Goal: Task Accomplishment & Management: Manage account settings

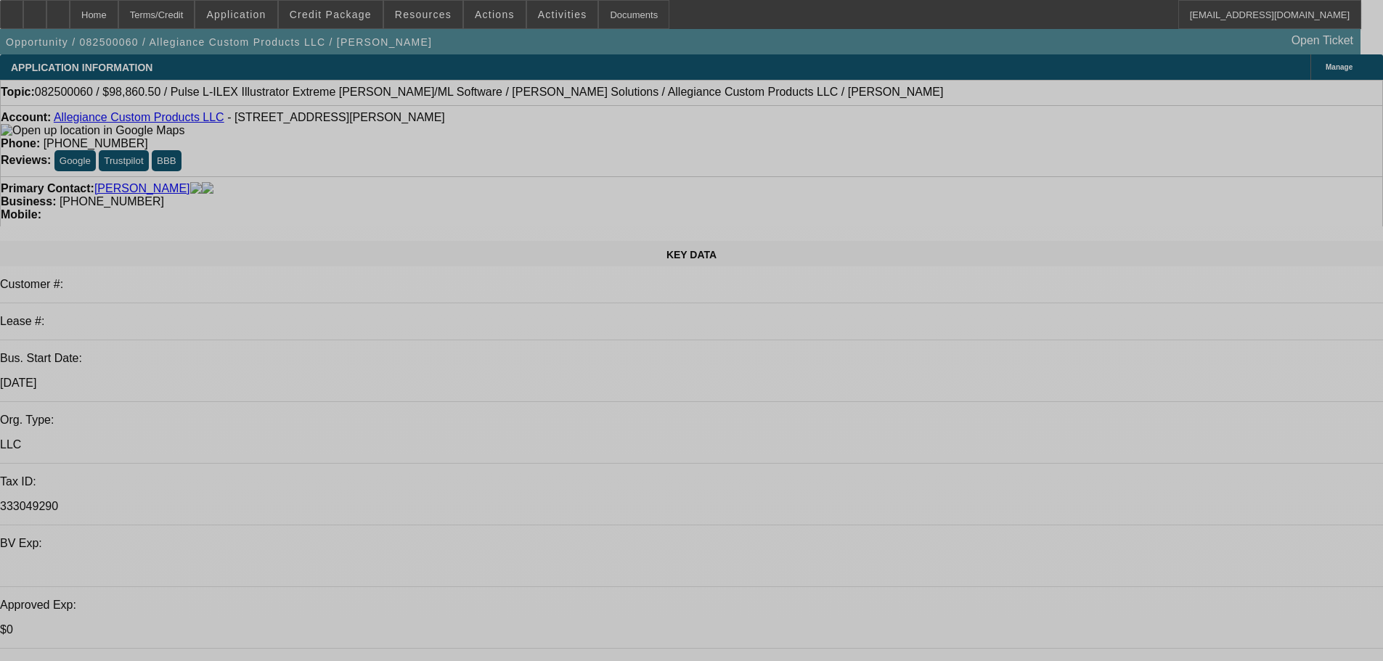
select select "0"
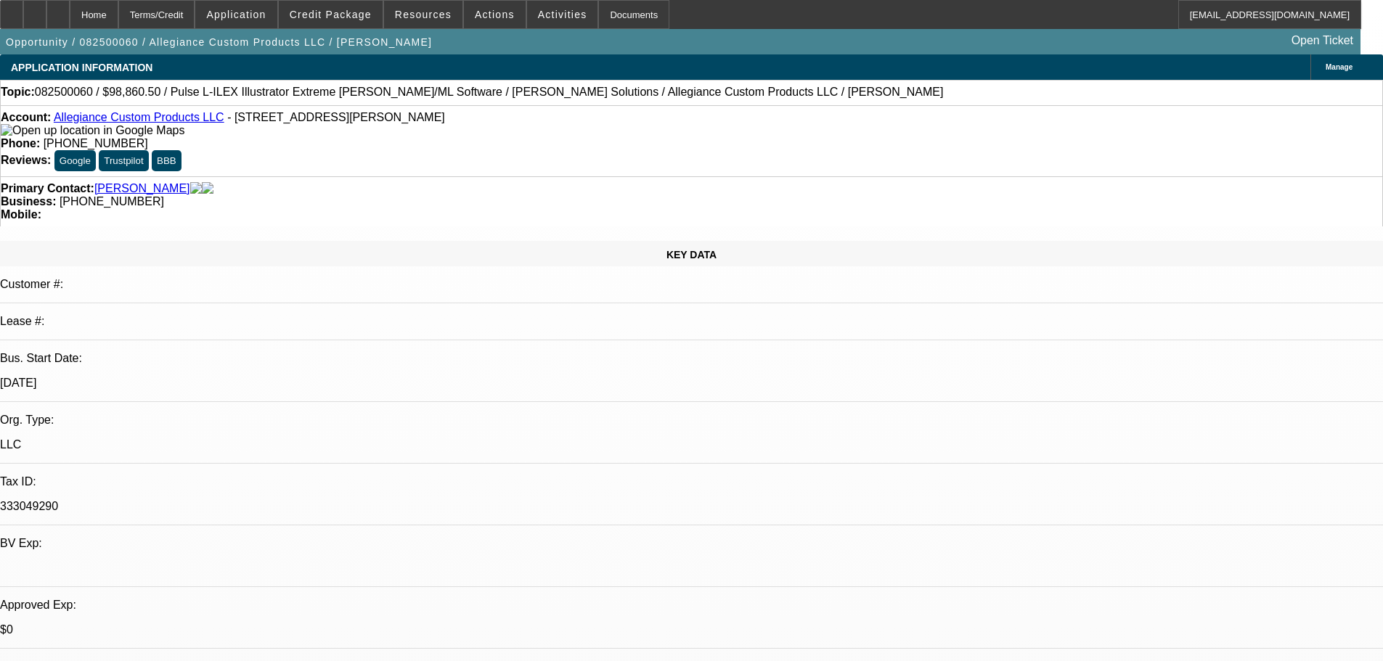
select select "2"
select select "0"
select select "6"
select select "0"
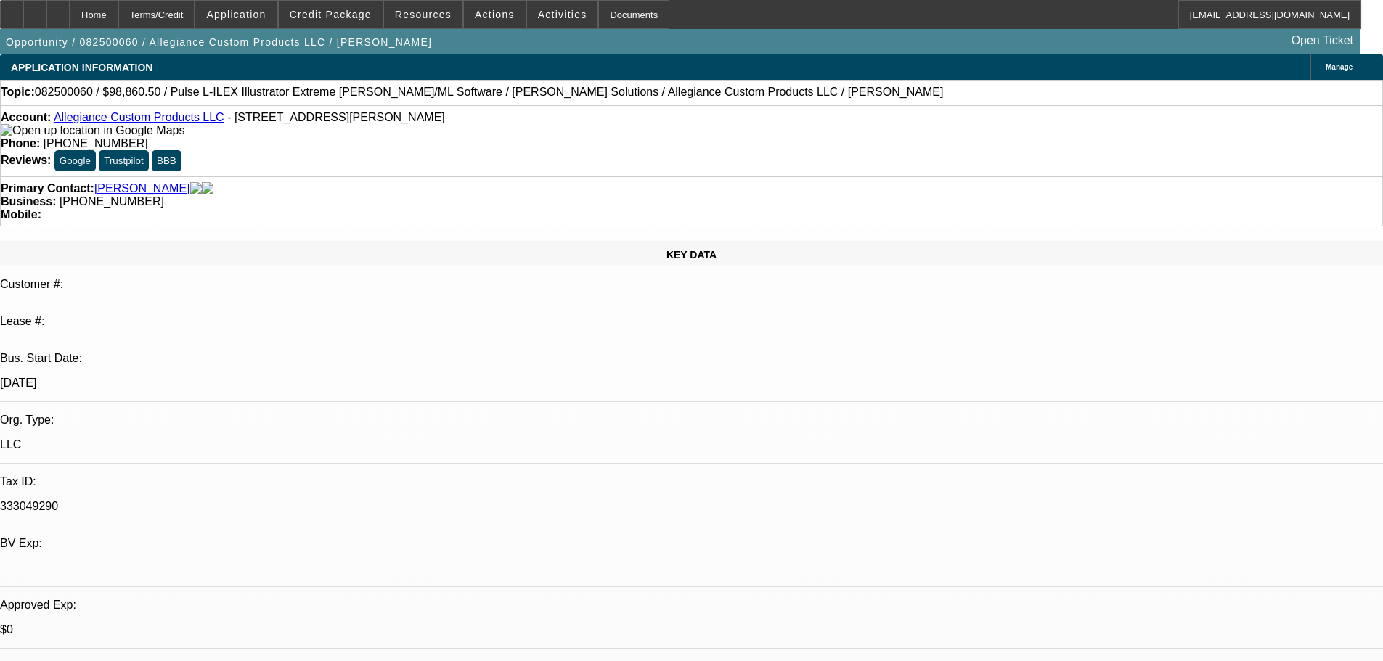
select select "2"
select select "0"
select select "6"
select select "0"
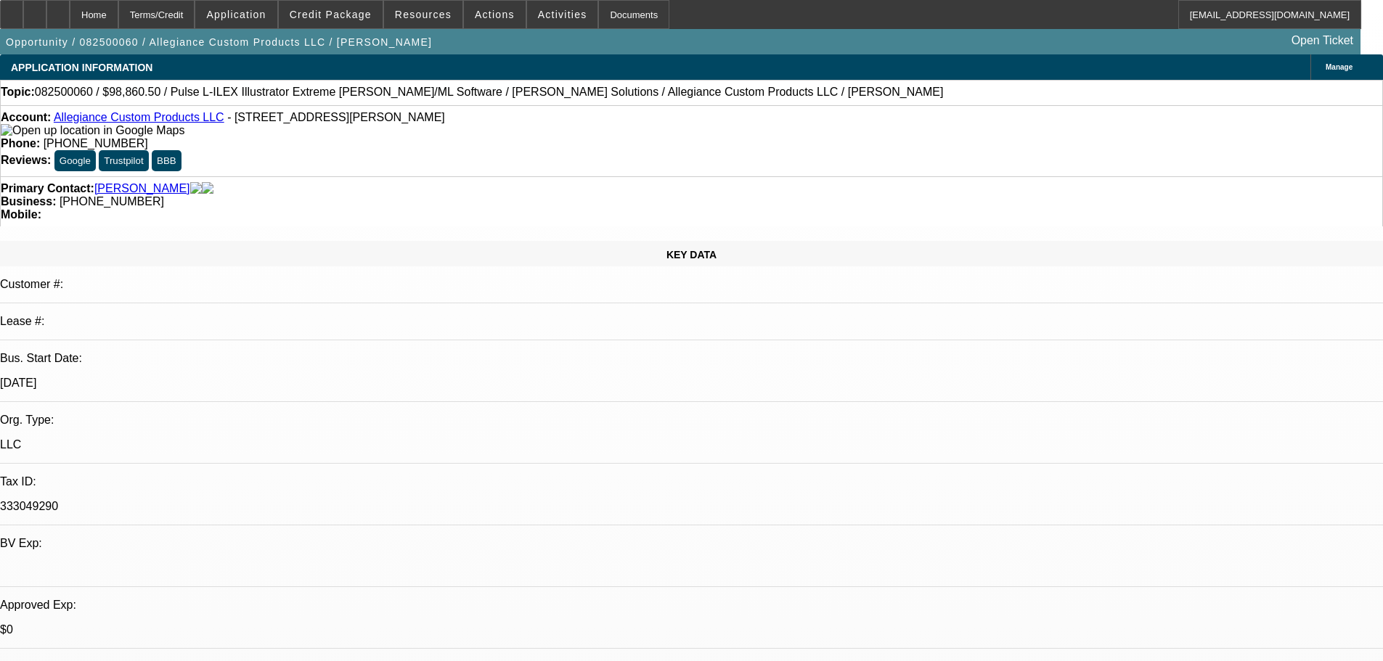
select select "2"
select select "0"
select select "6"
select select "0"
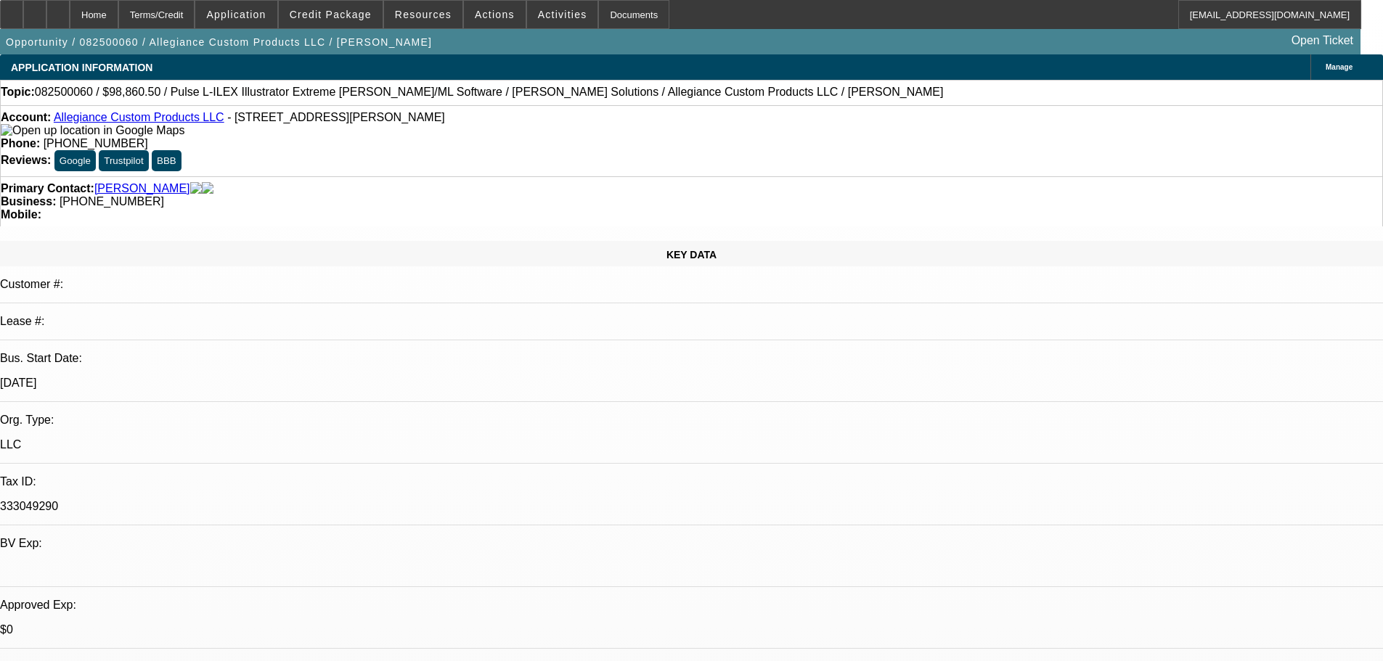
select select "2"
select select "0"
select select "6"
click at [356, 21] on span at bounding box center [331, 14] width 104 height 35
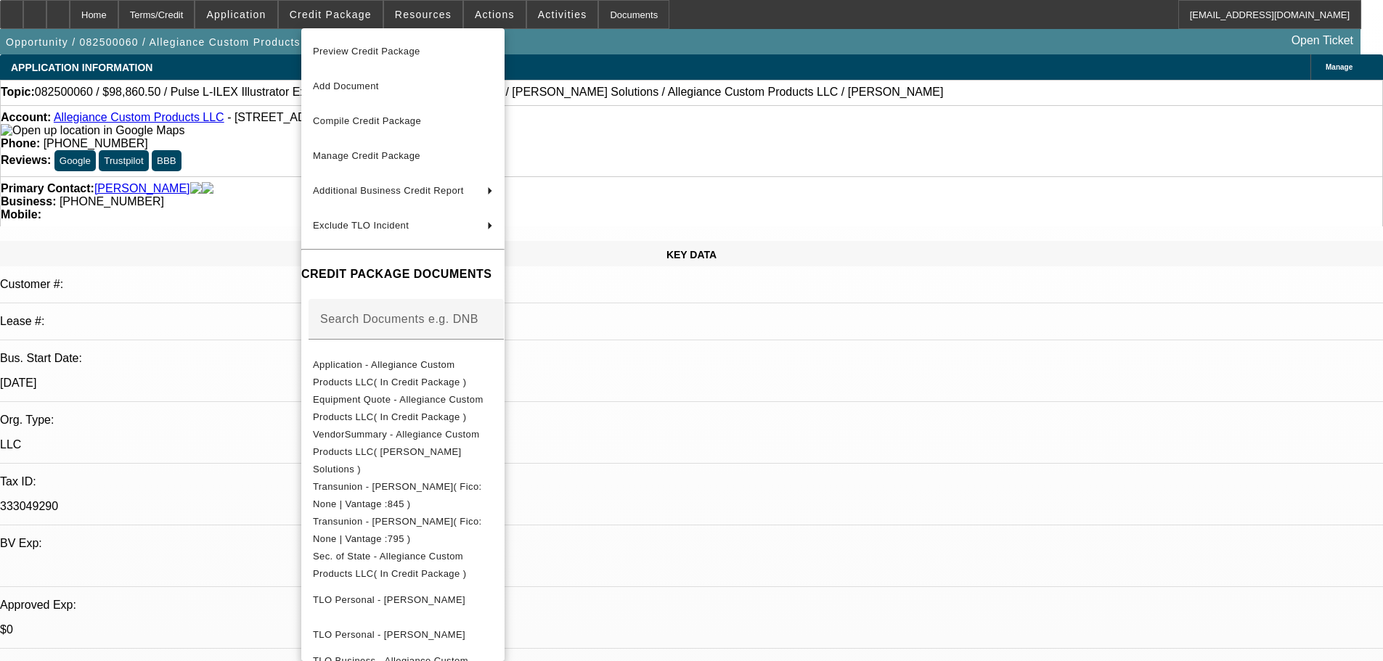
click at [348, 50] on span "Preview Credit Package" at bounding box center [366, 51] width 107 height 11
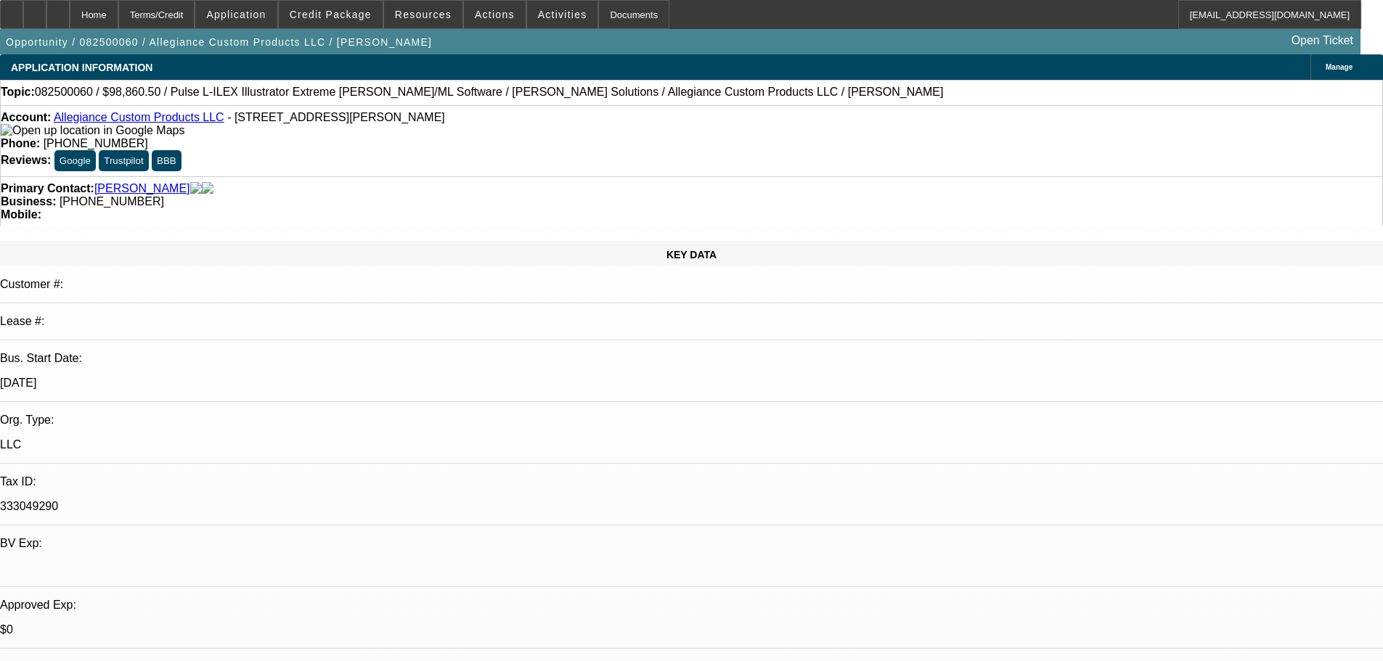
scroll to position [211, 0]
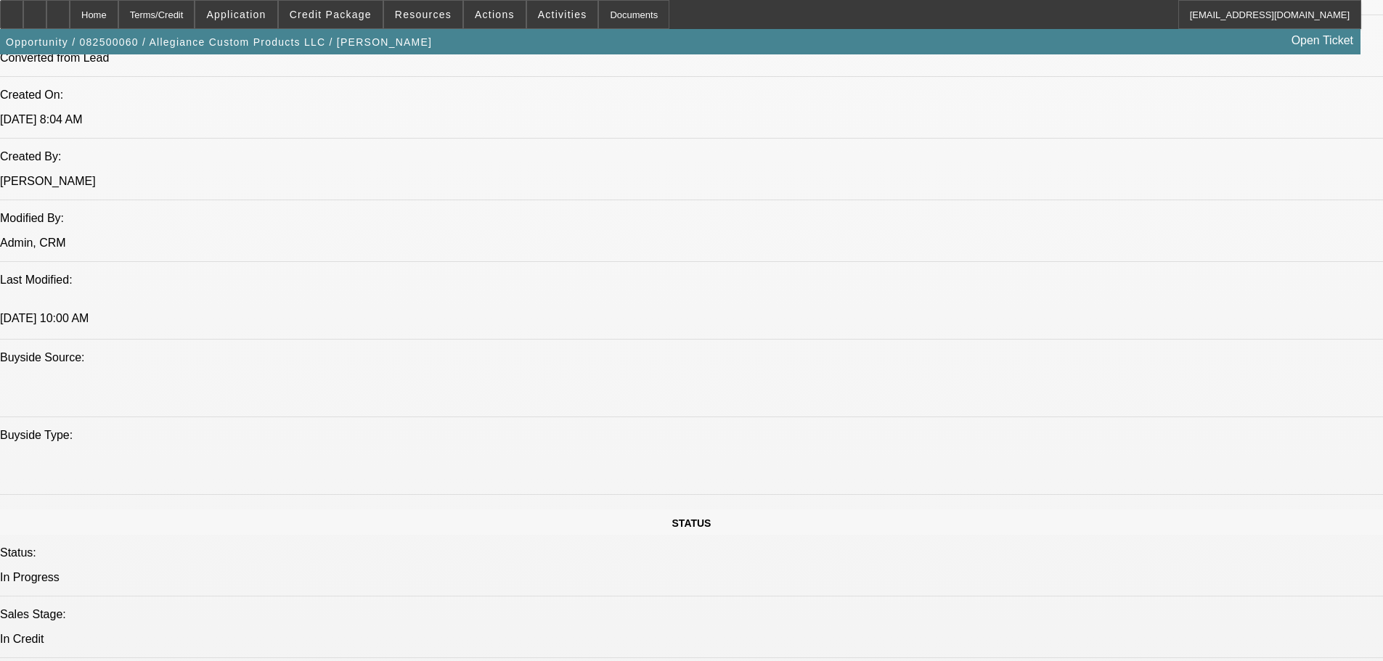
scroll to position [1307, 0]
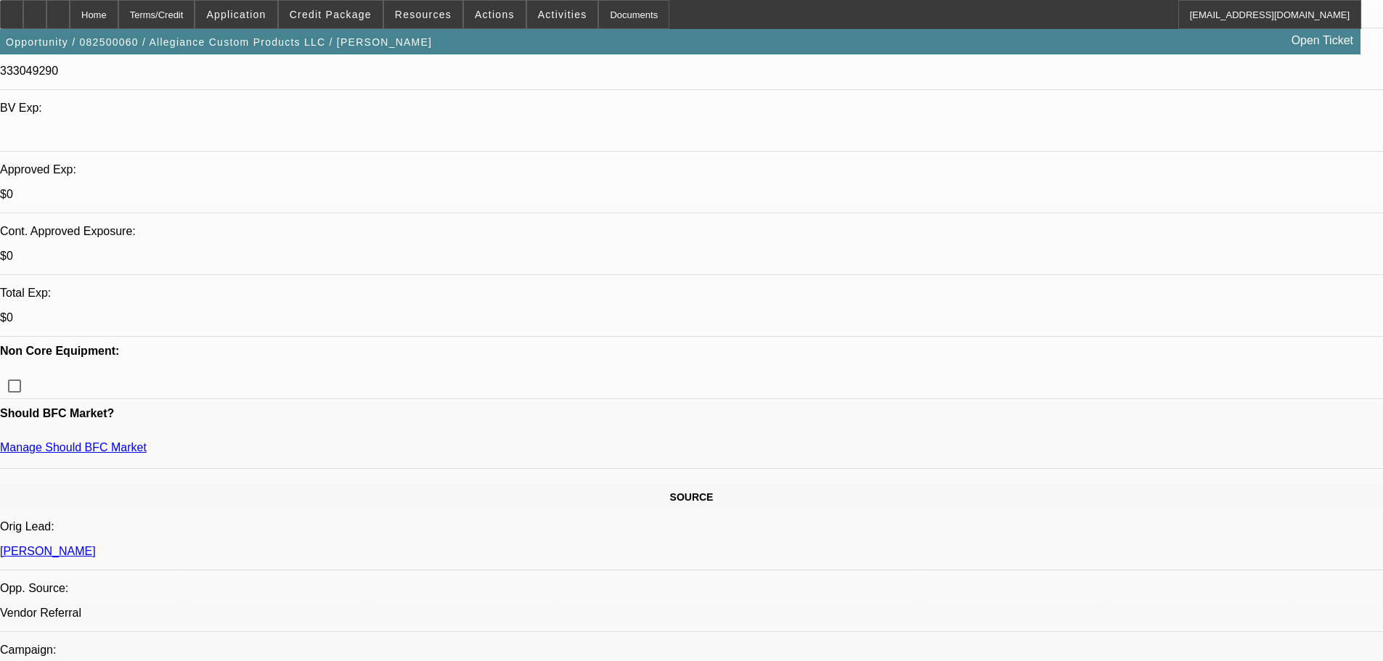
scroll to position [0, 0]
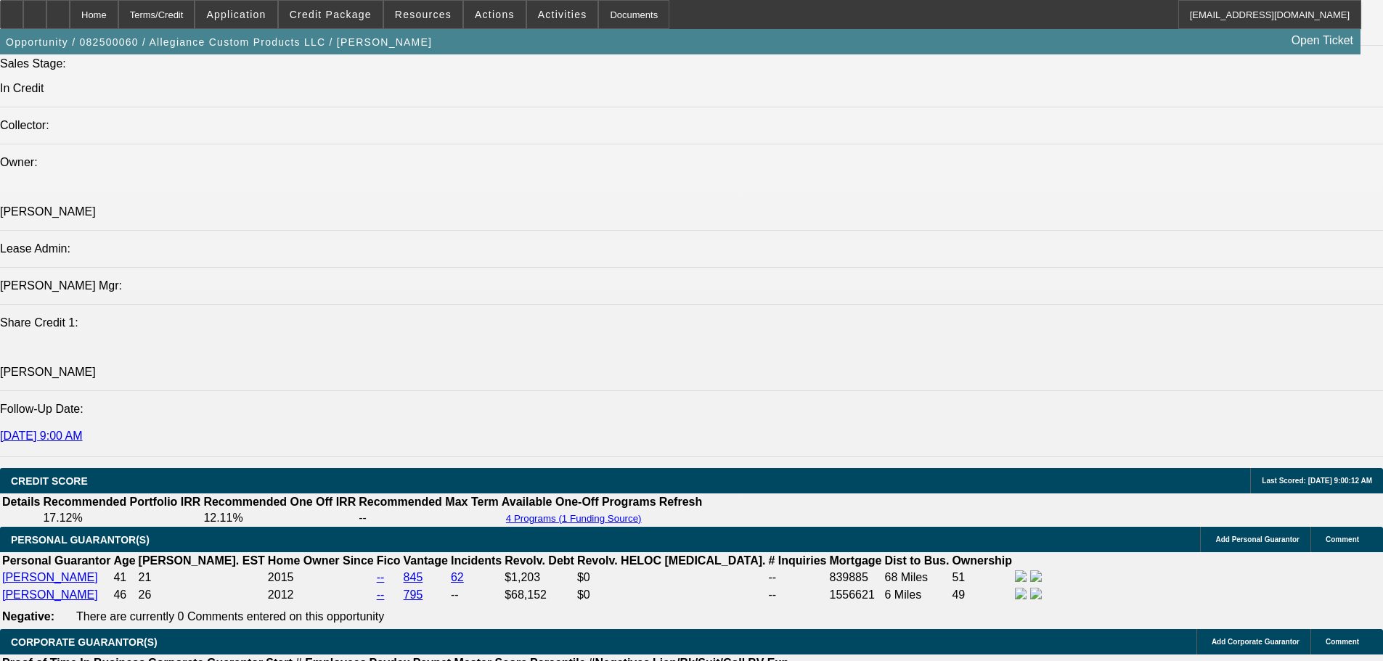
scroll to position [1670, 0]
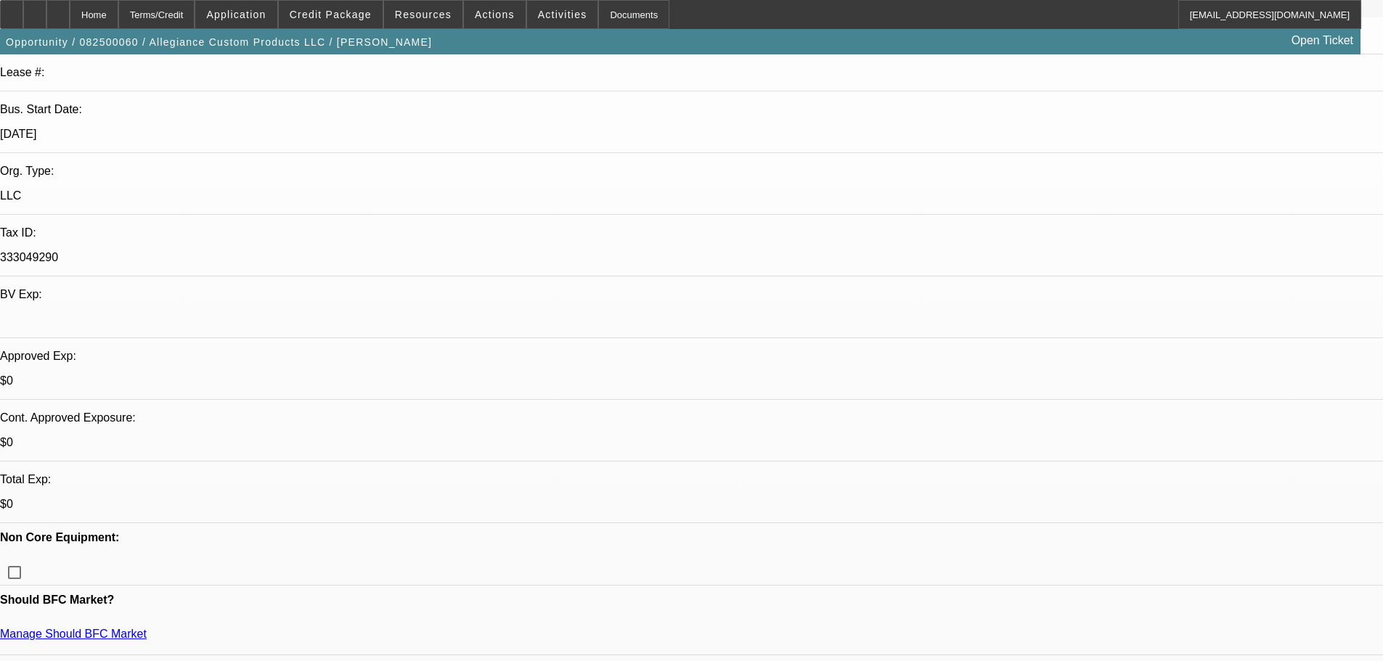
scroll to position [0, 0]
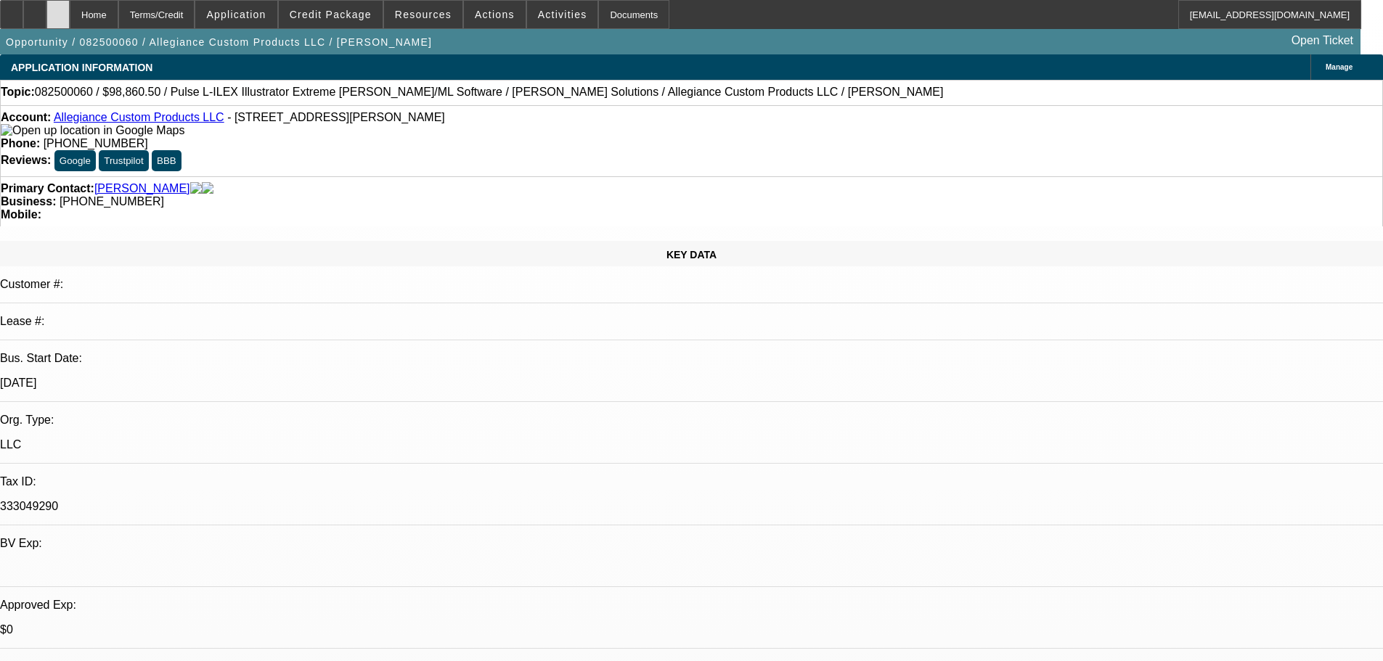
click at [58, 9] on icon at bounding box center [58, 9] width 0 height 0
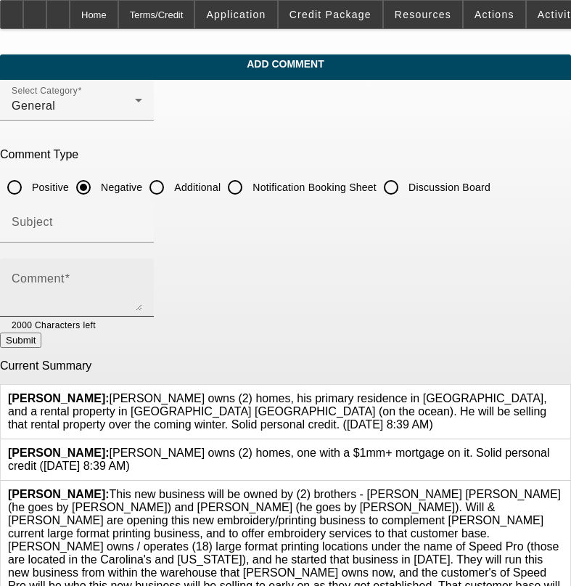
click at [65, 279] on mat-label "Comment" at bounding box center [38, 278] width 53 height 12
click at [73, 279] on textarea "Comment" at bounding box center [77, 293] width 131 height 35
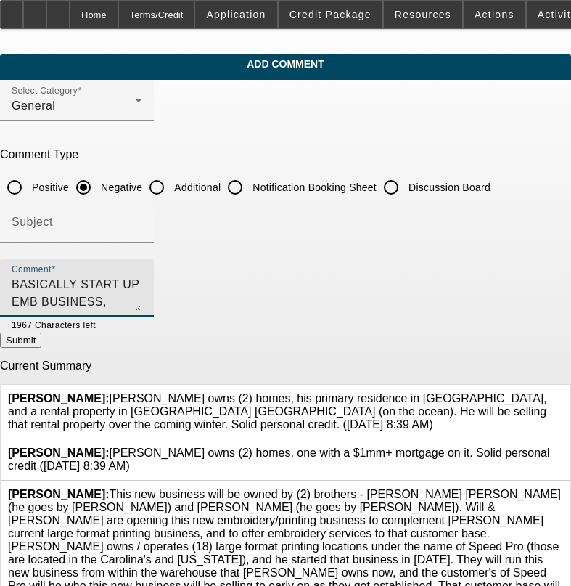
click at [142, 286] on textarea "BASICALLY START UP EMB BUSINESS," at bounding box center [77, 293] width 131 height 35
click at [142, 285] on textarea "BASICALLY START UP EMB BUSINESS, LARGE PURCHASE GIVEN TIB," at bounding box center [77, 293] width 131 height 35
click at [142, 282] on textarea "BASICALLY START UP EMB BUSINESS, LARGE PURCHASE GIVEN TIB, 4K SHIPPING" at bounding box center [77, 293] width 131 height 35
type textarea "BASICALLY START UP EMB BUSINESS, LARGE PURCHASE GIVEN TIB, 4K SHIPPING , [PERSO…"
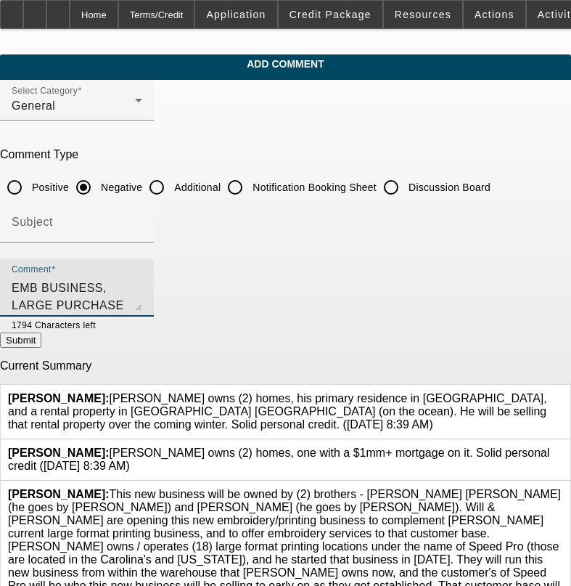
click at [41, 340] on button "Submit" at bounding box center [20, 339] width 41 height 15
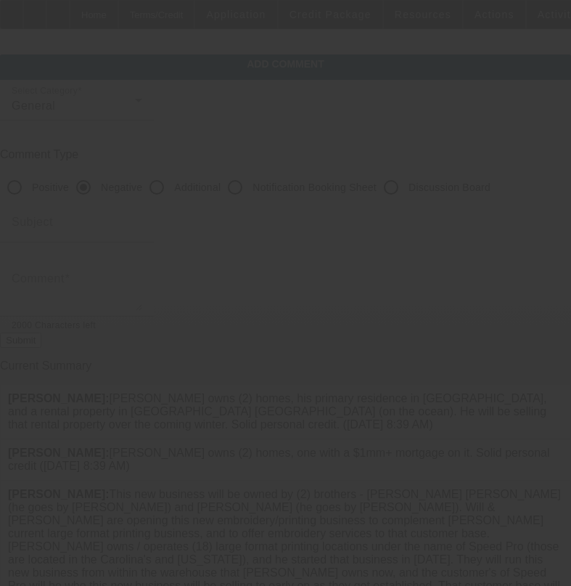
scroll to position [0, 0]
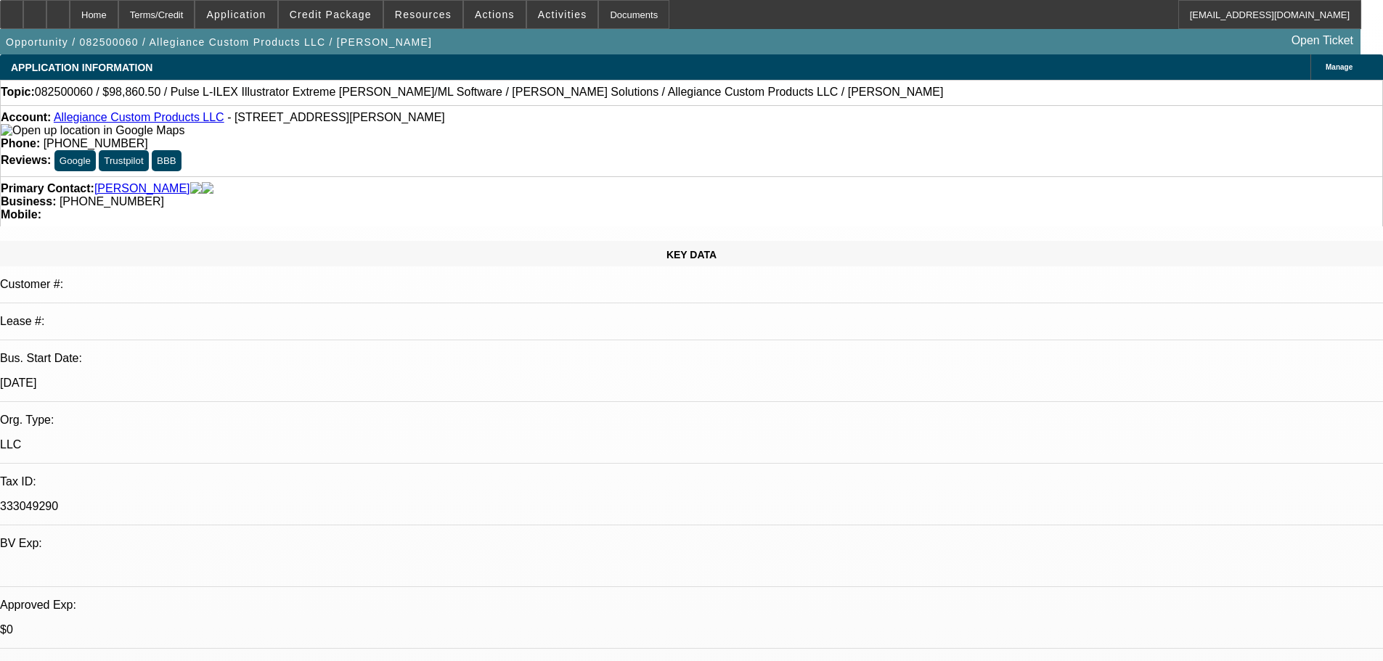
select select "0"
select select "2"
select select "0"
select select "6"
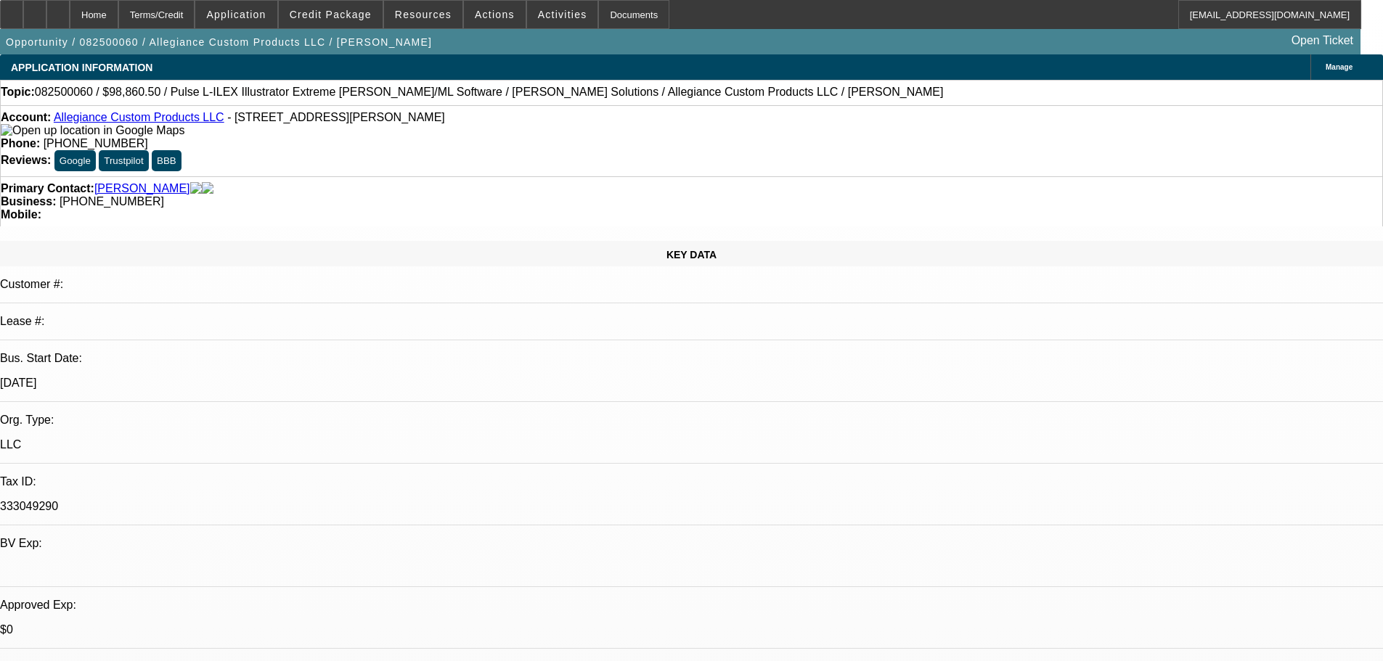
select select "0"
select select "2"
select select "0"
select select "6"
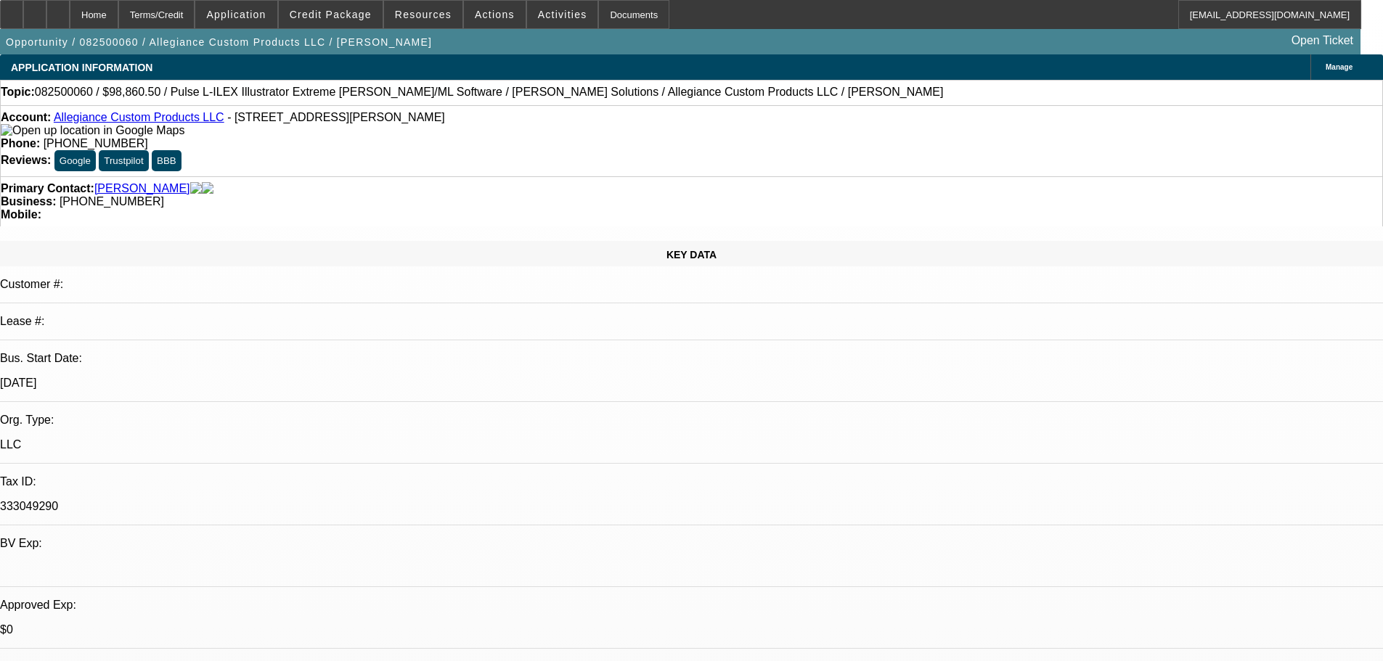
select select "0"
select select "2"
select select "0"
select select "6"
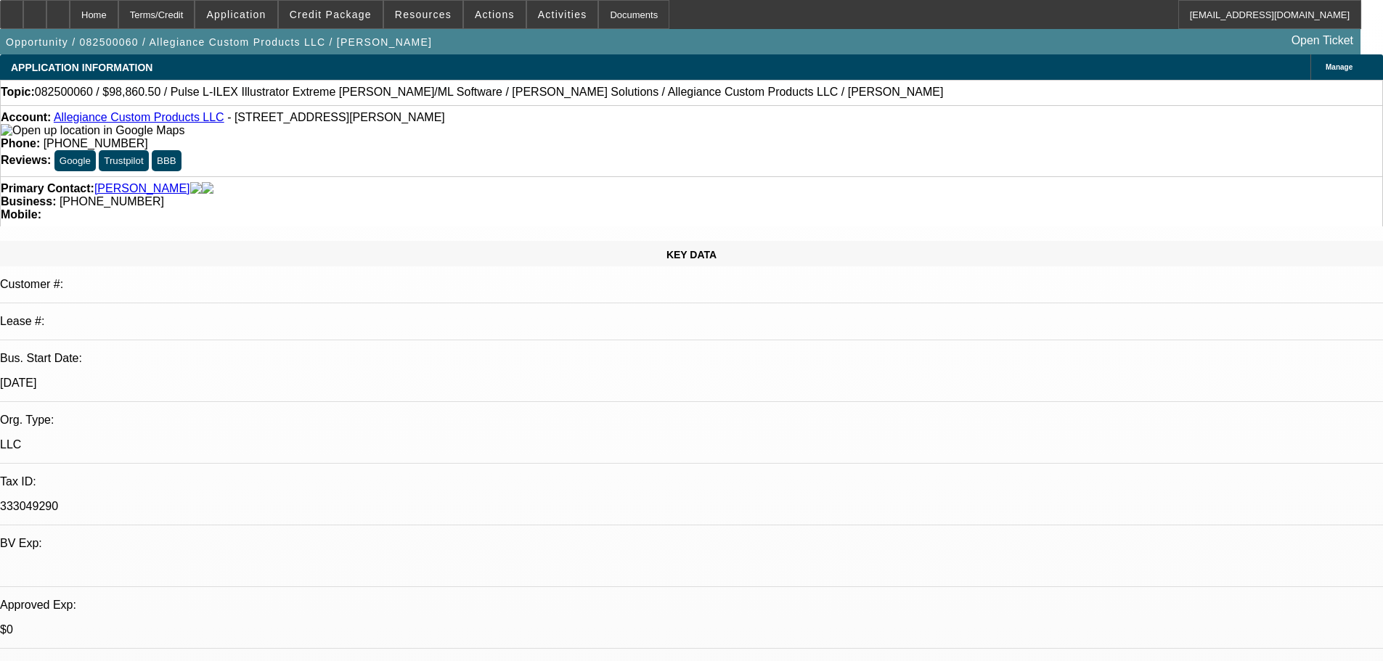
select select "0"
select select "2"
select select "0"
select select "6"
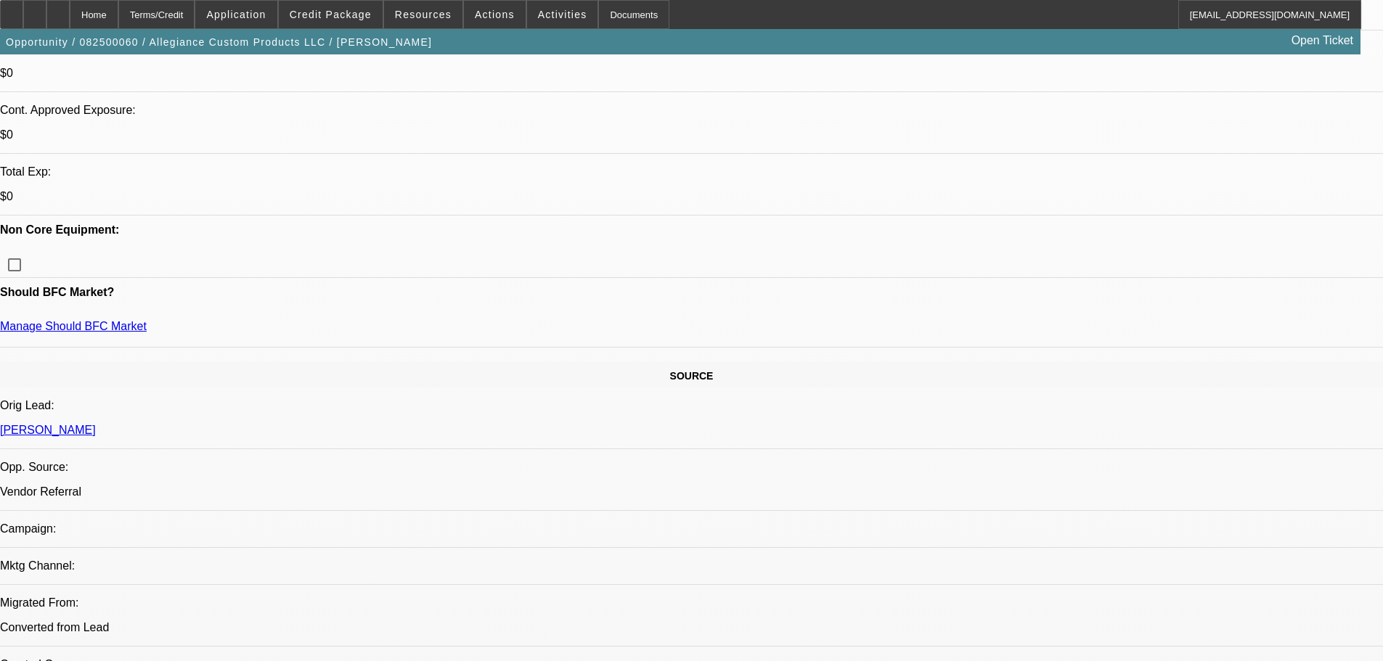
scroll to position [363, 0]
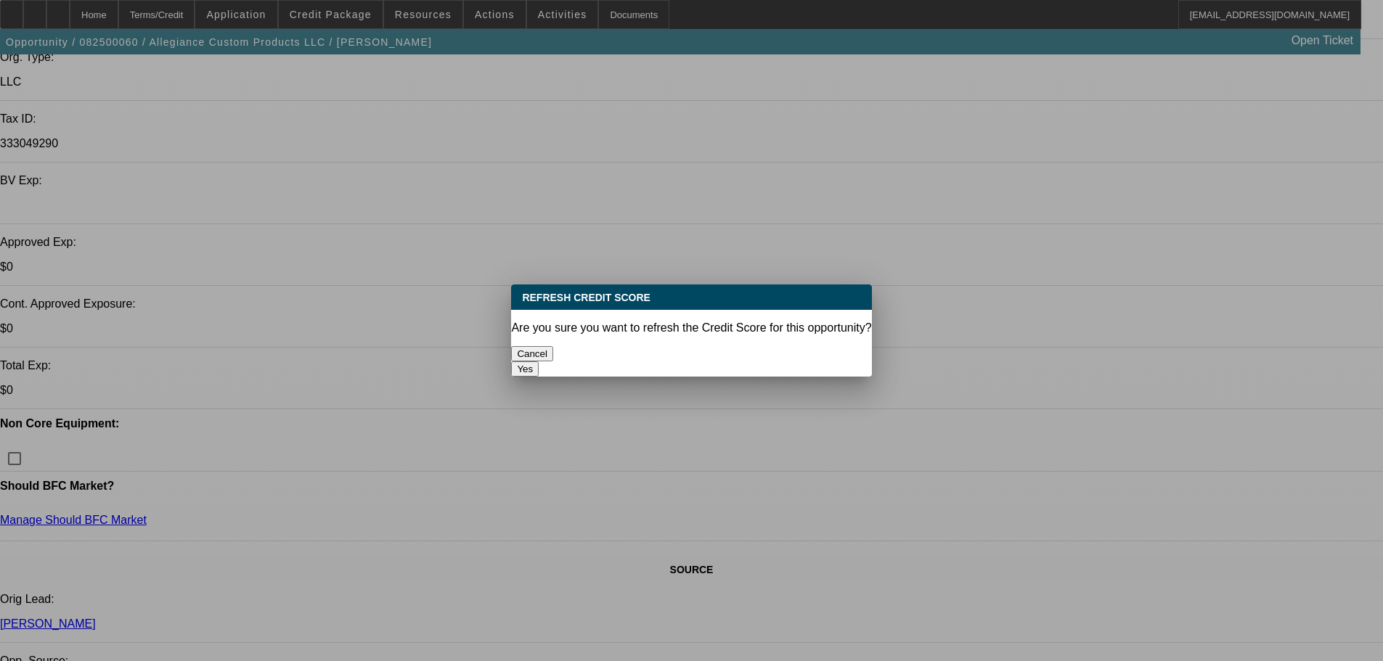
click at [539, 362] on button "Yes" at bounding box center [525, 369] width 28 height 15
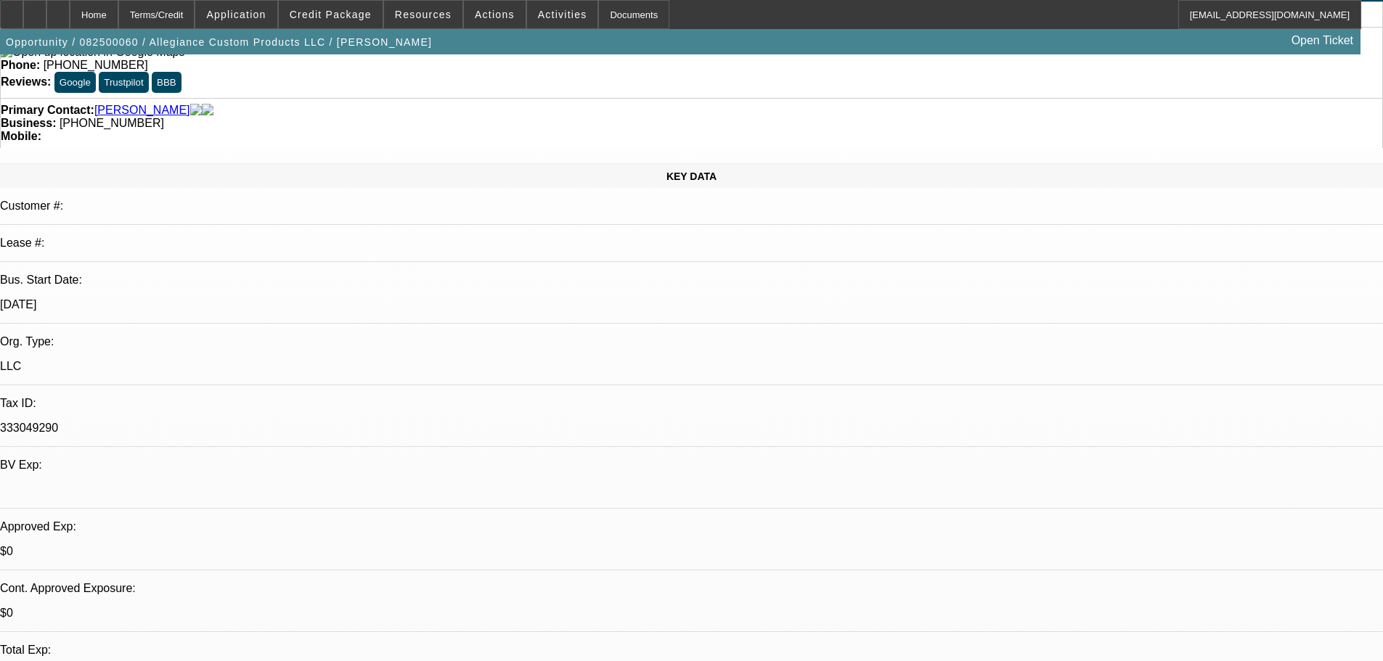
scroll to position [73, 0]
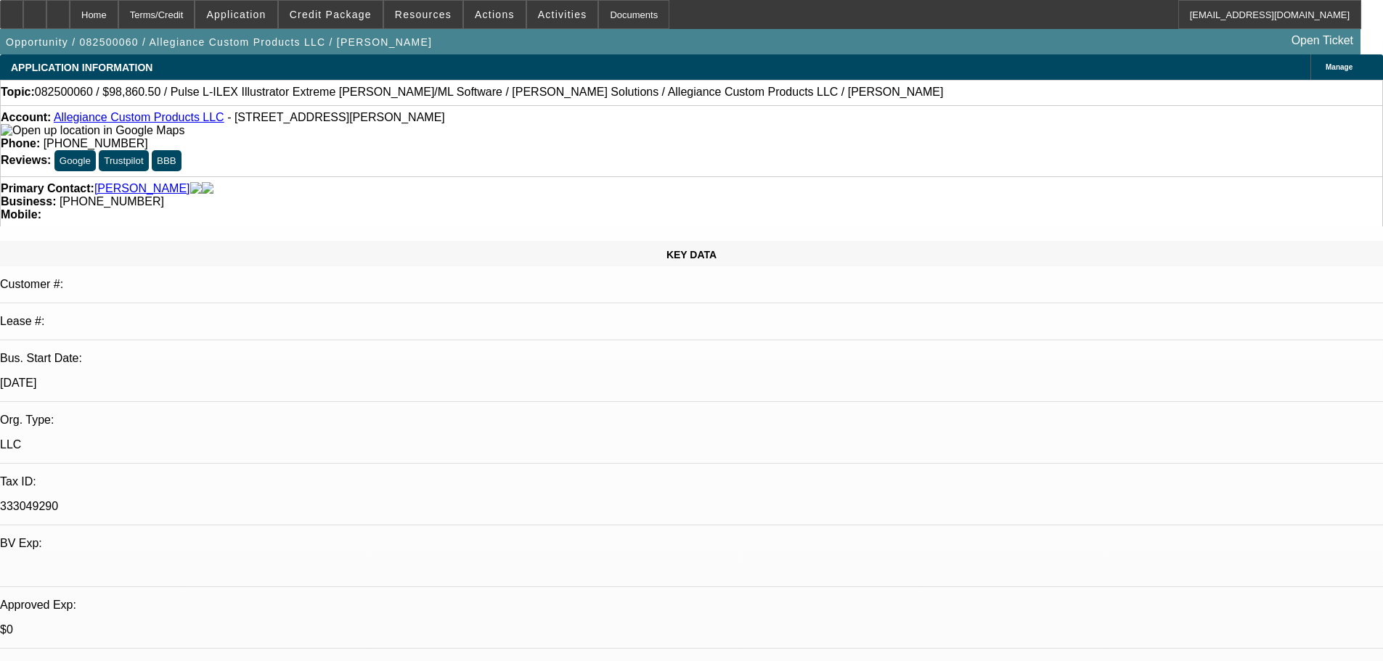
select select "0"
select select "2"
select select "0"
select select "6"
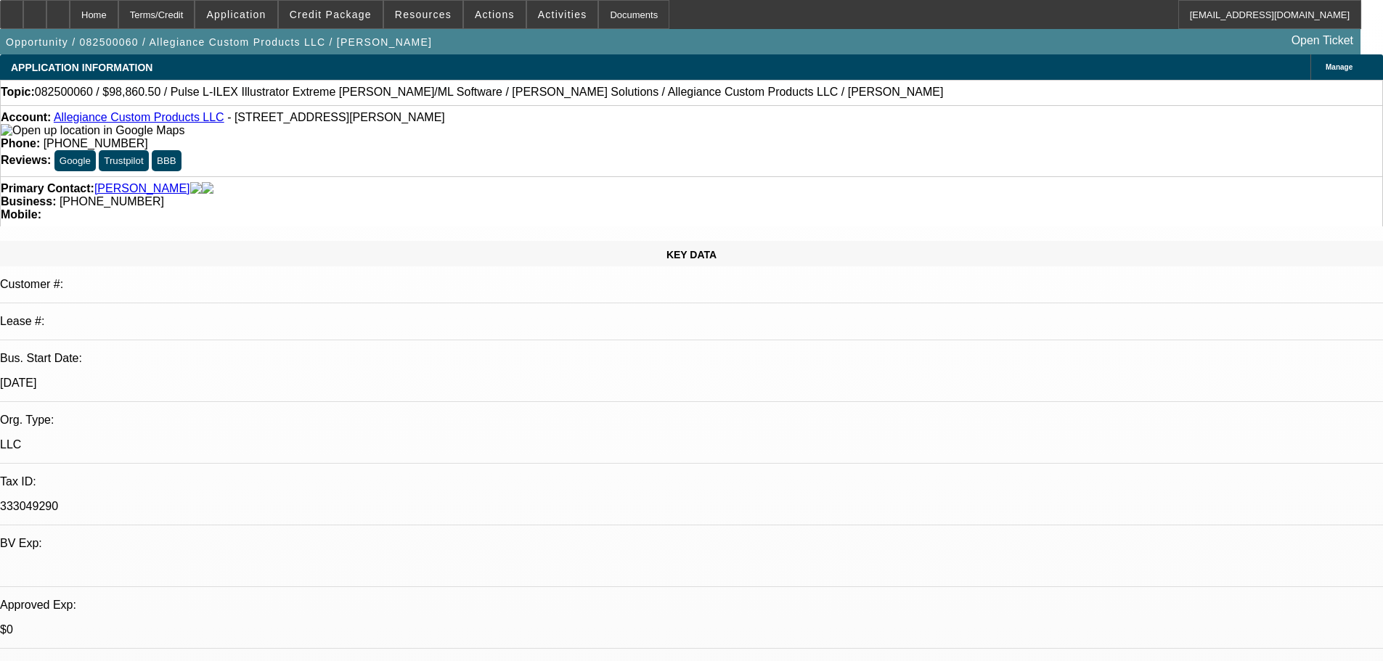
select select "0"
select select "2"
select select "0"
select select "6"
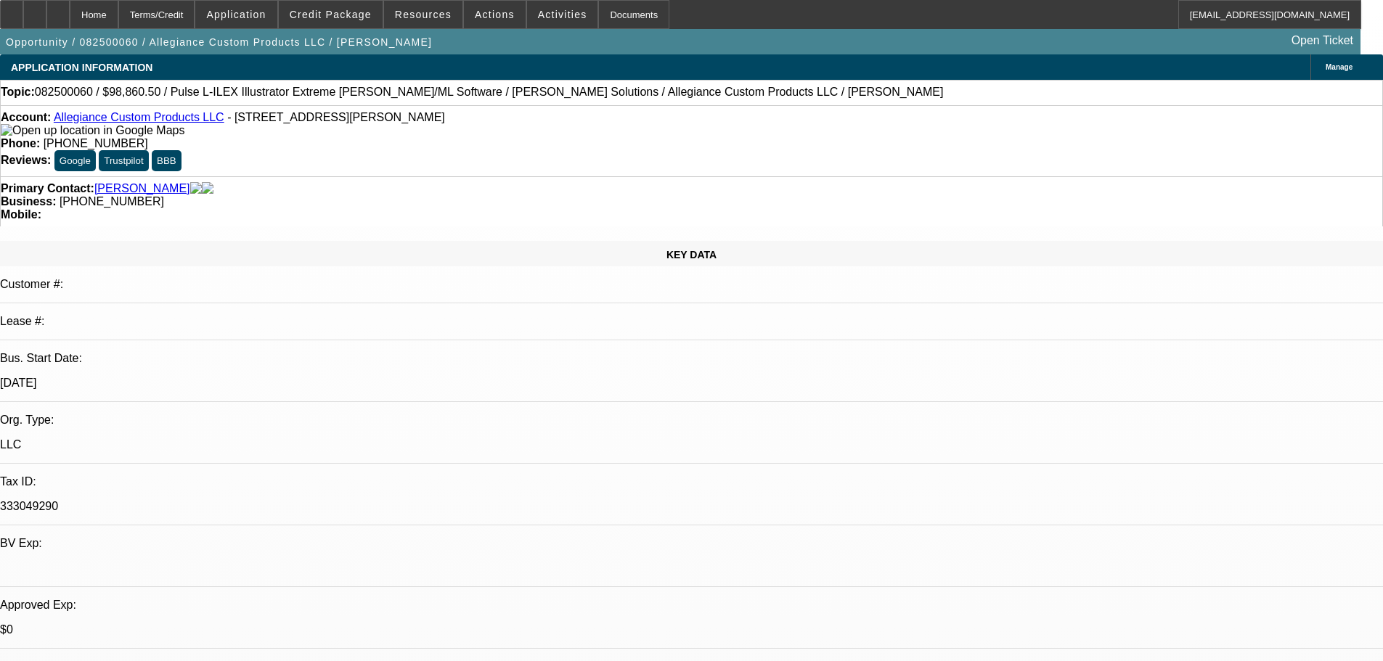
select select "0"
select select "2"
select select "0"
select select "6"
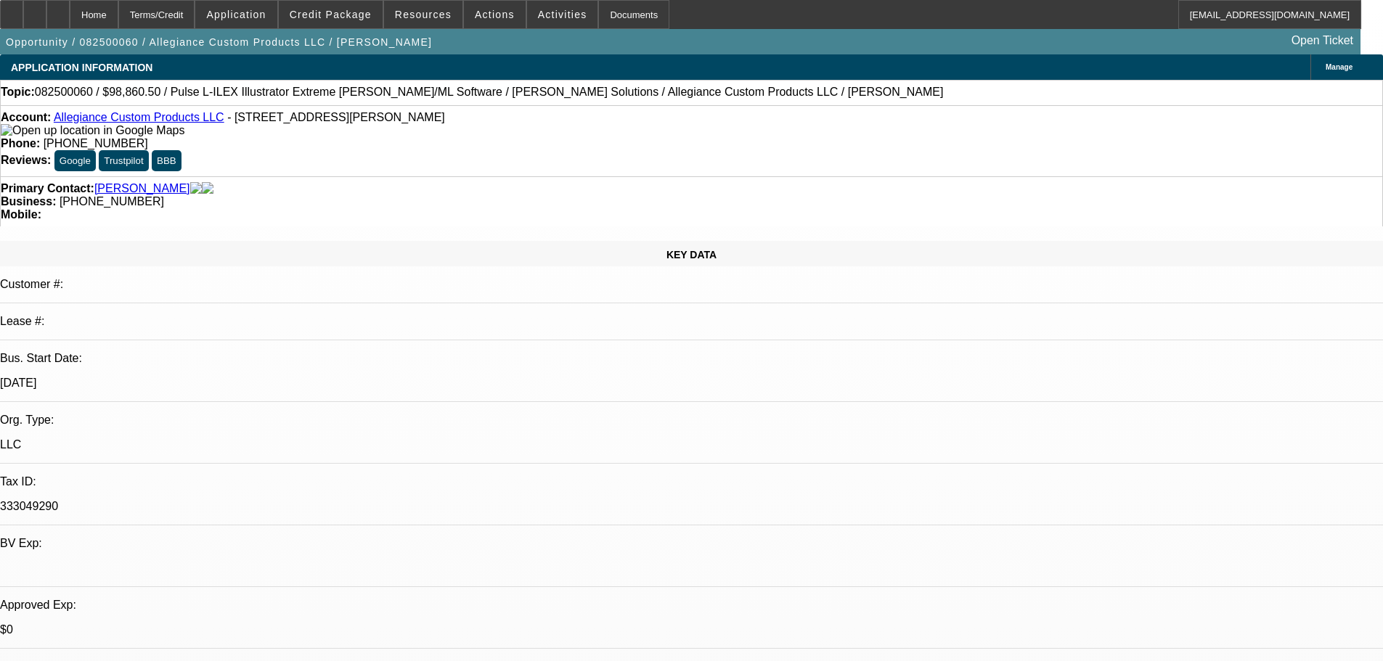
select select "0"
select select "2"
select select "0"
select select "6"
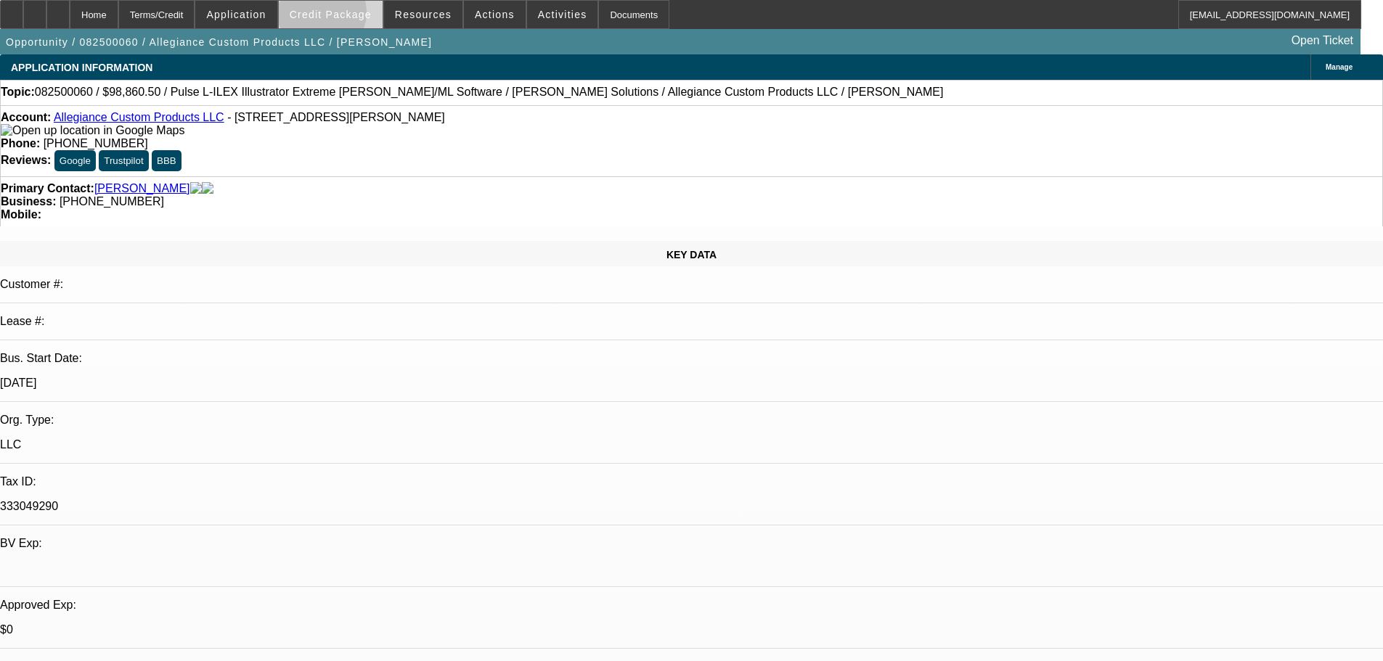
click at [345, 16] on span "Credit Package" at bounding box center [331, 15] width 82 height 12
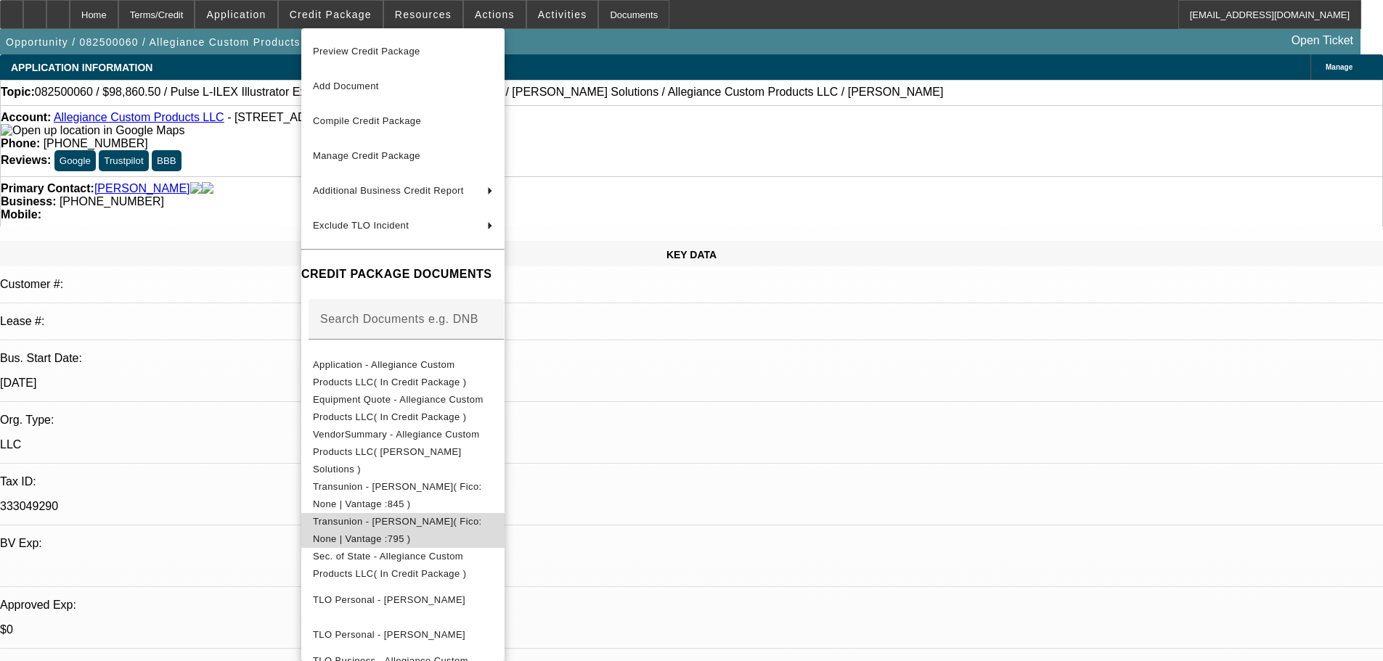
click at [427, 516] on span "Transunion - Martin, Durward( Fico: None | Vantage :795 )" at bounding box center [397, 530] width 169 height 28
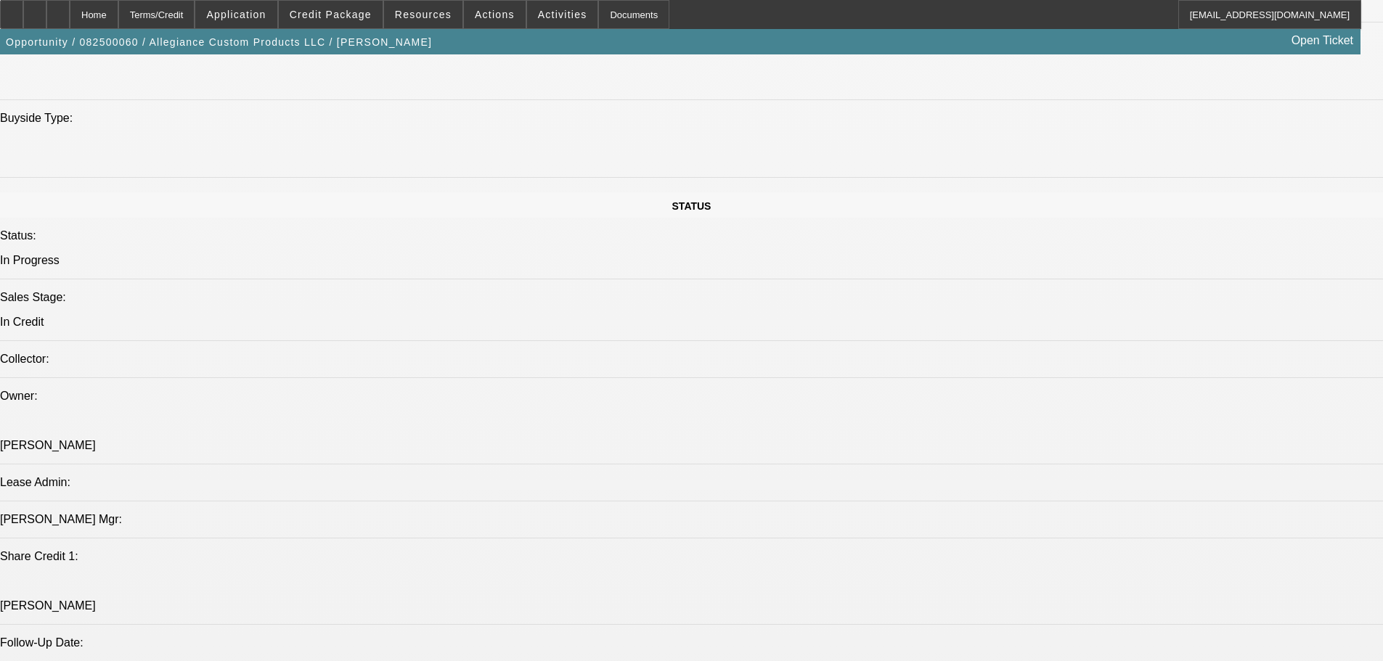
scroll to position [1452, 0]
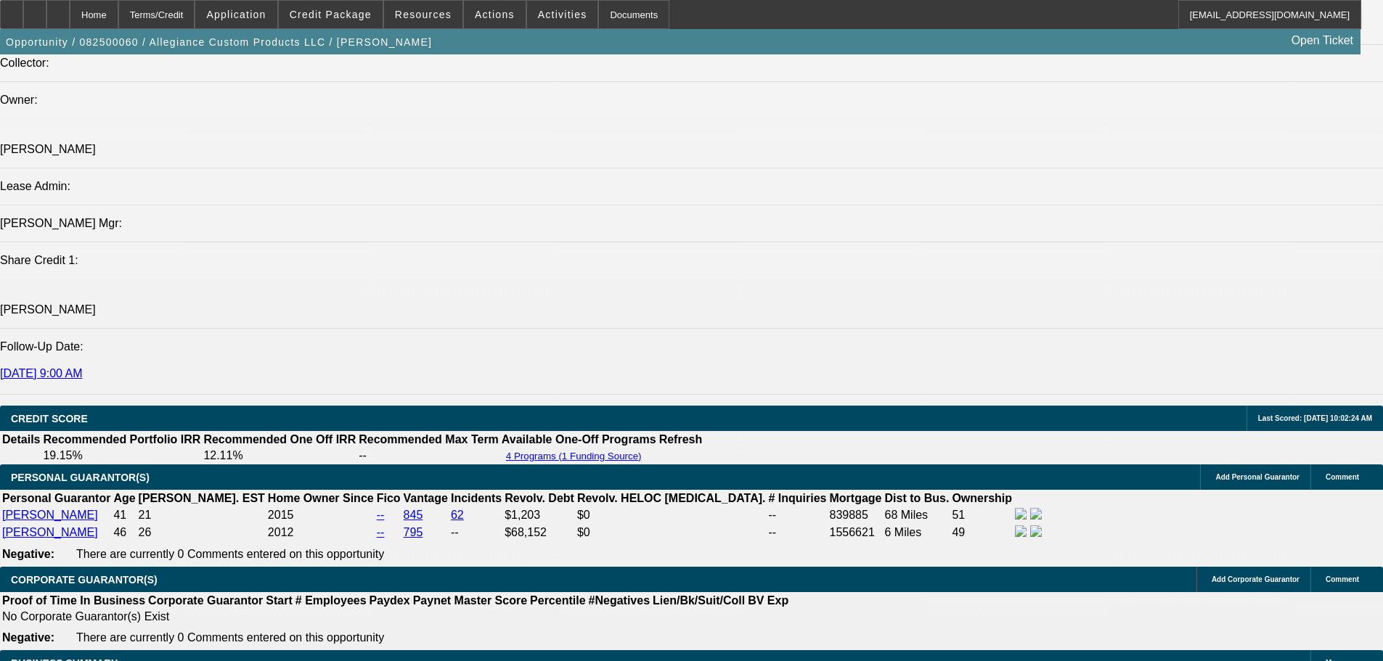
scroll to position [2105, 0]
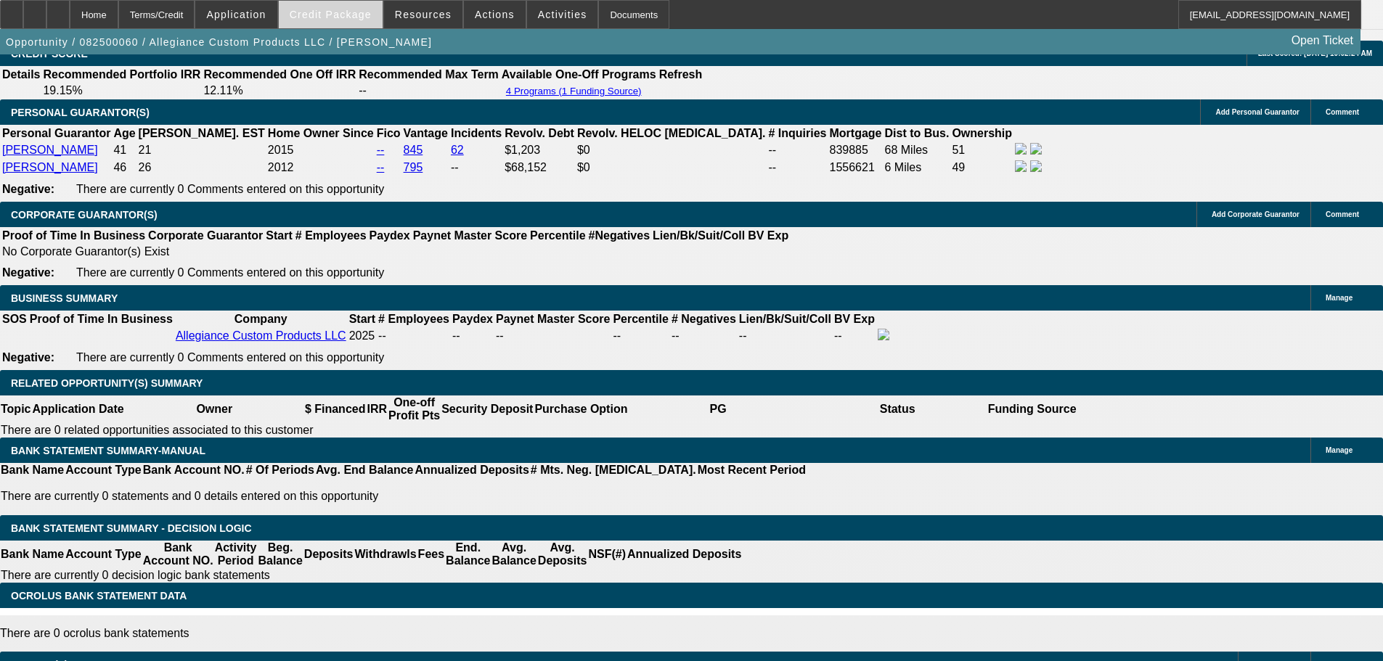
click at [343, 22] on span at bounding box center [331, 14] width 104 height 35
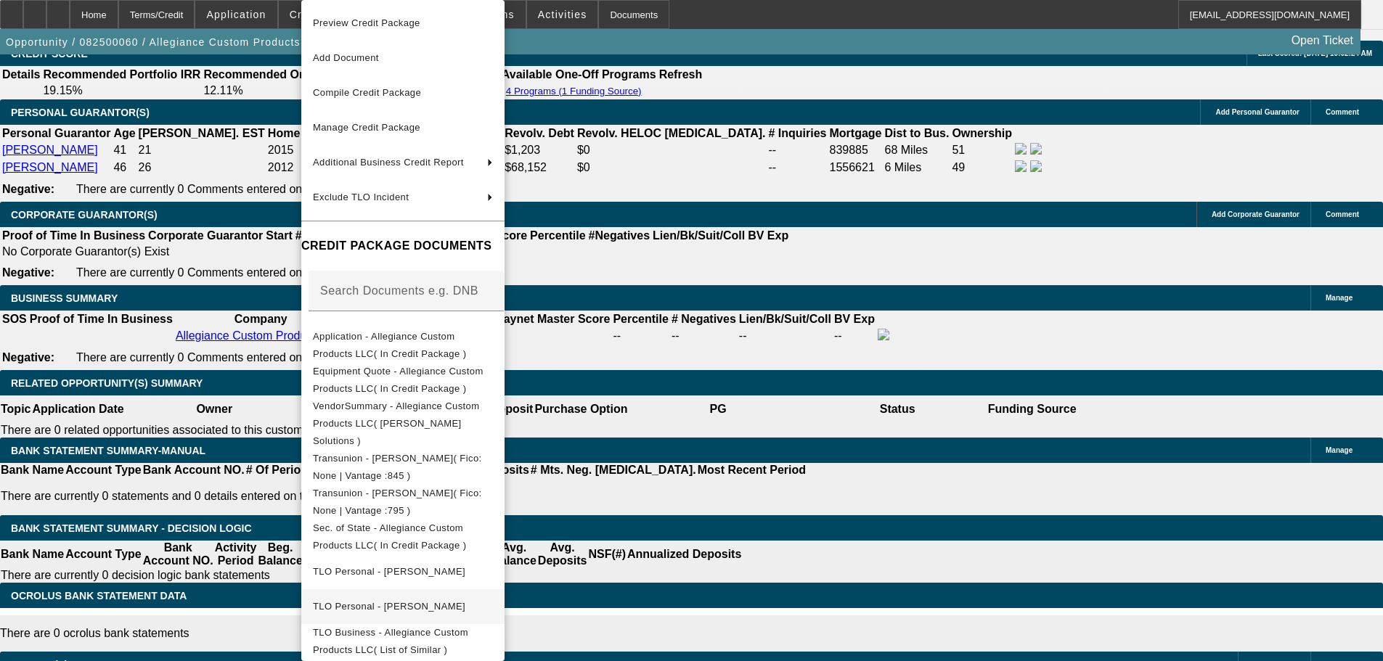
scroll to position [145, 0]
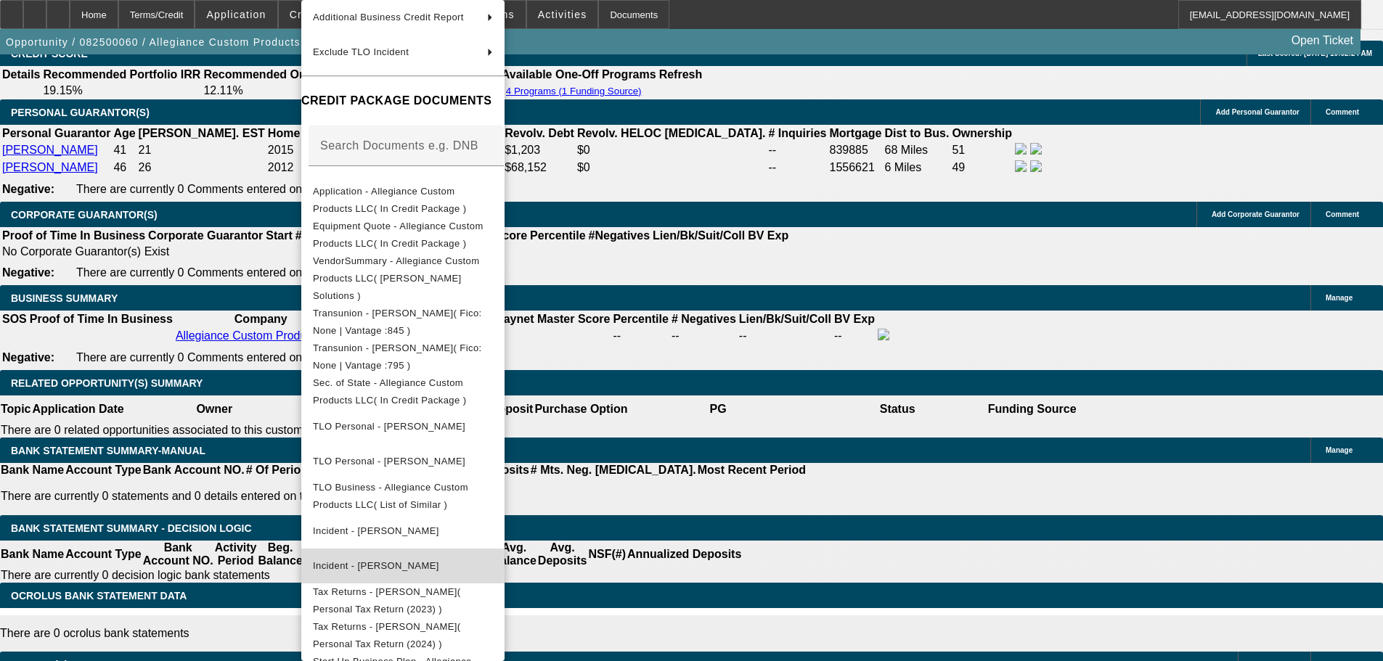
click at [404, 560] on span "Incident - Martin, Durward" at bounding box center [376, 565] width 126 height 11
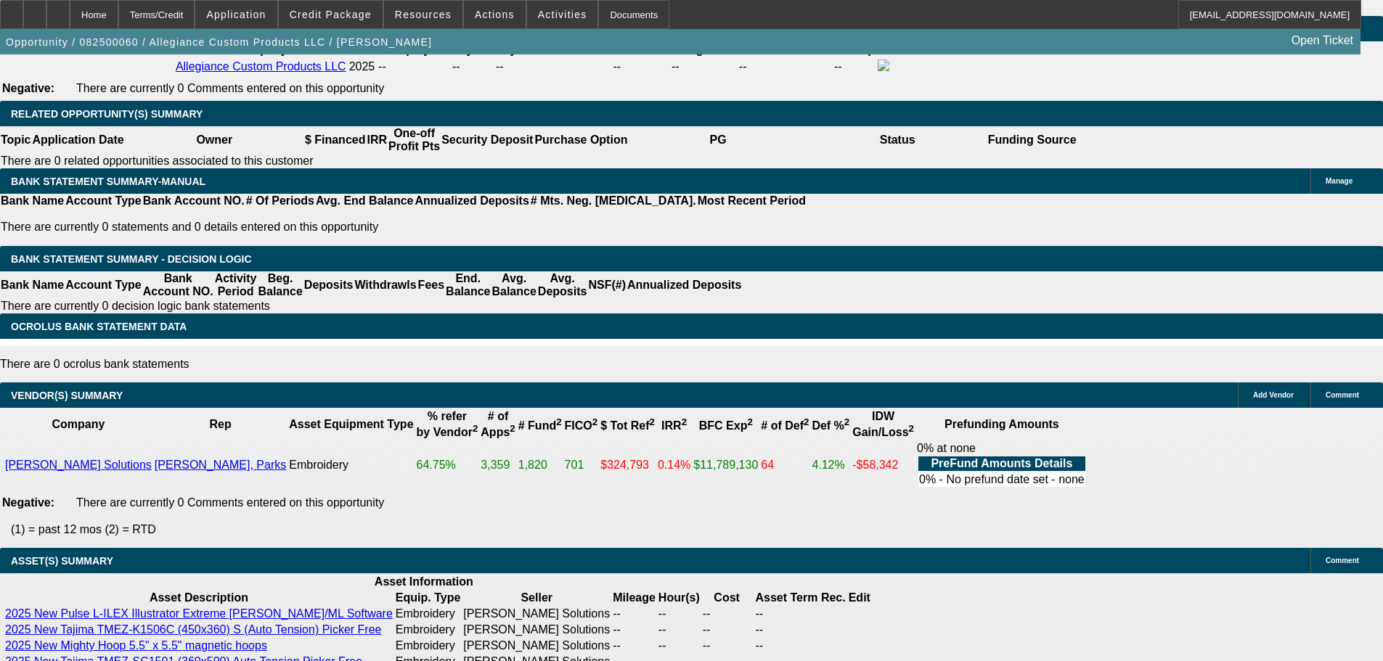
scroll to position [2396, 0]
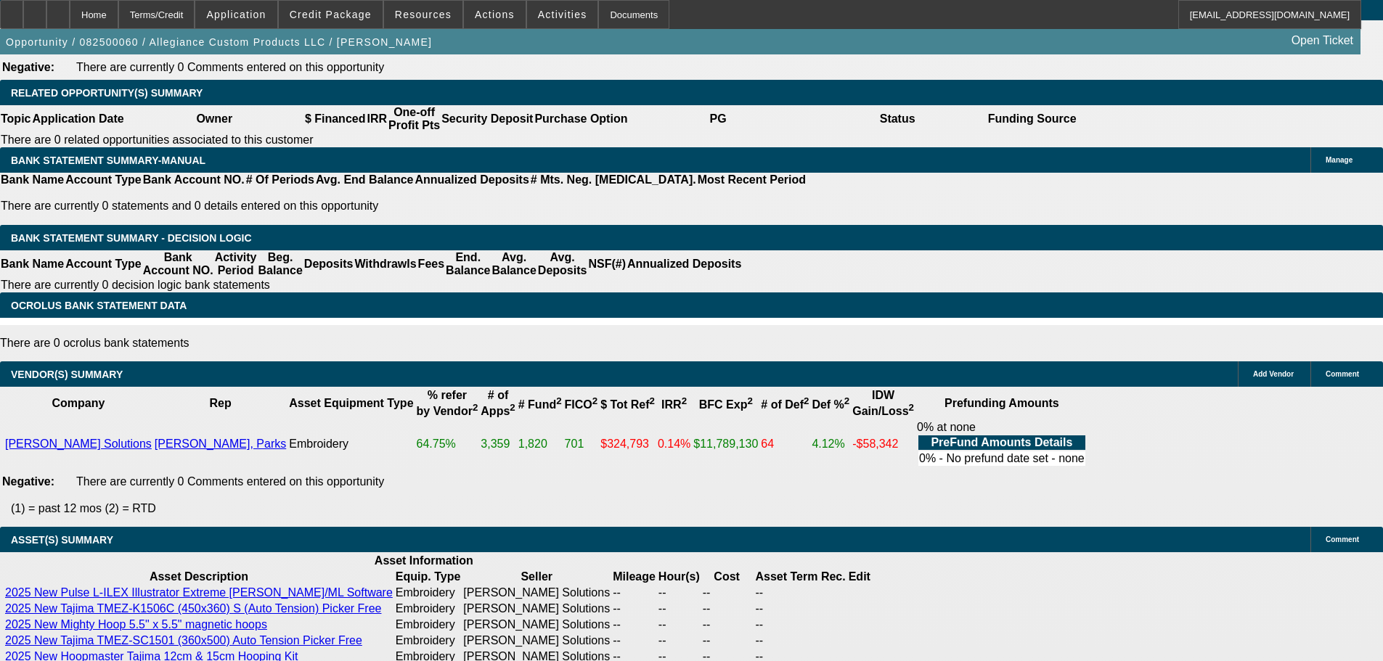
select select "5"
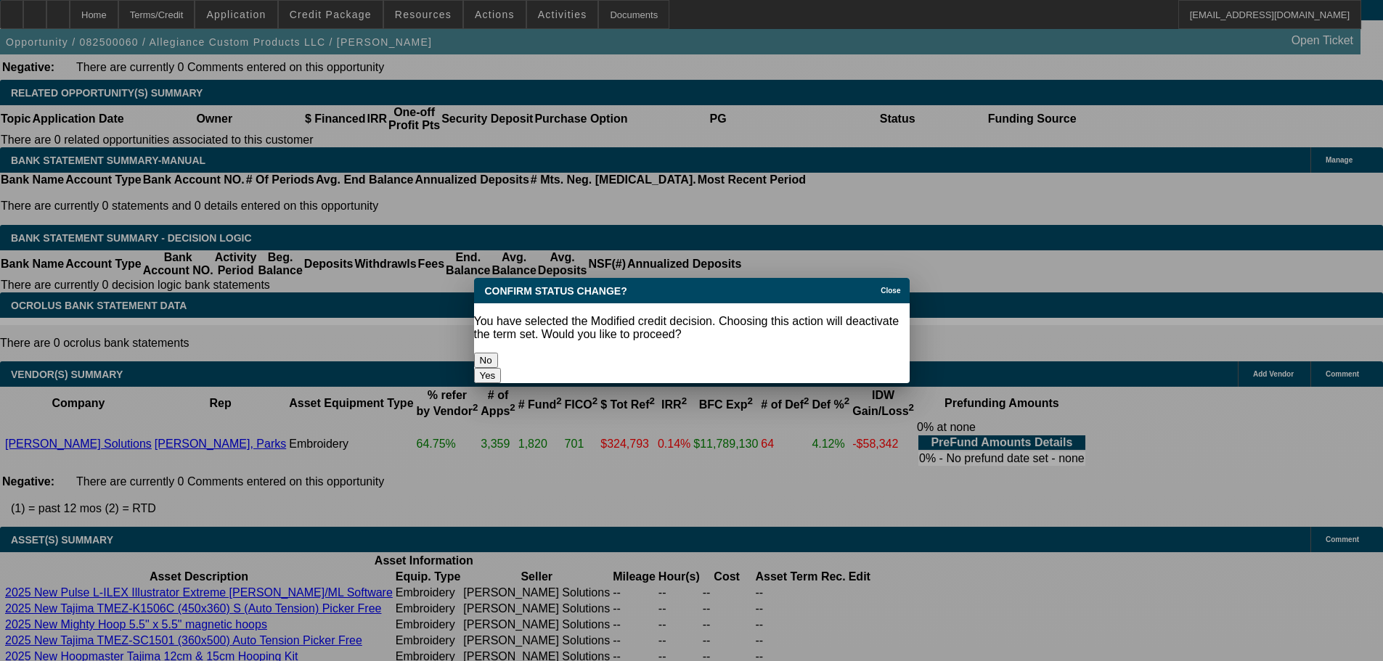
scroll to position [0, 0]
click at [502, 368] on button "Yes" at bounding box center [488, 375] width 28 height 15
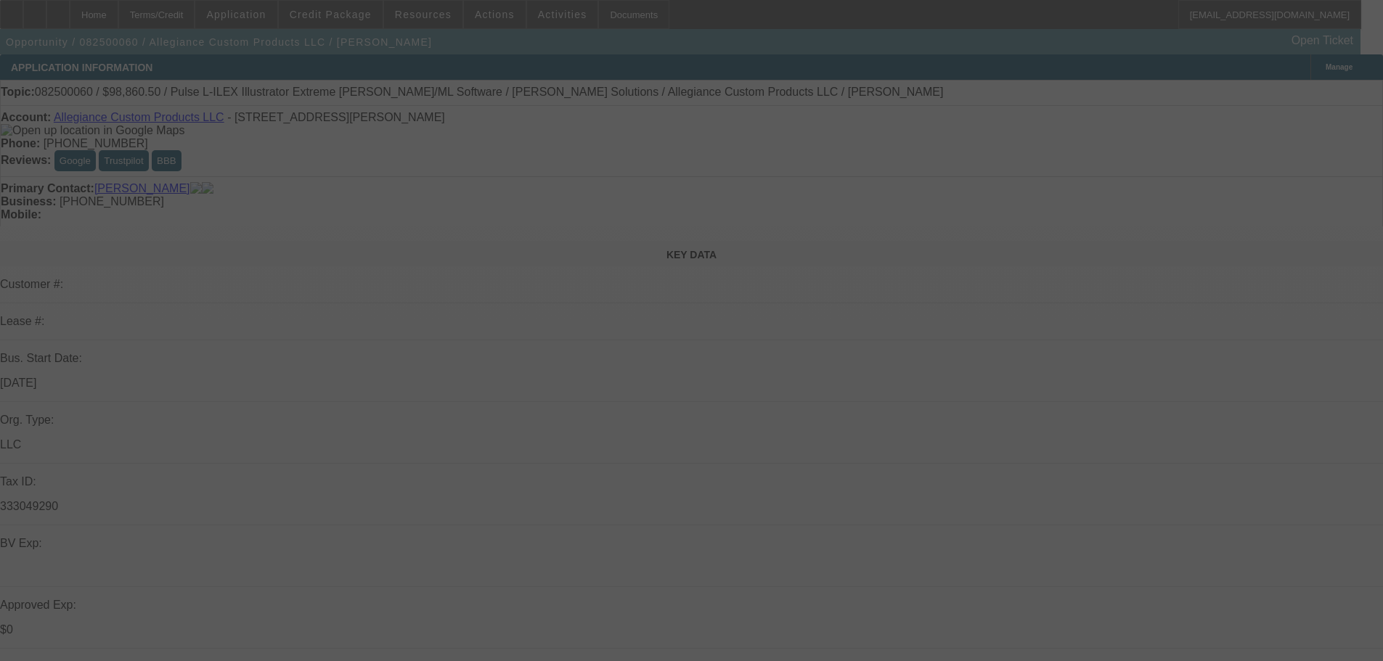
scroll to position [2396, 0]
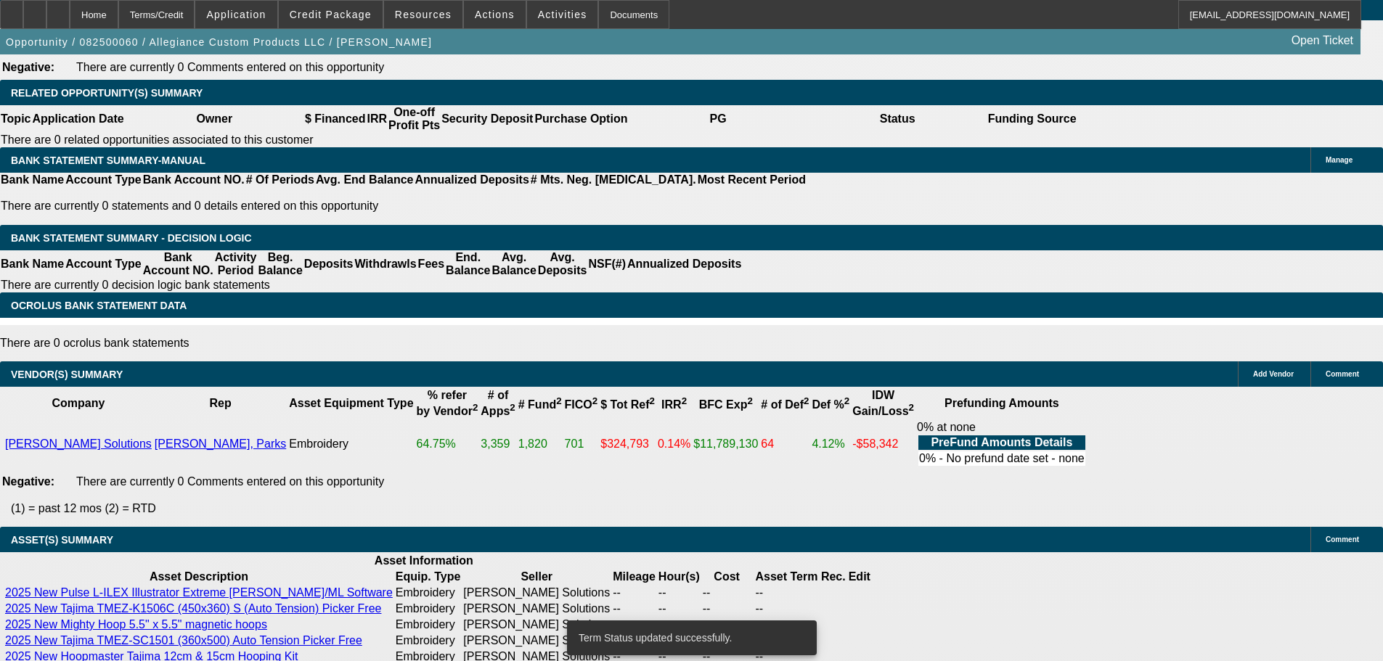
select select "0"
select select "2"
select select "0"
select select "6"
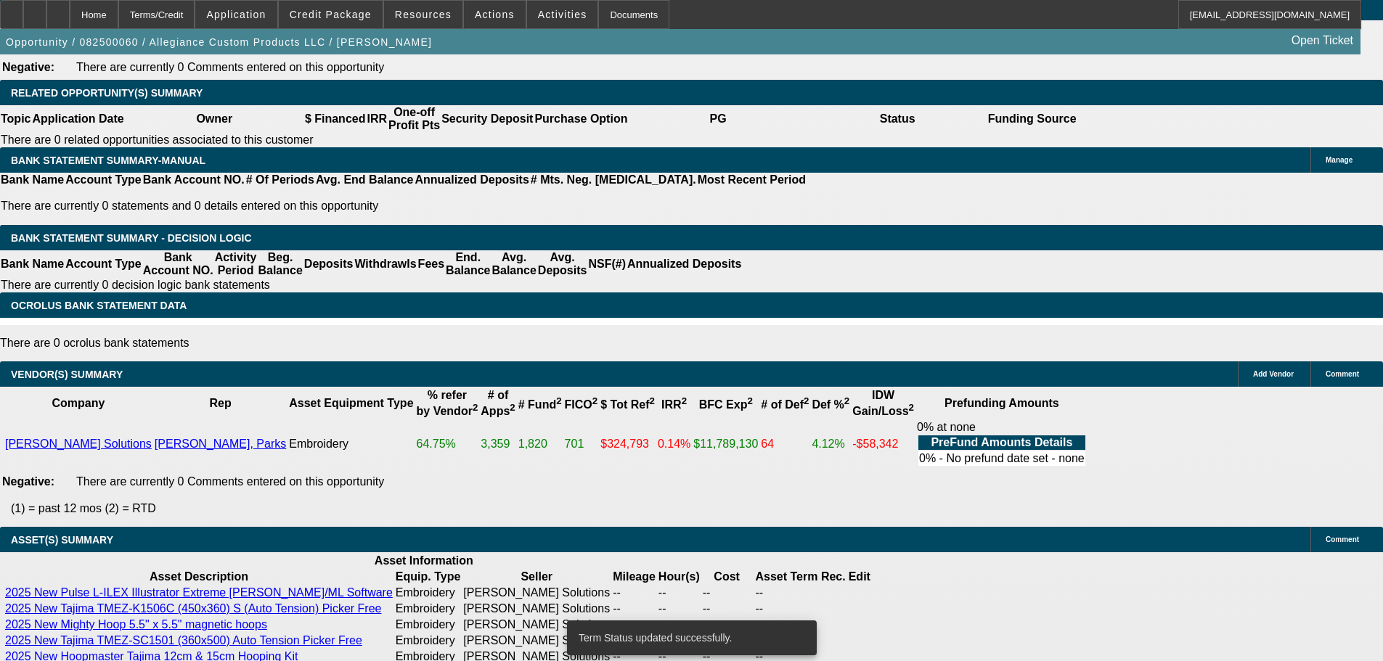
select select "0"
select select "2"
select select "0"
select select "6"
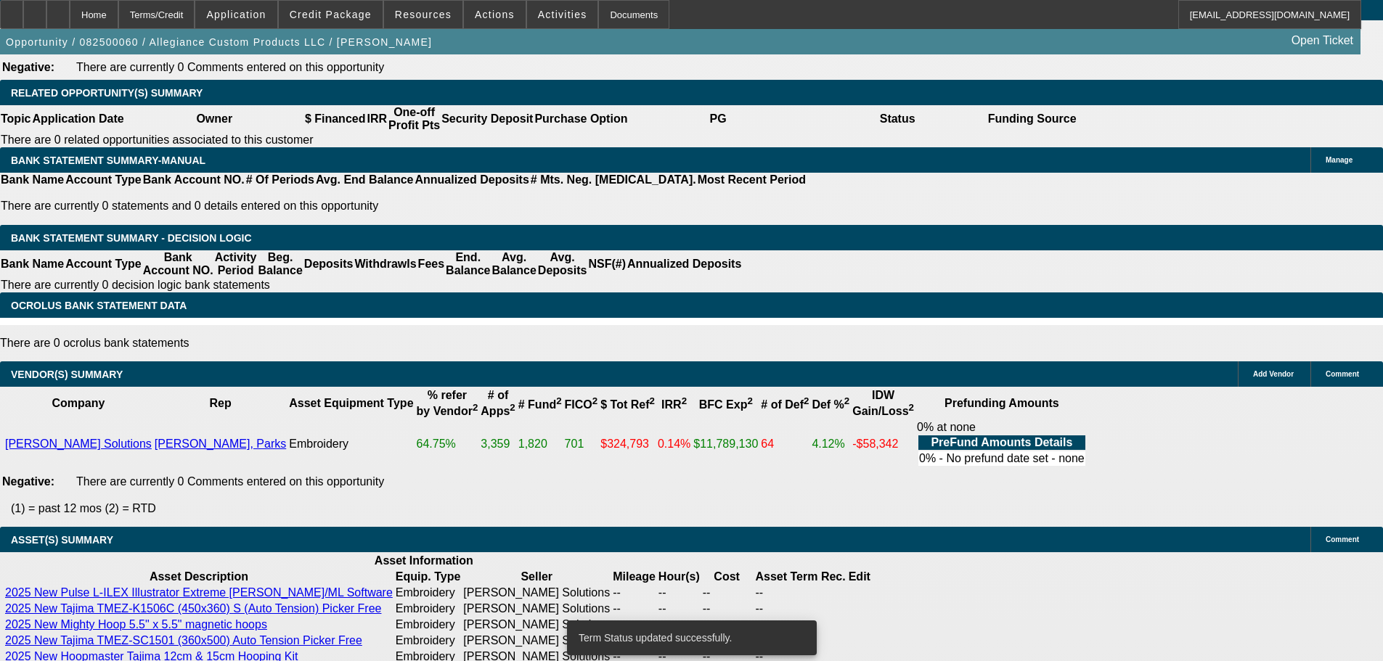
select select "0"
select select "2"
select select "0"
select select "6"
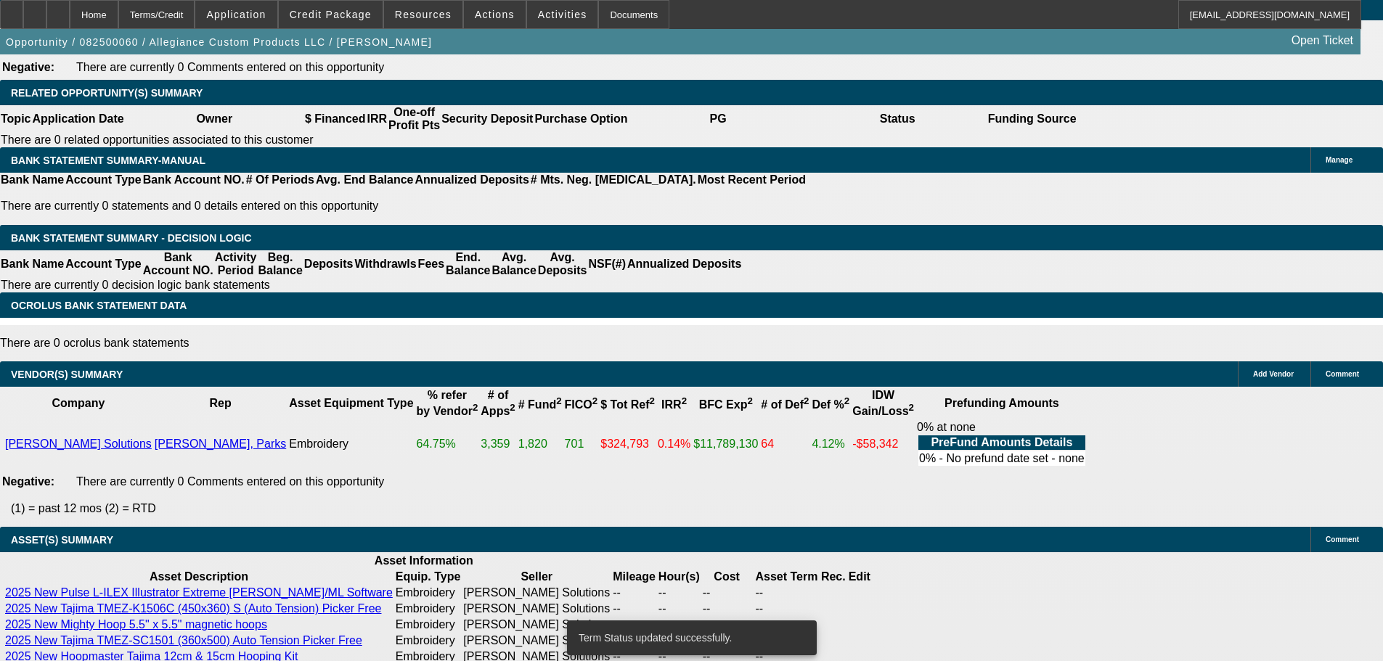
select select "0"
select select "2"
select select "0"
select select "6"
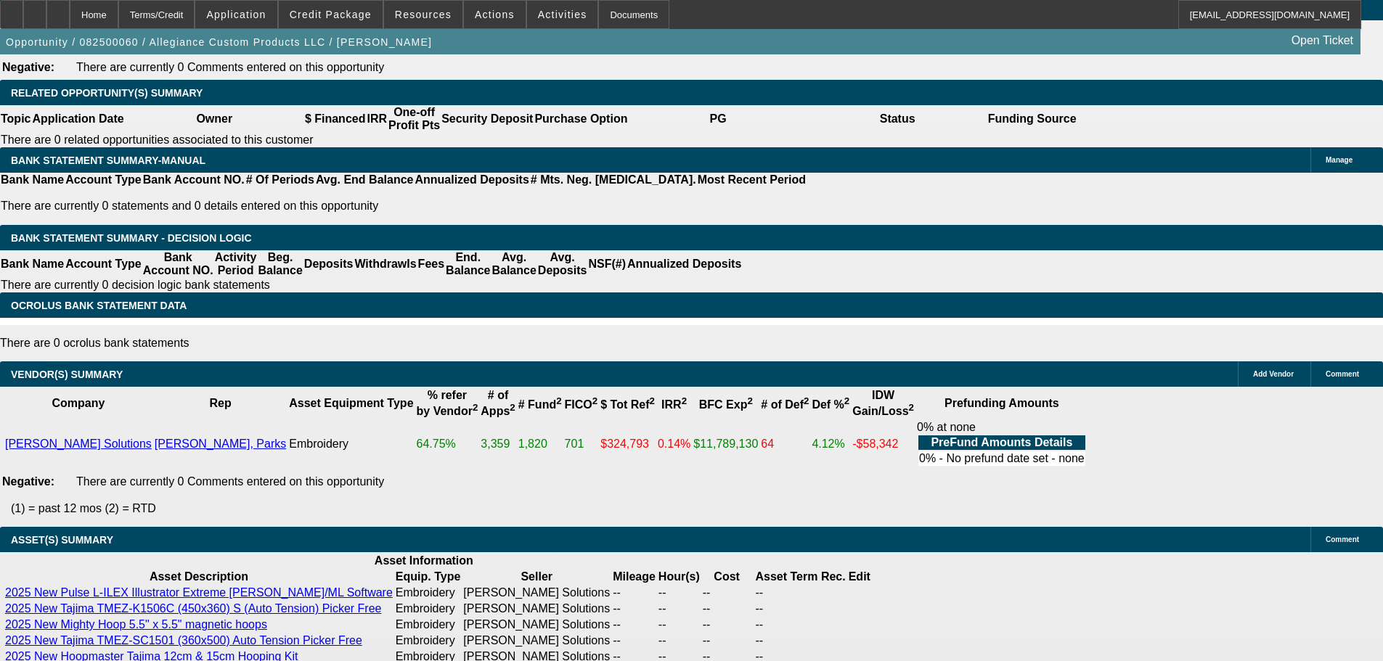
select select "5"
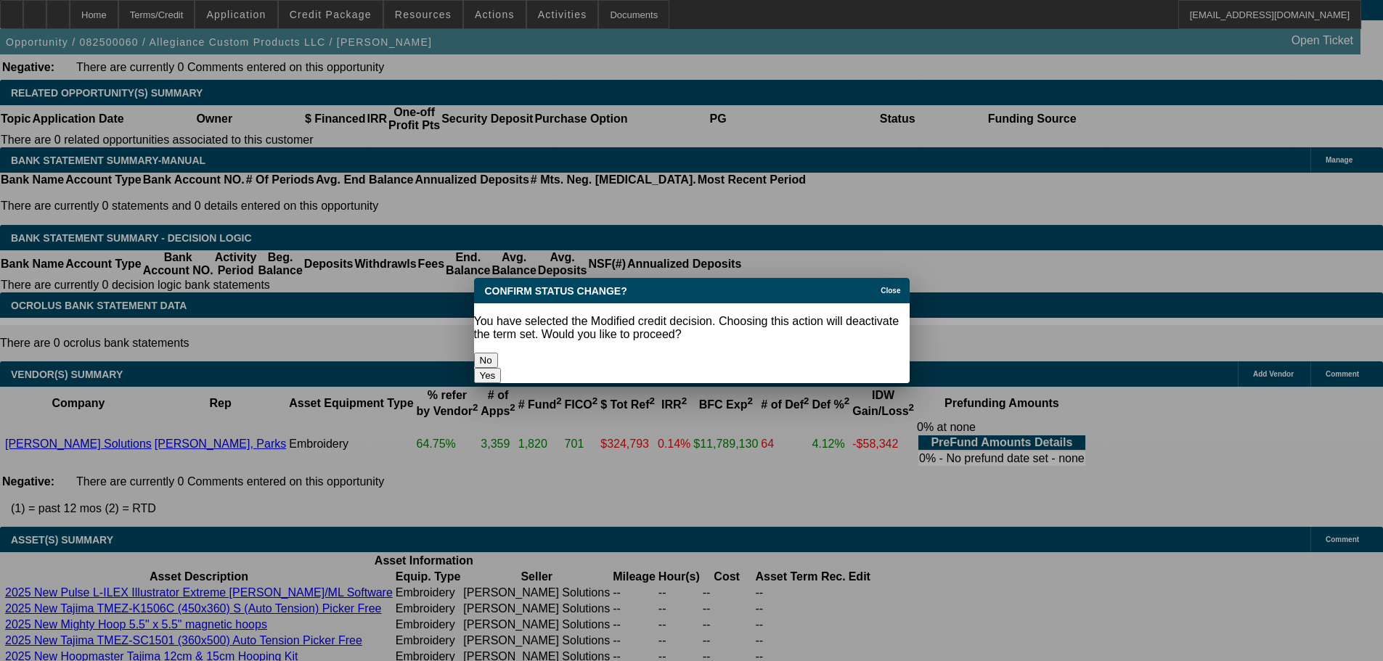
click at [502, 368] on button "Yes" at bounding box center [488, 375] width 28 height 15
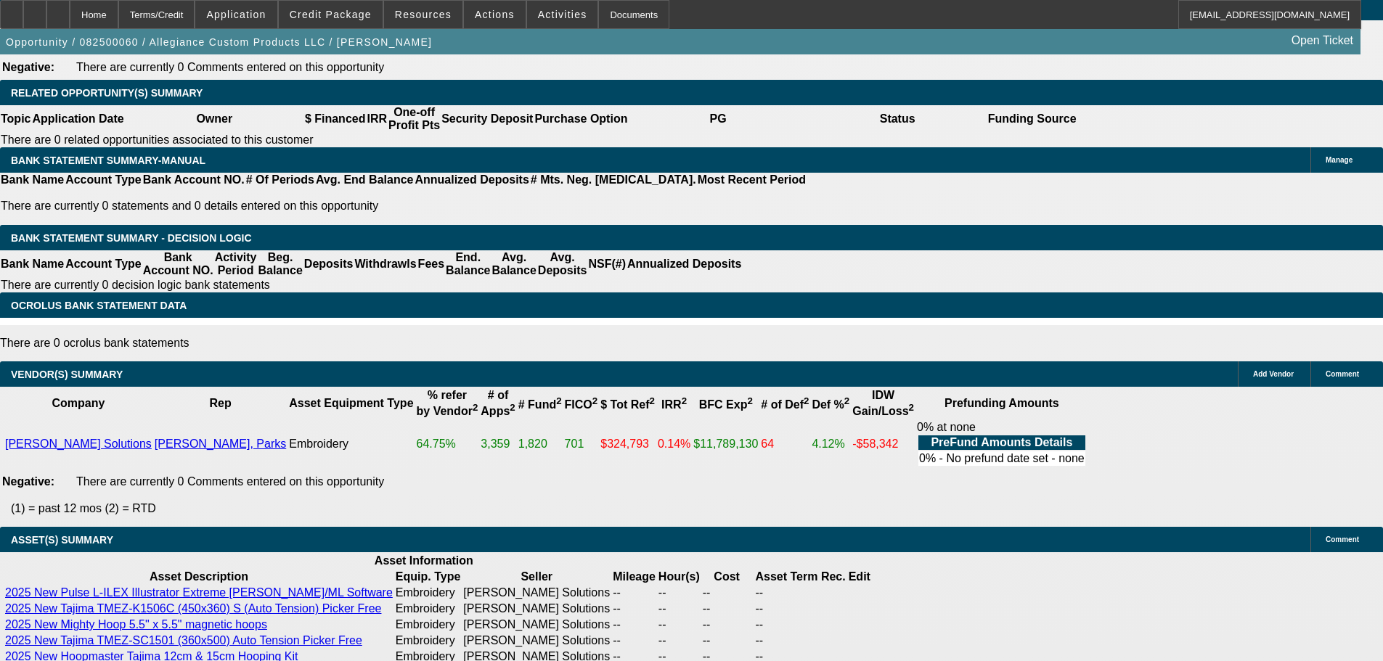
scroll to position [2396, 0]
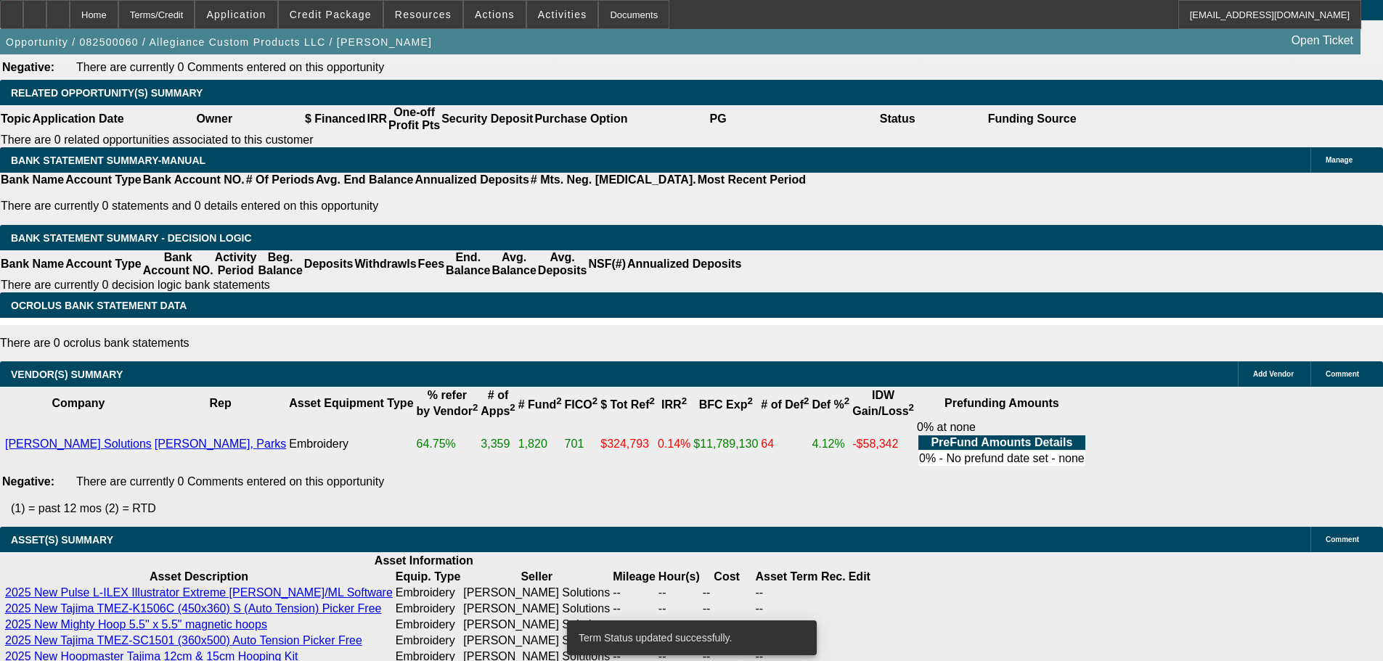
select select "0"
select select "2"
select select "0"
select select "6"
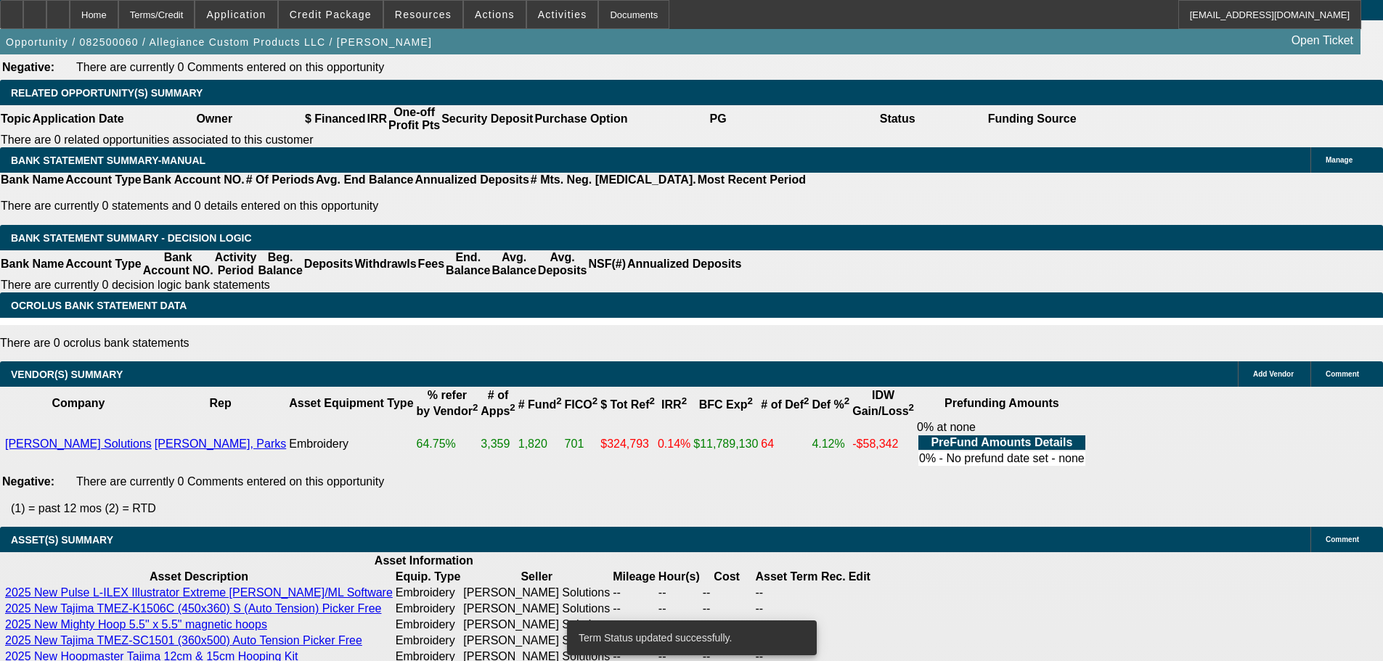
select select "0"
select select "2"
select select "0"
select select "6"
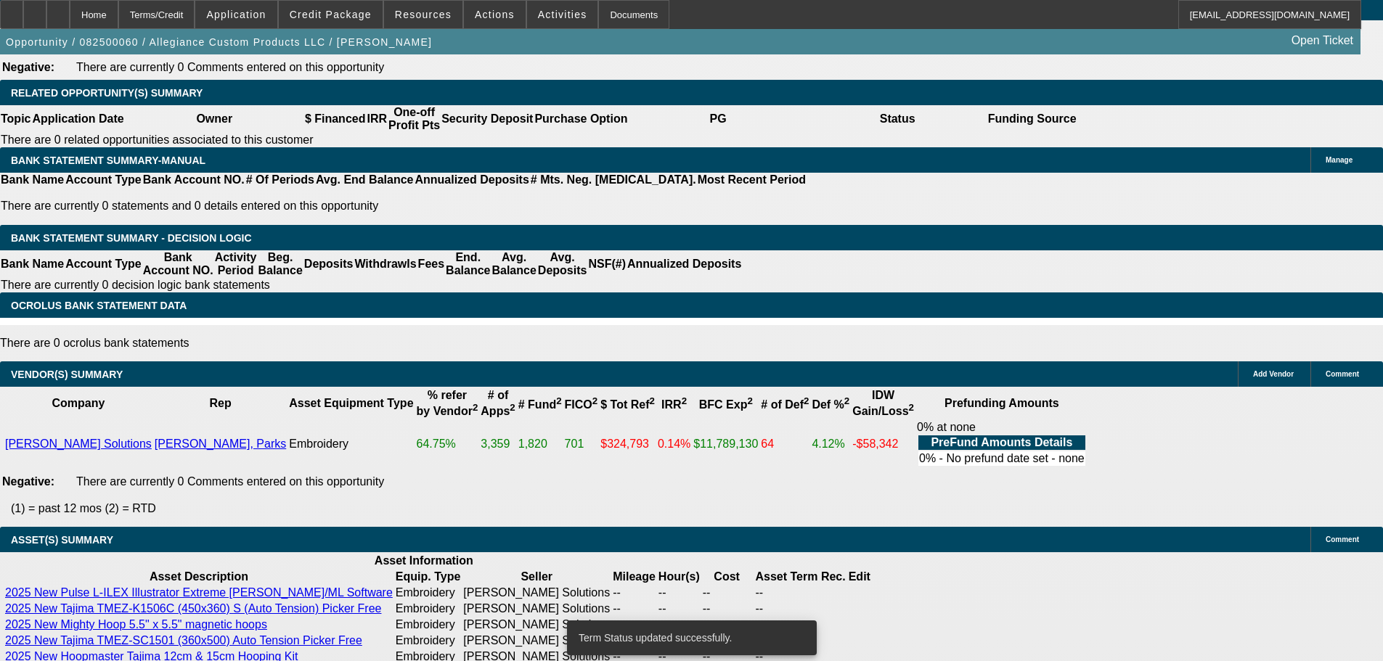
select select "0"
select select "2"
select select "0"
select select "6"
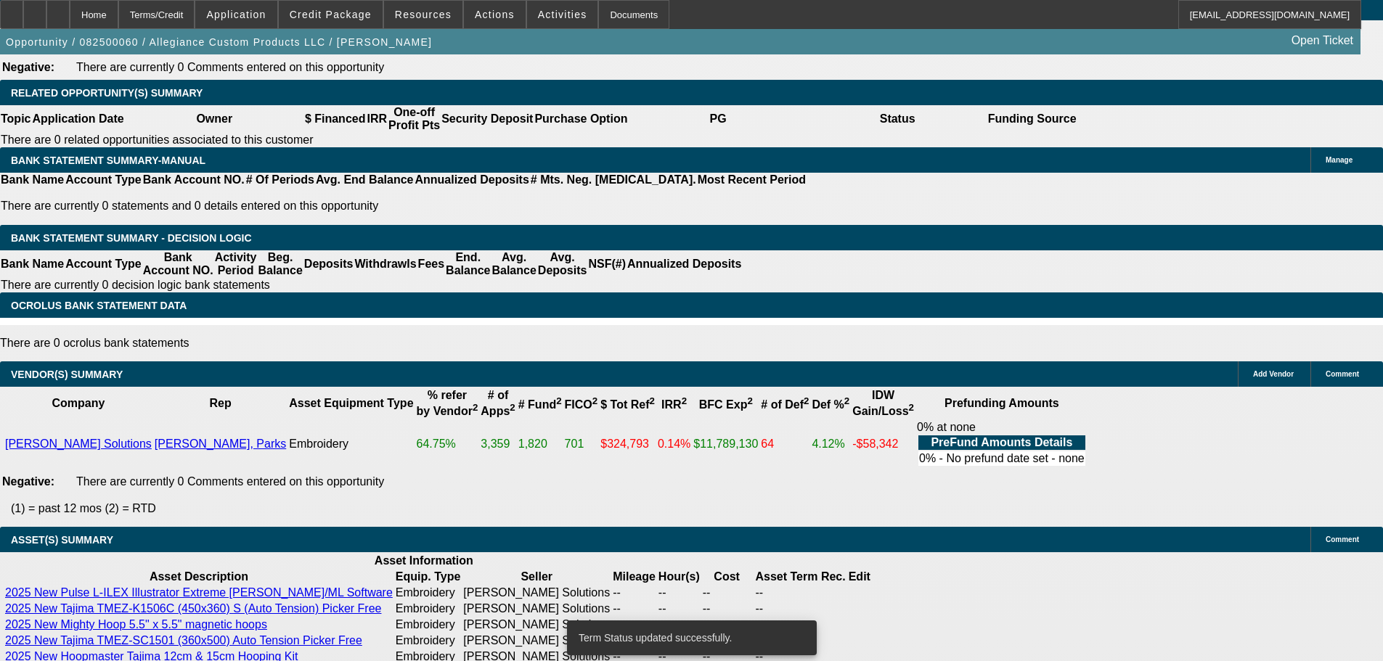
select select "0"
select select "2"
select select "0"
select select "6"
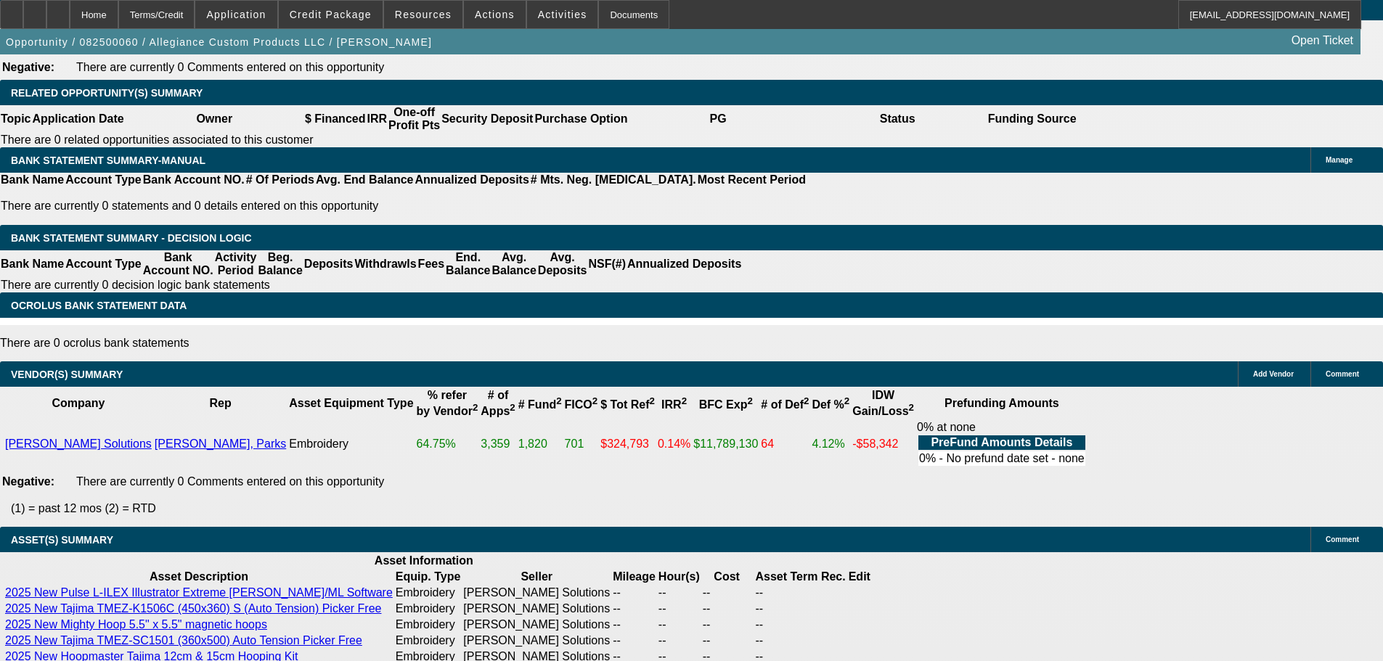
select select "5"
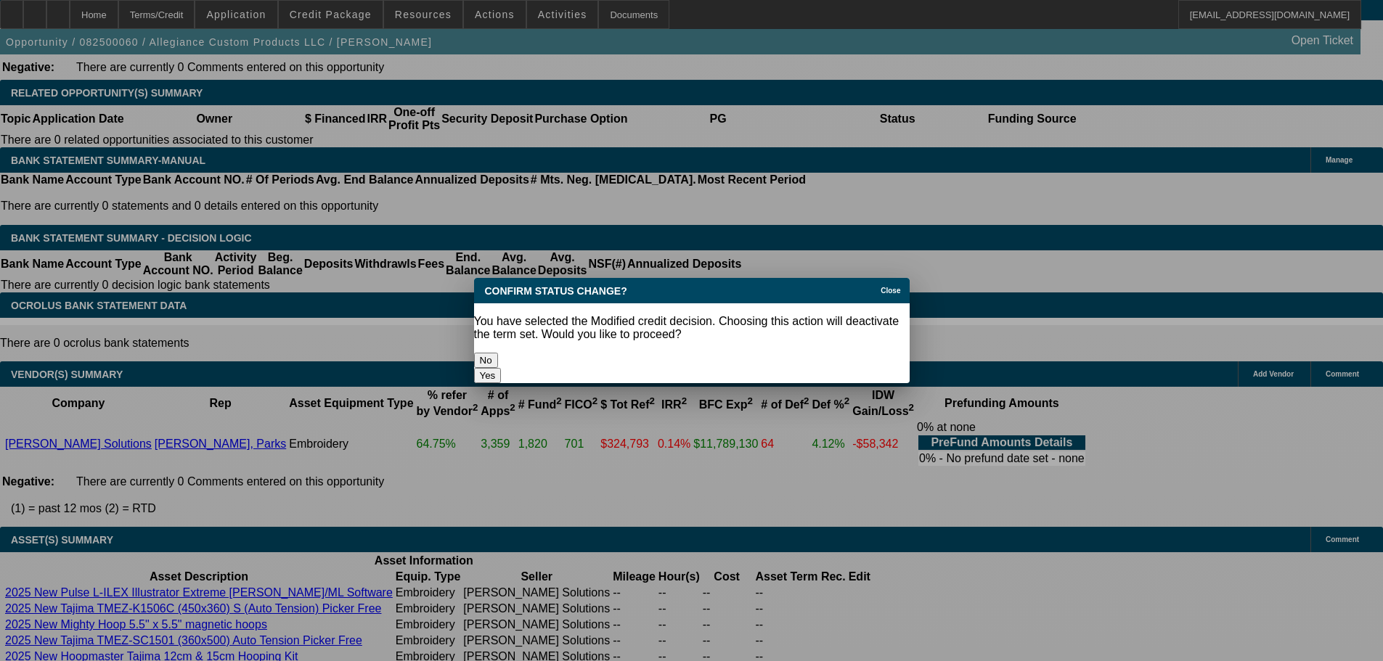
click at [502, 368] on button "Yes" at bounding box center [488, 375] width 28 height 15
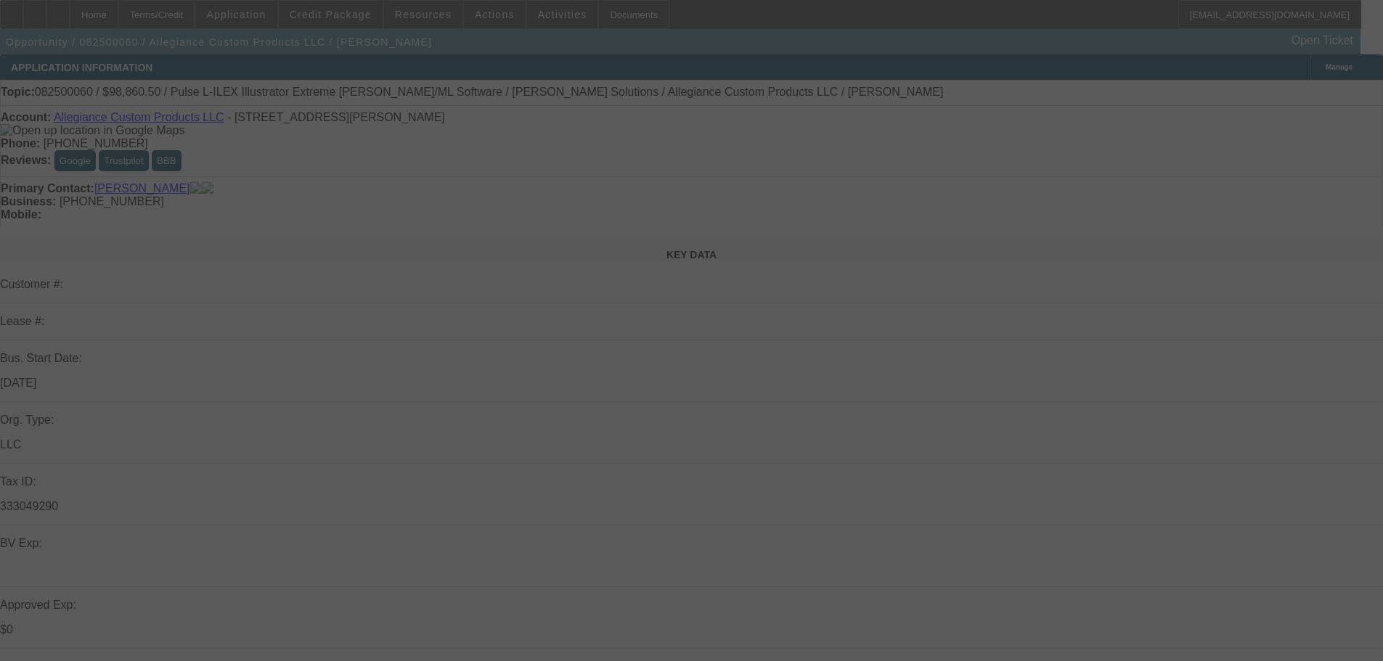
scroll to position [2396, 0]
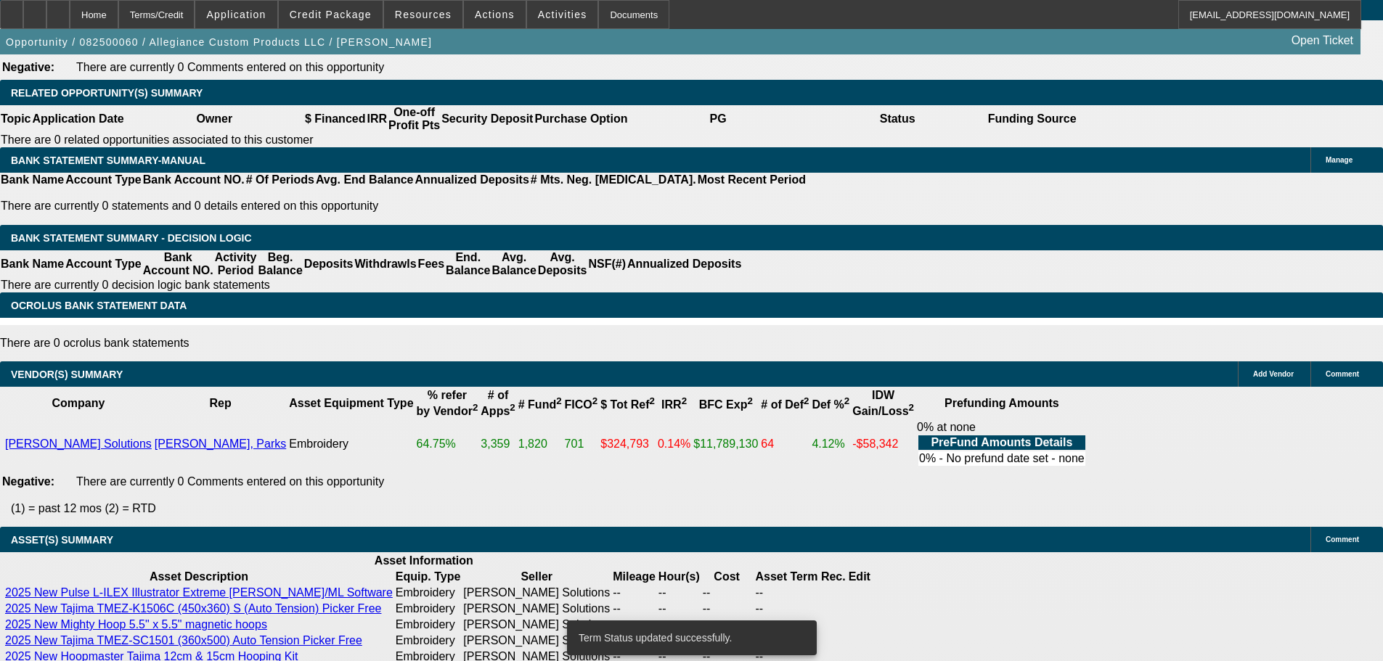
select select "0"
select select "2"
select select "0"
select select "6"
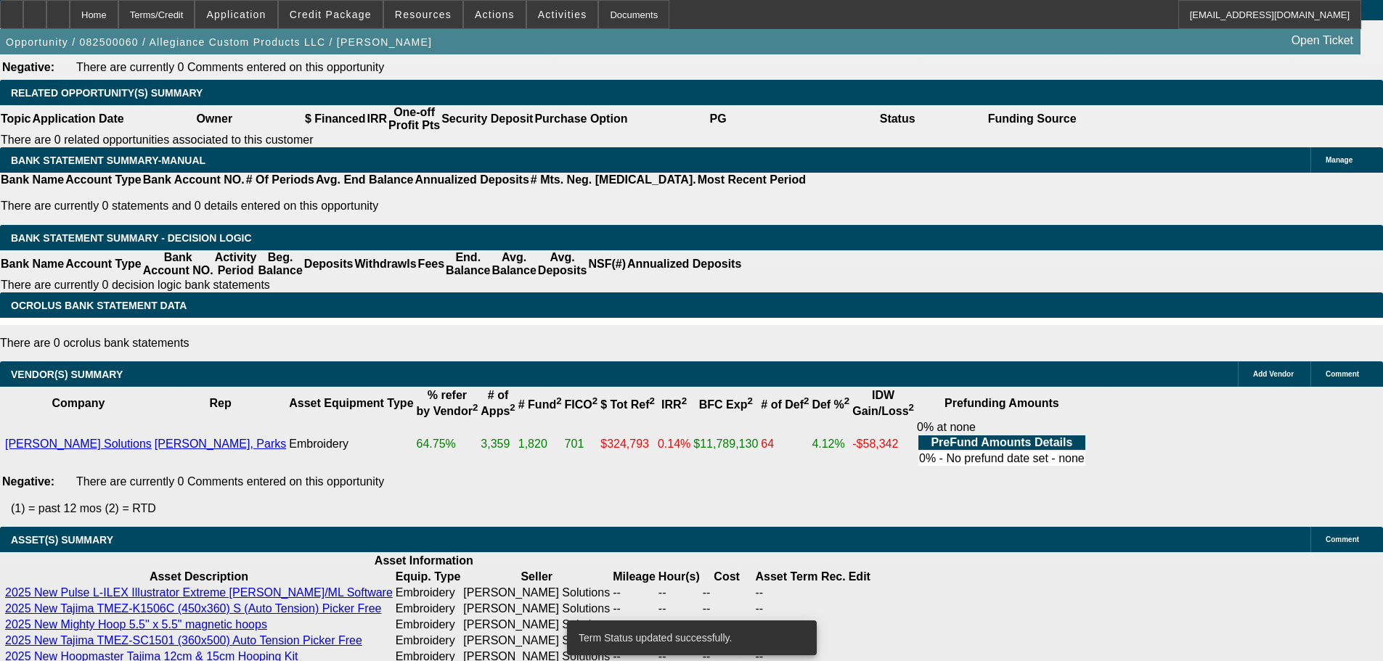
select select "0"
select select "2"
select select "0"
select select "6"
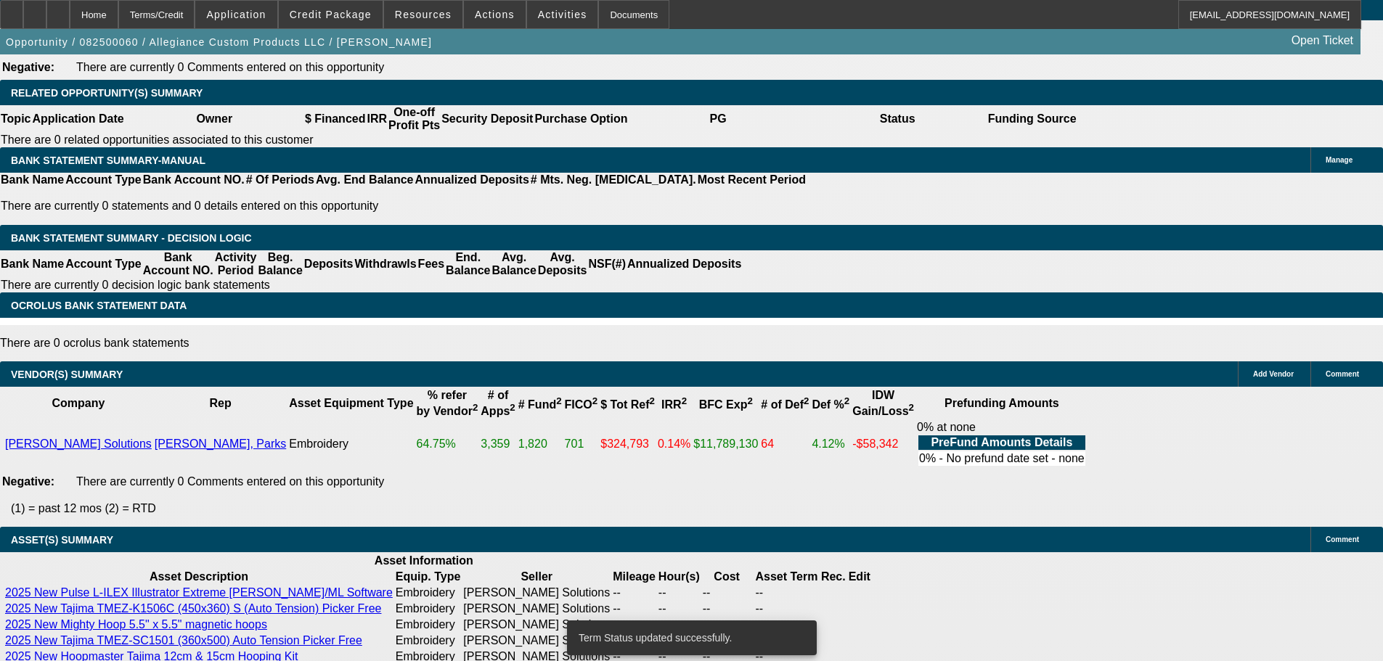
select select "0"
select select "2"
select select "0"
select select "6"
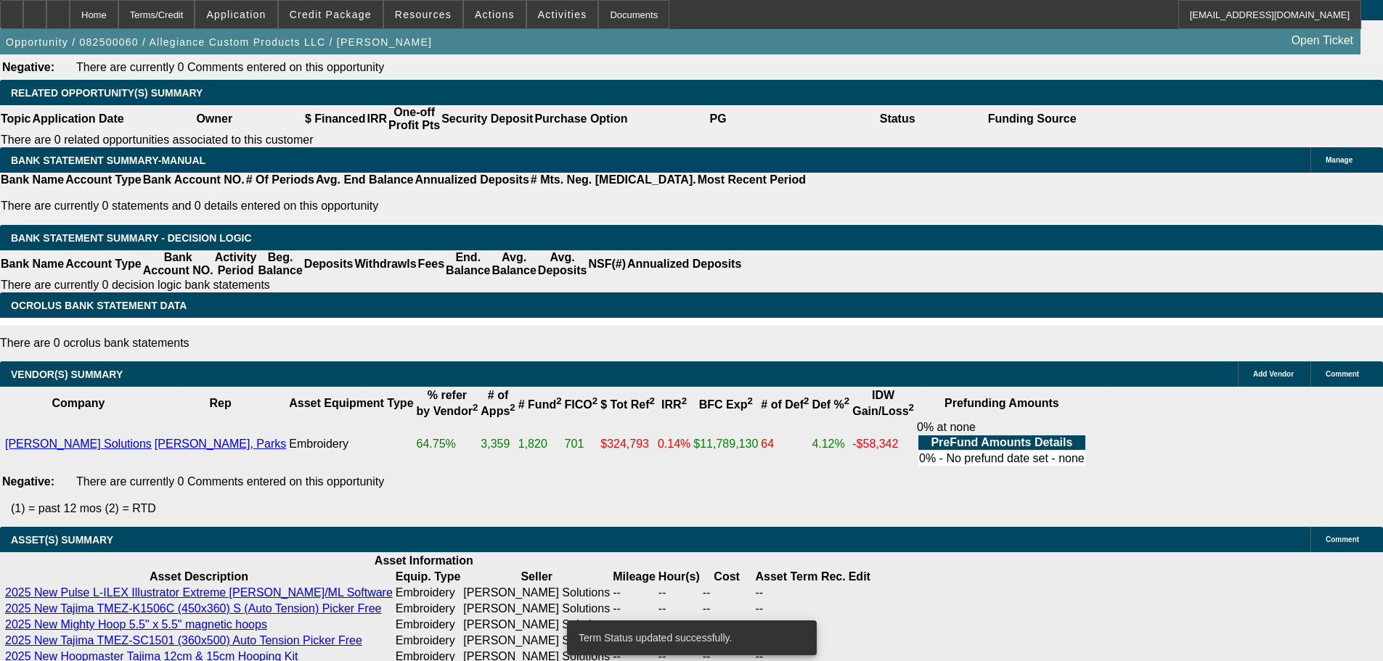
select select "0"
select select "2"
select select "0"
select select "6"
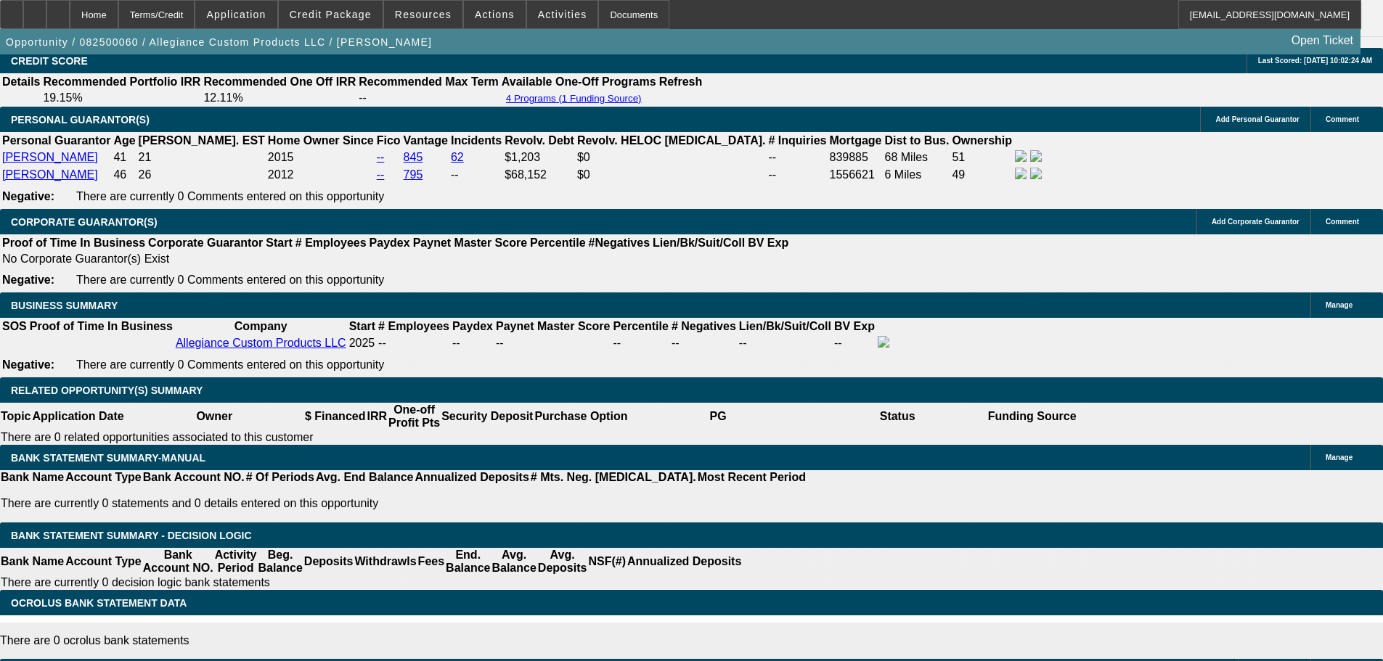
scroll to position [2468, 0]
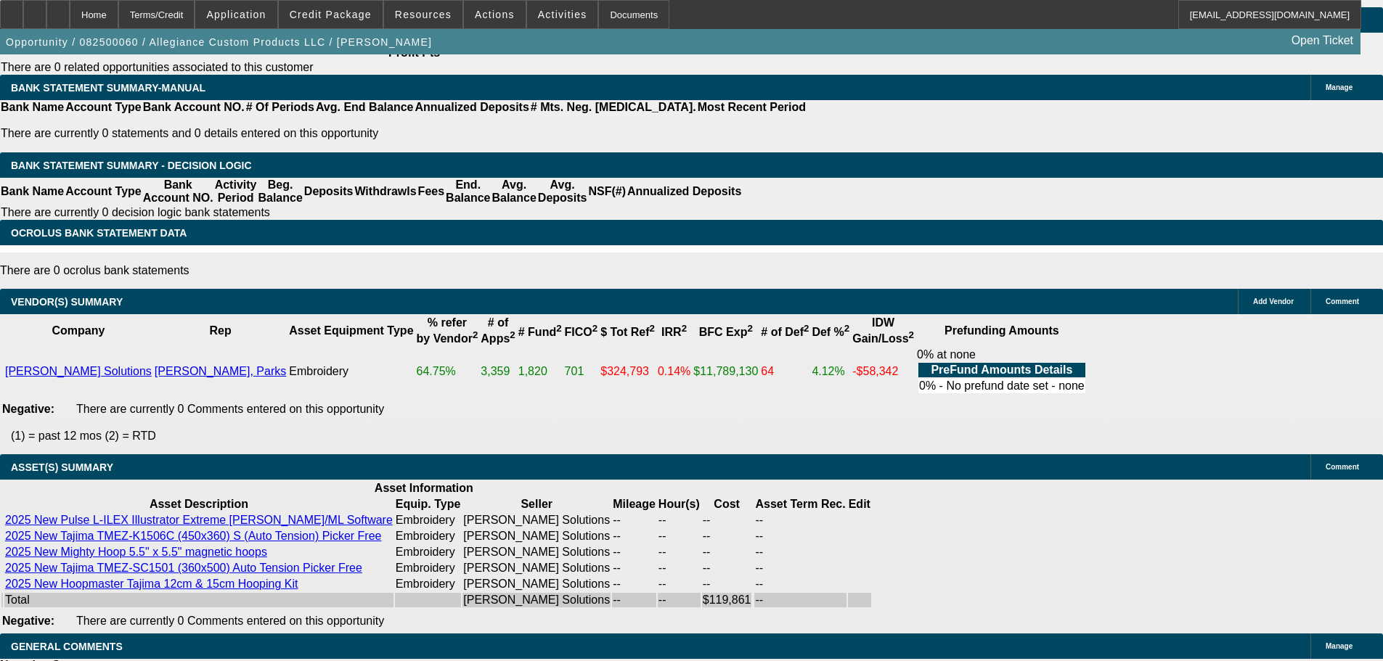
select select "5"
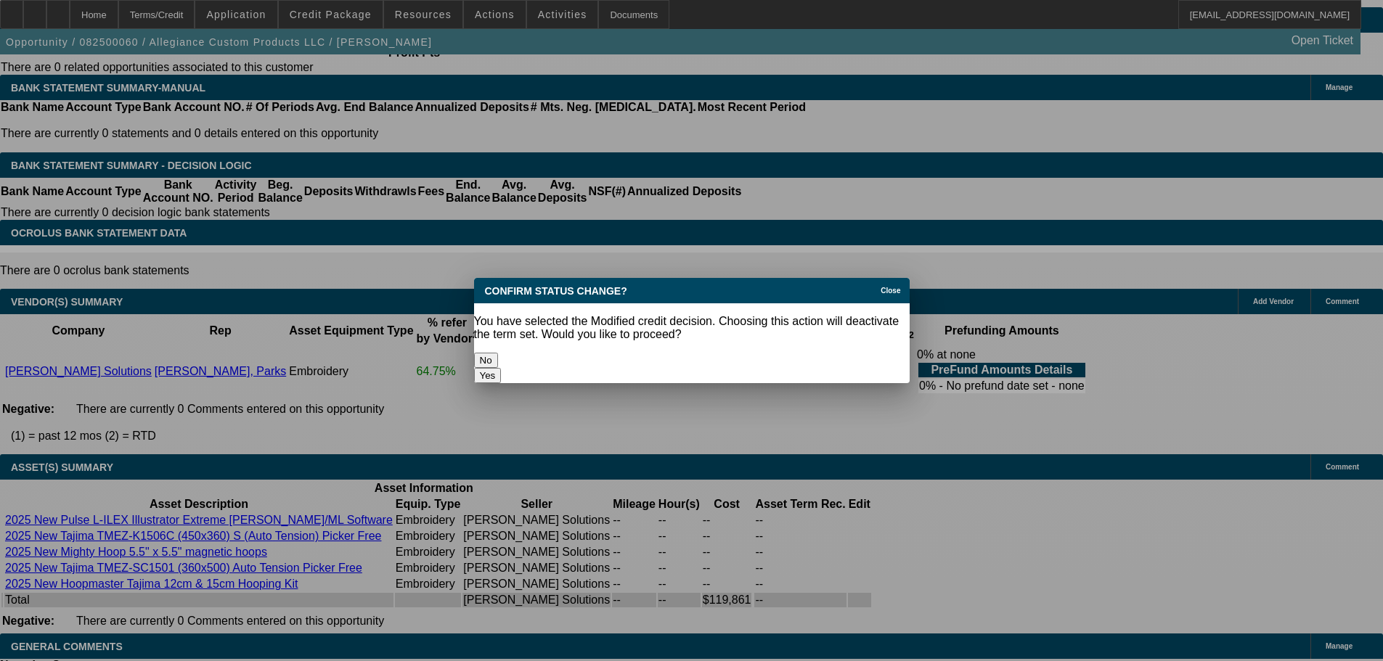
click at [502, 368] on button "Yes" at bounding box center [488, 375] width 28 height 15
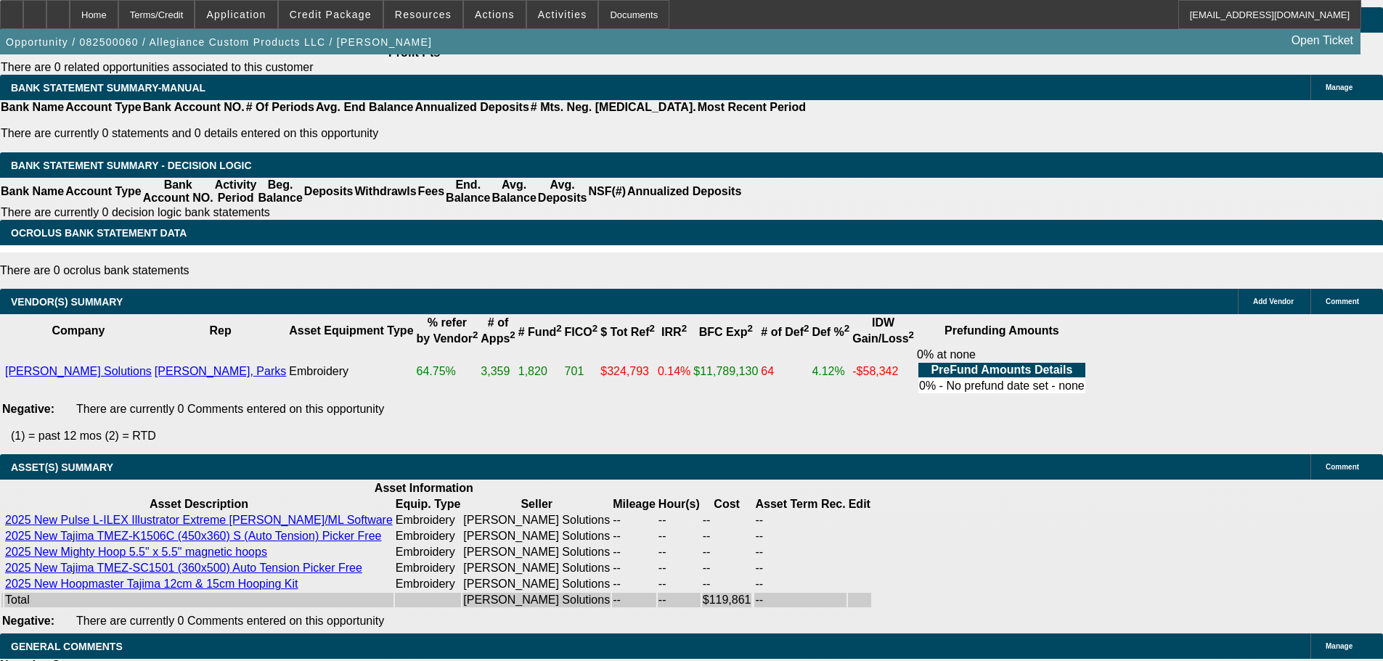
scroll to position [2468, 0]
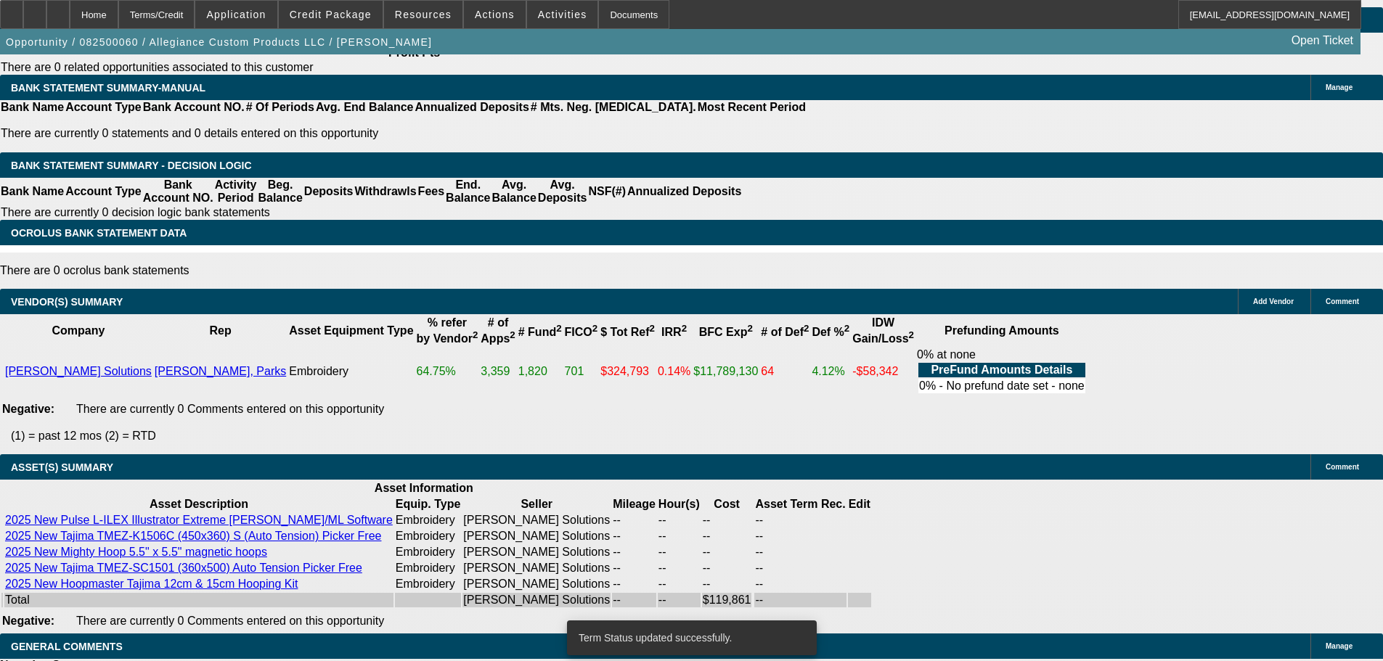
select select "0"
select select "2"
select select "0"
select select "6"
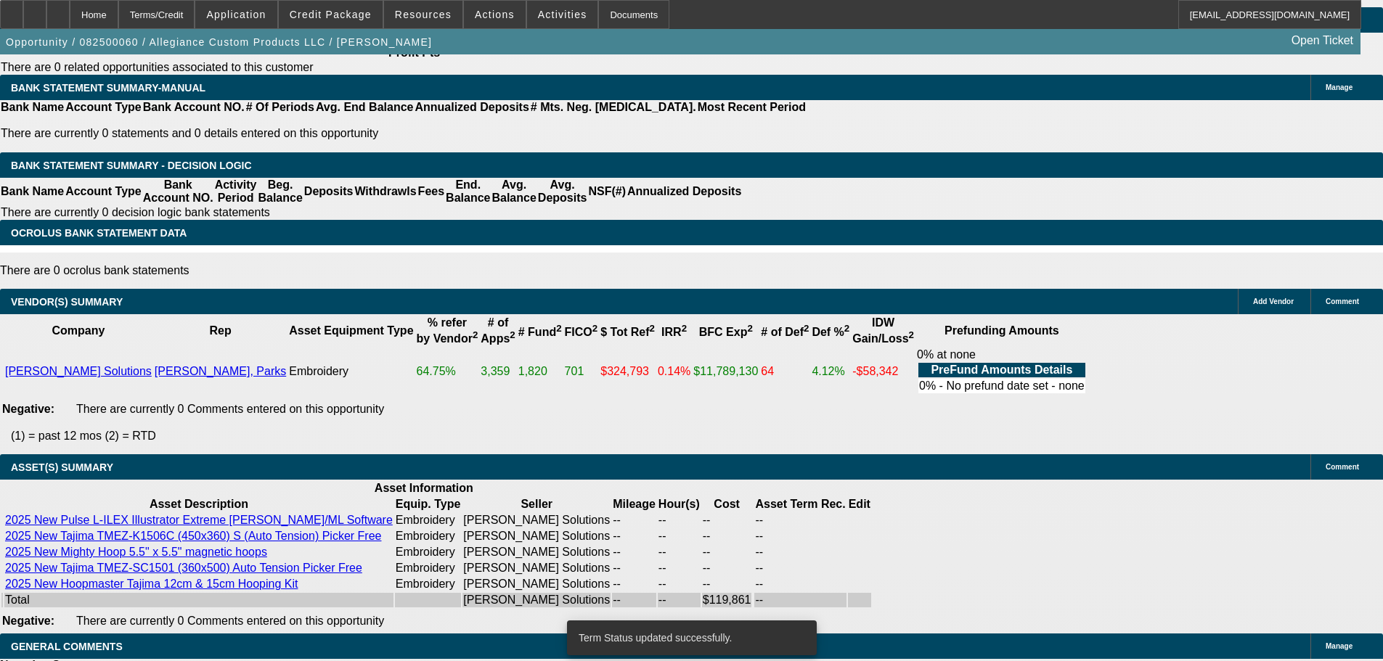
select select "0"
select select "2"
select select "0"
select select "6"
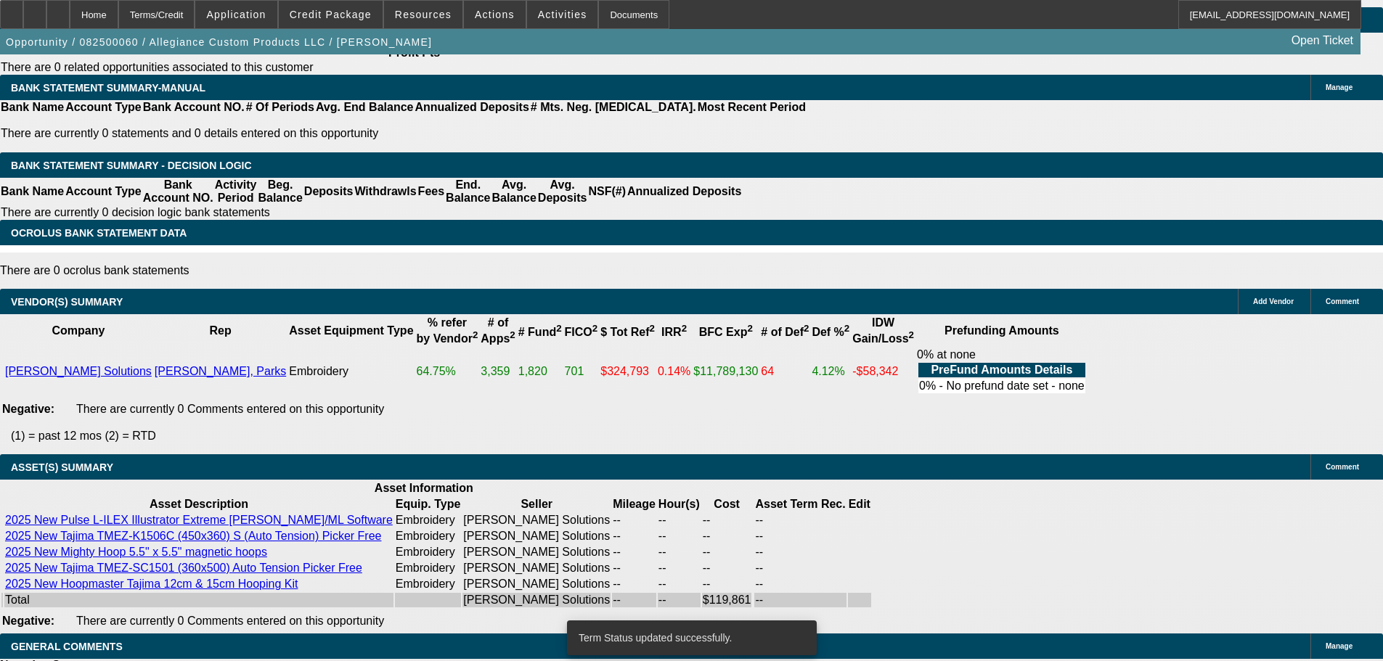
select select "0"
select select "2"
select select "0"
select select "6"
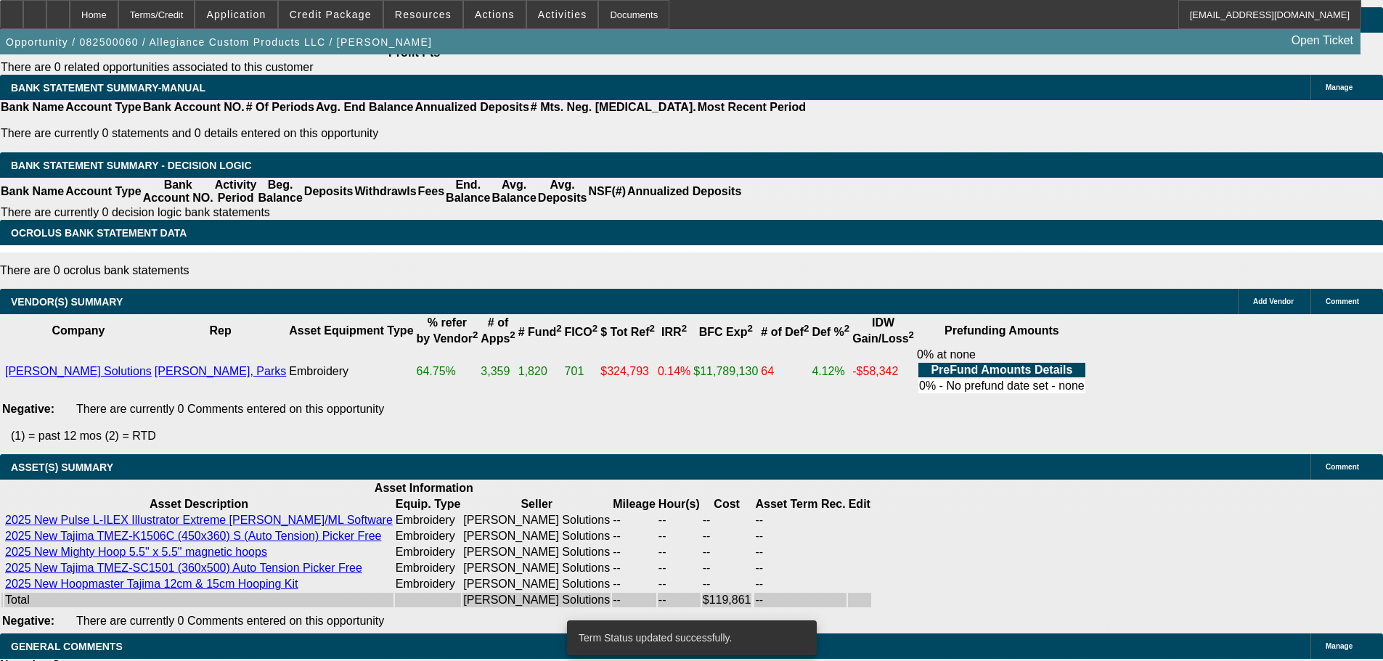
select select "0"
select select "2"
select select "0"
select select "6"
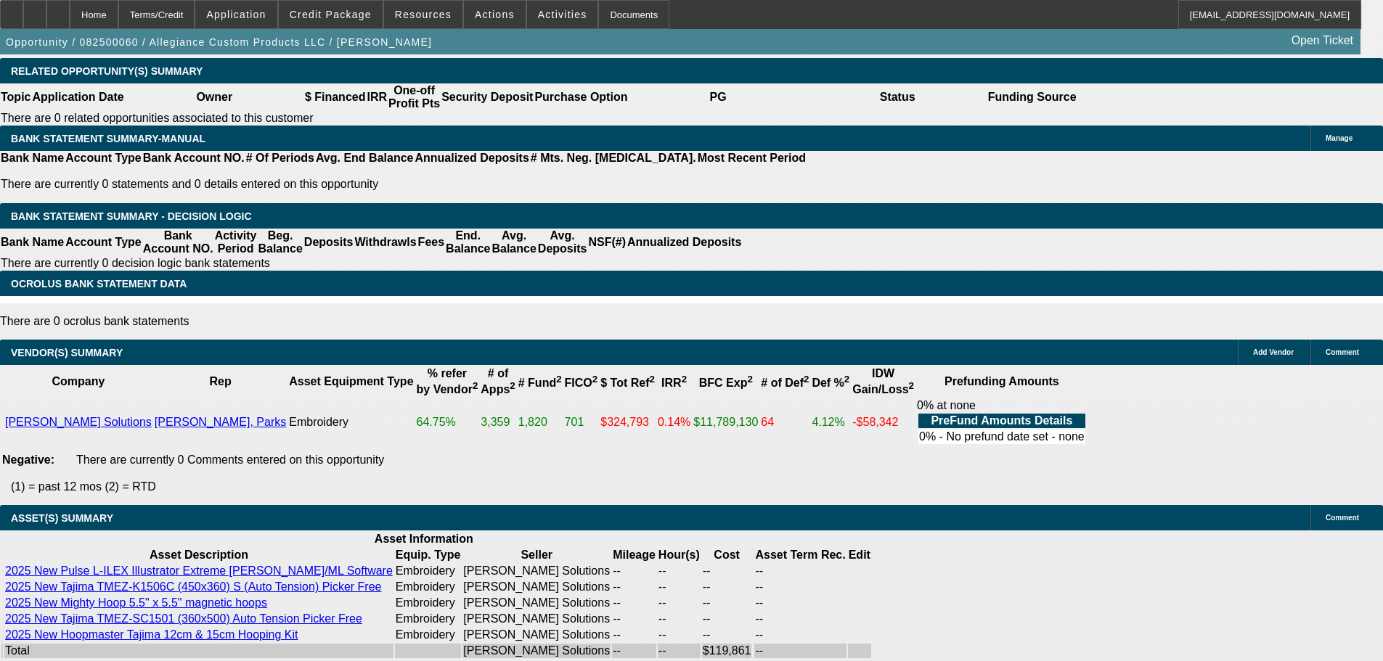
scroll to position [2323, 0]
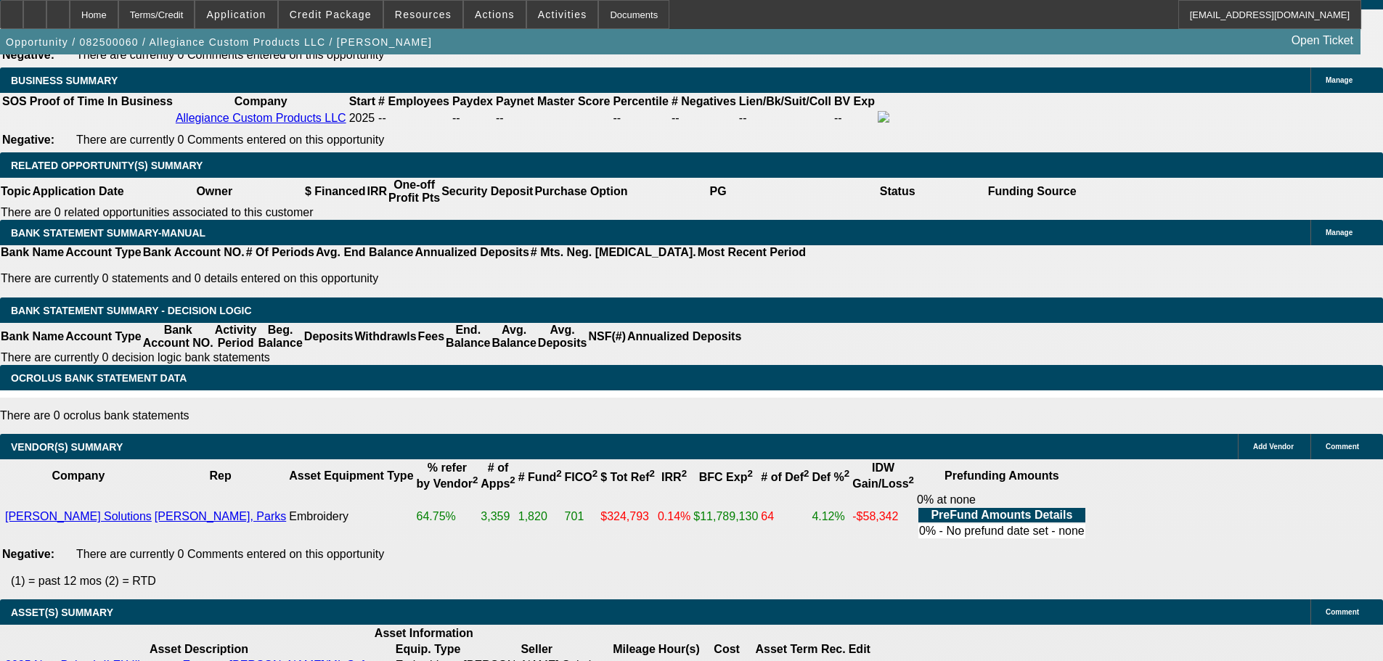
drag, startPoint x: 848, startPoint y: 151, endPoint x: 889, endPoint y: 153, distance: 41.4
type input "UNKNOWN"
type input "13"
type input "$2,458.28"
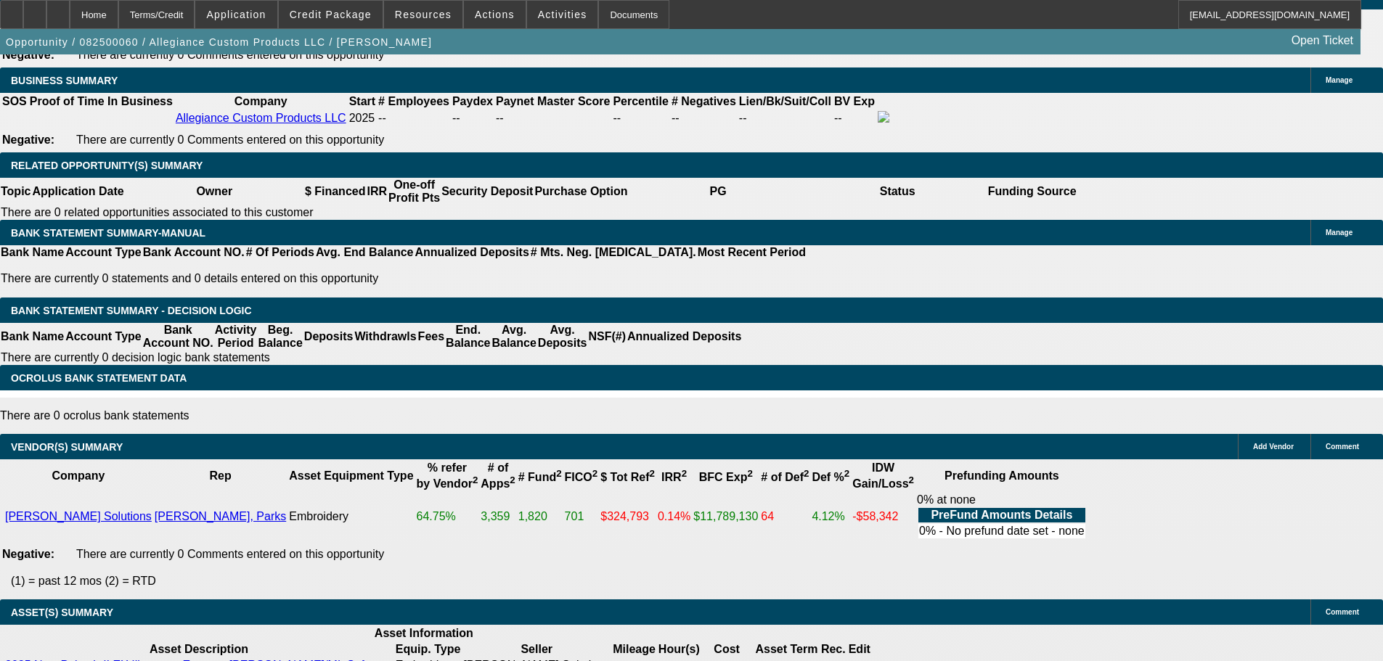
type input "$1,229.14"
type input "$3,447.14"
type input "$1,723.57"
type input "13"
type input "$0.00"
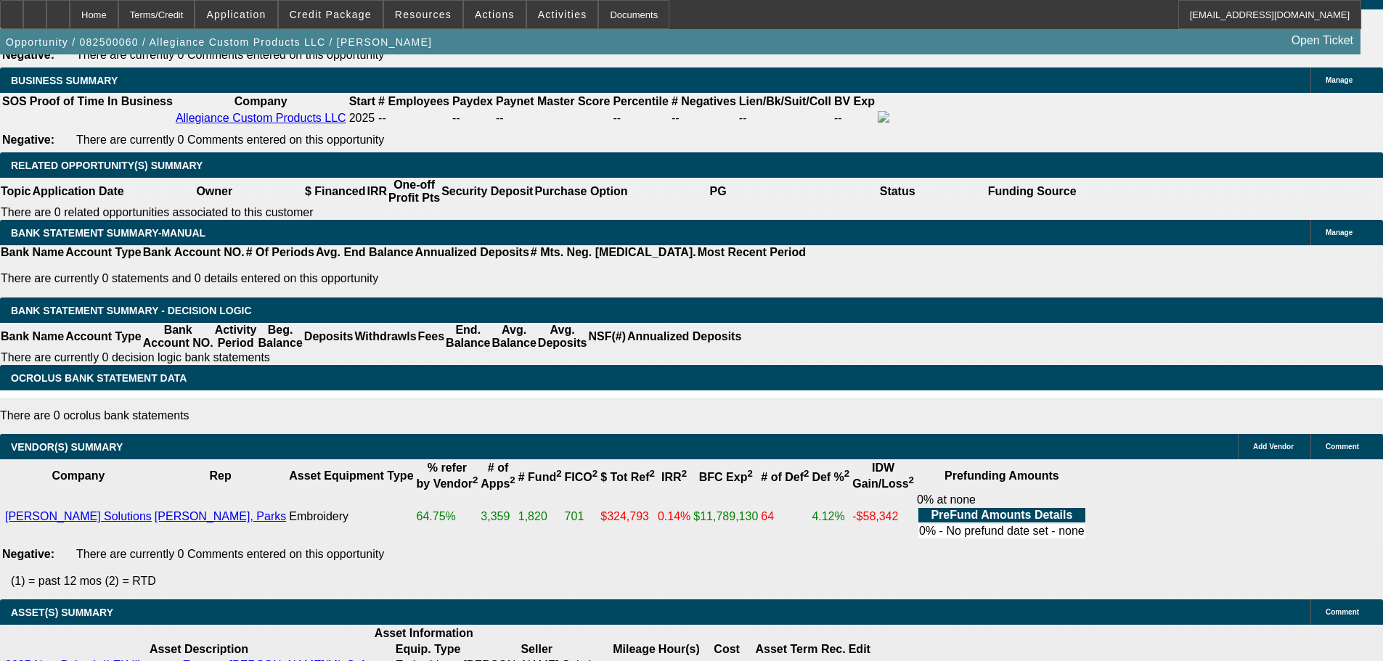
type input "12."
type input "UNKNOWN"
type input "$3,819.84"
type input "$1,909.92"
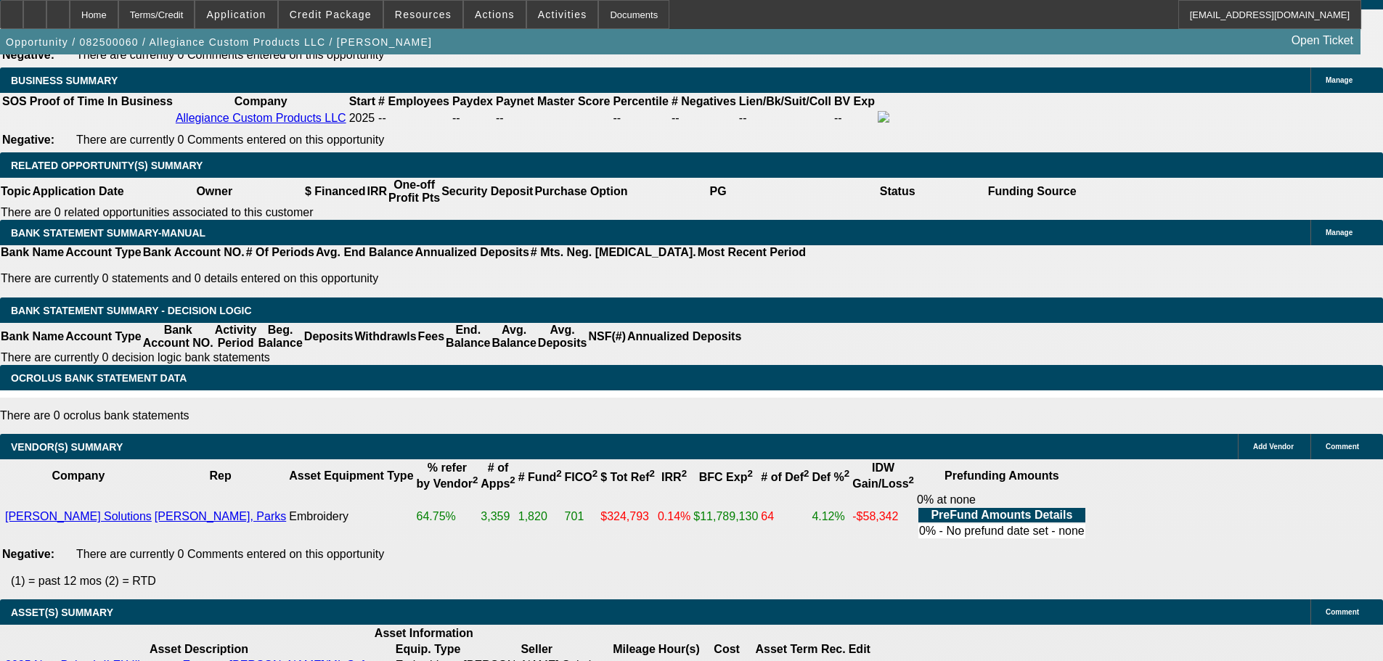
type input "12.8"
type input "$3,889.62"
type input "$1,944.81"
type input "12.8"
type input "$0.00"
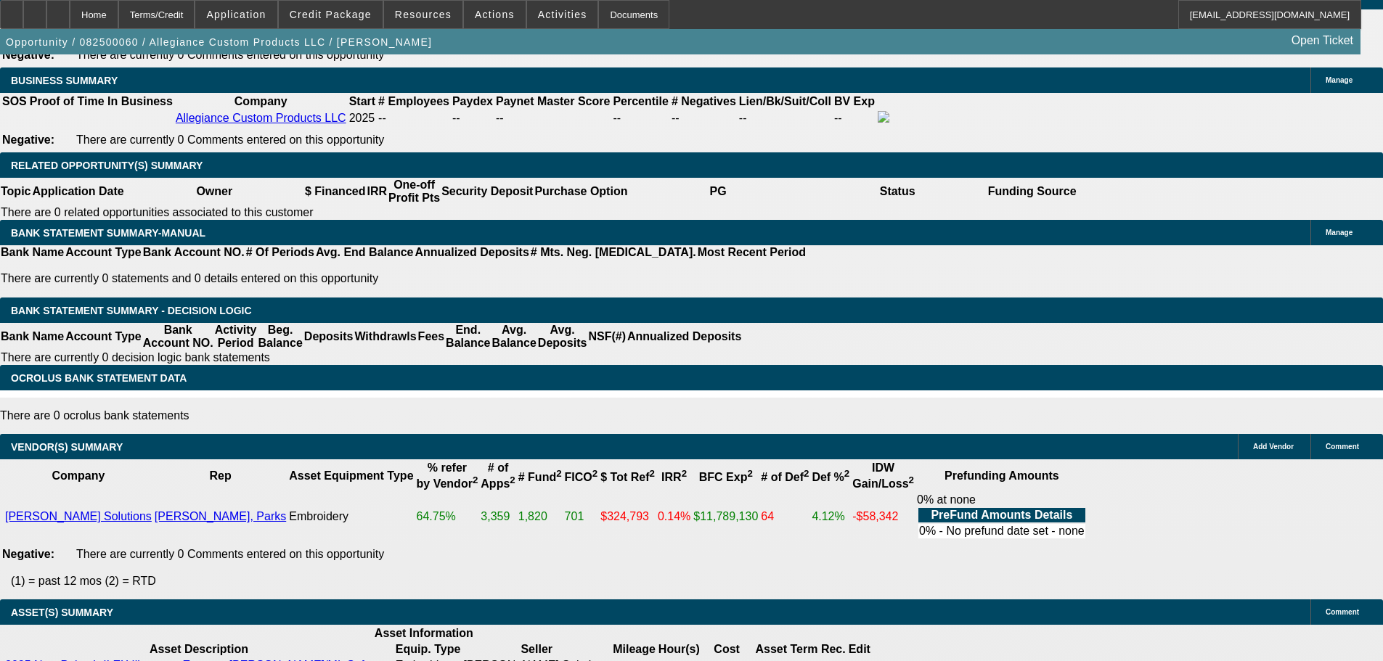
drag, startPoint x: 487, startPoint y: 154, endPoint x: 523, endPoint y: 150, distance: 35.8
type input "UNKNOWN"
type input "1"
type input "$2,830.48"
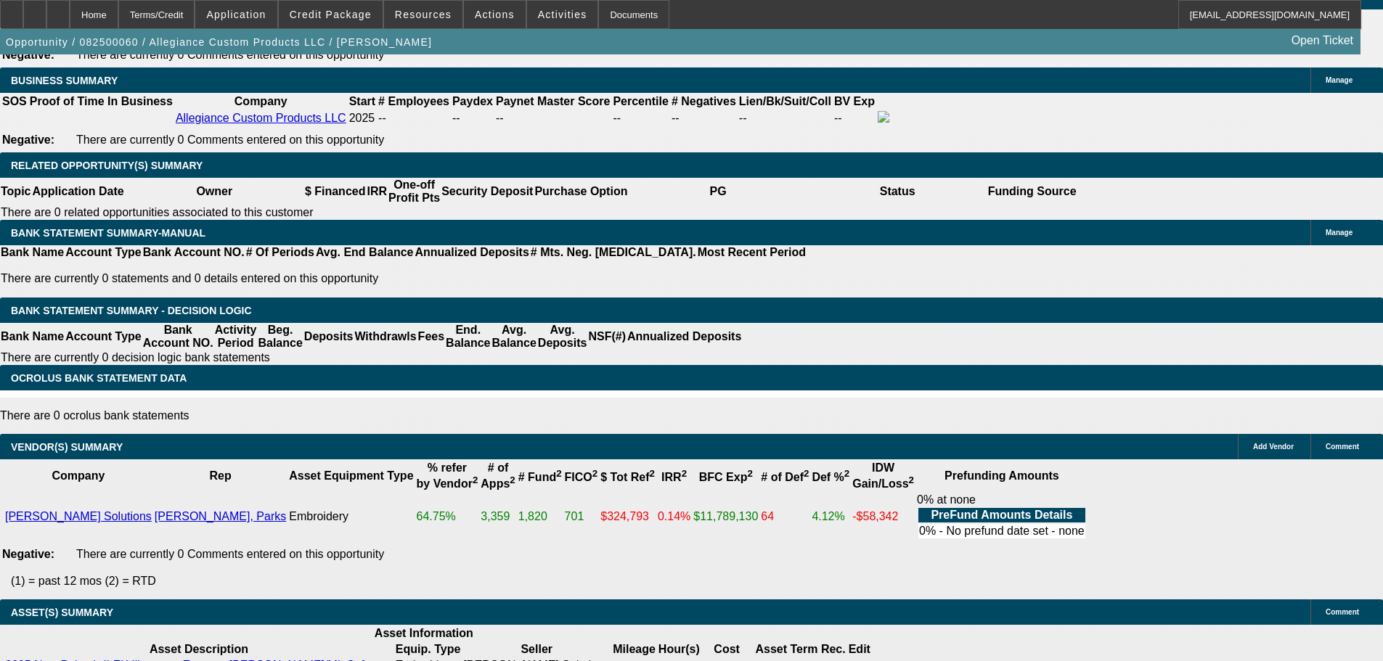
type input "$1,415.24"
type input "14"
type input "$4,074.18"
type input "$2,037.09"
type input "14"
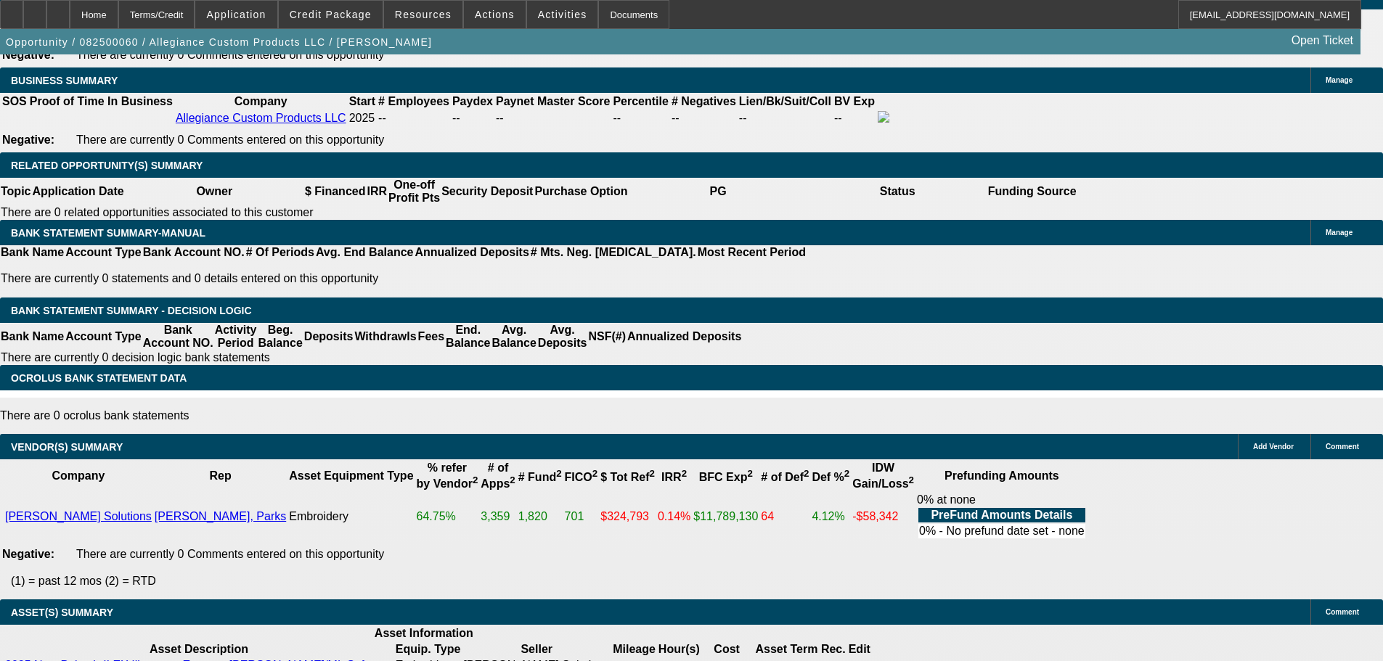
type input "$0.00"
type input "13."
type input "UNKNOWN"
type input "$2,249.38"
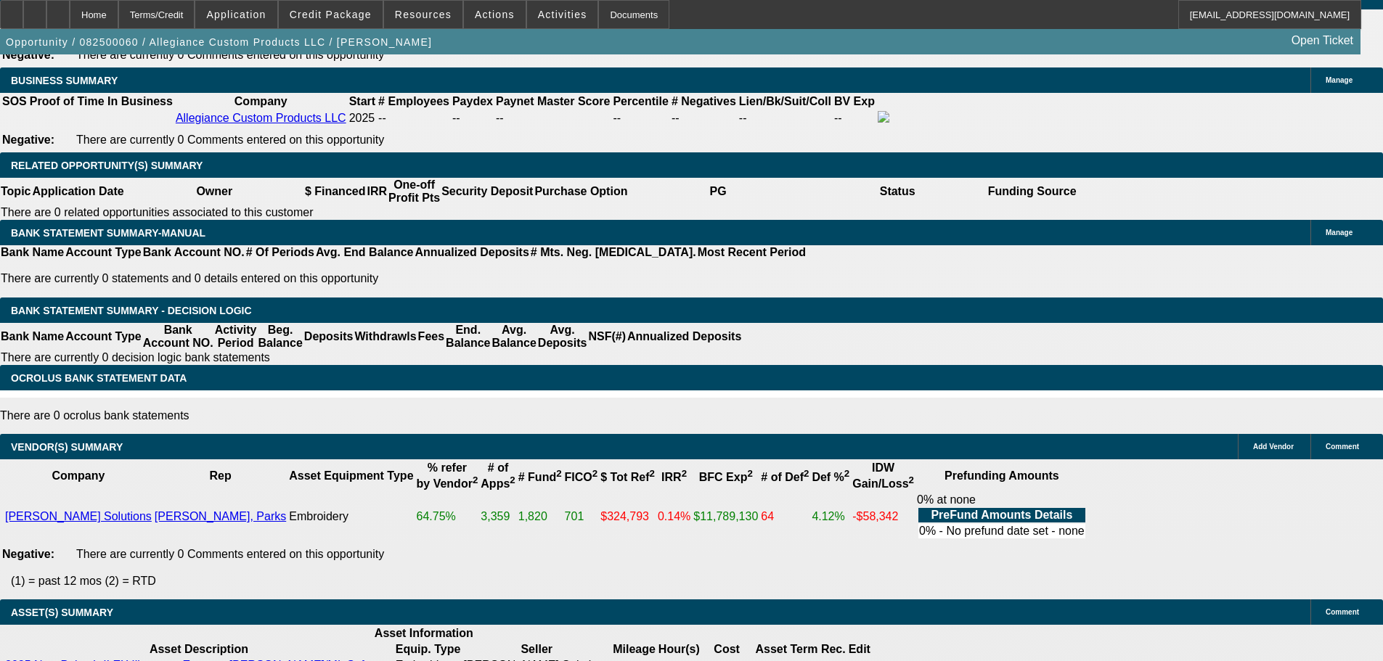
type input "$4,498.76"
type input "13.6"
type input "$2,279.86"
type input "$4,559.72"
type input "13.6"
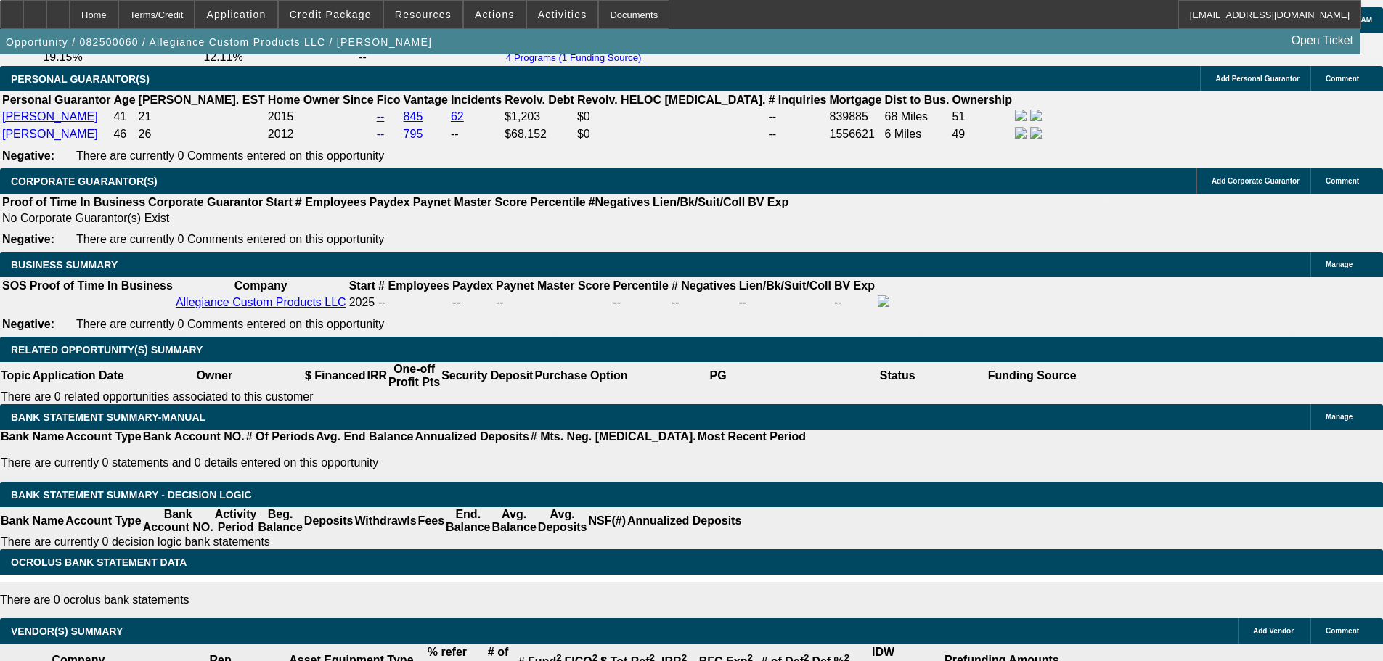
scroll to position [1742, 0]
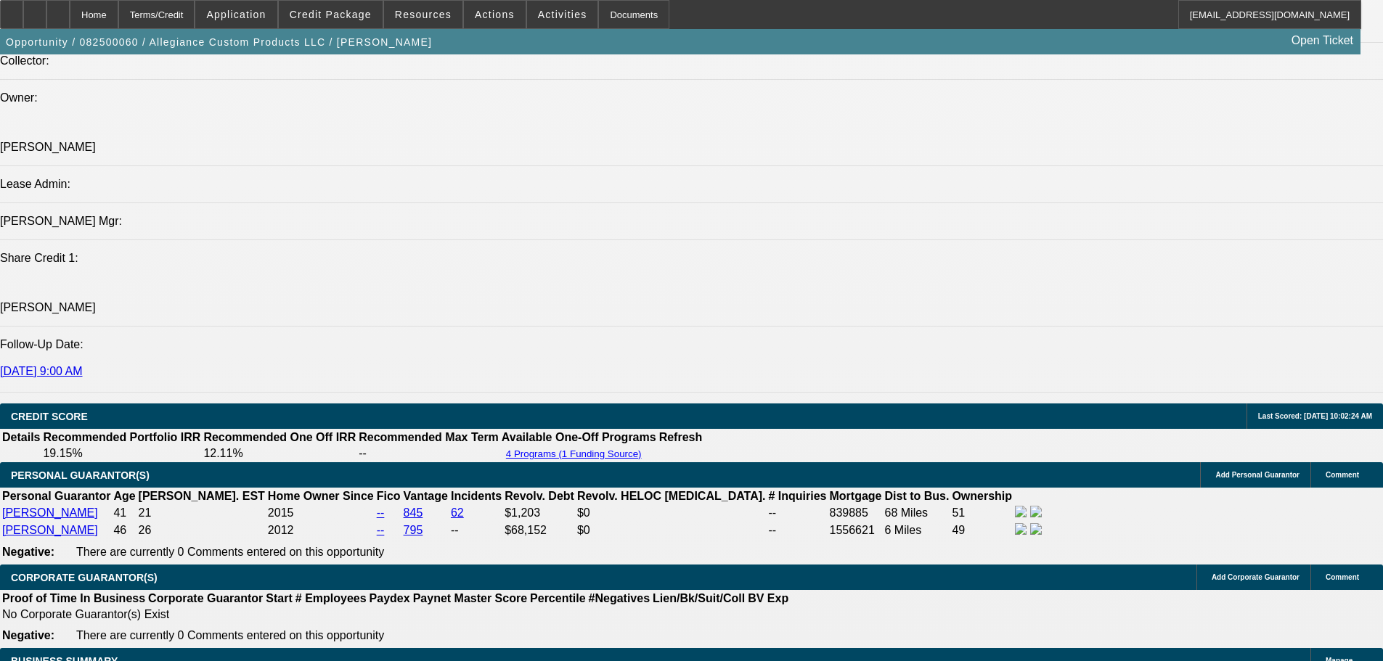
type input "$0.00"
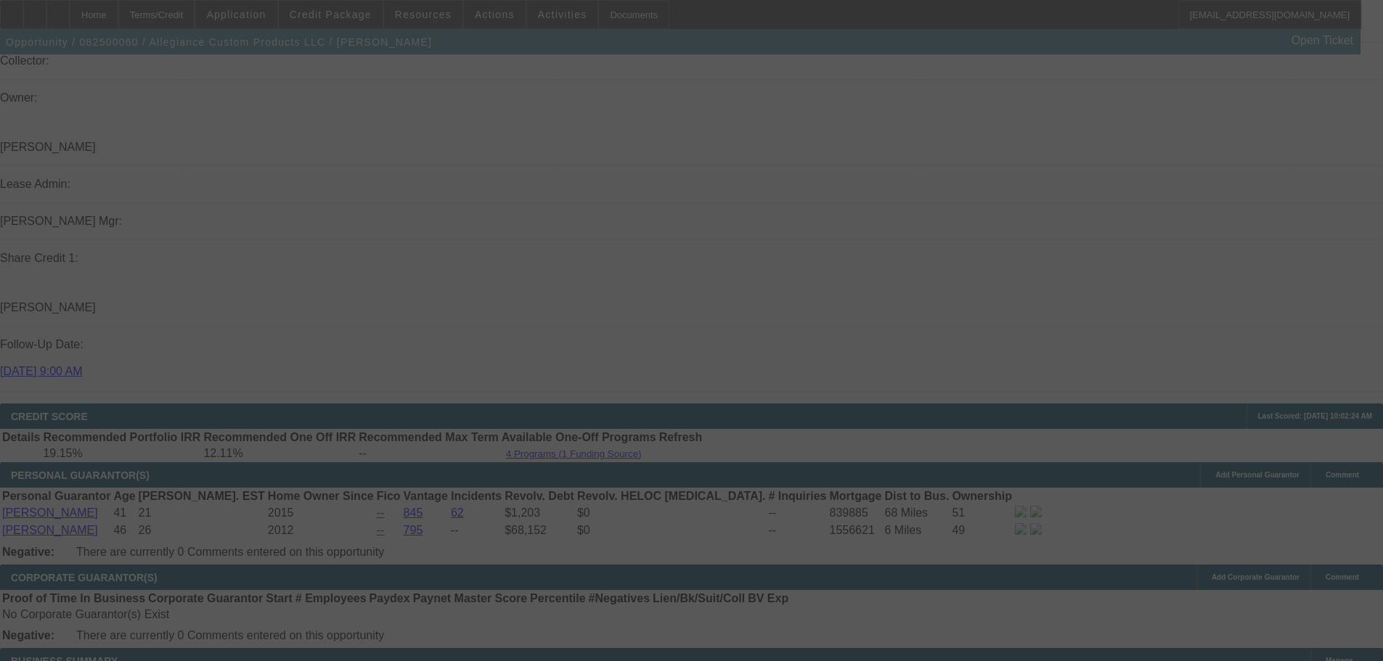
select select "0"
select select "2"
select select "0"
select select "6"
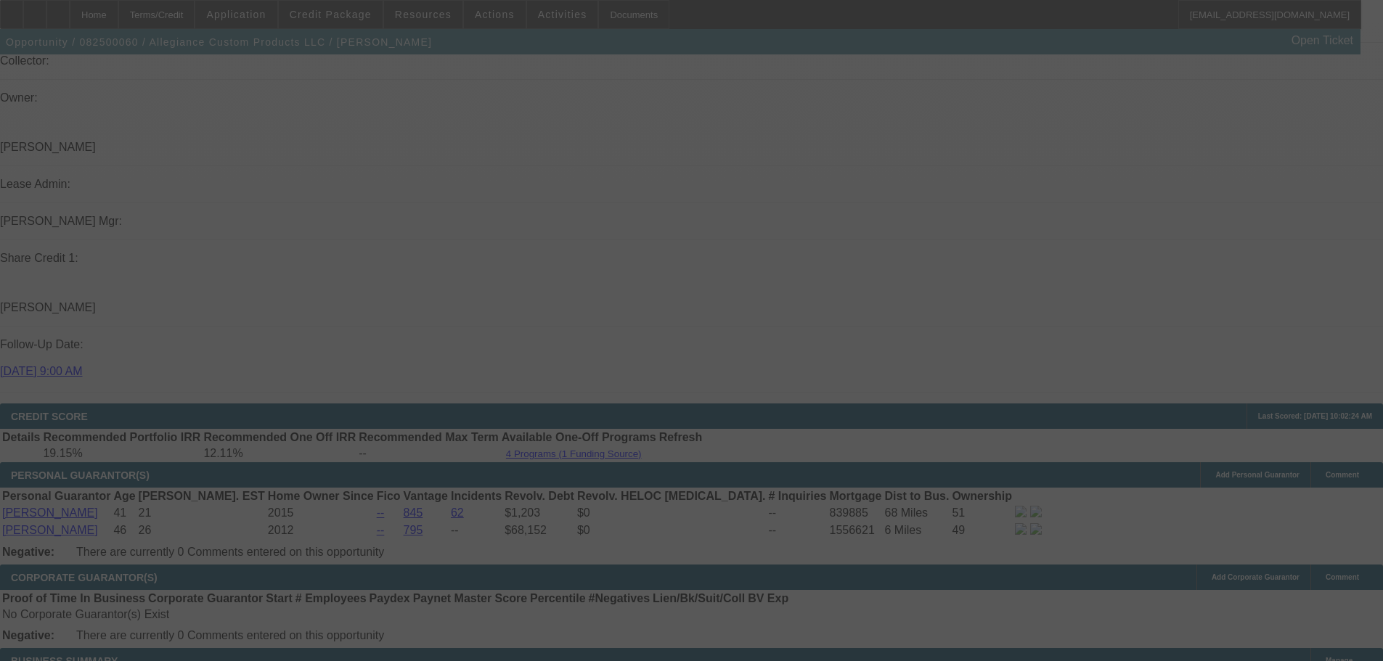
select select "0"
select select "2"
select select "0"
select select "6"
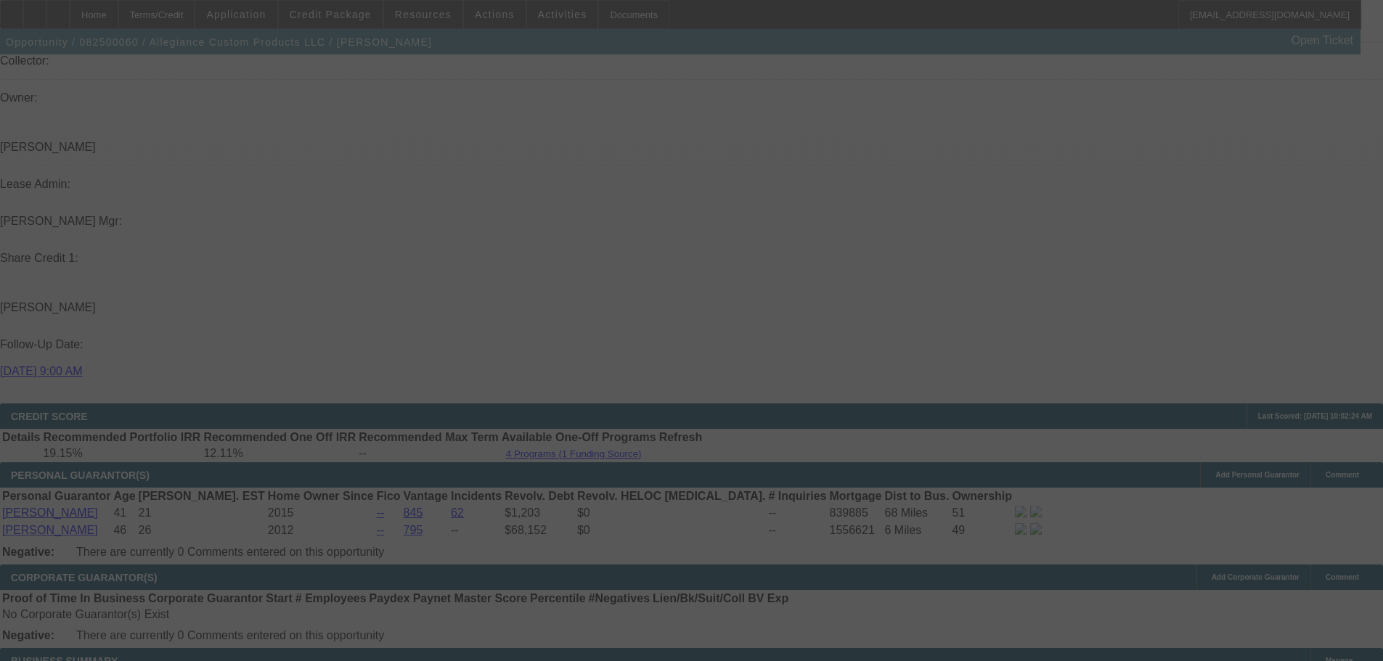
select select "0"
select select "2"
select select "0"
select select "6"
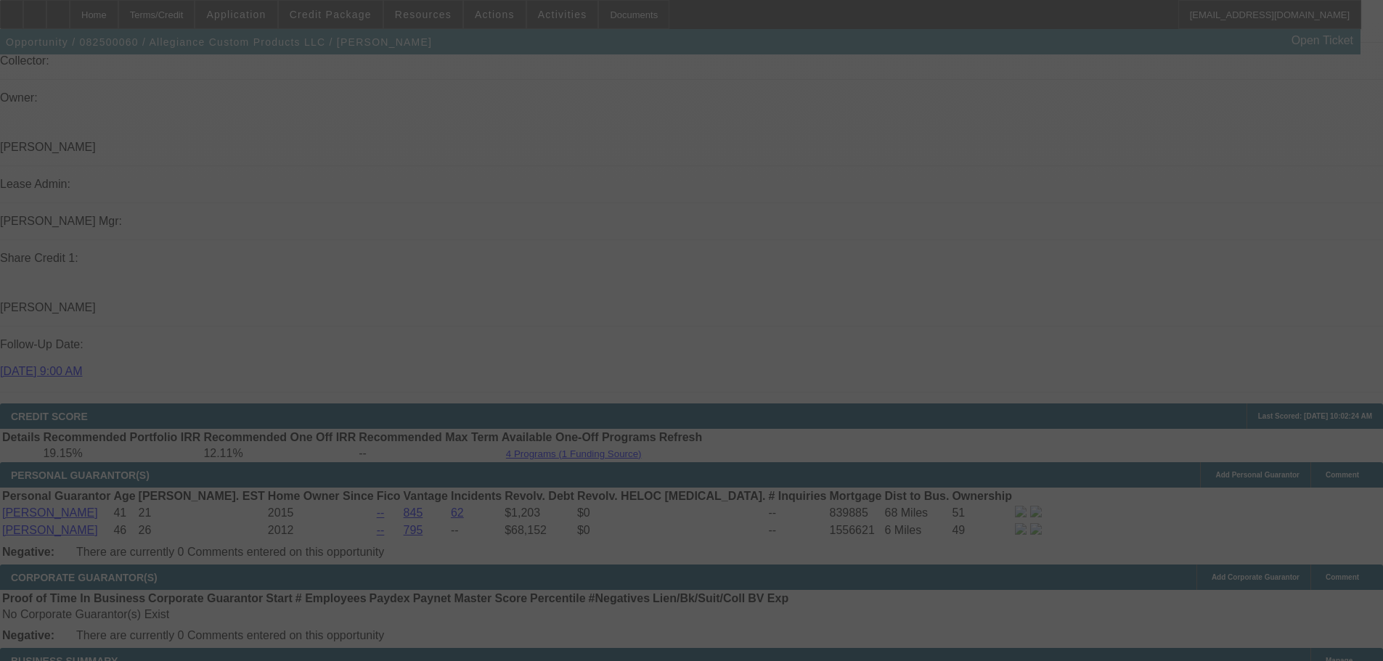
select select "0"
select select "2"
select select "0"
select select "6"
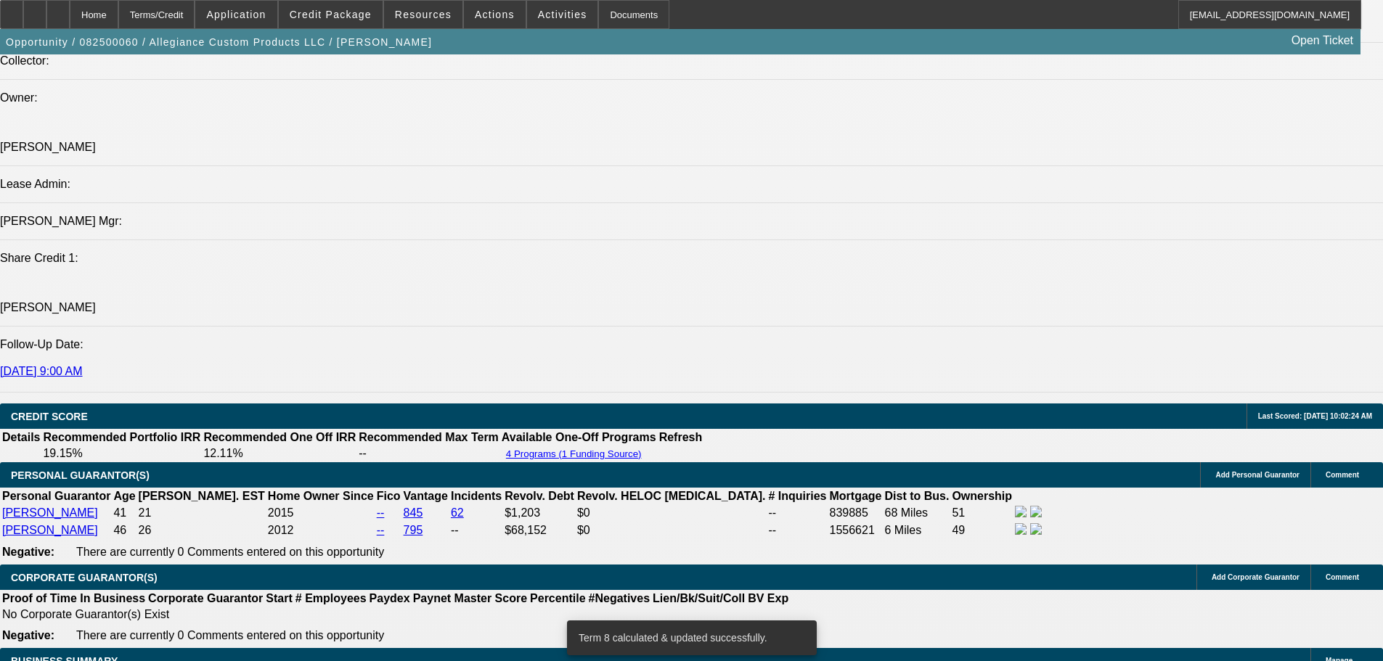
scroll to position [2178, 0]
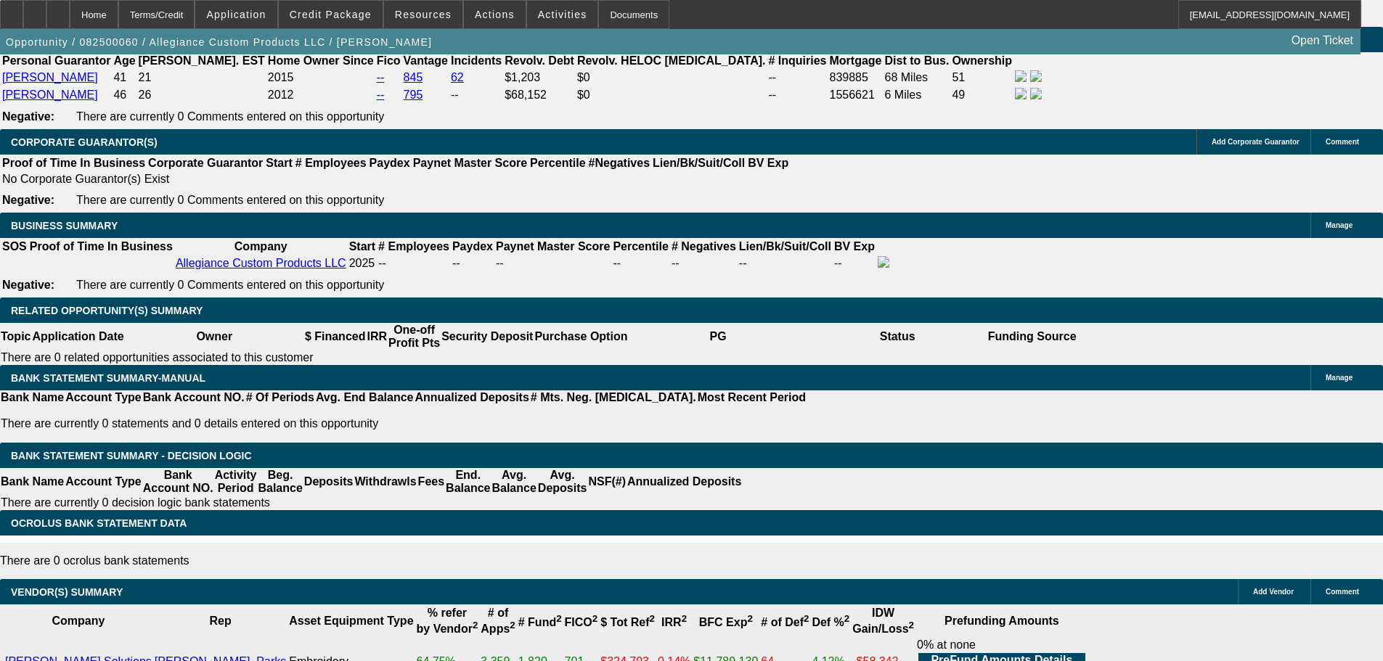
drag, startPoint x: 496, startPoint y: 302, endPoint x: 543, endPoint y: 293, distance: 48.0
type input "1"
type input "UNKNOWN"
type input "$1,415.24"
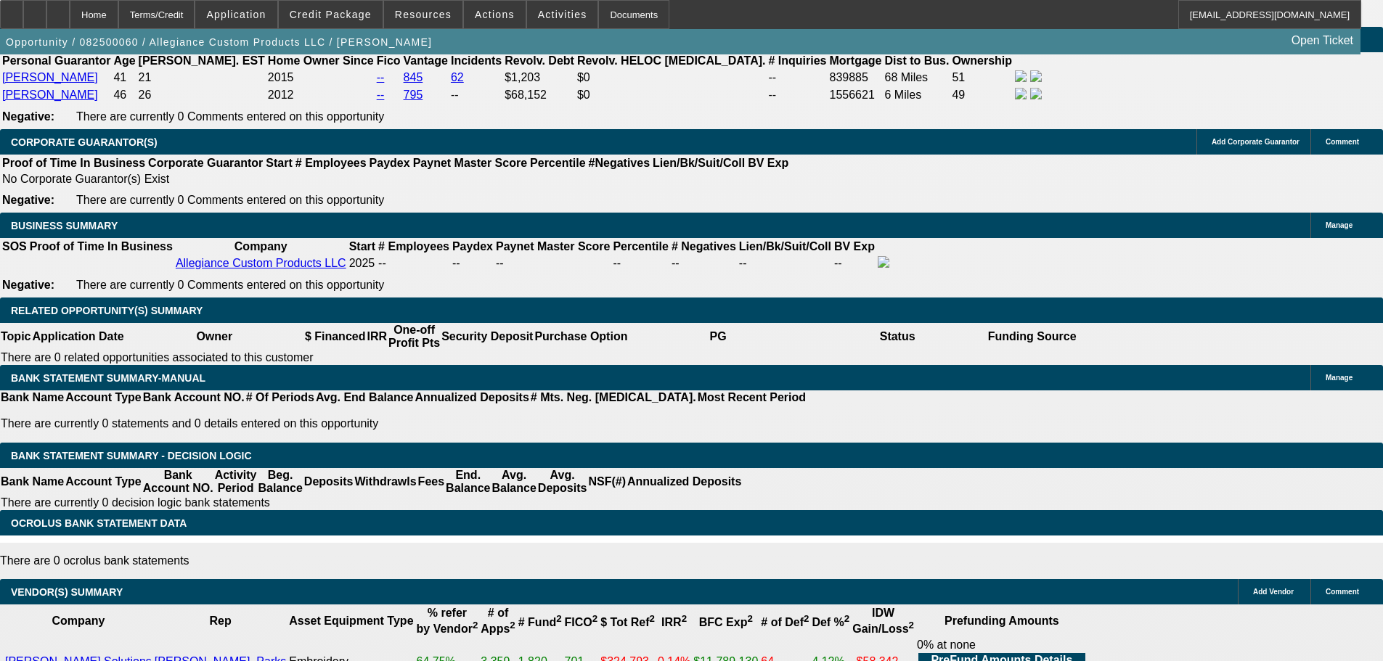
type input "$2,830.48"
type input "13"
type input "$1,984.54"
type input "$3,969.08"
type input "13.9"
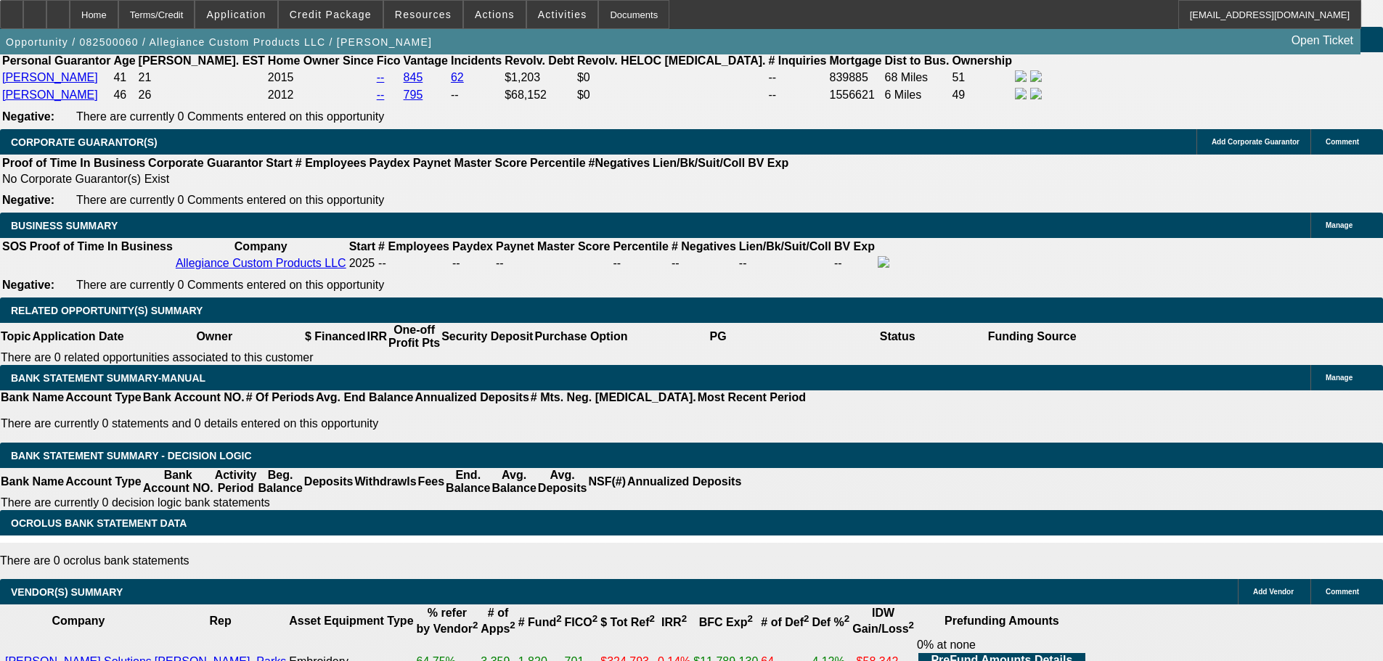
type input "$2,031.80"
type input "$4,063.60"
type input "13.9"
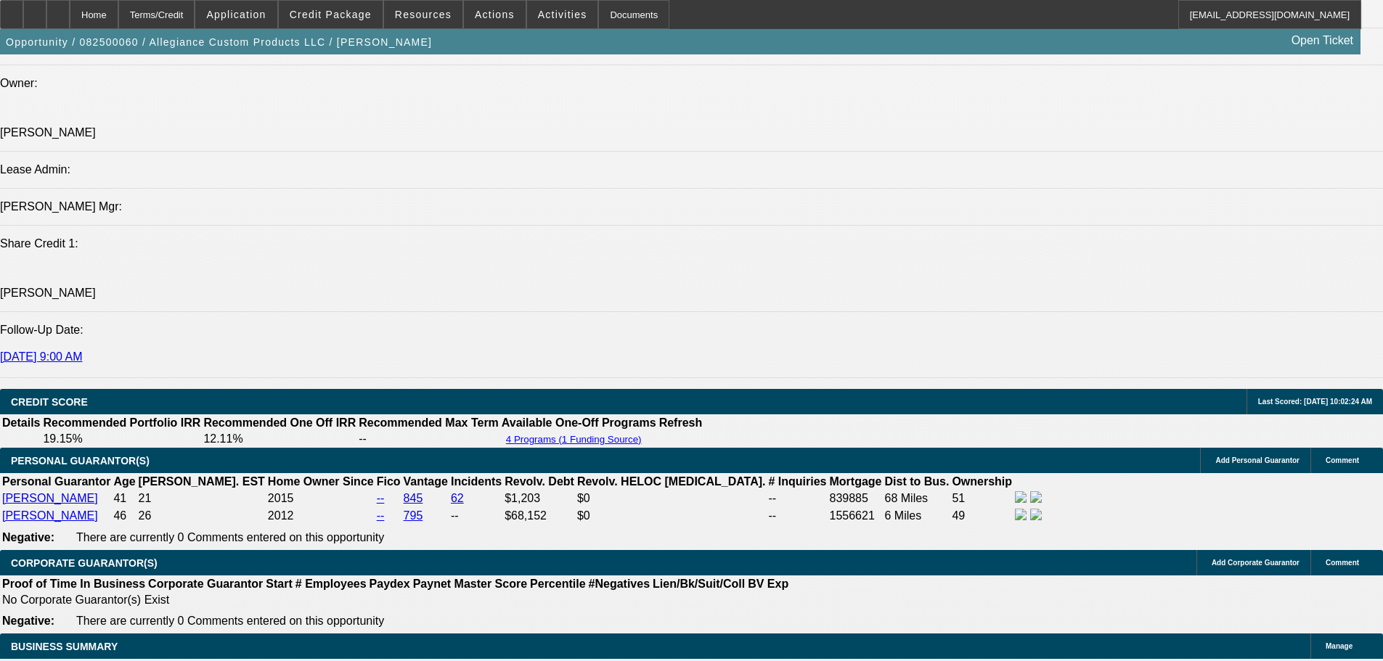
scroll to position [1742, 0]
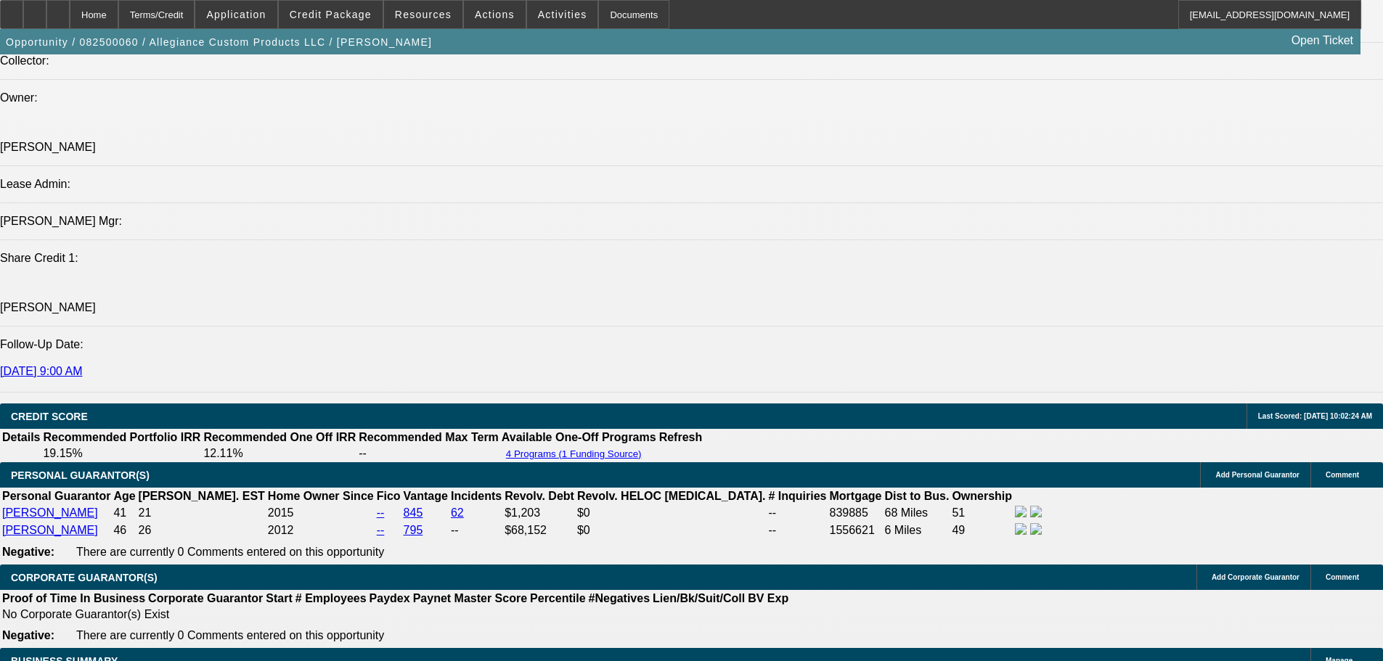
type input "$0.00"
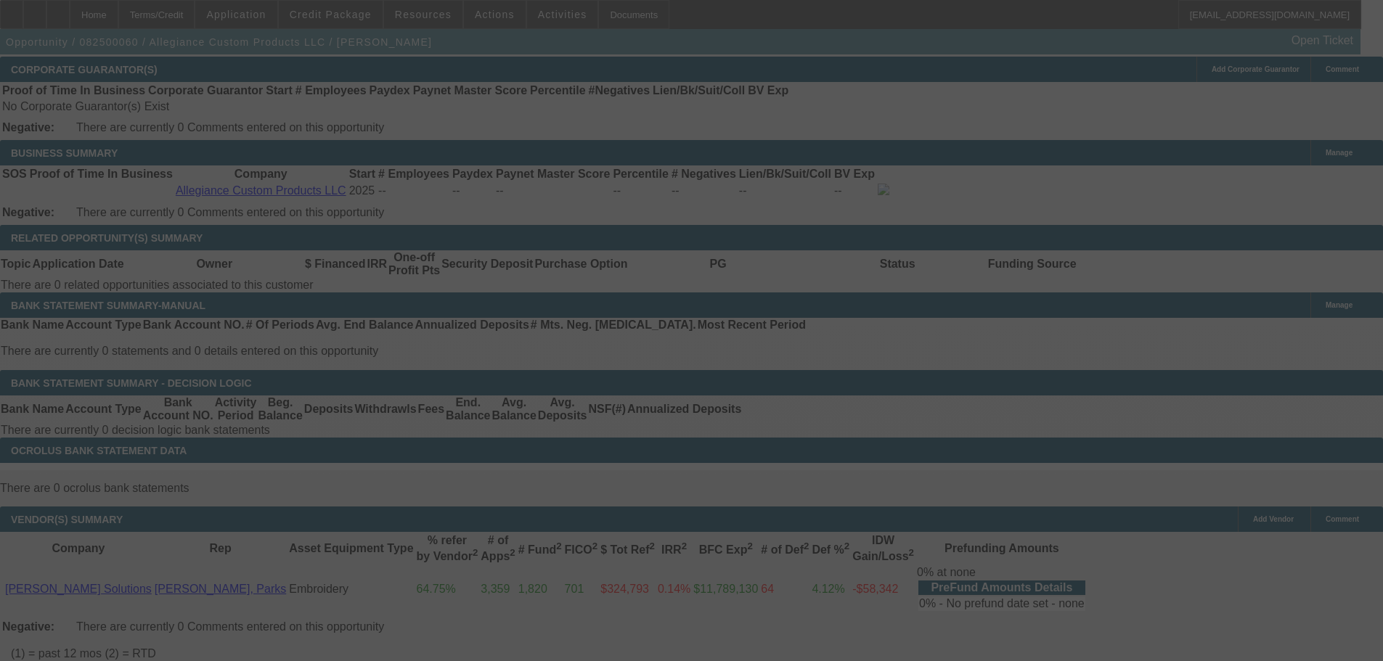
select select "0"
select select "2"
select select "0"
select select "6"
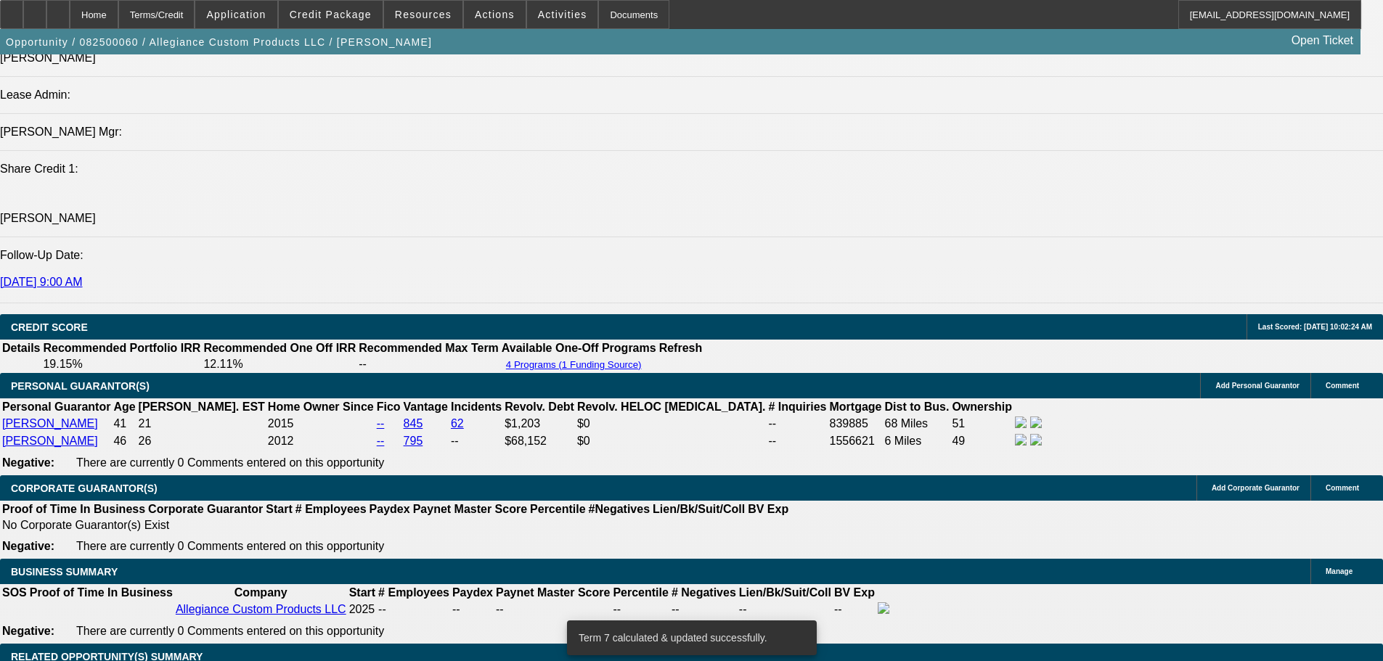
scroll to position [1815, 0]
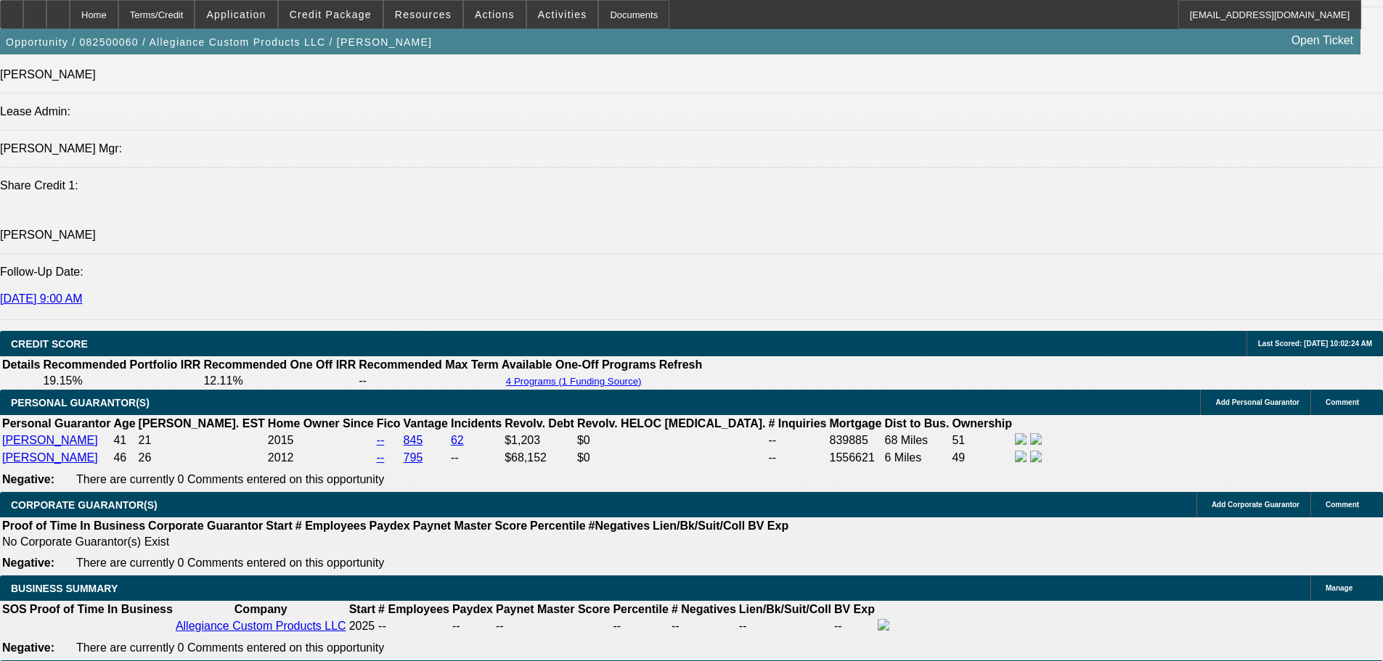
select select "0"
select select "2"
select select "0"
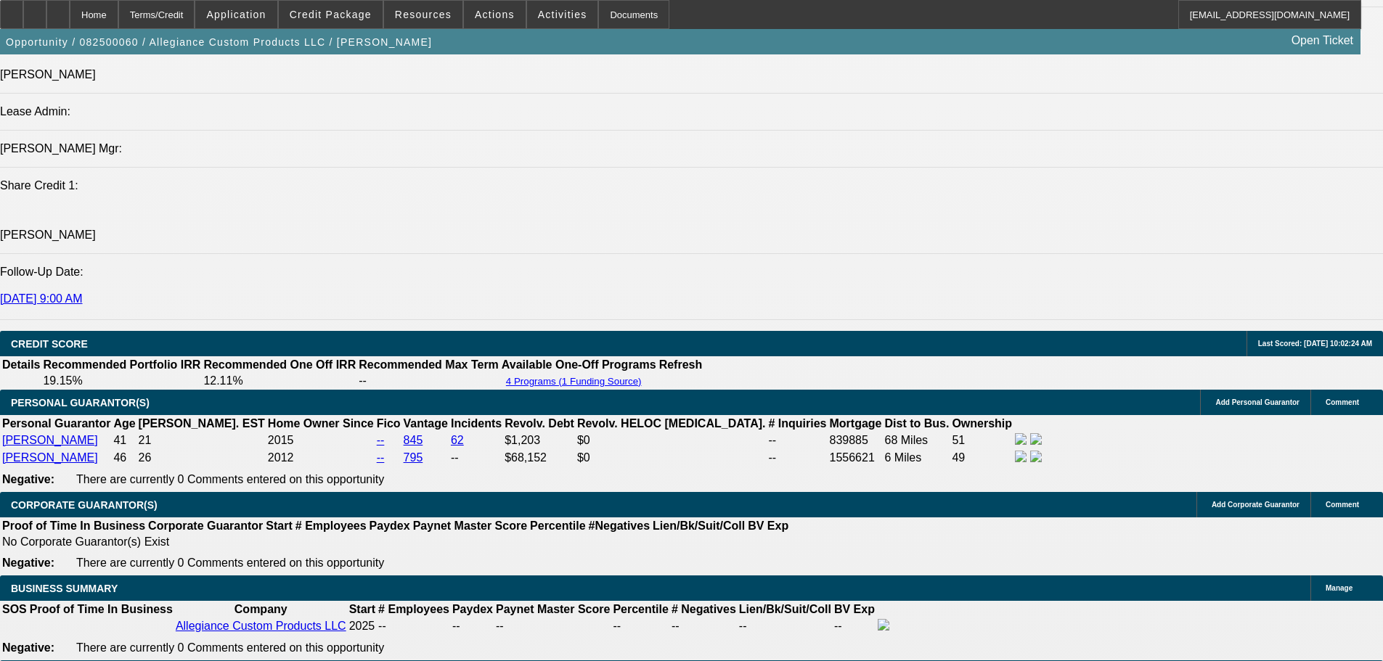
select select "6"
select select "0"
select select "2"
select select "0"
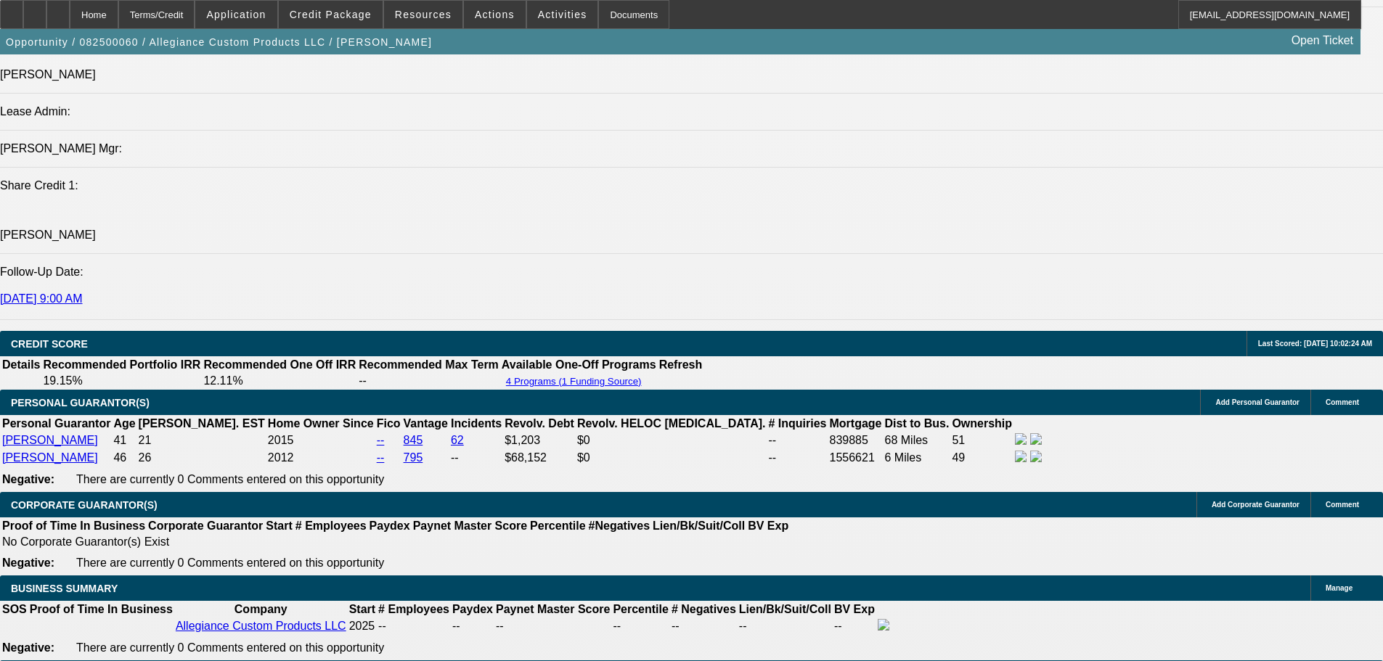
select select "6"
select select "0"
select select "2"
select select "0"
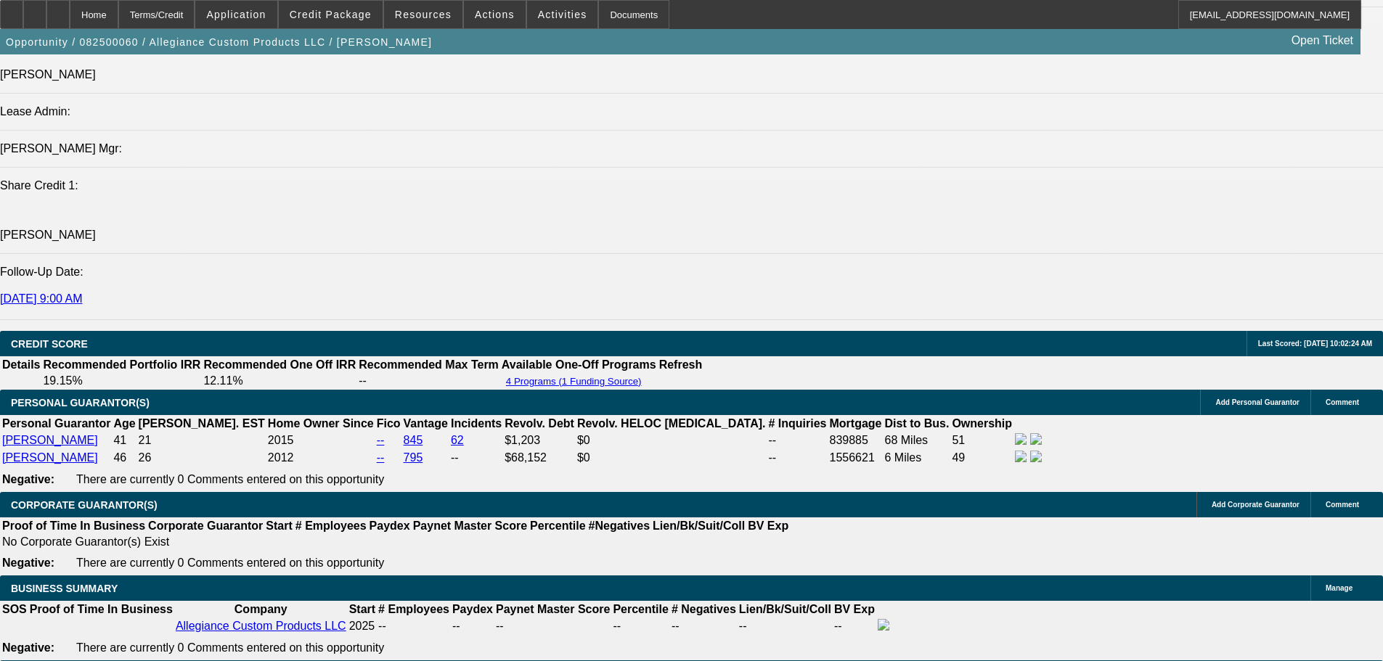
select select "6"
select select "0"
select select "2"
select select "0"
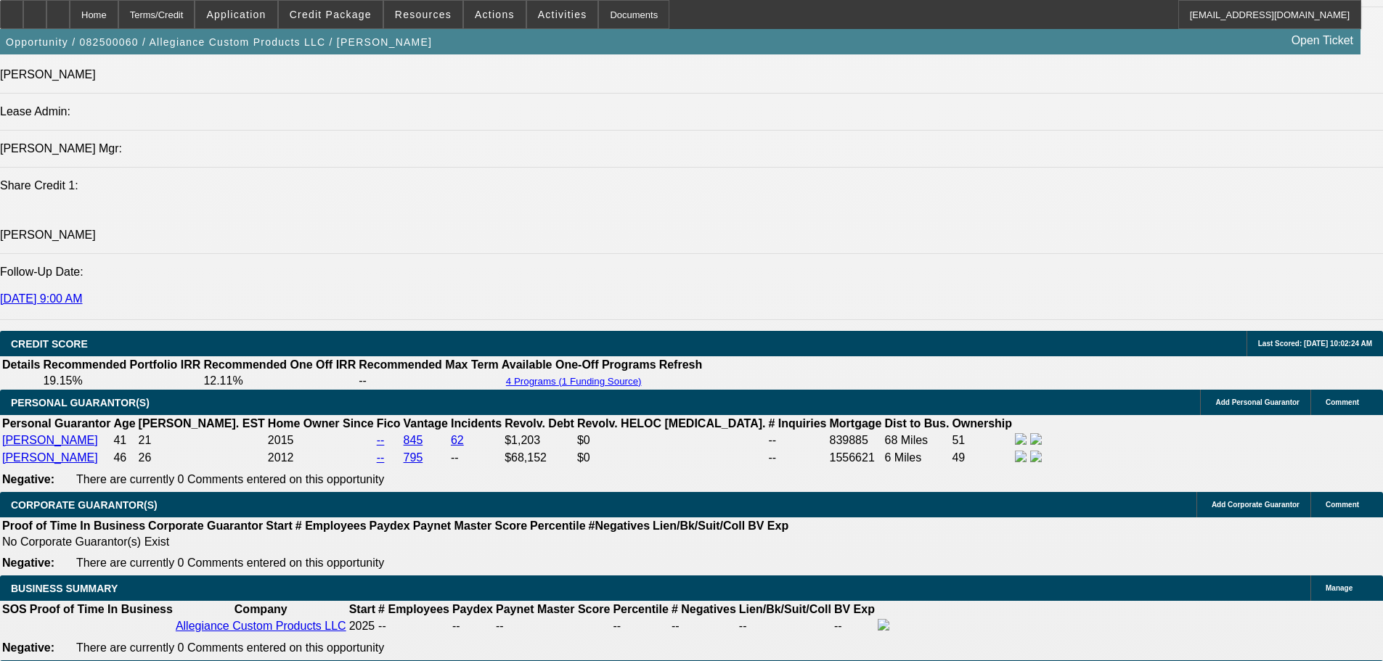
select select "6"
select select "0"
select select "2"
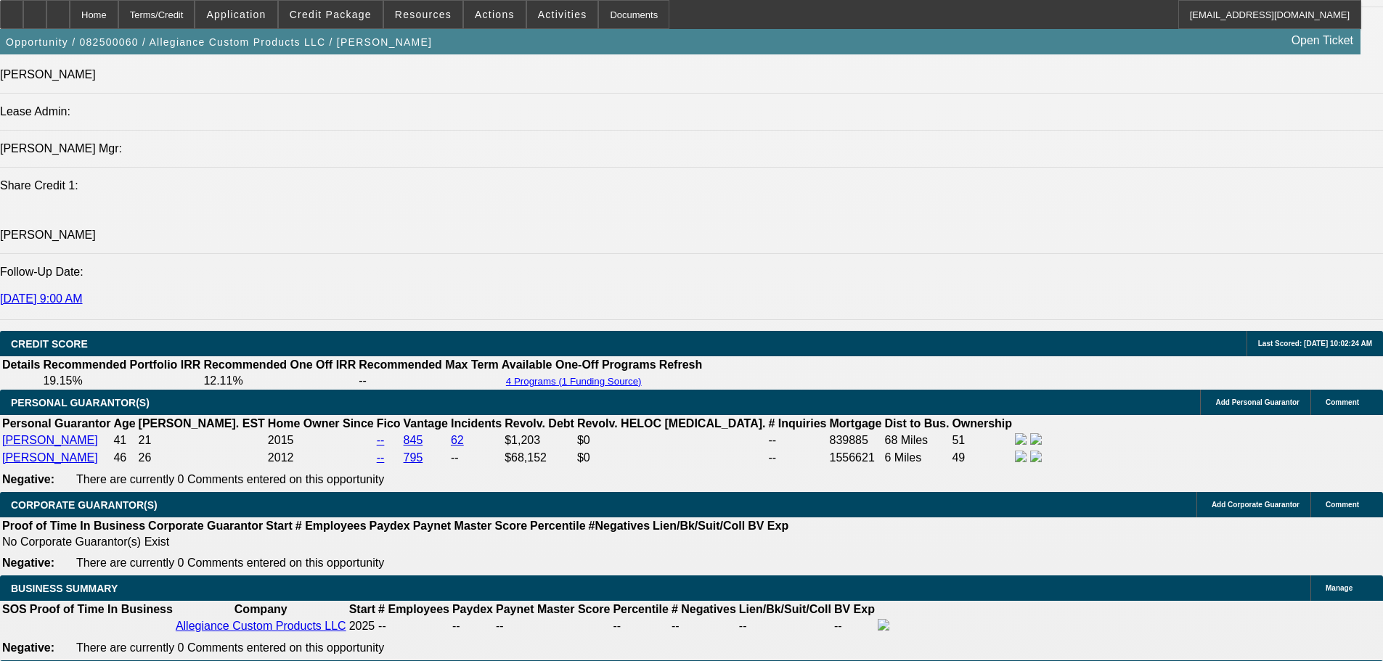
select select "0"
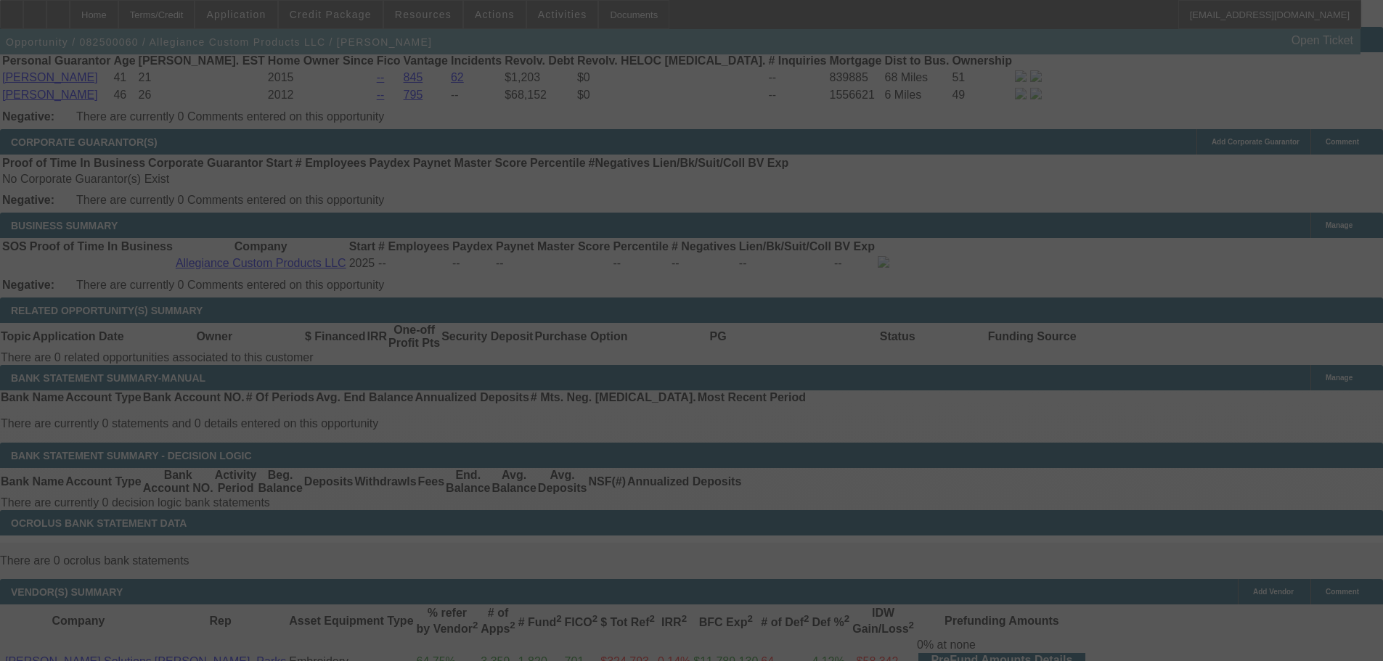
scroll to position [2157, 0]
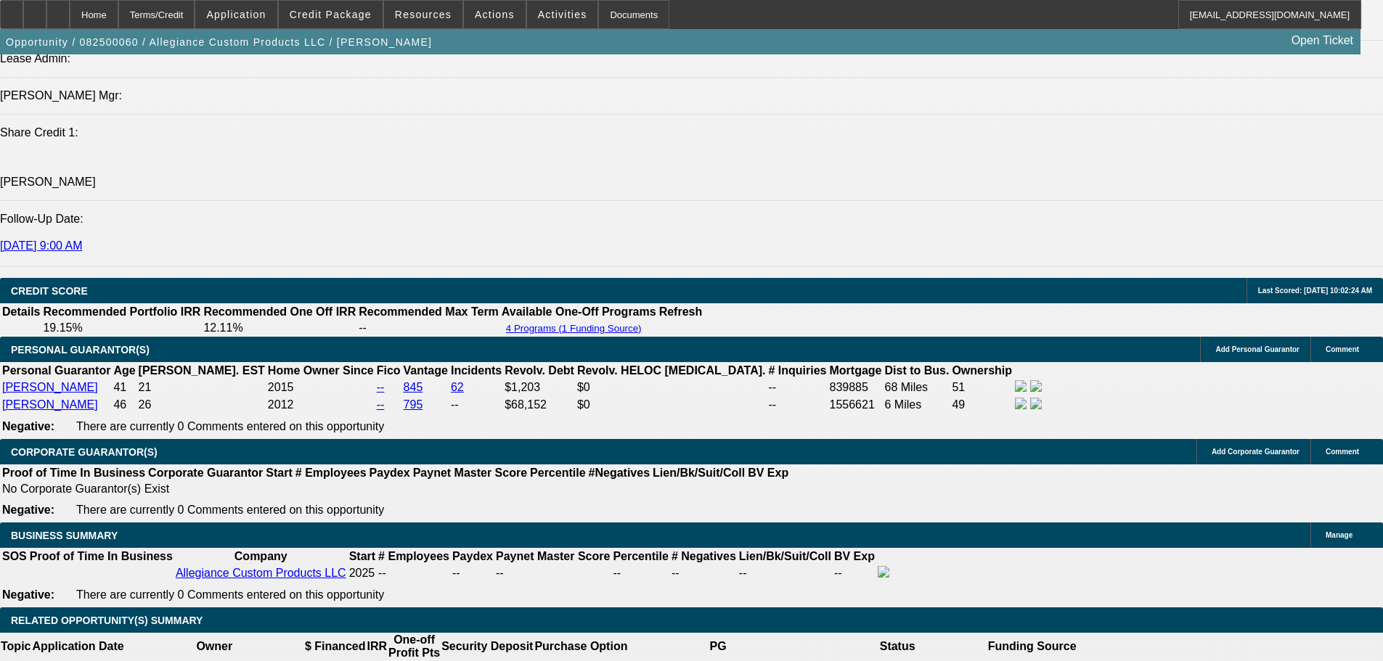
scroll to position [1866, 0]
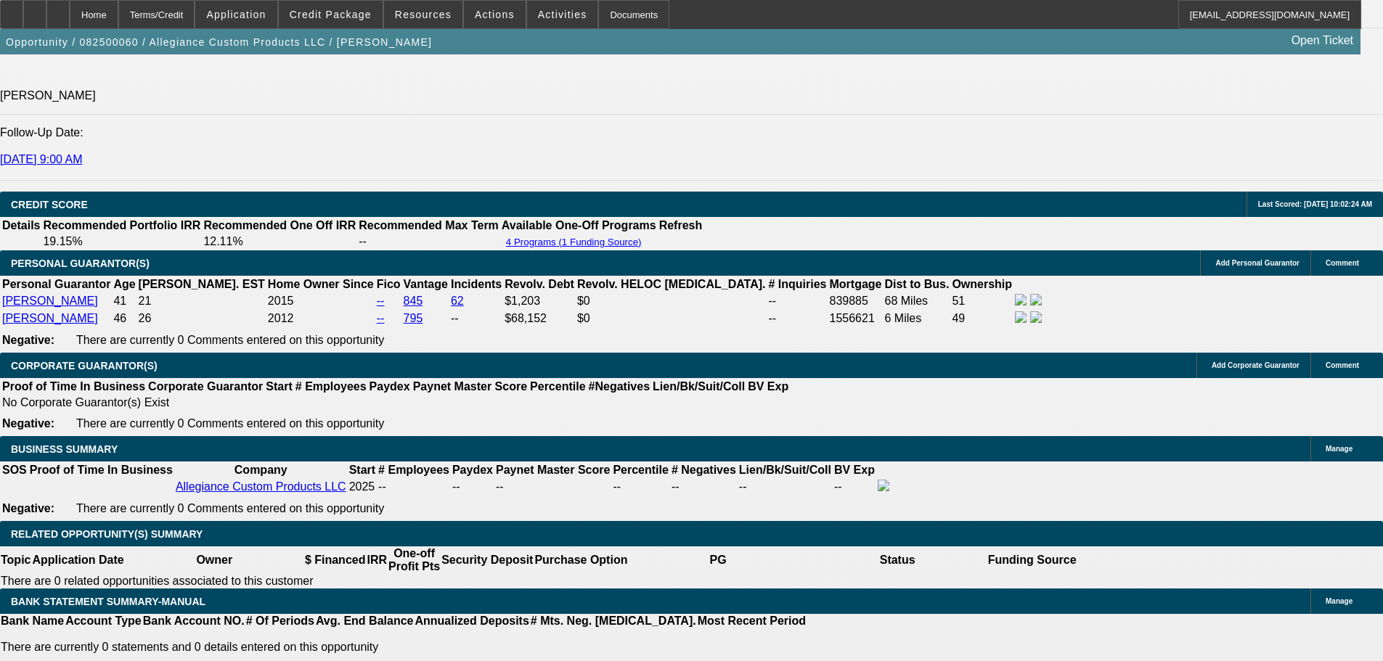
scroll to position [2157, 0]
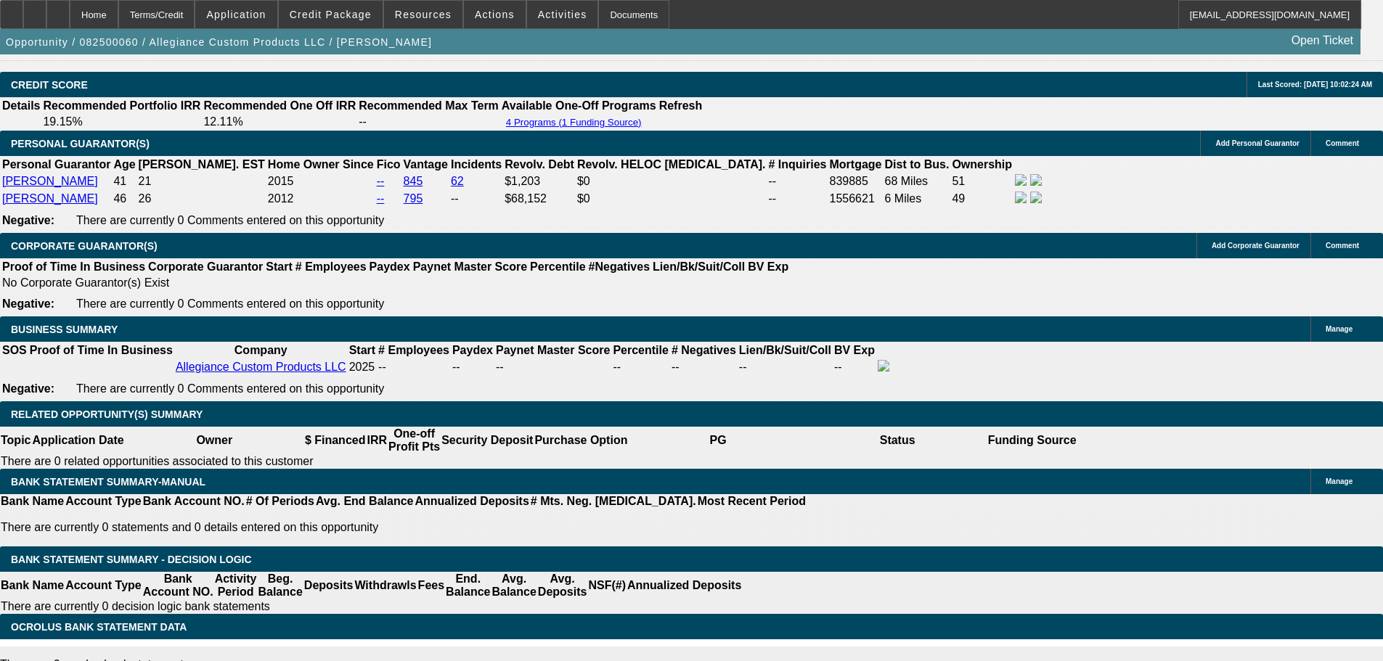
scroll to position [1794, 0]
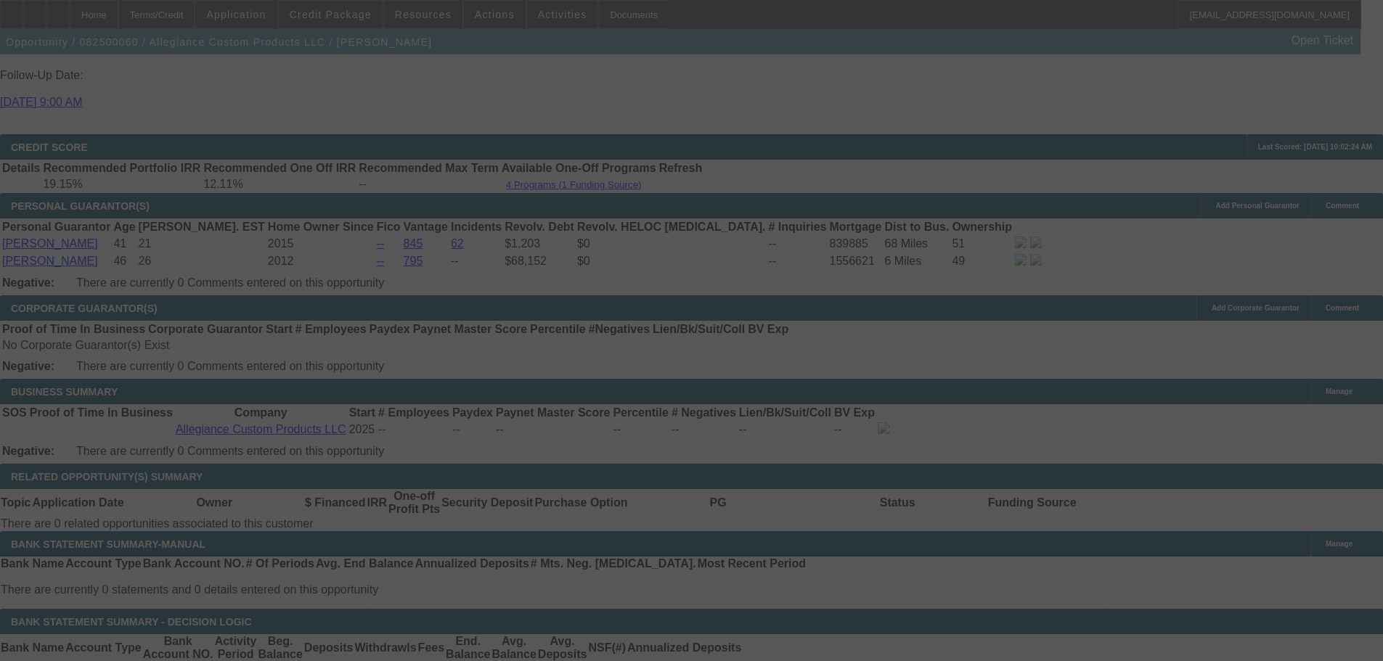
scroll to position [2157, 0]
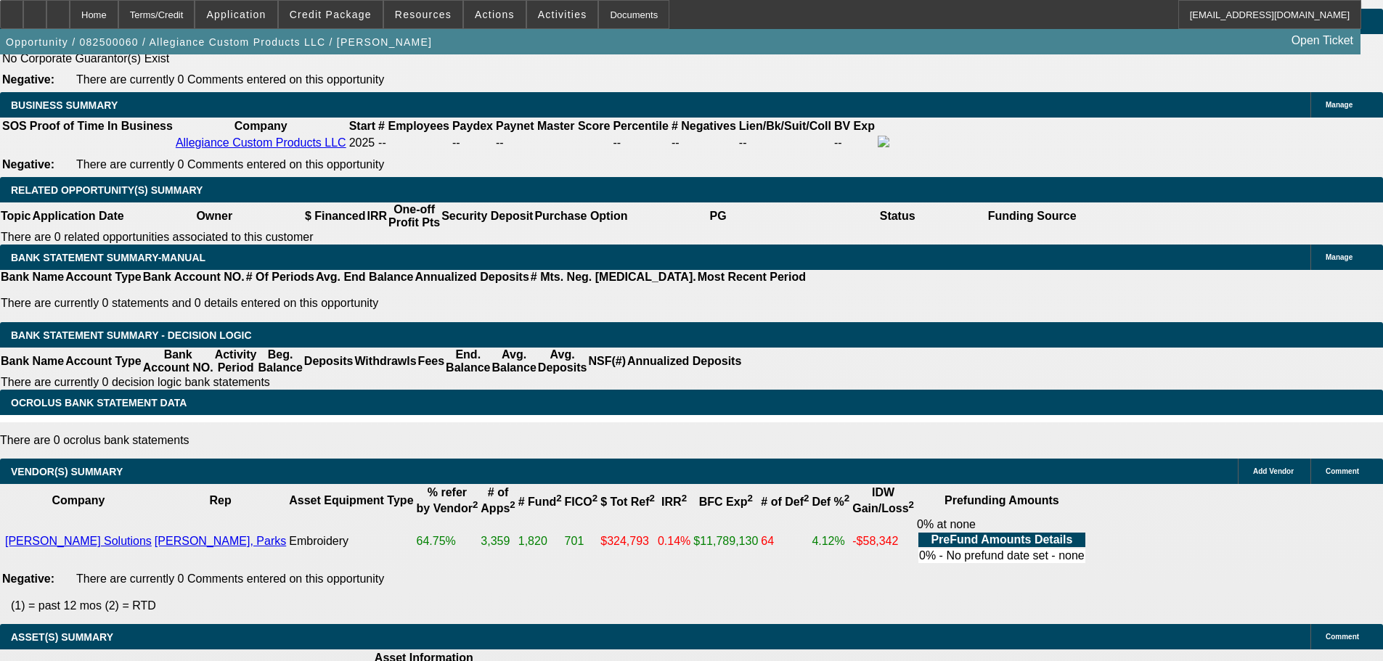
scroll to position [2302, 0]
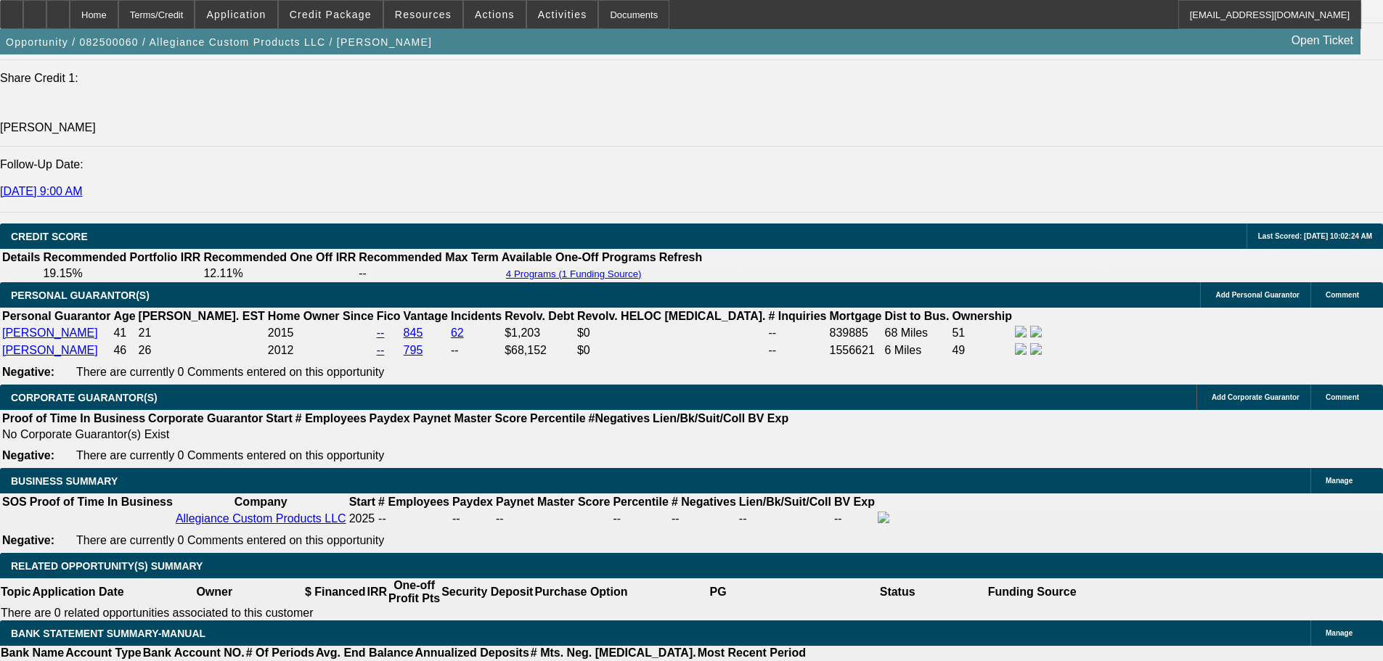
scroll to position [1866, 0]
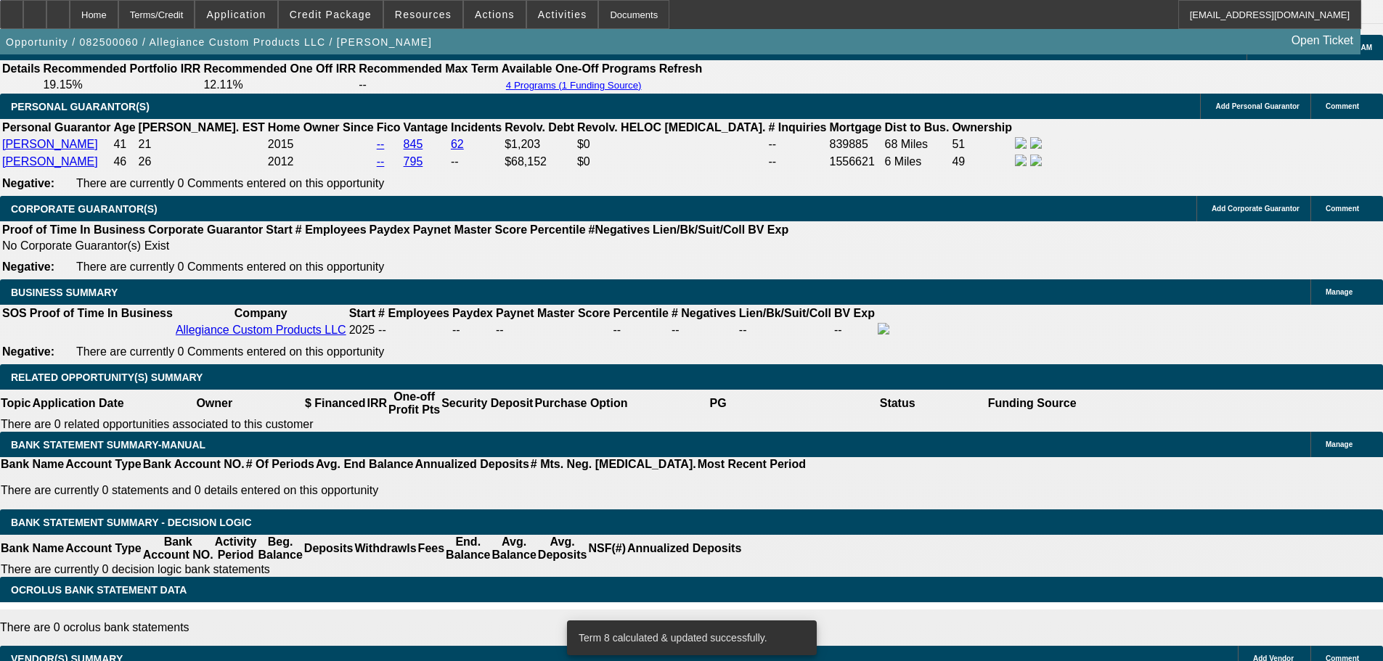
scroll to position [2157, 0]
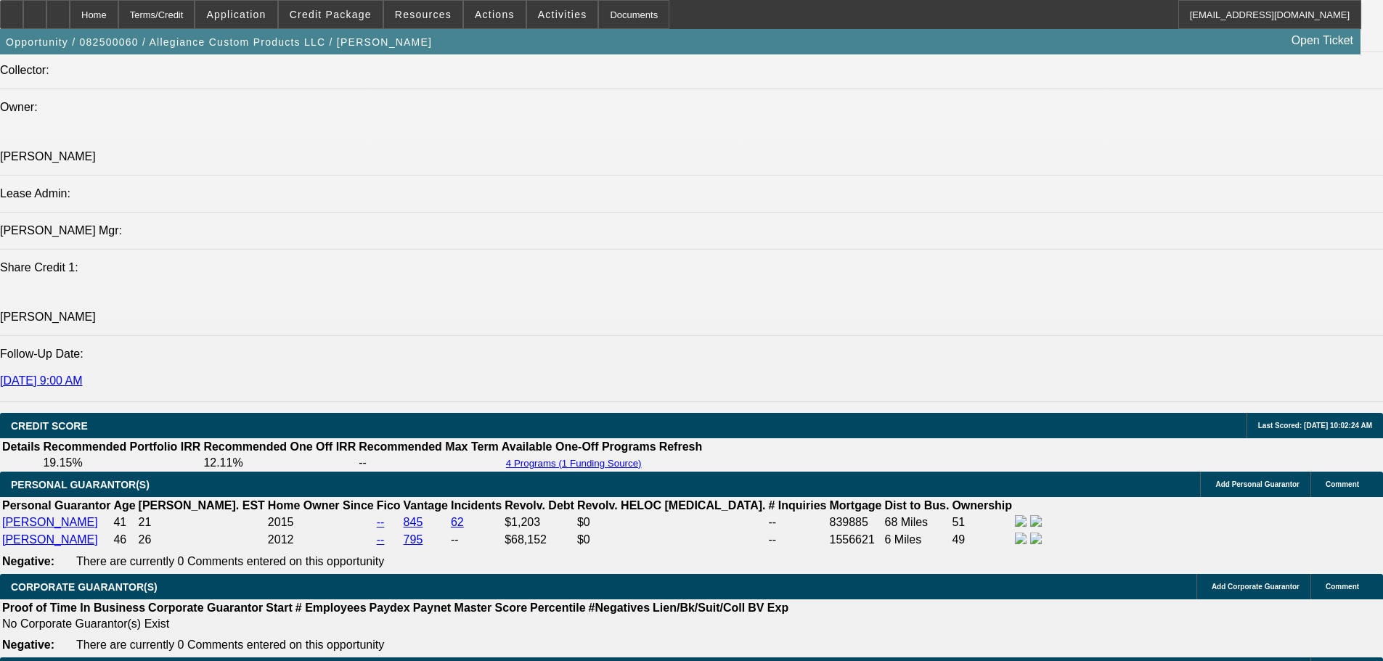
scroll to position [1721, 0]
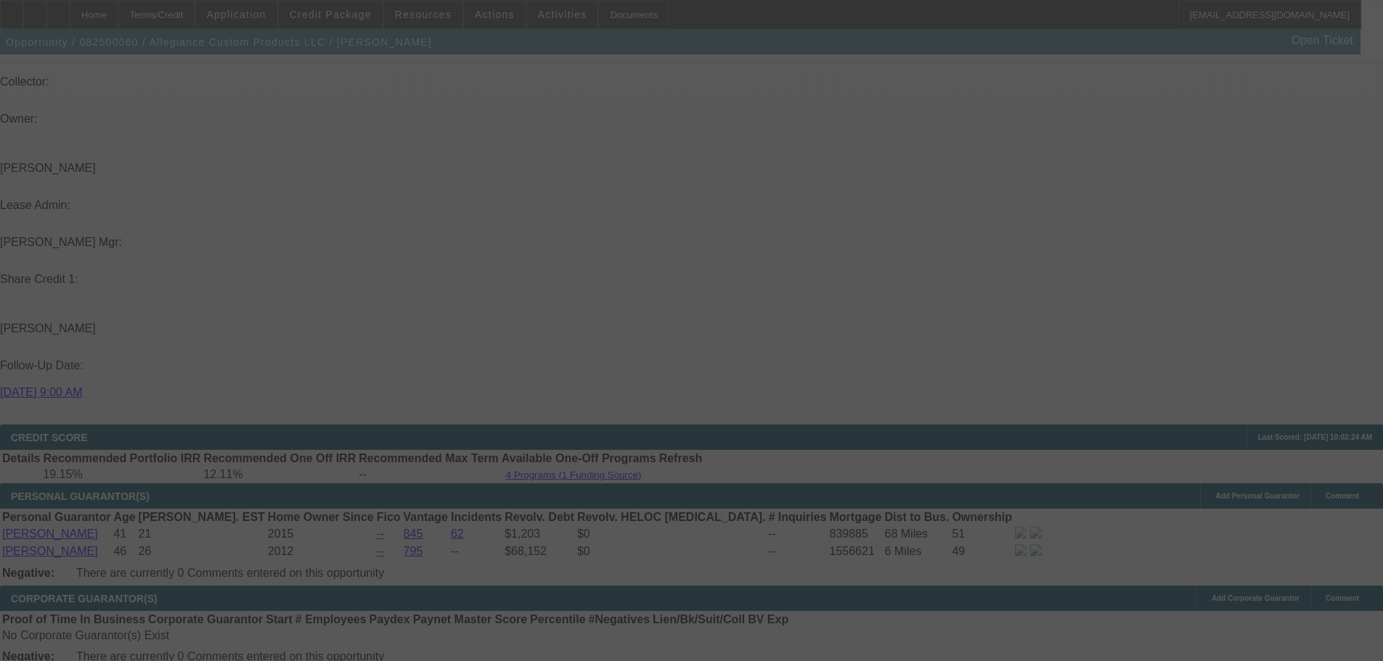
scroll to position [2229, 0]
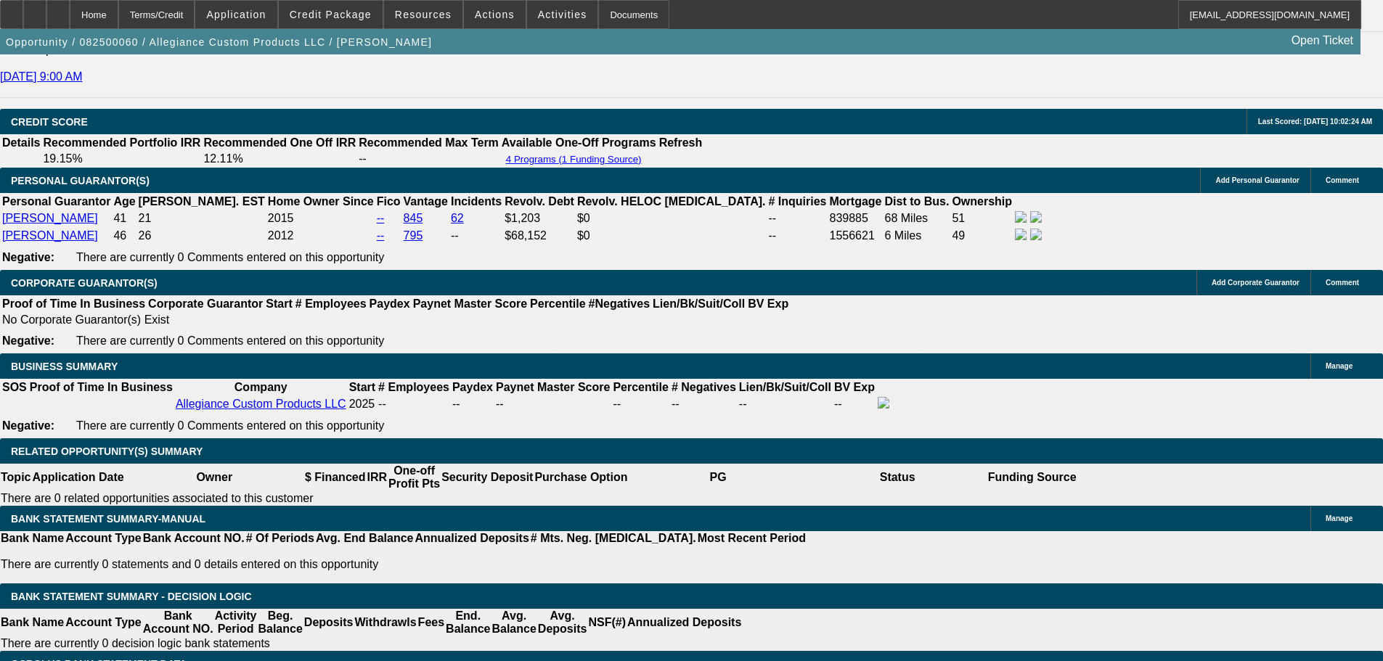
scroll to position [2012, 0]
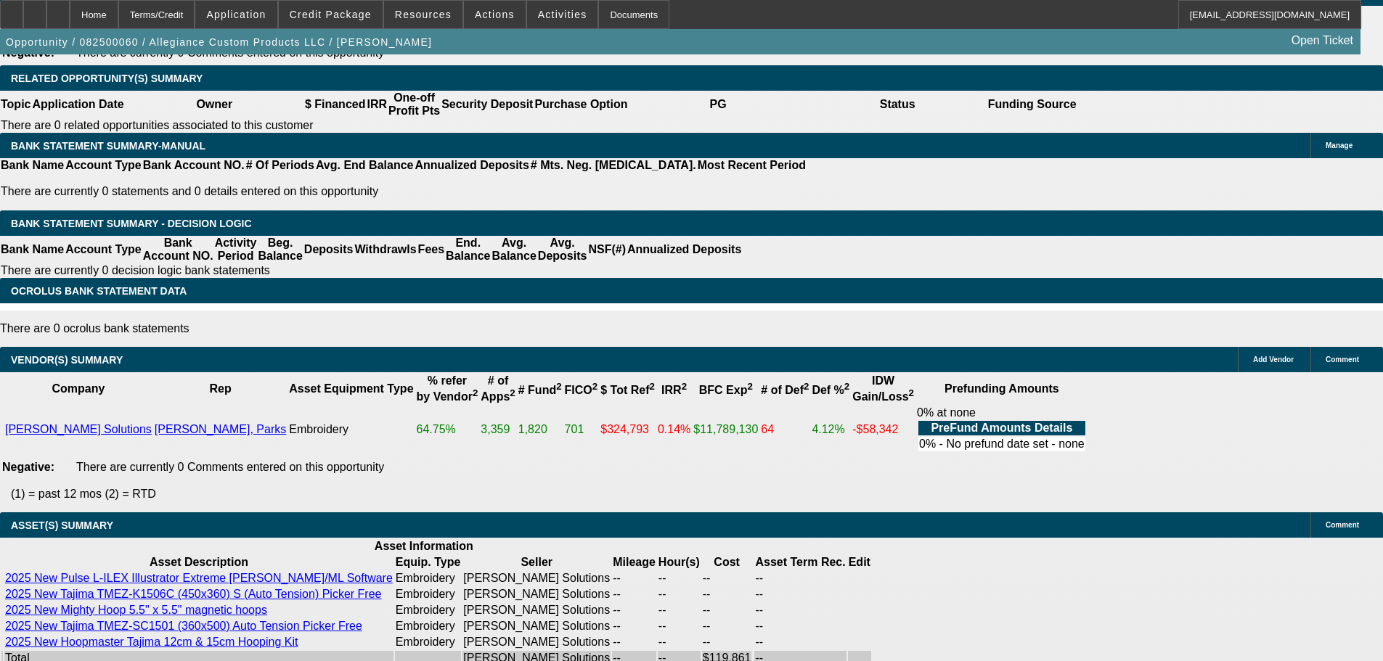
scroll to position [2550, 0]
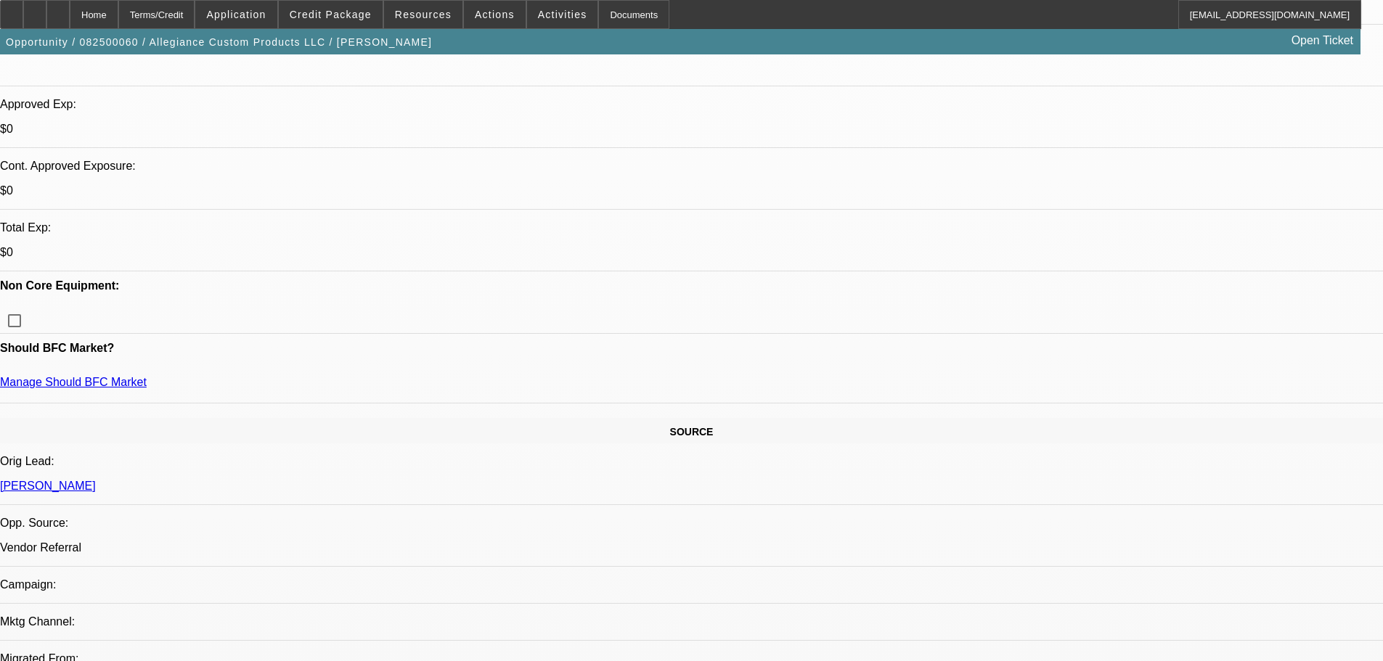
scroll to position [508, 0]
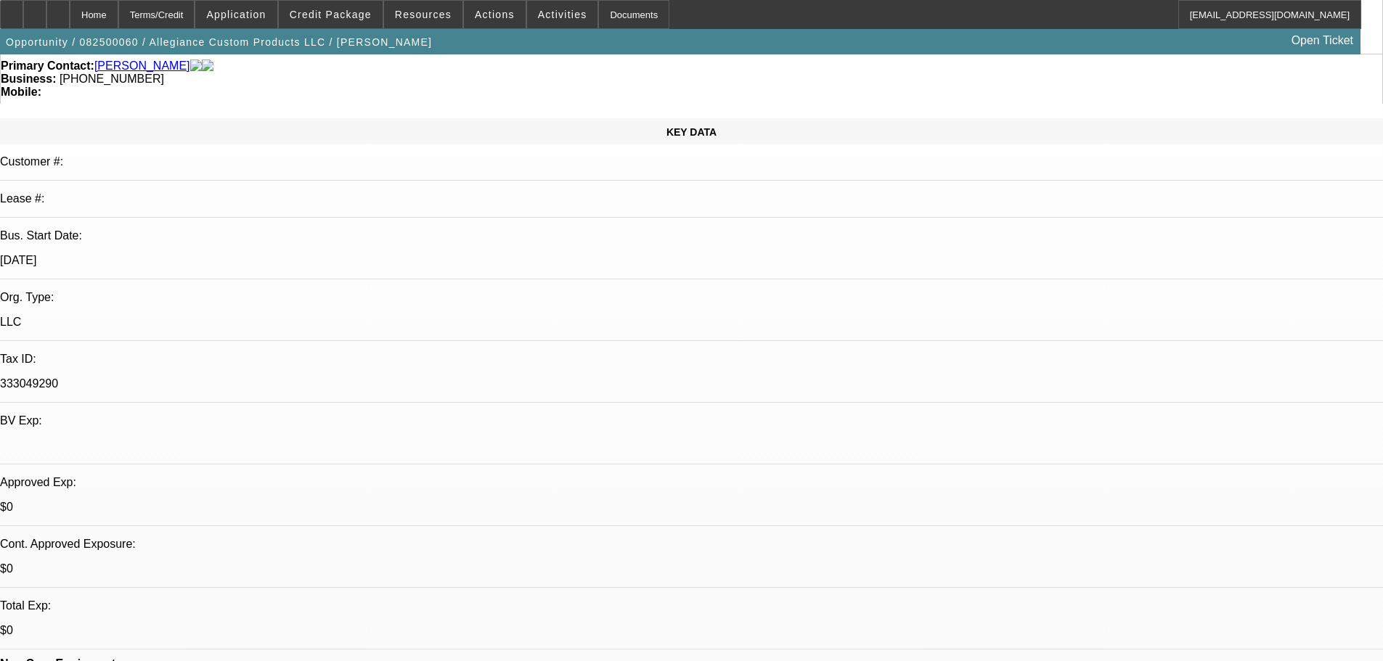
scroll to position [290, 0]
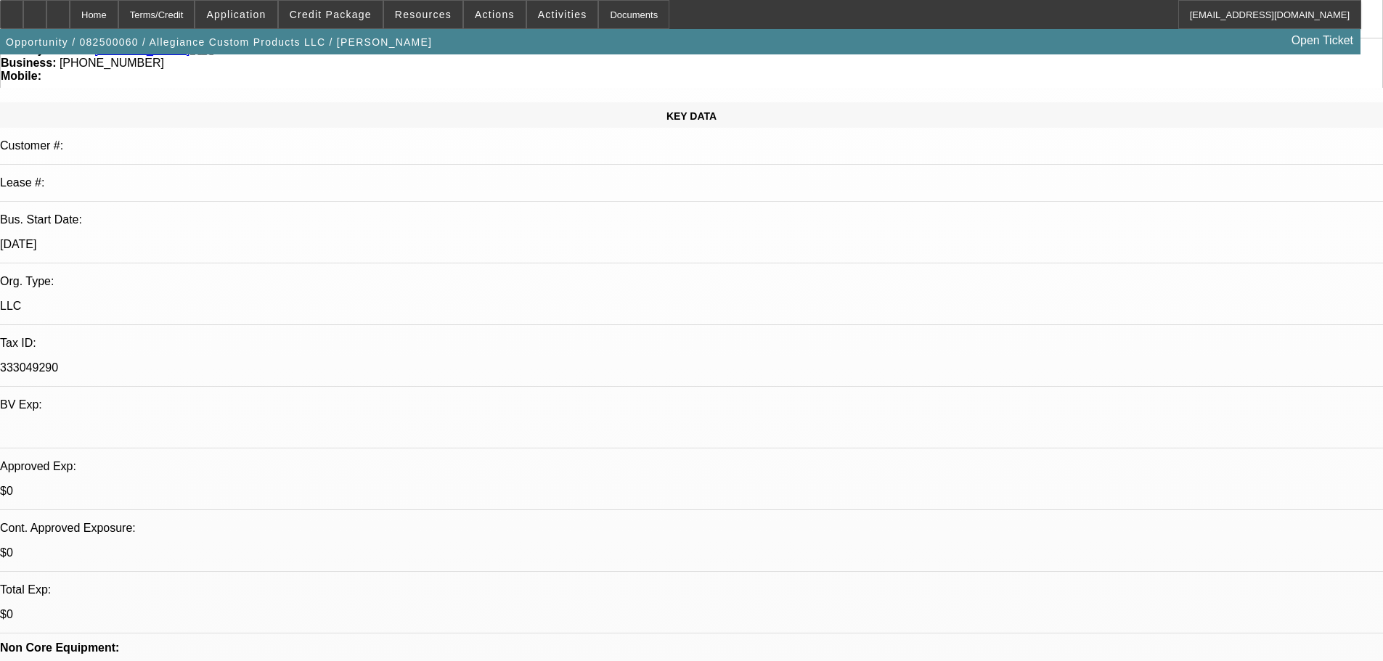
scroll to position [0, 0]
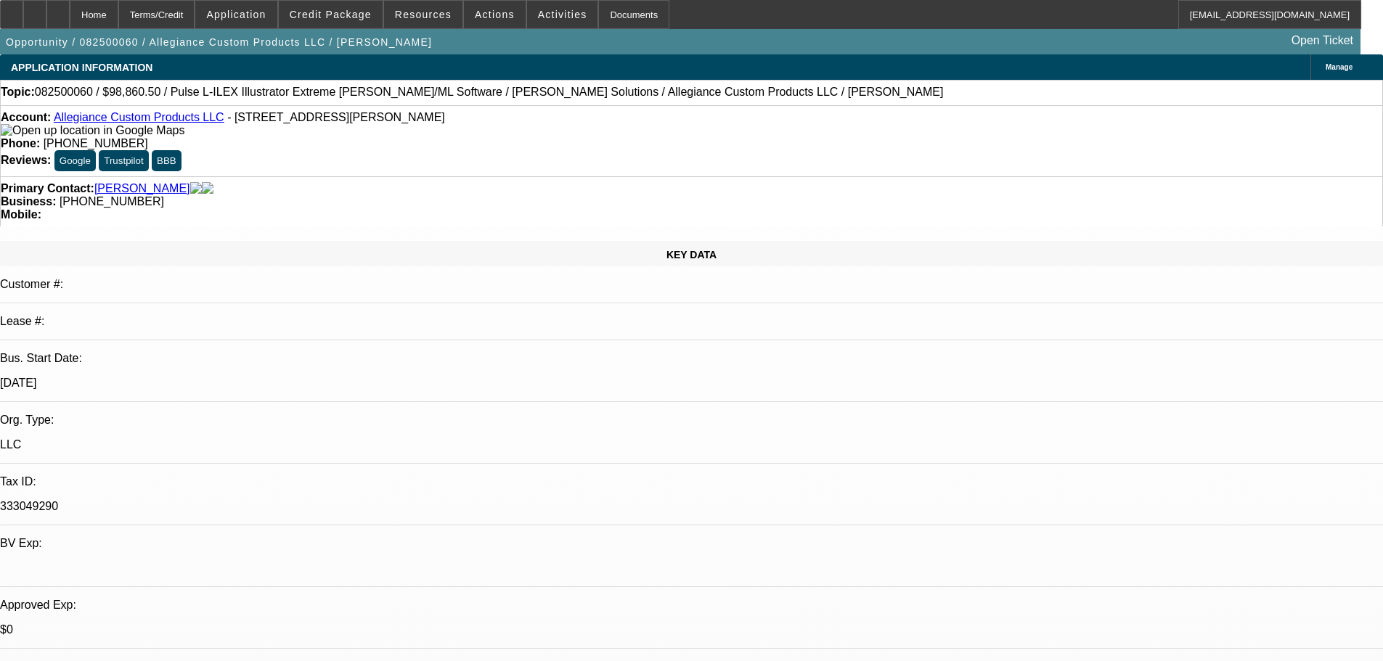
click at [35, 132] on img at bounding box center [93, 130] width 184 height 13
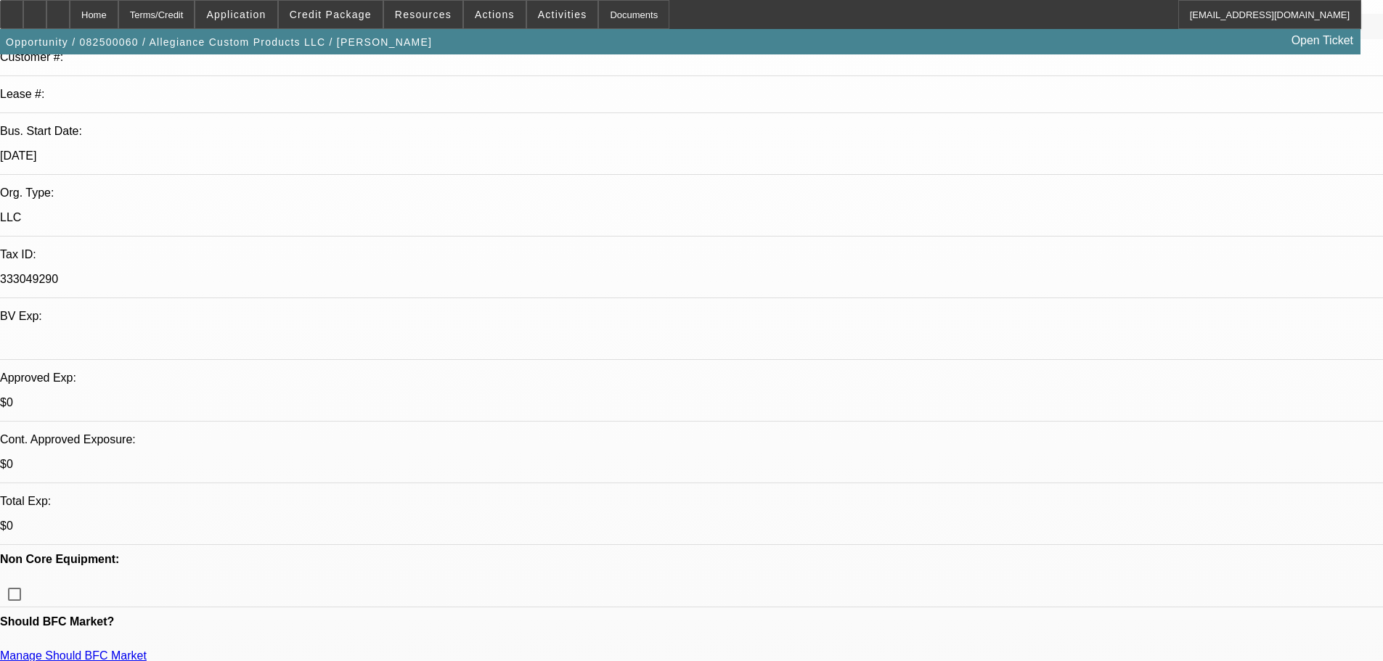
scroll to position [436, 0]
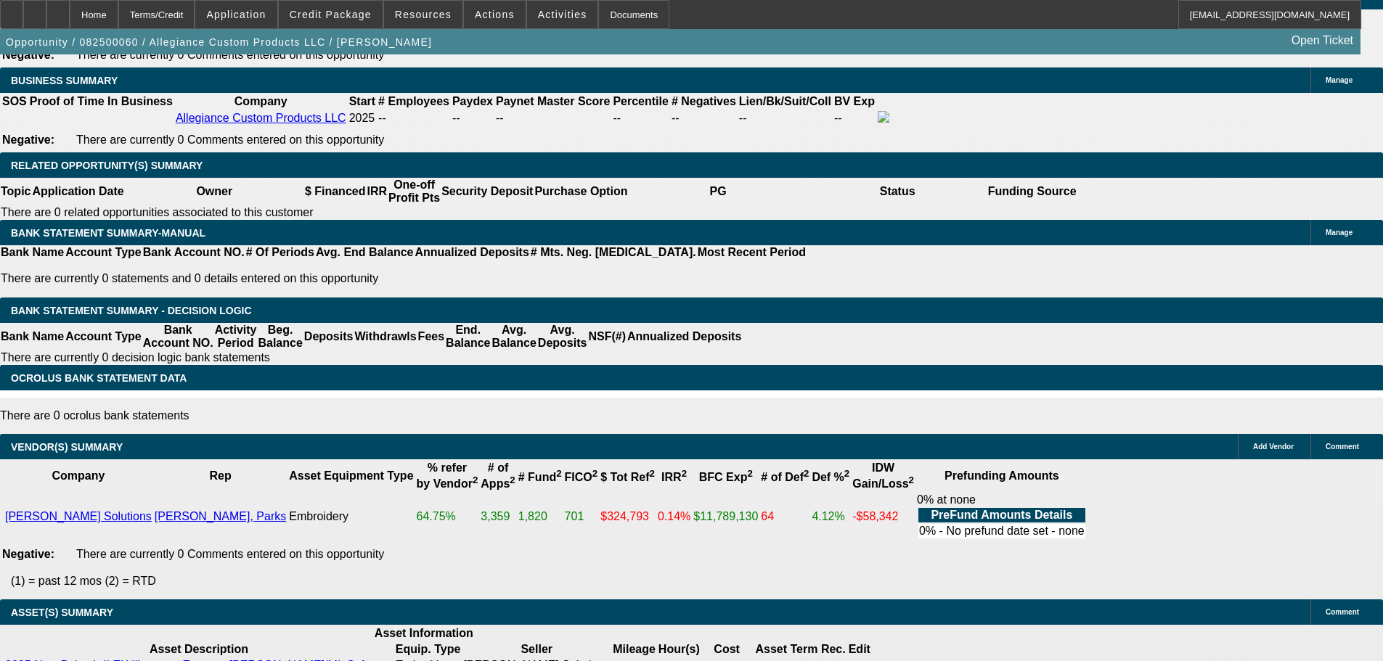
scroll to position [2541, 0]
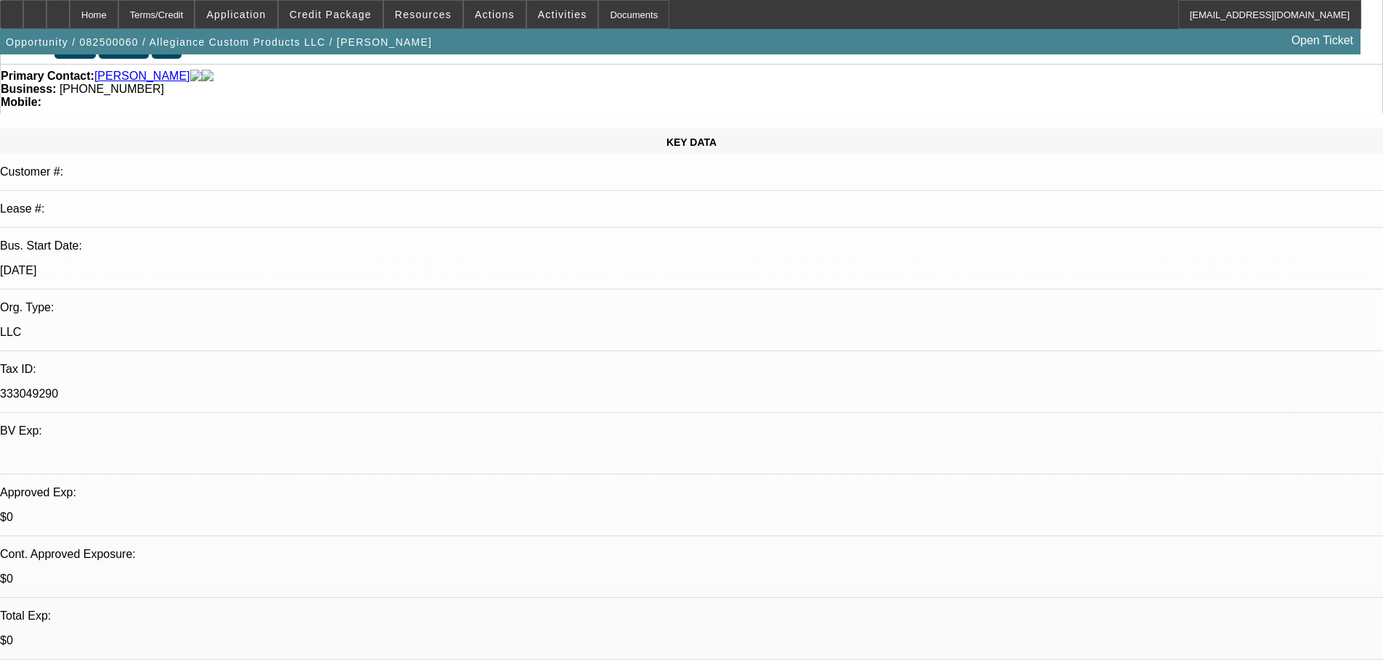
scroll to position [363, 0]
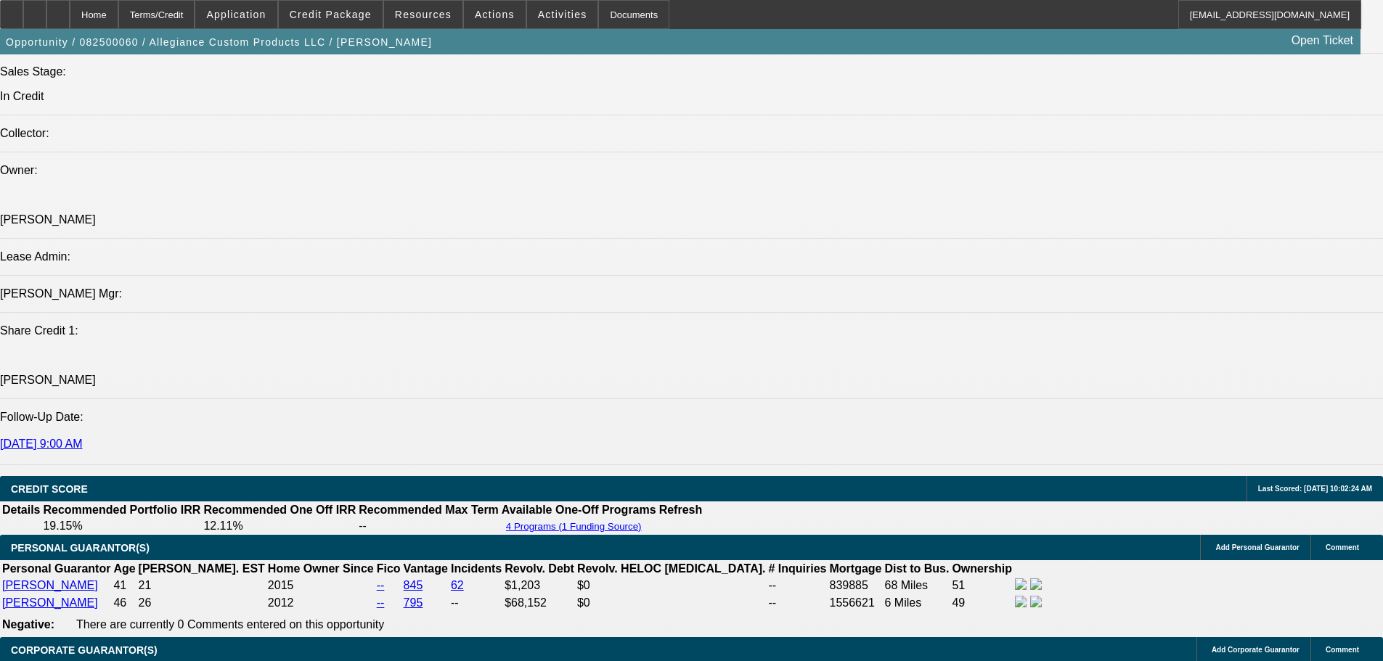
scroll to position [2550, 0]
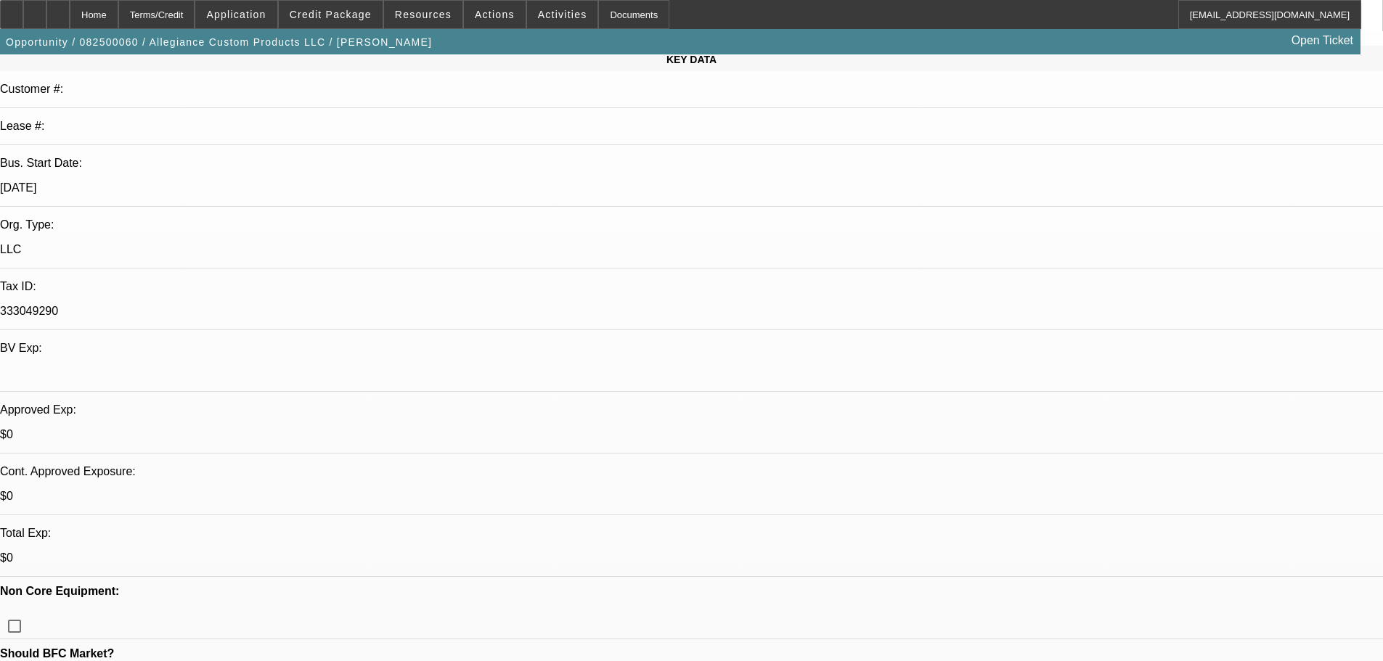
scroll to position [508, 0]
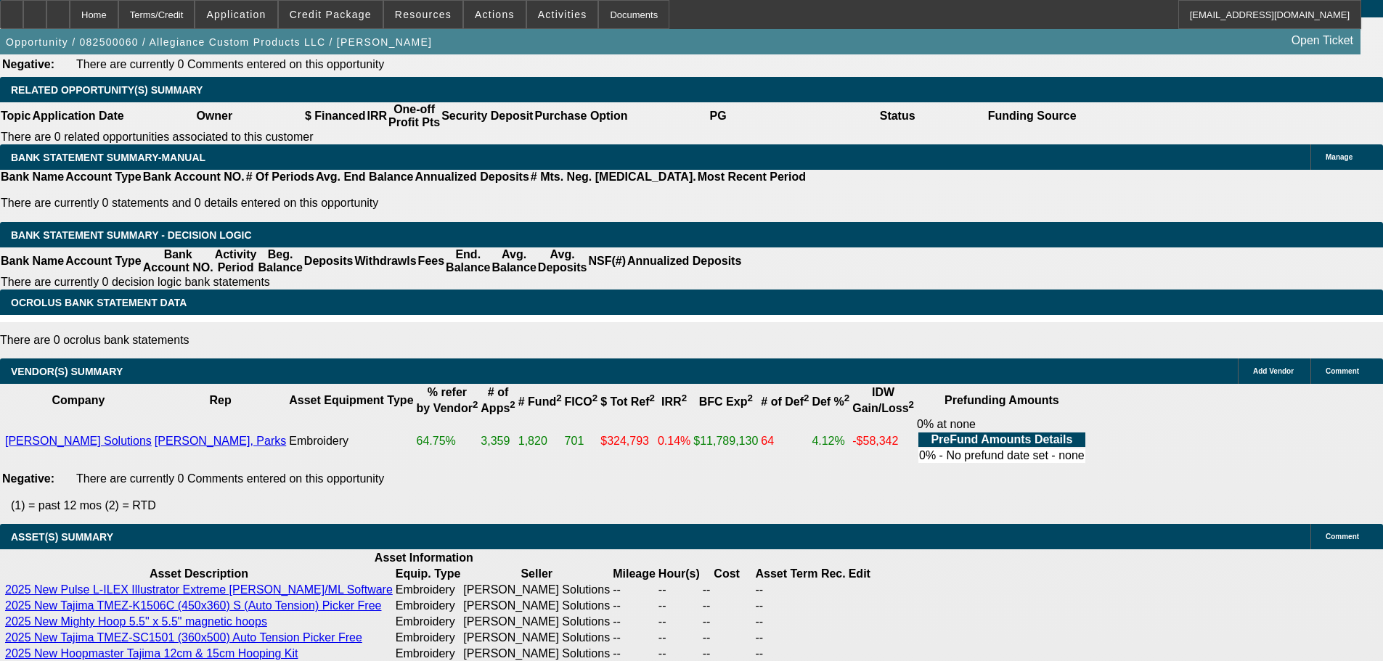
scroll to position [2550, 0]
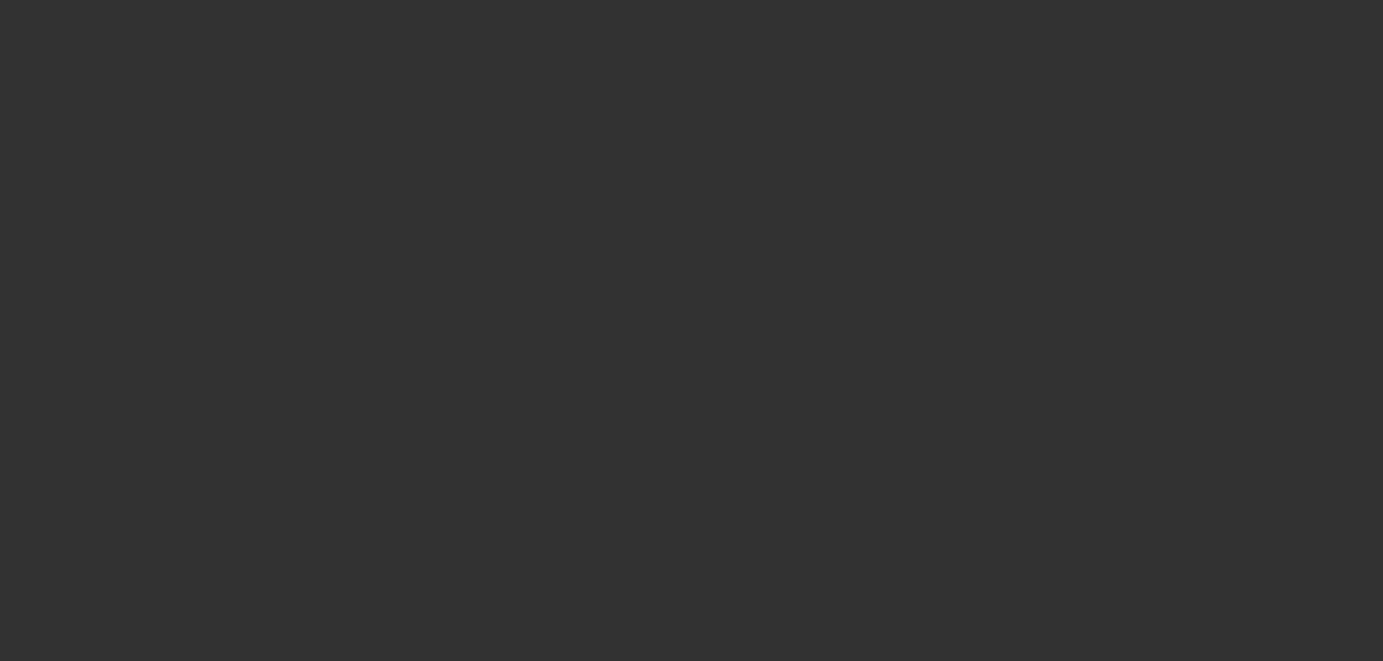
scroll to position [0, 0]
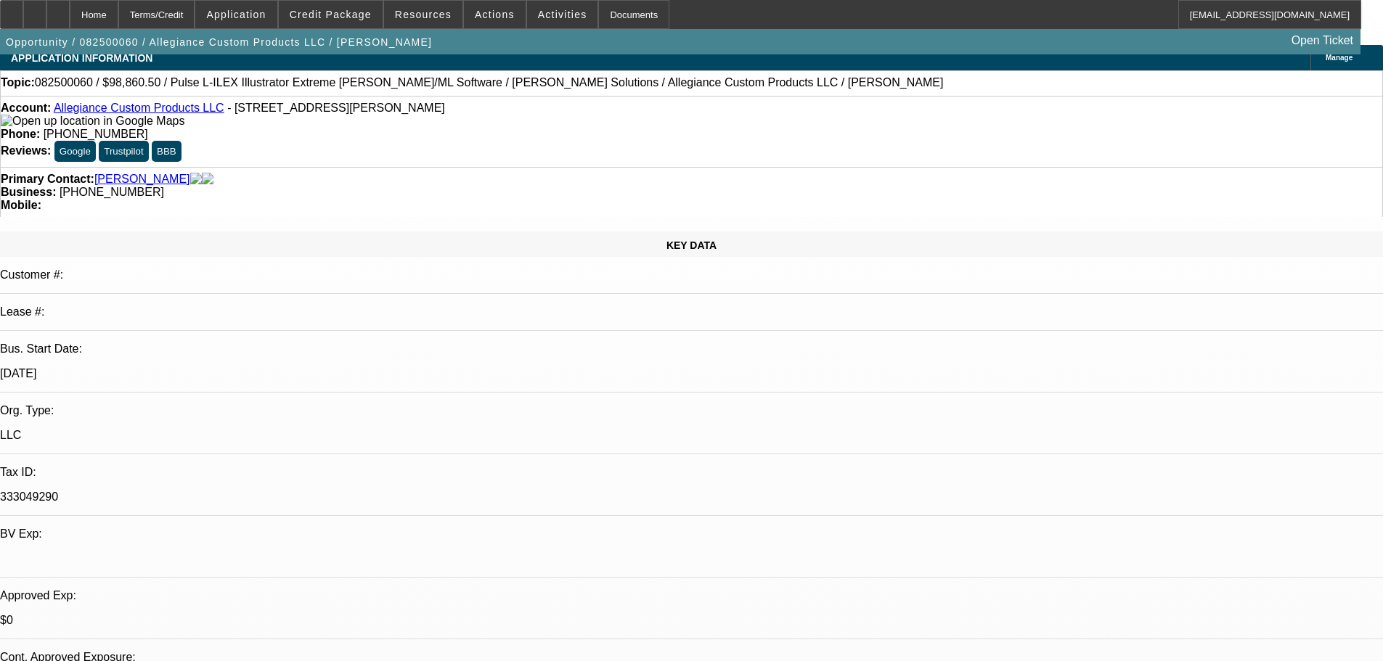
scroll to position [518, 0]
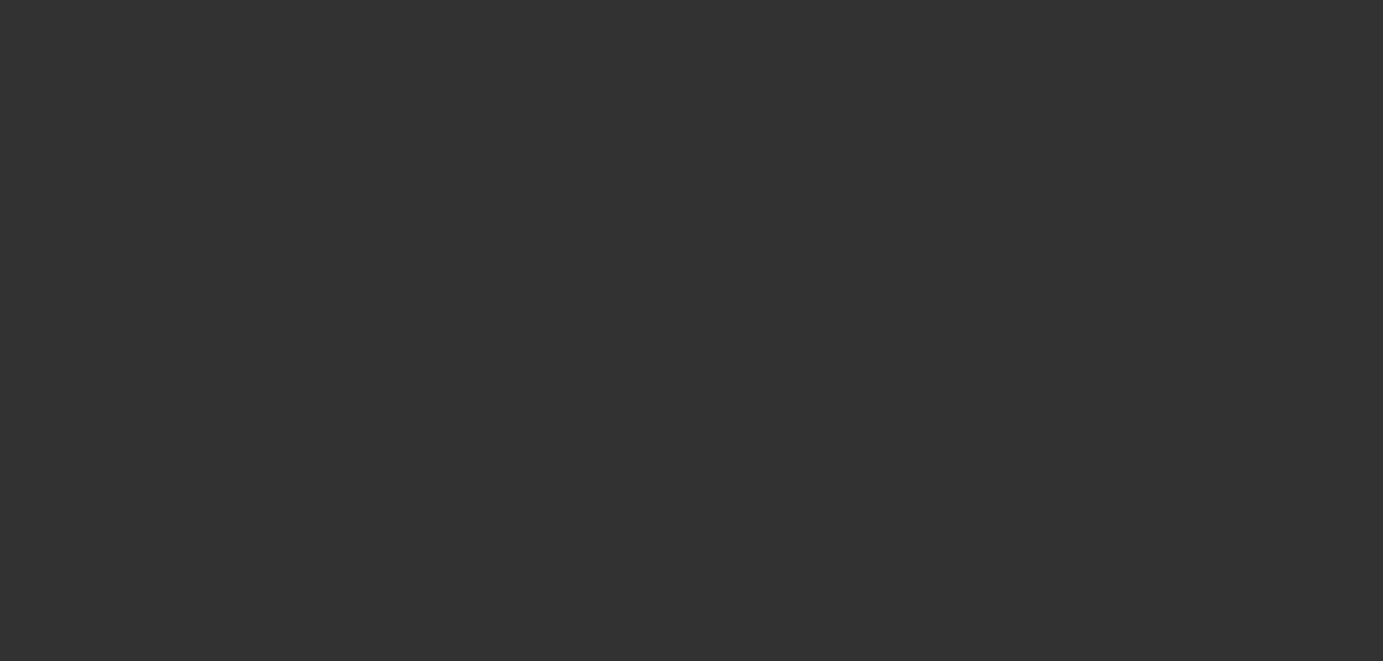
scroll to position [0, 0]
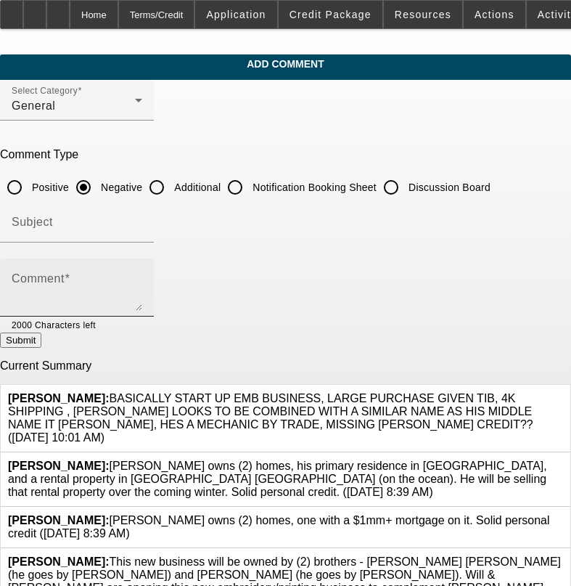
click at [97, 264] on div "Comment" at bounding box center [77, 287] width 131 height 58
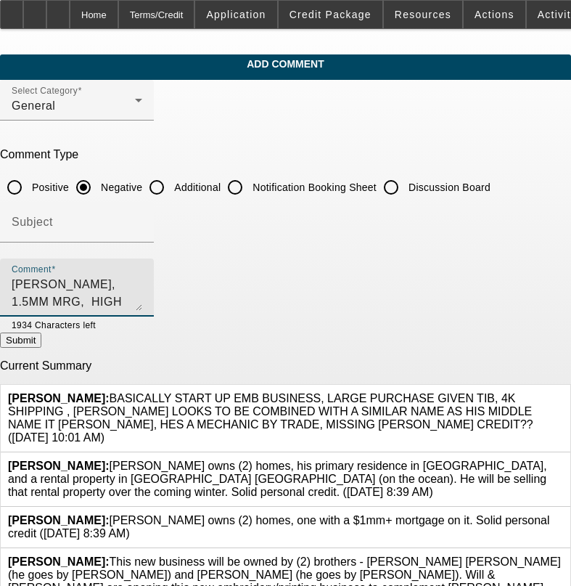
type textarea "[PERSON_NAME], 1.5MM MRG, HIGH REV OWED AS 1 OPEN CC AS OTHERS CLOSED,"
click at [41, 344] on button "Submit" at bounding box center [20, 339] width 41 height 15
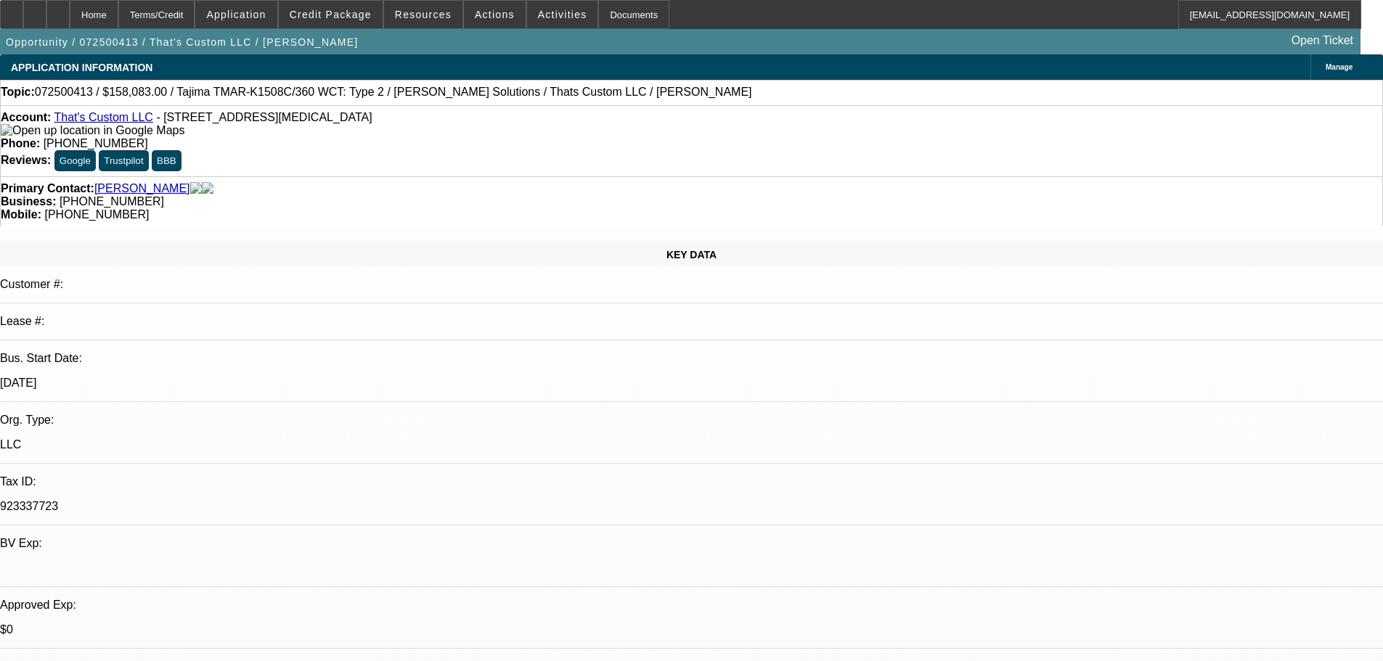
select select "0.15"
select select "2"
select select "0"
select select "6"
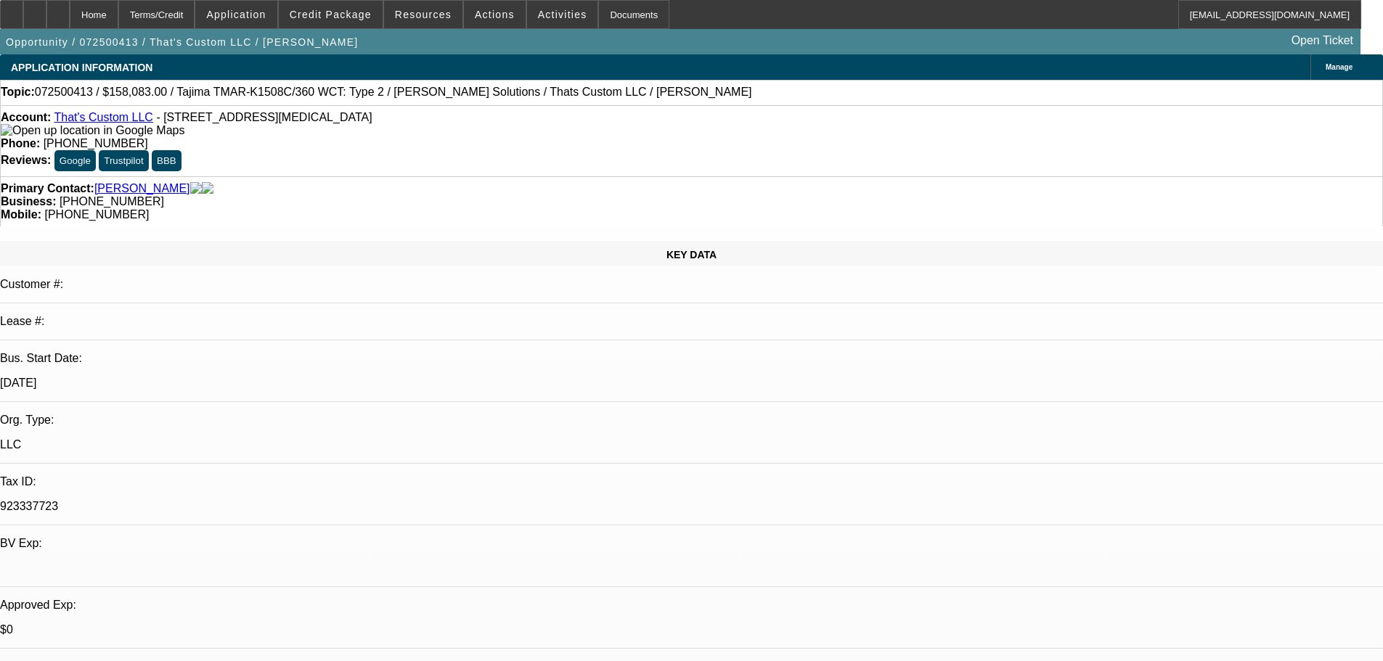
select select "0.15"
select select "2"
select select "0"
select select "6"
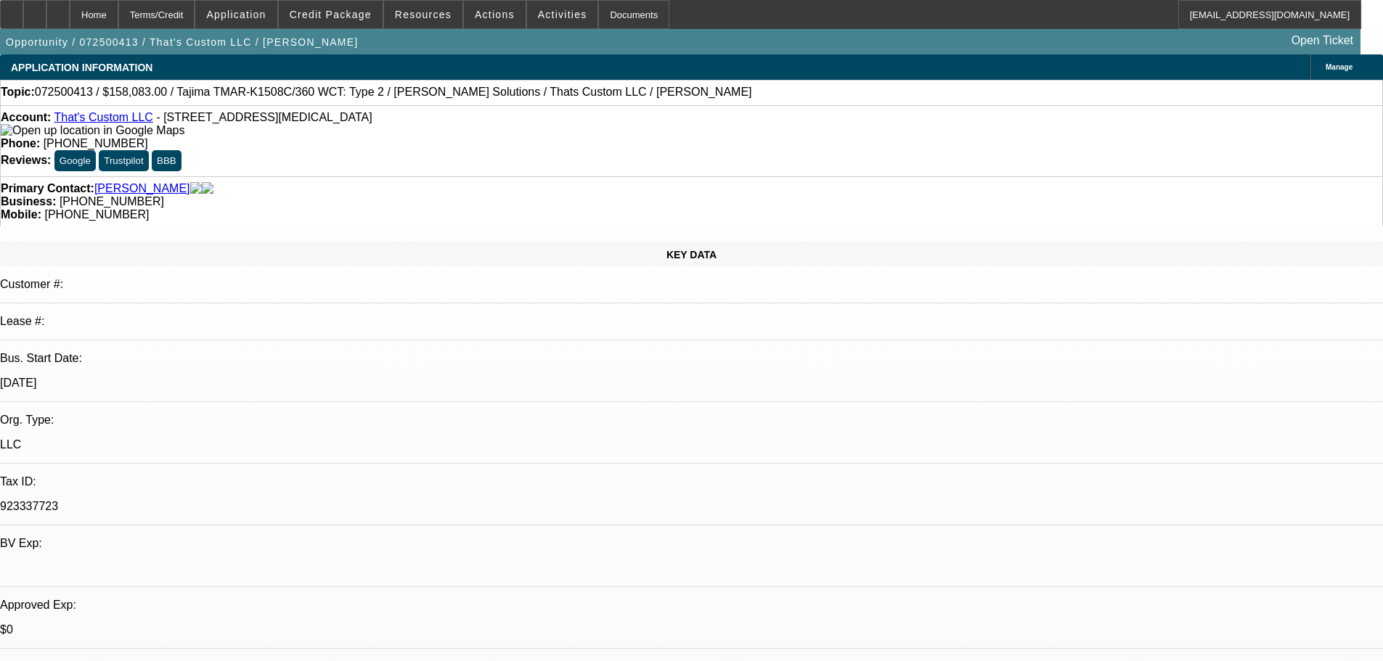
select select "0.15"
select select "2"
select select "0"
select select "6"
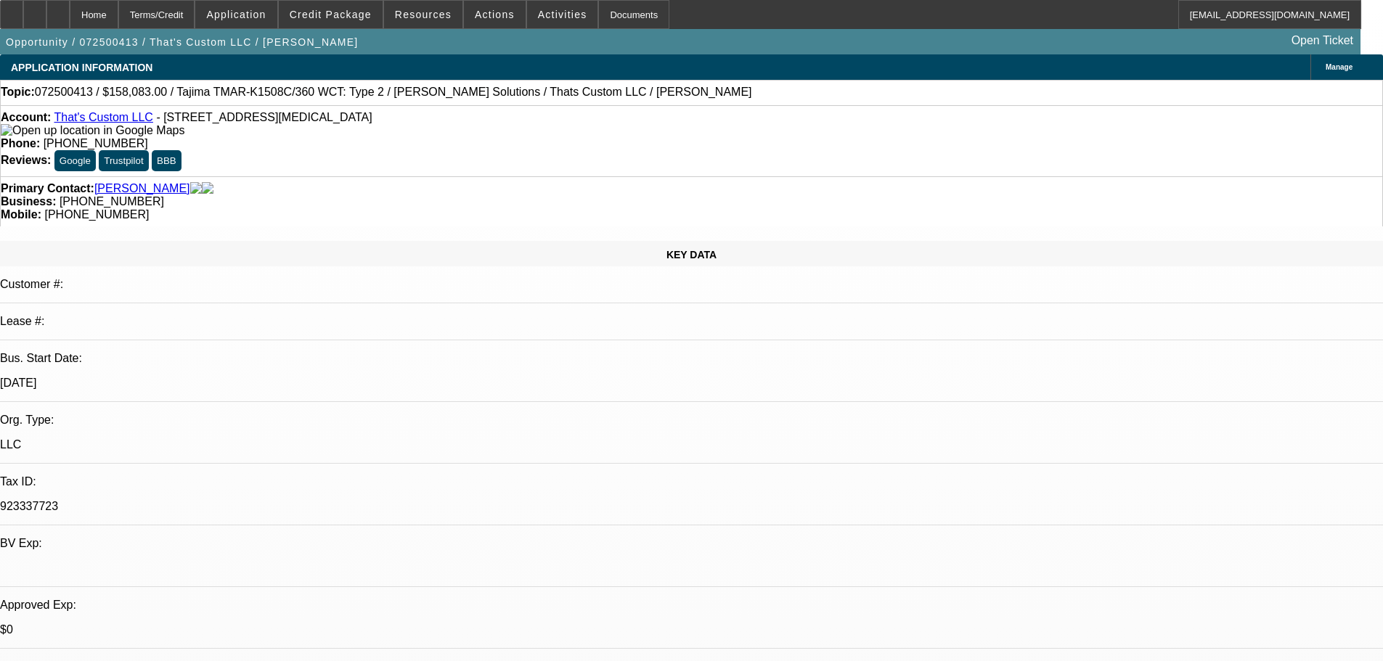
select select "0.15"
select select "2"
select select "0"
select select "6"
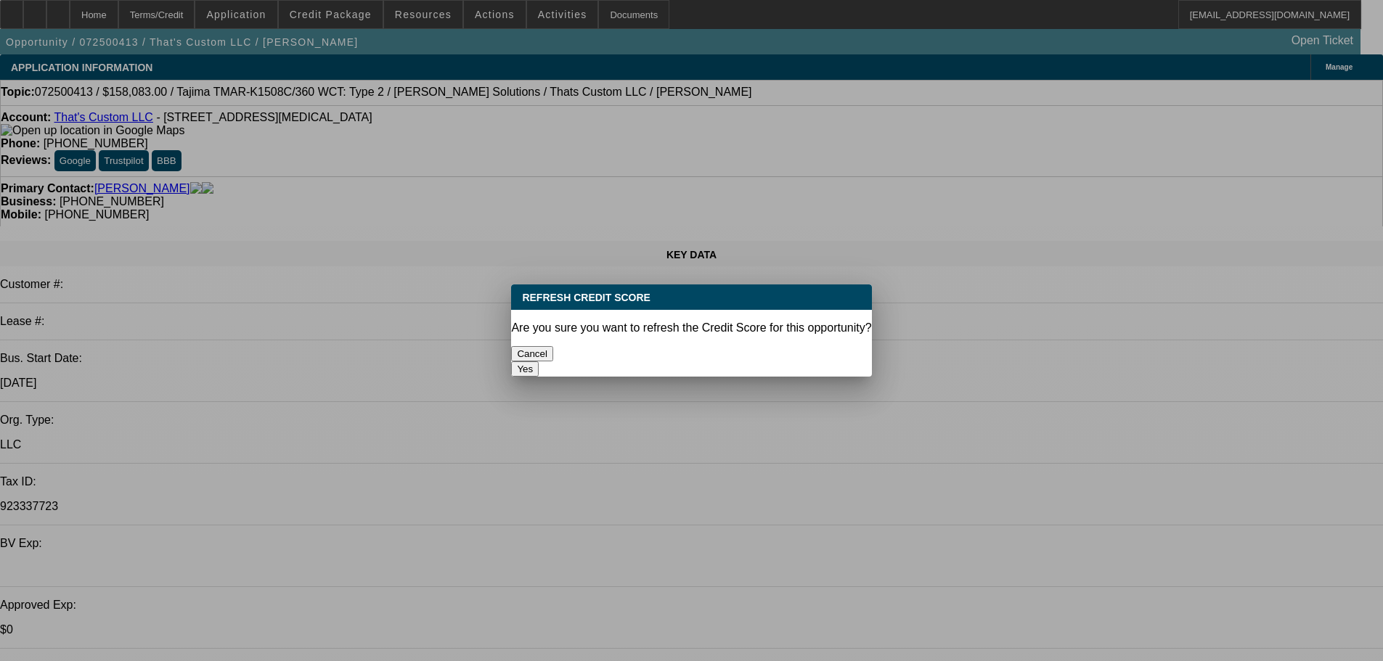
click at [539, 362] on button "Yes" at bounding box center [525, 369] width 28 height 15
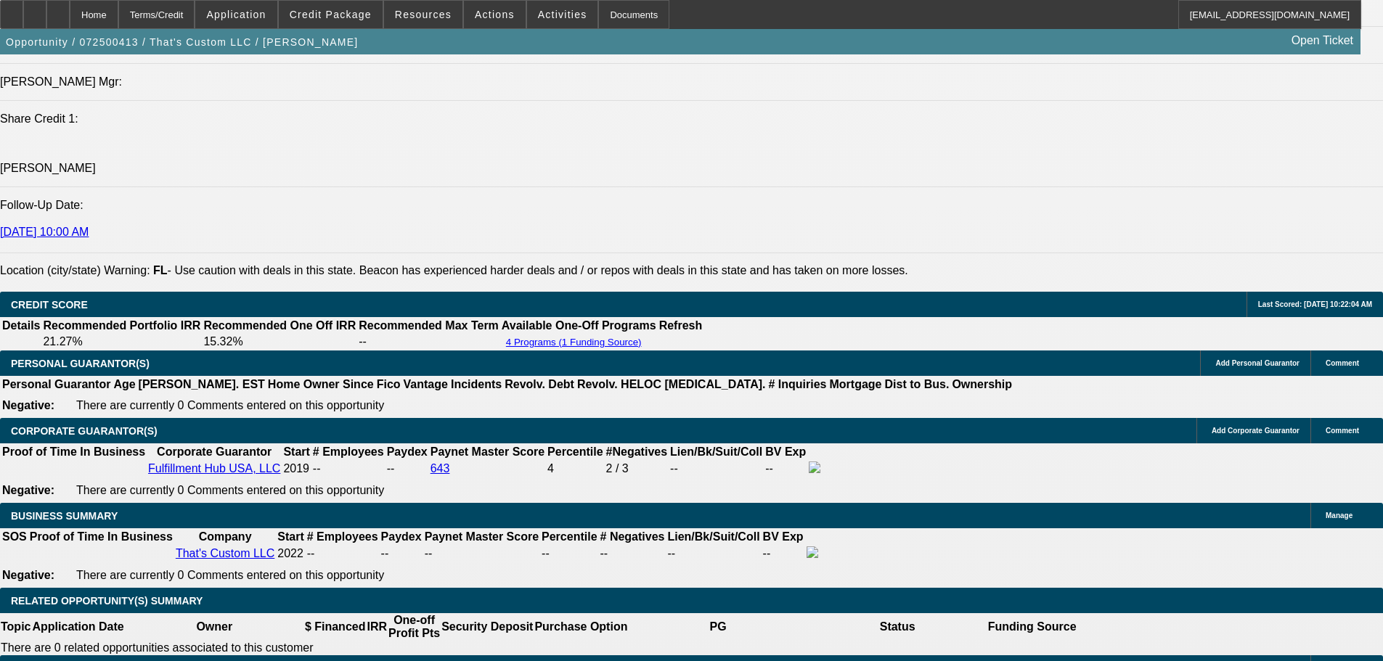
scroll to position [290, 0]
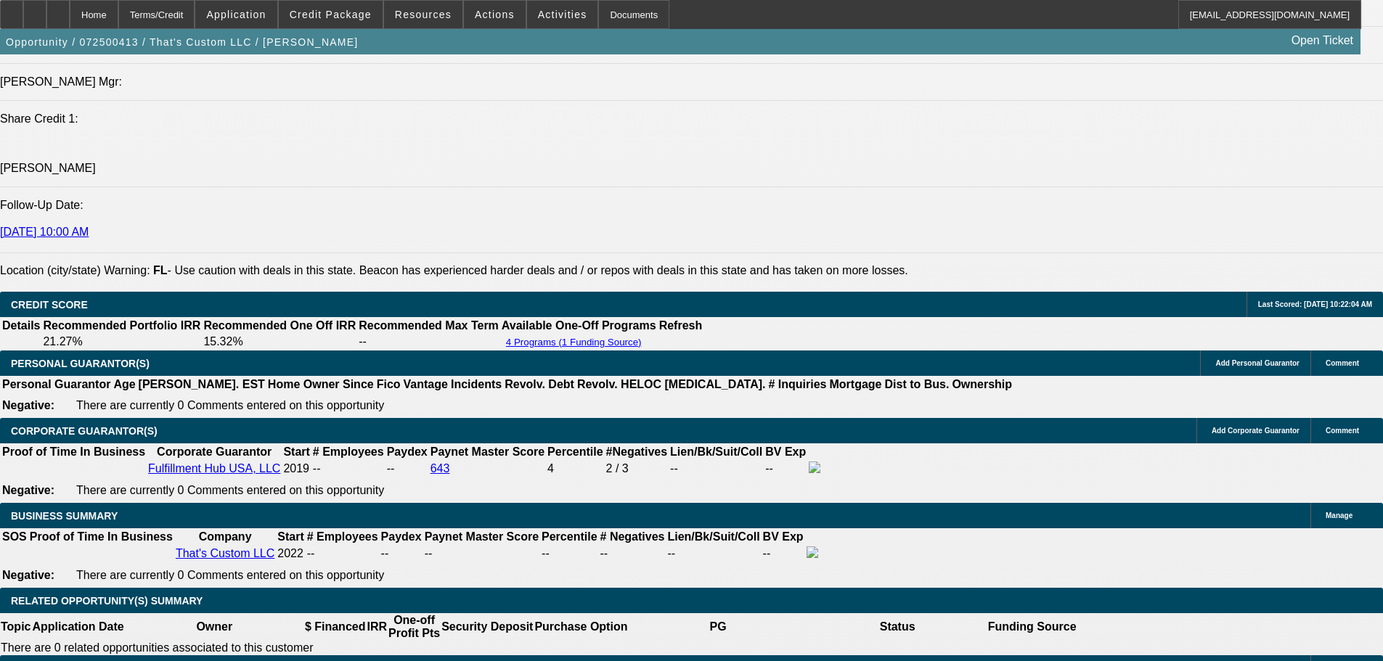
scroll to position [218, 0]
click at [324, 15] on span "Credit Package" at bounding box center [331, 15] width 82 height 12
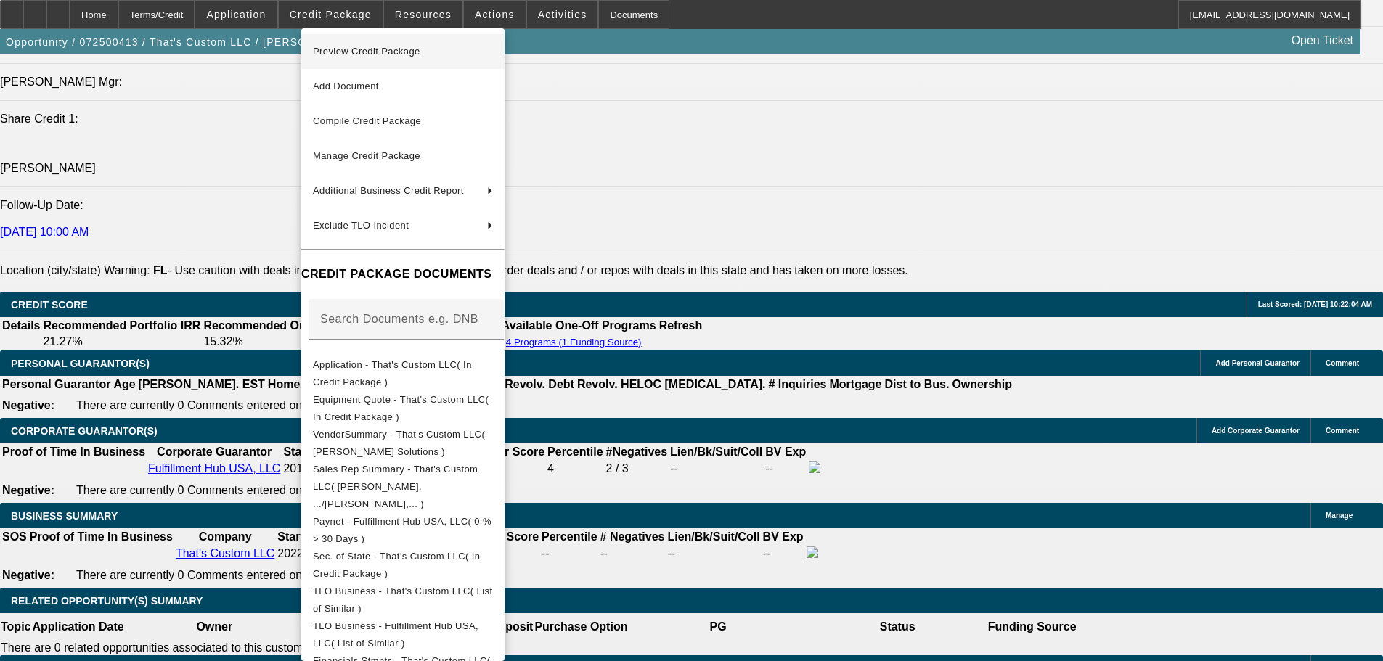
click at [351, 52] on span "Preview Credit Package" at bounding box center [366, 51] width 107 height 11
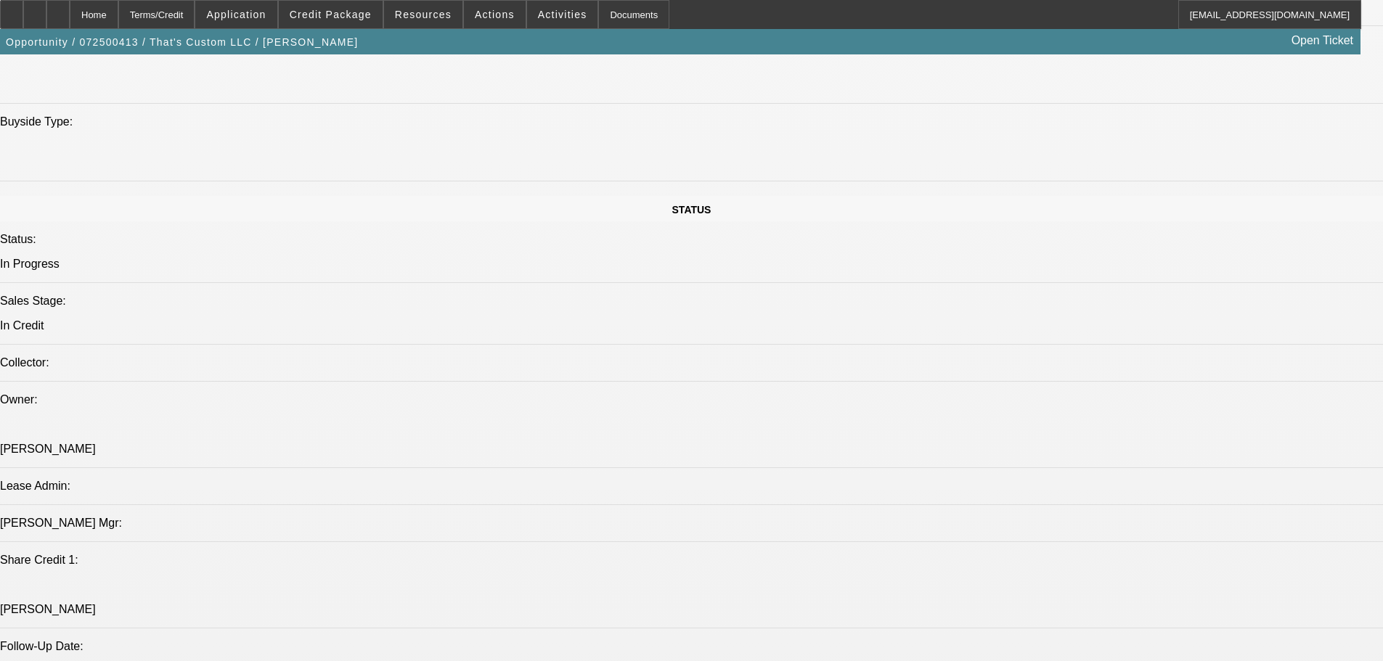
scroll to position [1228, 0]
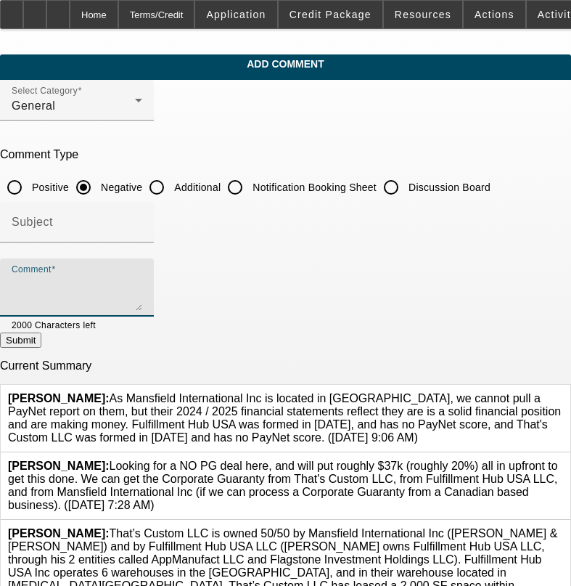
click at [142, 284] on textarea "Comment" at bounding box center [77, 293] width 131 height 35
click at [0, 332] on button "Submit" at bounding box center [20, 339] width 41 height 15
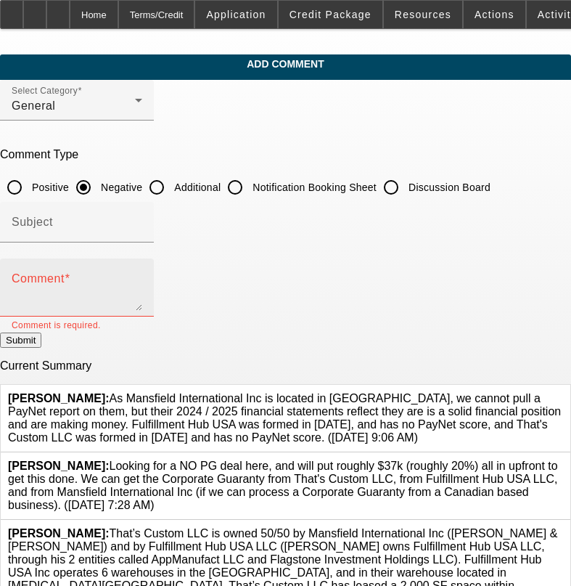
click at [0, 332] on button "Submit" at bounding box center [20, 339] width 41 height 15
click at [139, 283] on textarea "Comment" at bounding box center [77, 293] width 131 height 35
click at [142, 281] on textarea "Comment" at bounding box center [77, 293] width 131 height 35
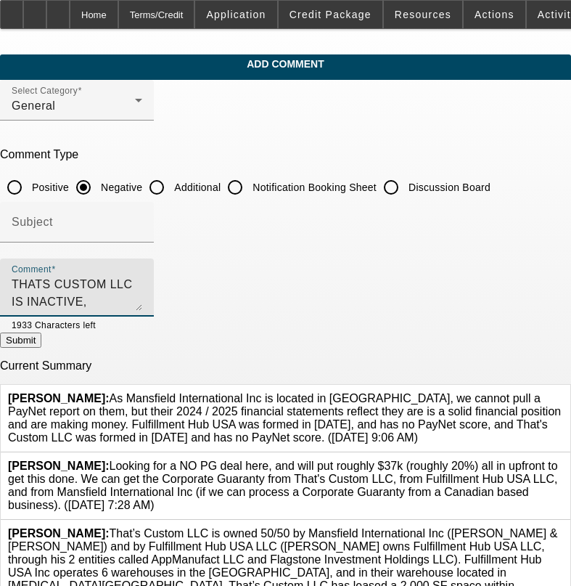
click at [142, 279] on textarea "THATS CUSTOM LLC IS INACTIVE, FULFILLMENT HUB NEG 400K NET WORTH ," at bounding box center [77, 293] width 131 height 35
click at [142, 282] on textarea "THATS CUSTOM LLC IS INACTIVE, FULFILLMENT HUB NEG 400K NET WORTH IN [DATE], ," at bounding box center [77, 293] width 131 height 35
click at [142, 280] on textarea "THATS CUSTOM LLC IS INACTIVE, FULFILLMENT HUB NEGATIVE NET WORTH IN [DATE], ," at bounding box center [77, 293] width 131 height 35
click at [142, 285] on textarea "THATS CUSTOM LLC IS INACTIVE, FULFILLMENT HUB 6 FIGURE NEGATIVE NET WORTH IN [D…" at bounding box center [77, 293] width 131 height 35
type textarea "THATS CUSTOM LLC IS INACTIVE, FULFILLMENT HUB 6 FIGURE NEGATIVE NET WORTH IN [D…"
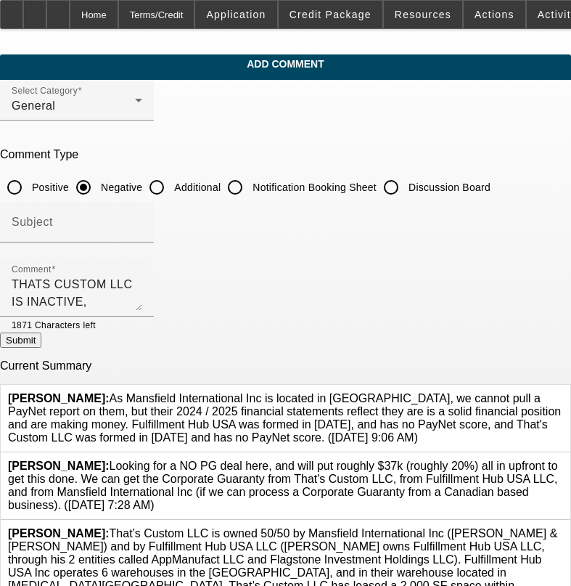
click at [41, 348] on button "Submit" at bounding box center [20, 339] width 41 height 15
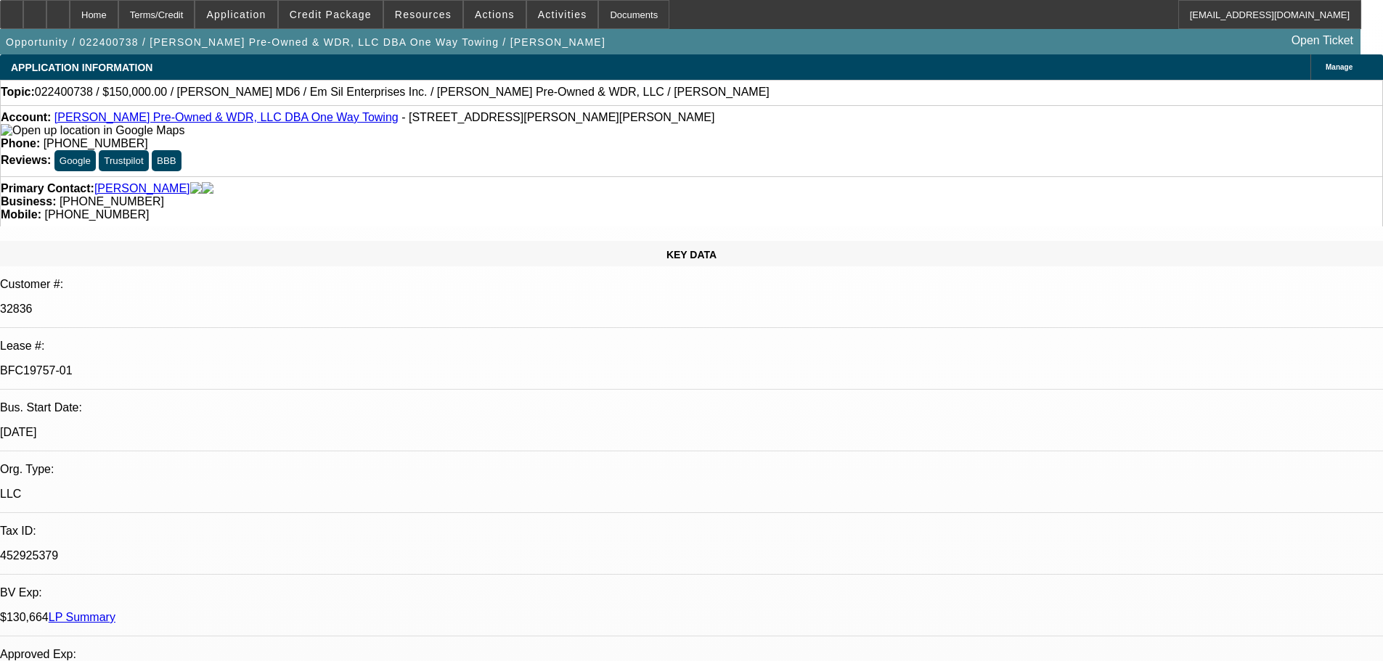
select select "0"
select select "2"
select select "0"
select select "6"
select select "0"
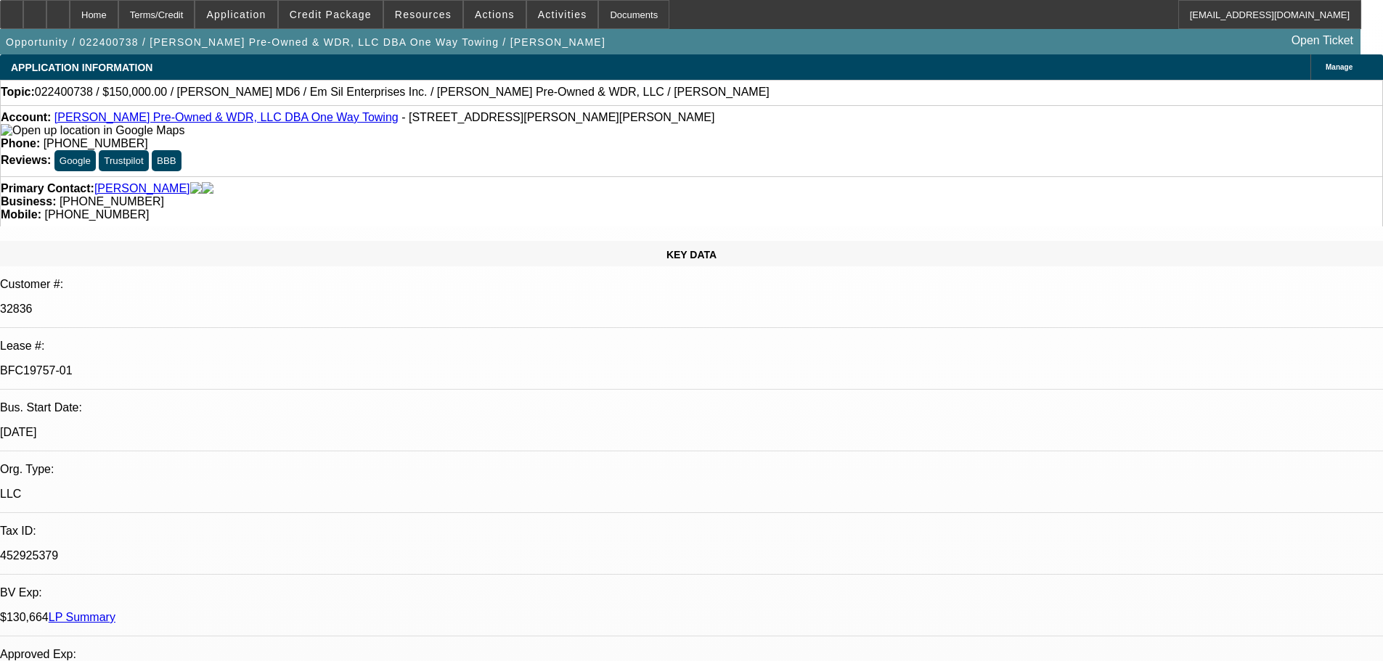
select select "2"
select select "0"
select select "6"
select select "0"
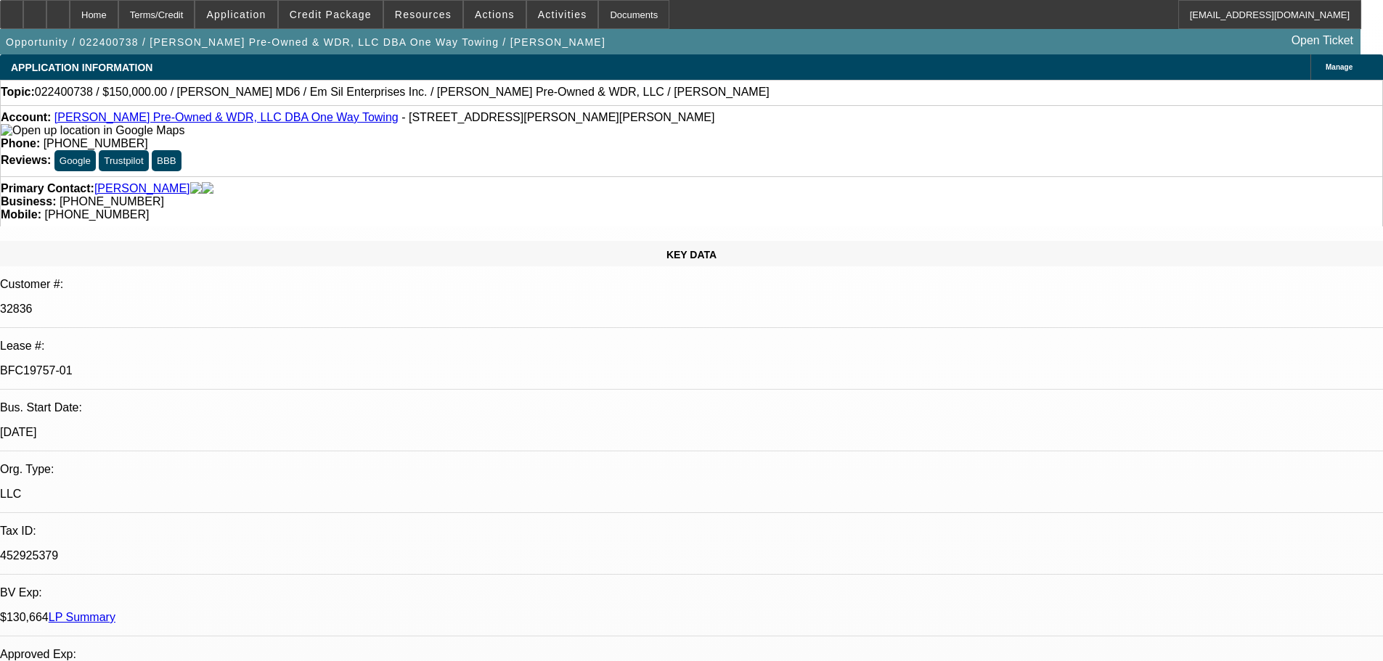
select select "2"
select select "0"
select select "6"
select select "0"
select select "2"
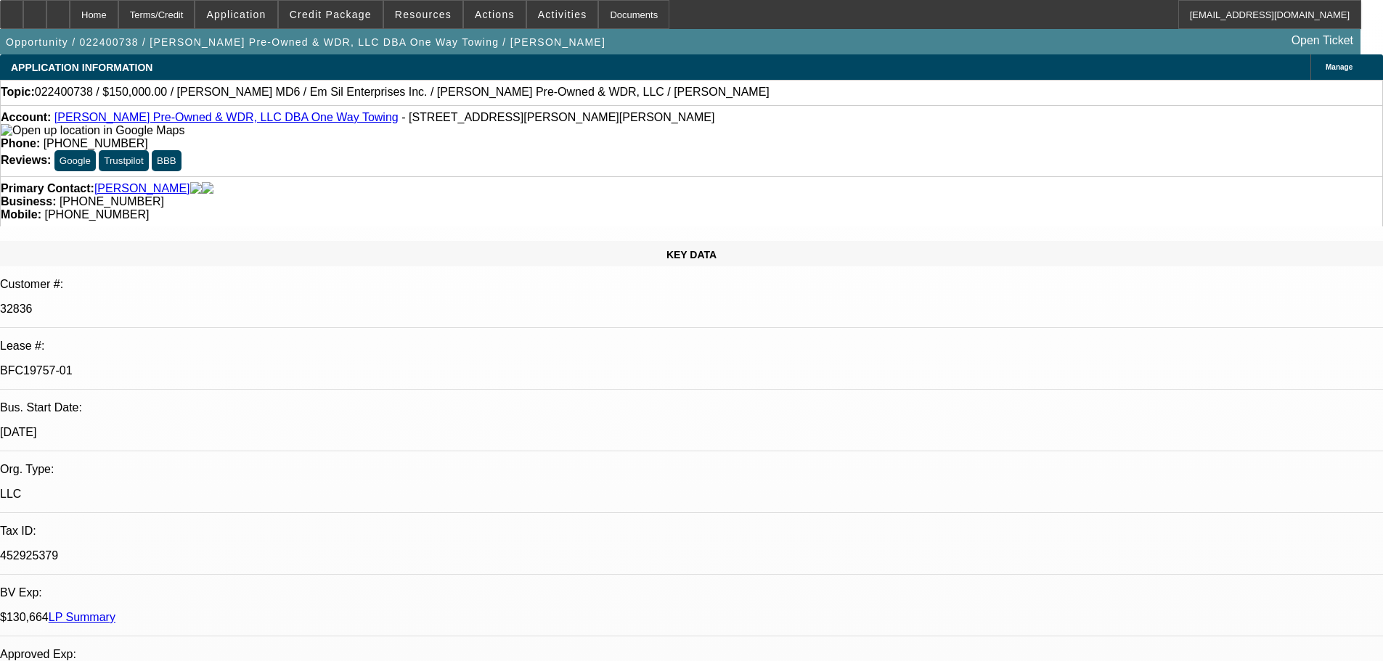
select select "2"
select select "0"
select select "6"
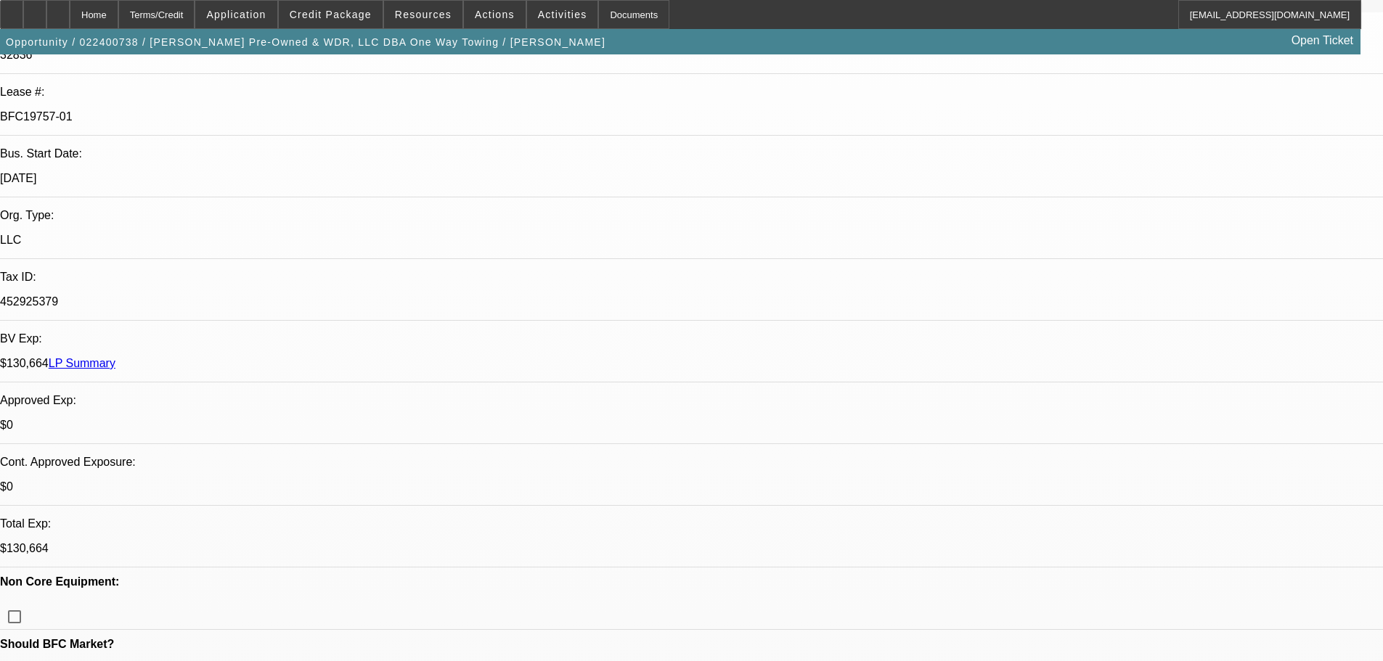
scroll to position [73, 0]
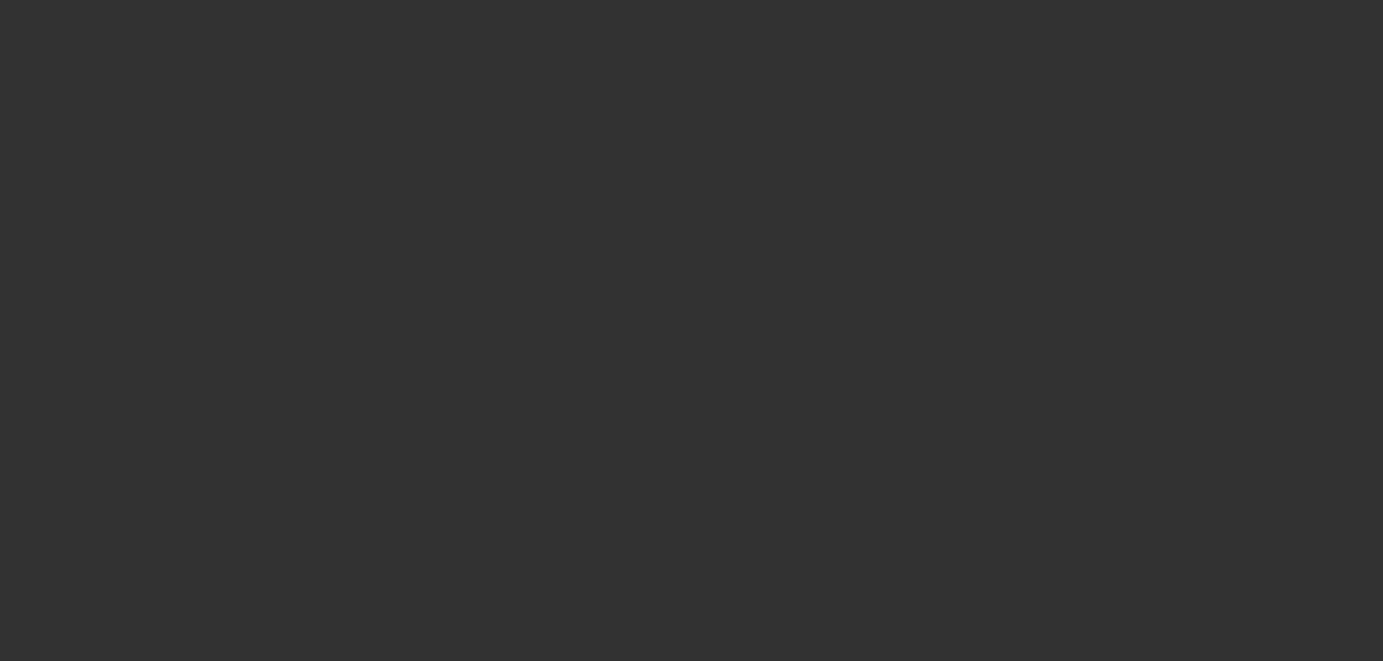
scroll to position [0, 0]
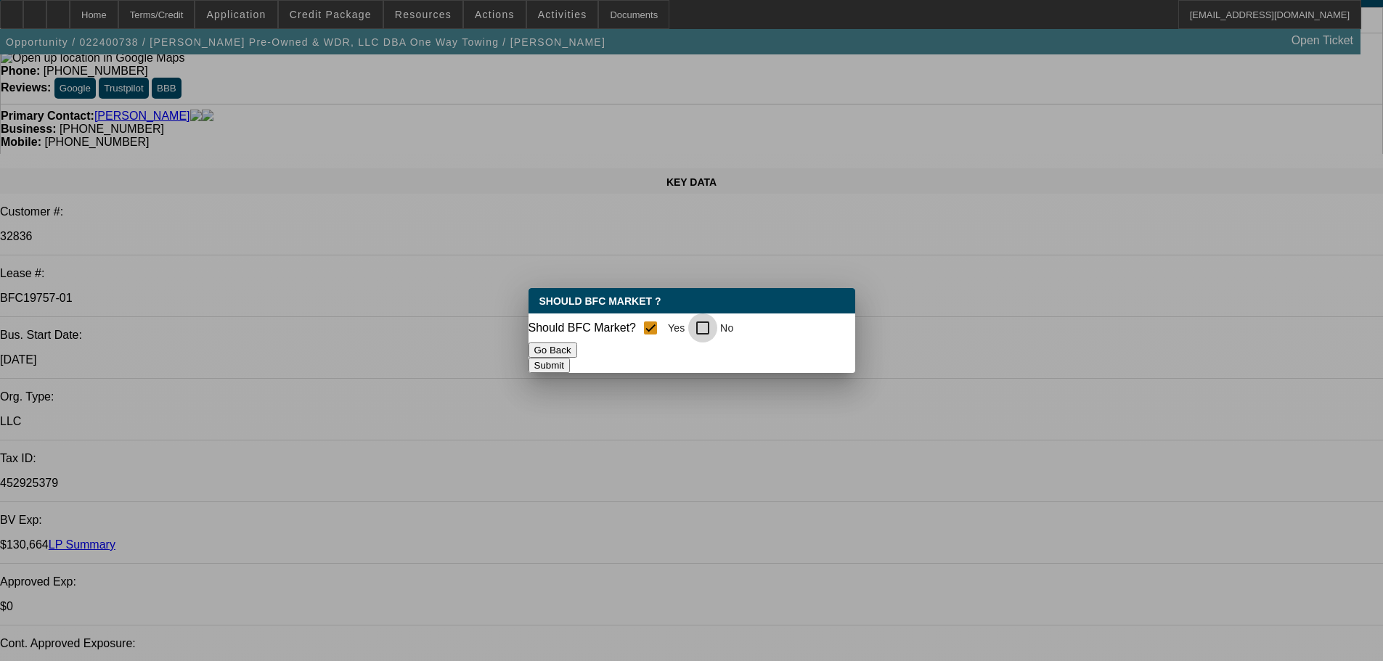
click at [711, 323] on input "No" at bounding box center [702, 328] width 29 height 29
checkbox input "true"
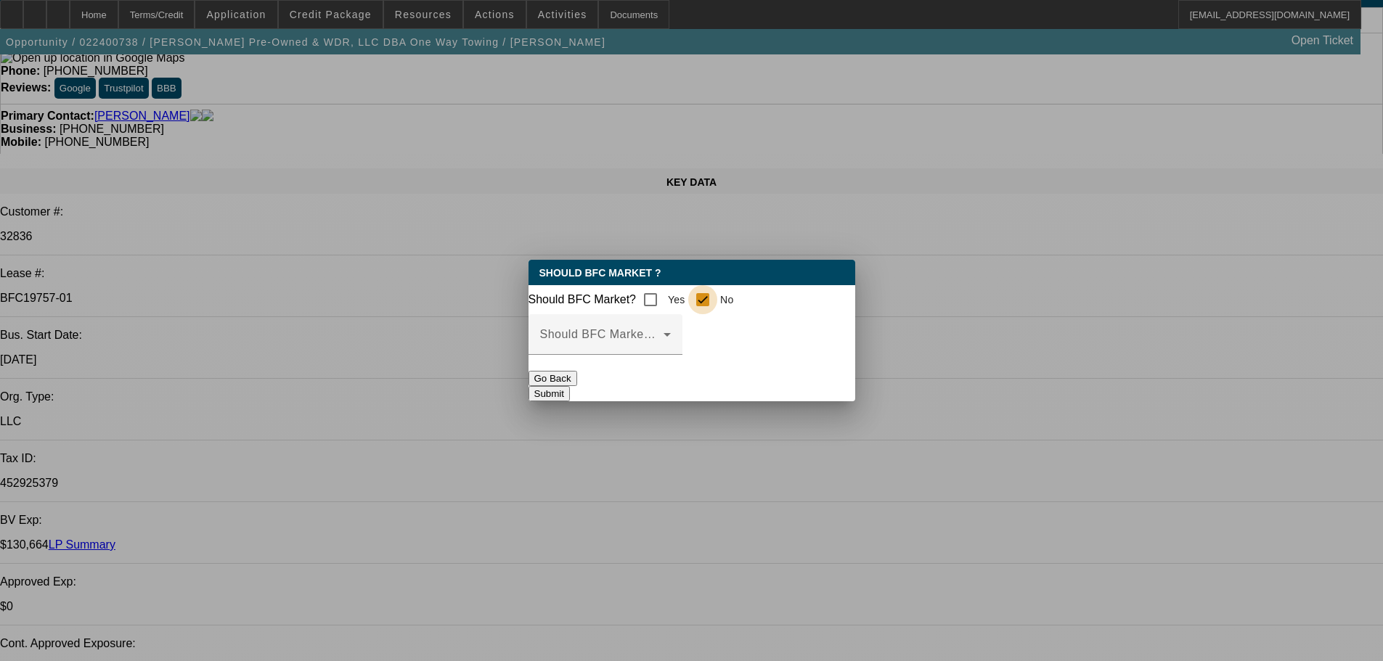
checkbox input "false"
click at [671, 337] on icon at bounding box center [667, 335] width 7 height 4
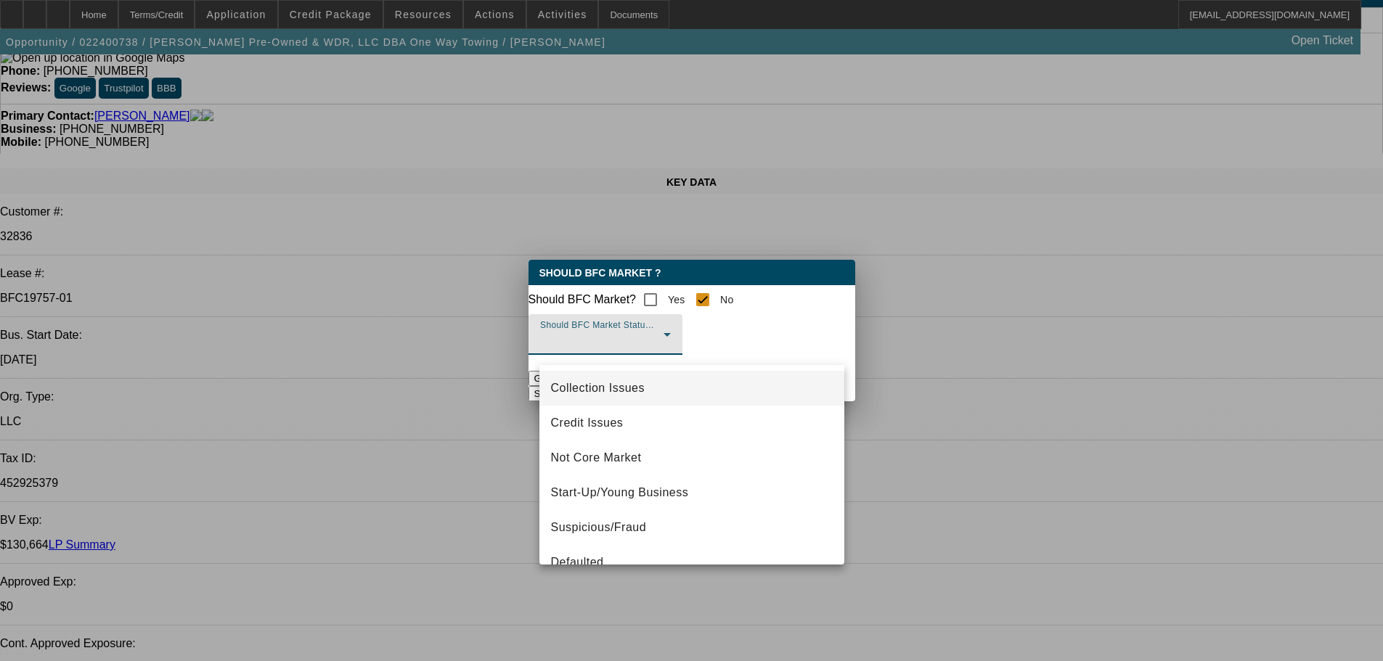
click at [598, 385] on span "Collection Issues" at bounding box center [598, 388] width 94 height 17
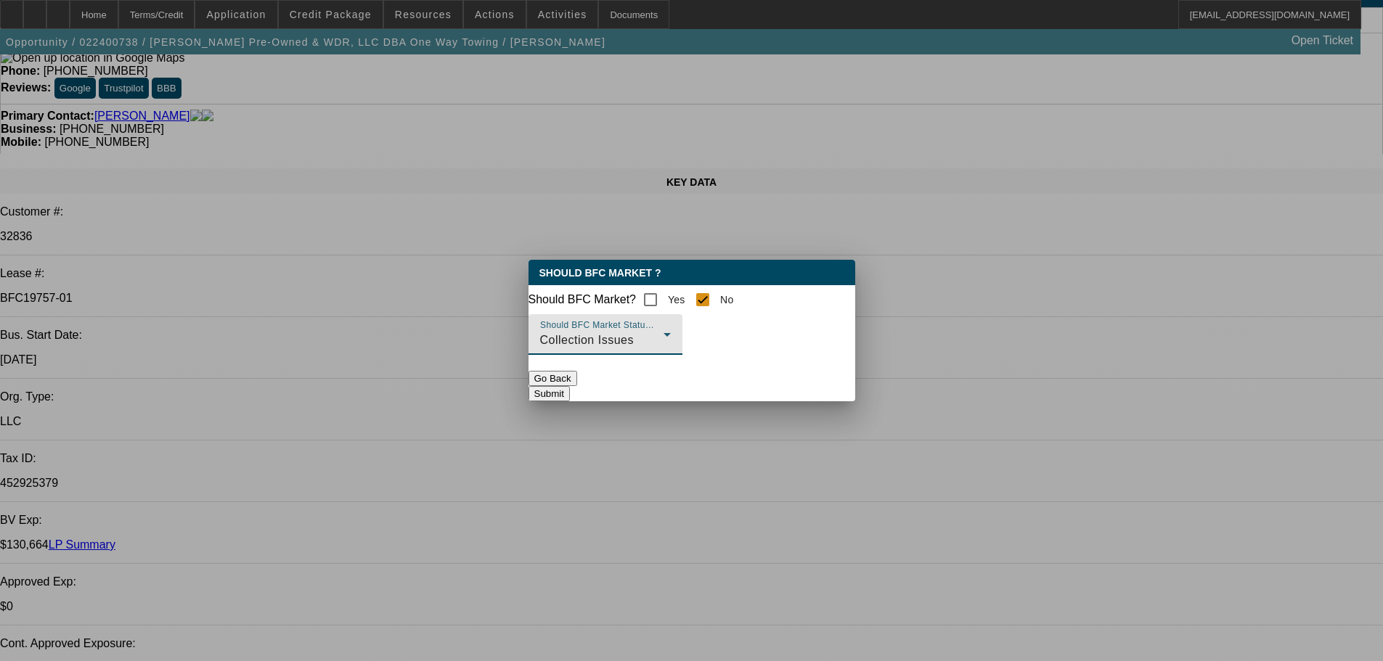
click at [570, 390] on button "Submit" at bounding box center [549, 393] width 41 height 15
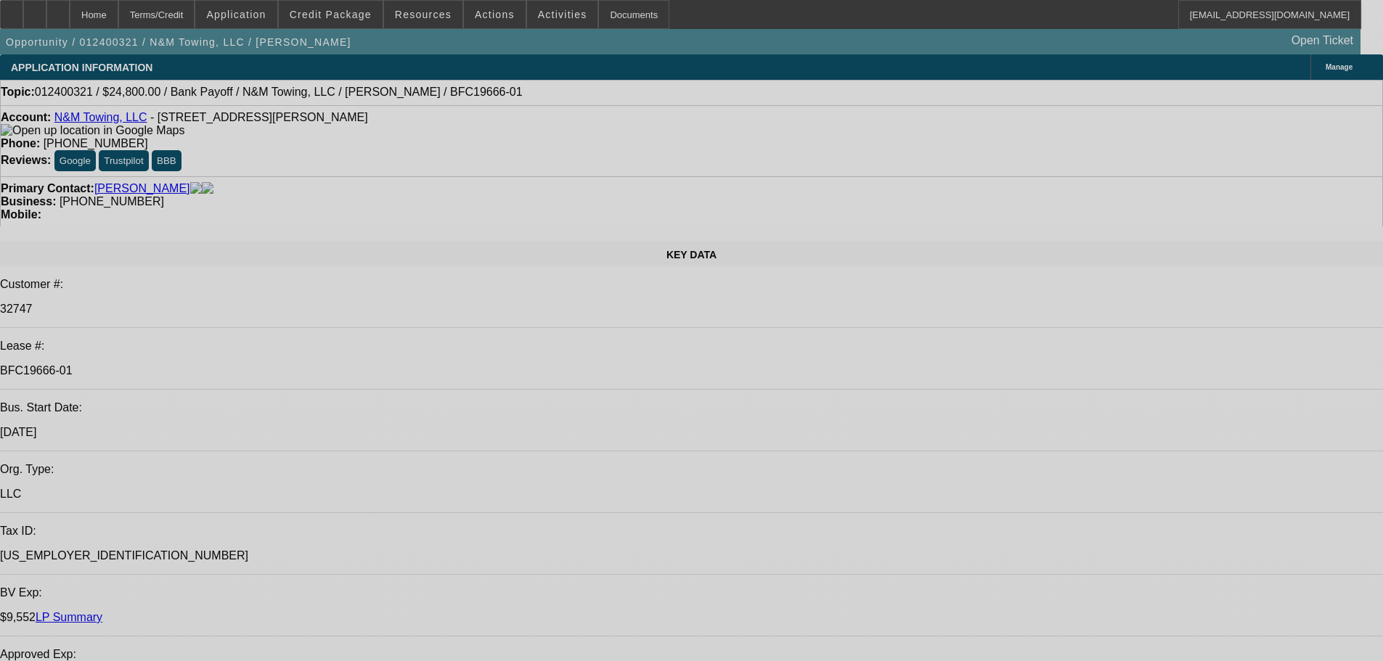
select select "0.2"
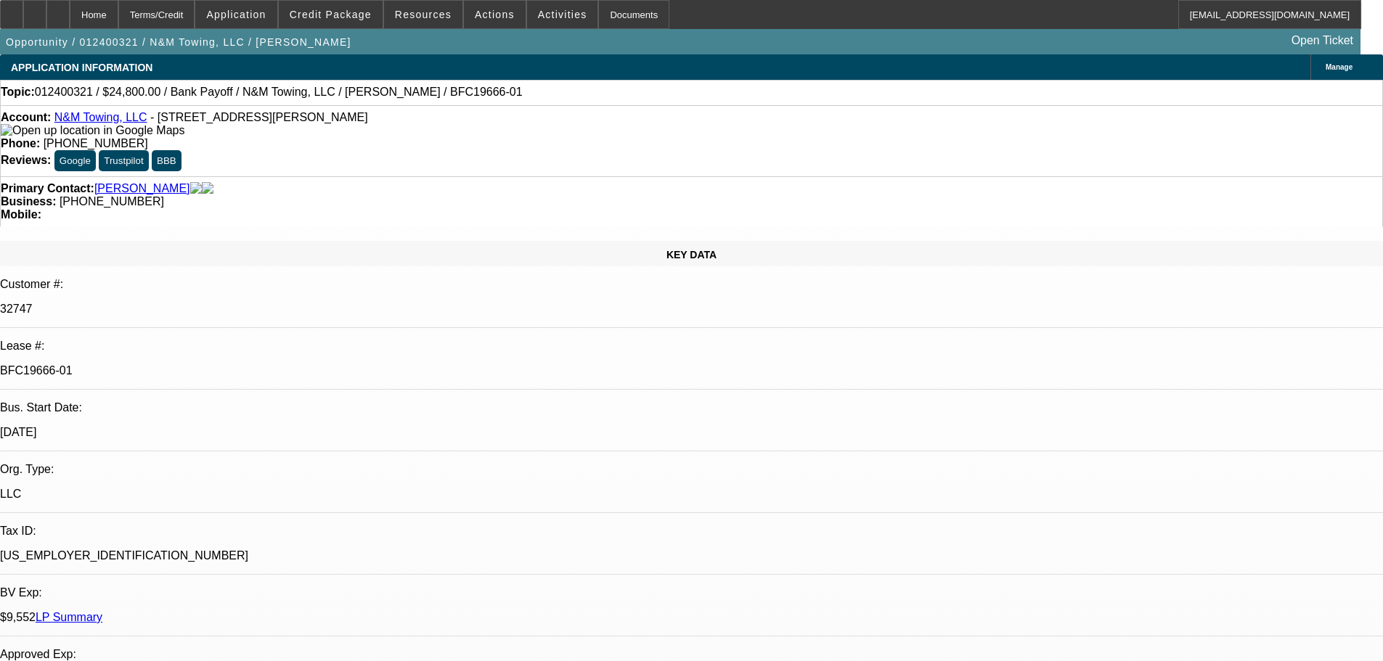
select select "2"
select select "0.1"
select select "4"
select select "0.2"
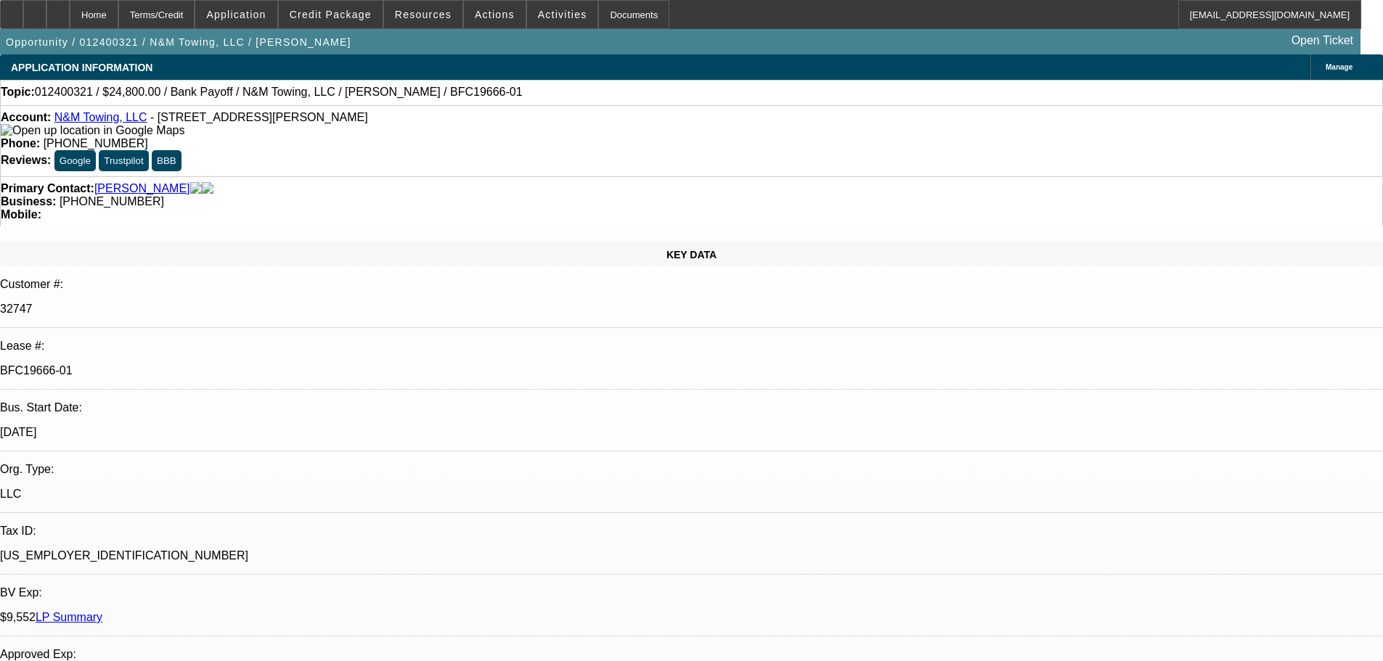
select select "2"
select select "0.1"
select select "4"
select select "0.2"
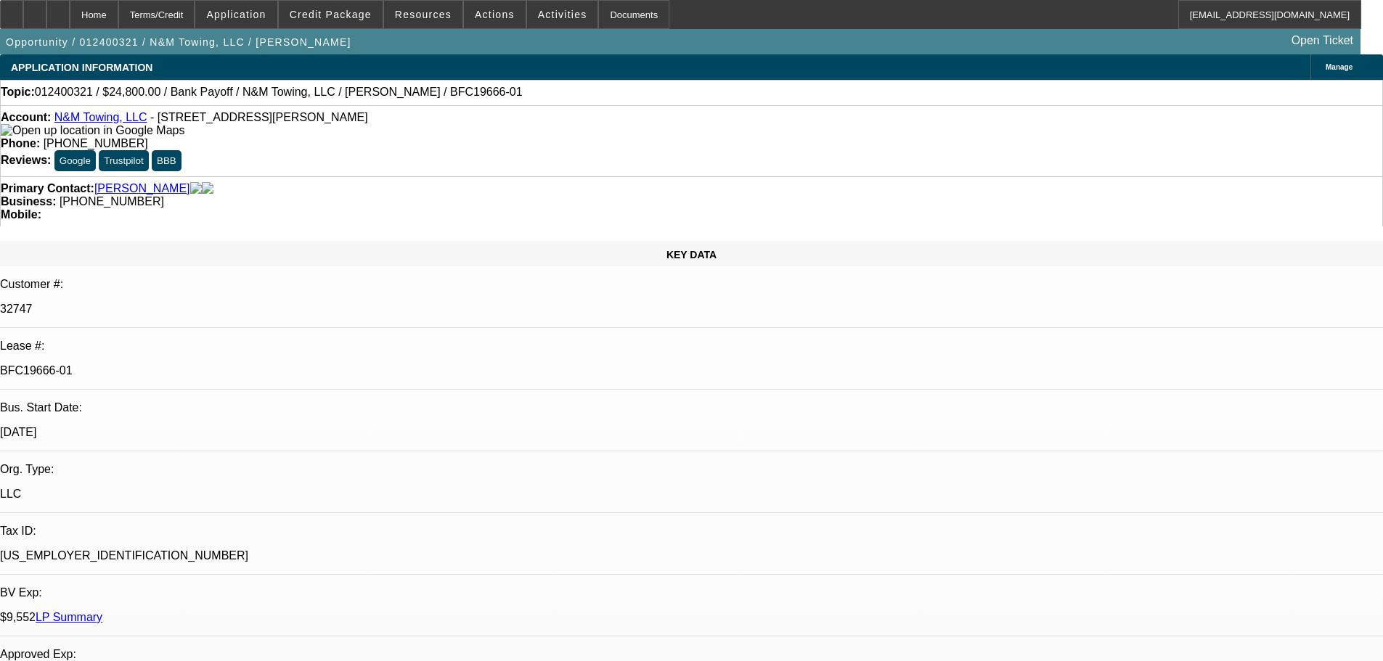
select select "2"
select select "0.1"
select select "4"
select select "0"
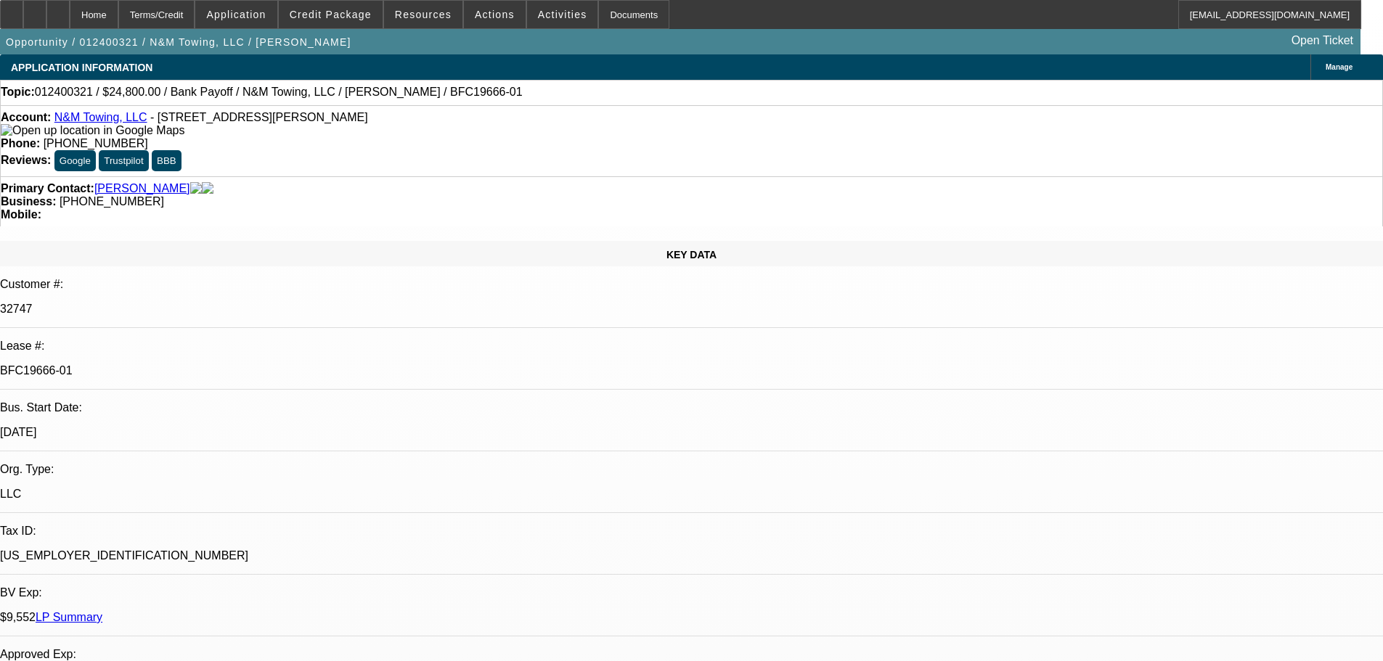
select select "2"
select select "0.1"
select select "4"
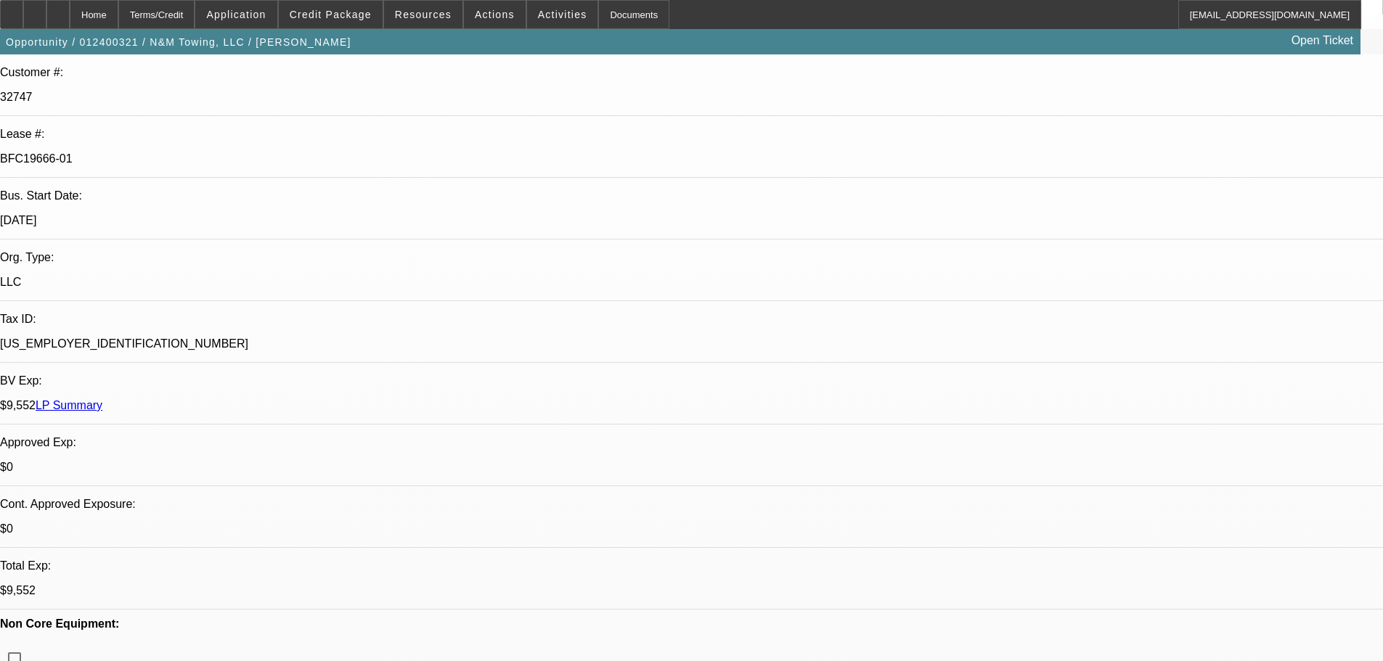
scroll to position [436, 0]
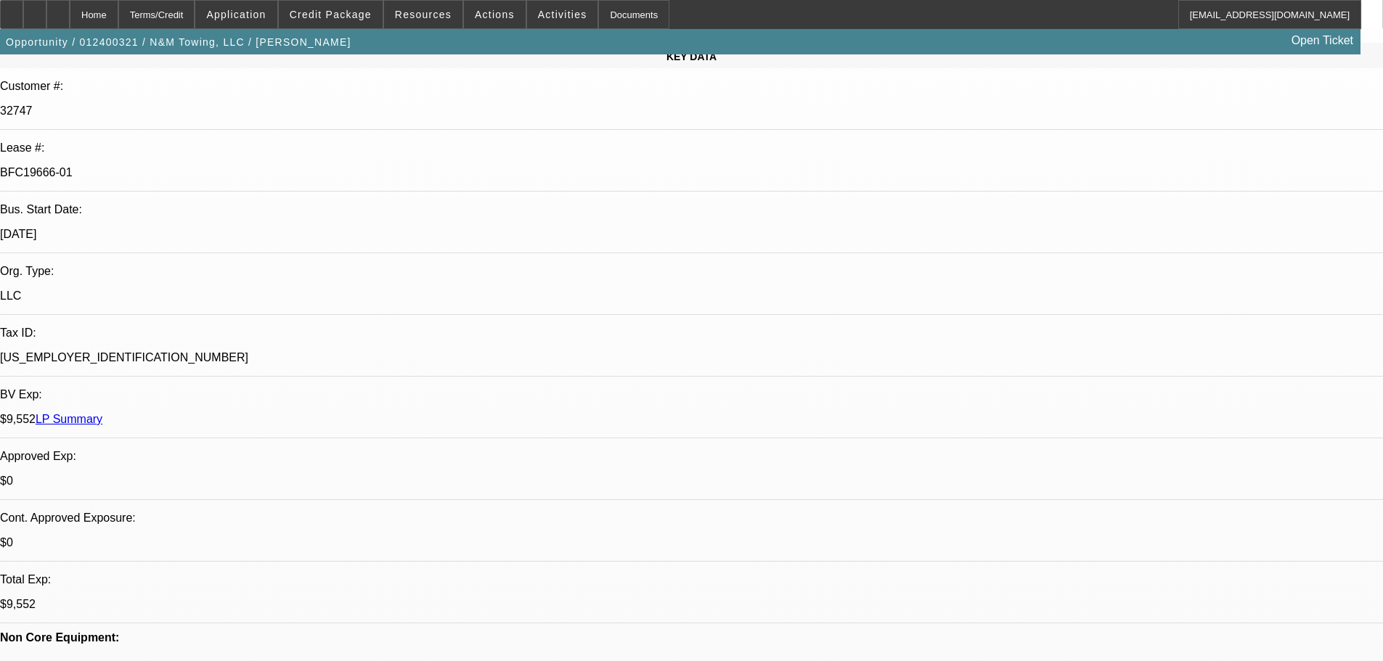
scroll to position [363, 0]
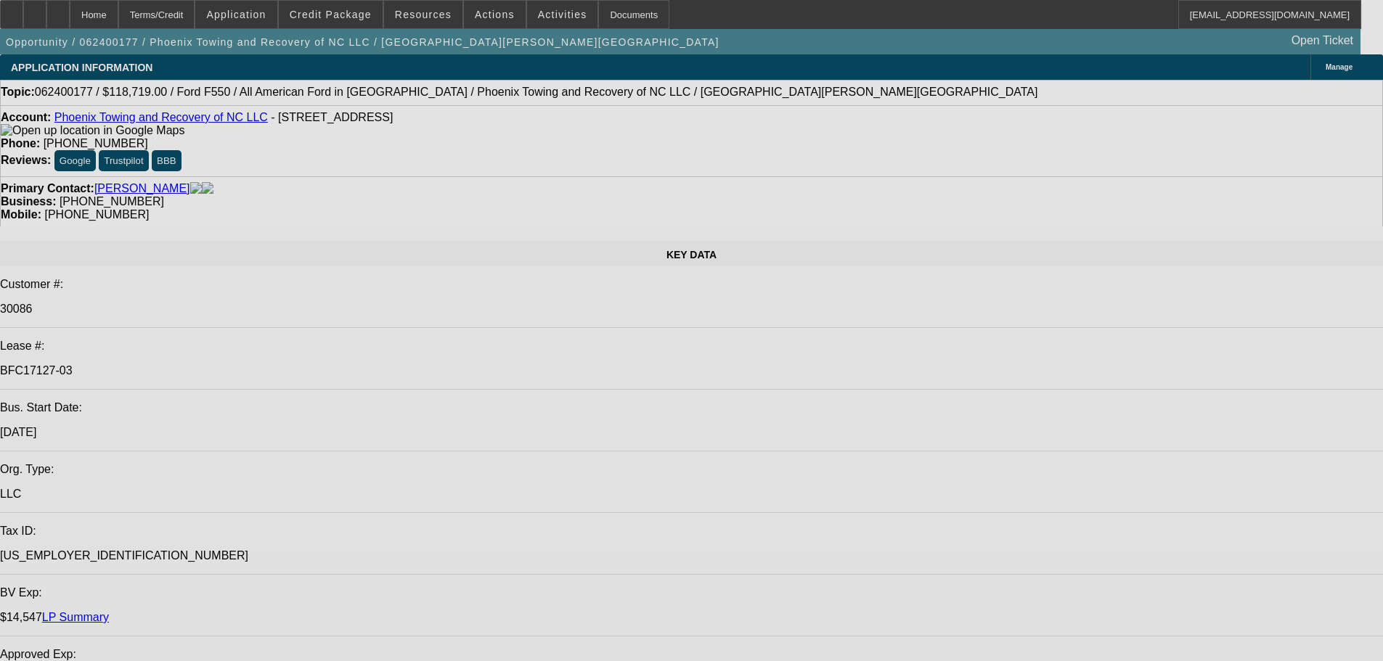
select select "0"
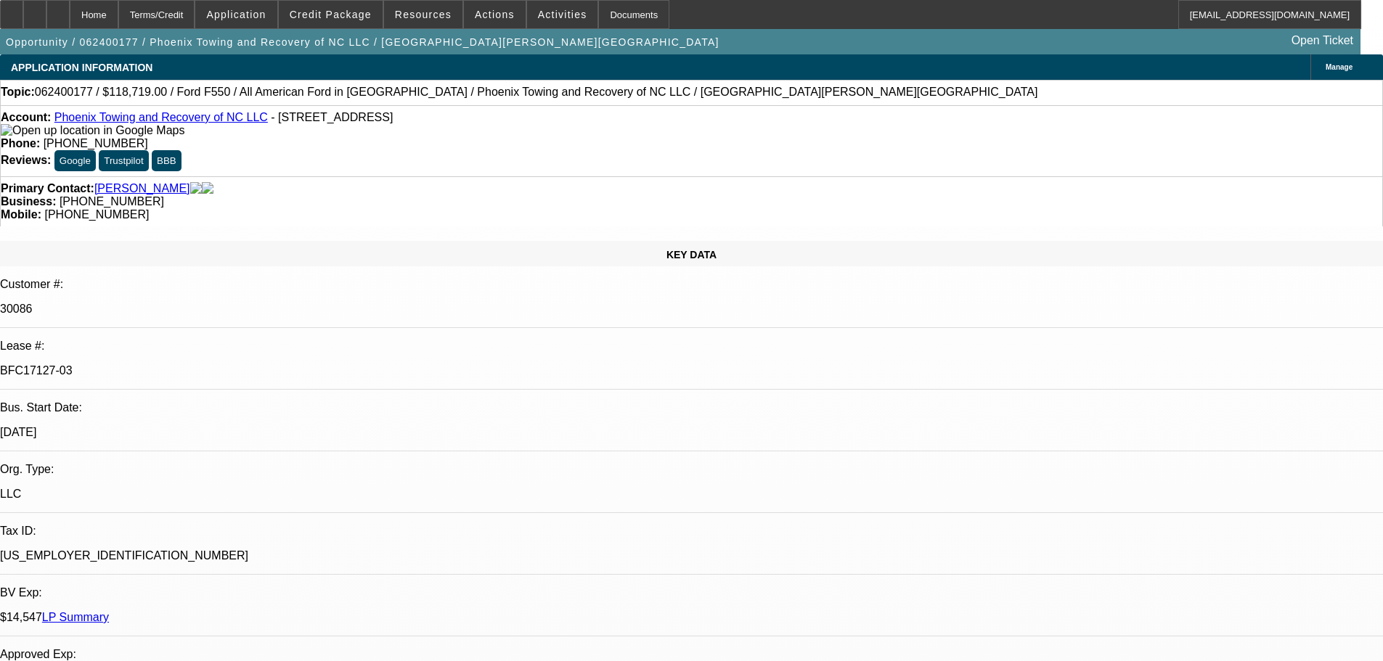
select select "2"
select select "0"
select select "6"
select select "0"
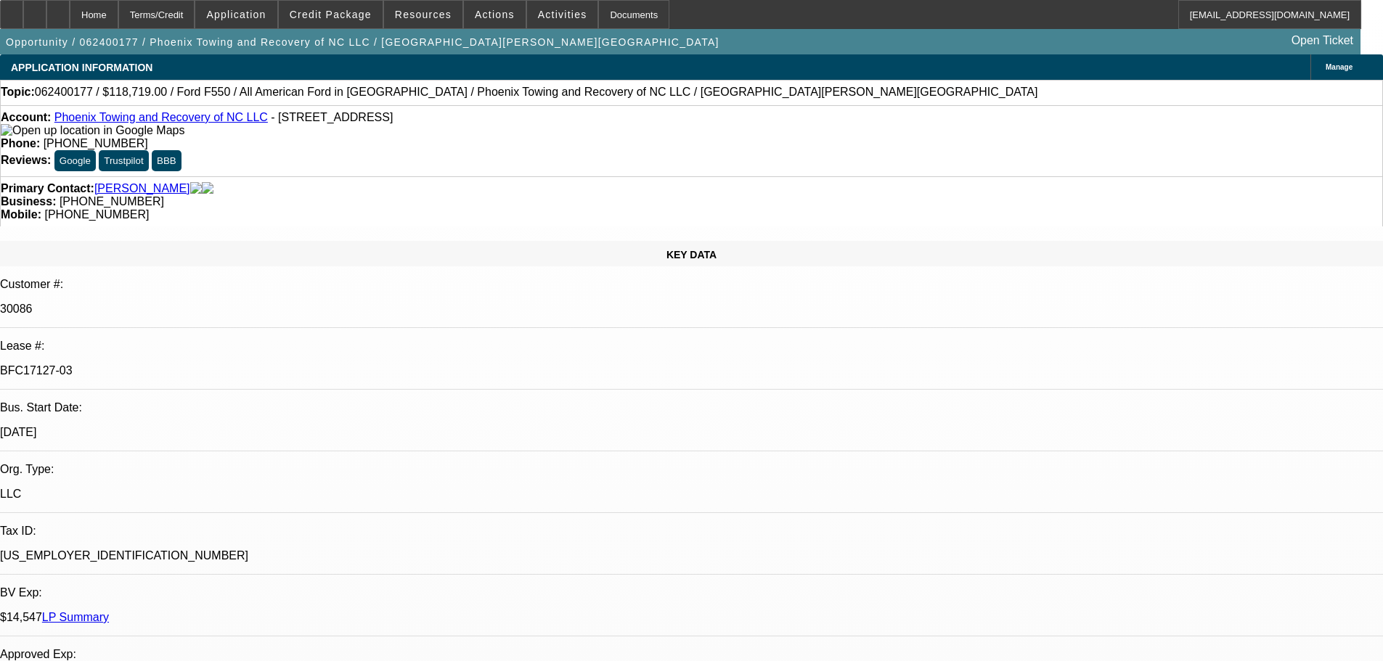
select select "2"
select select "0"
select select "6"
select select "0"
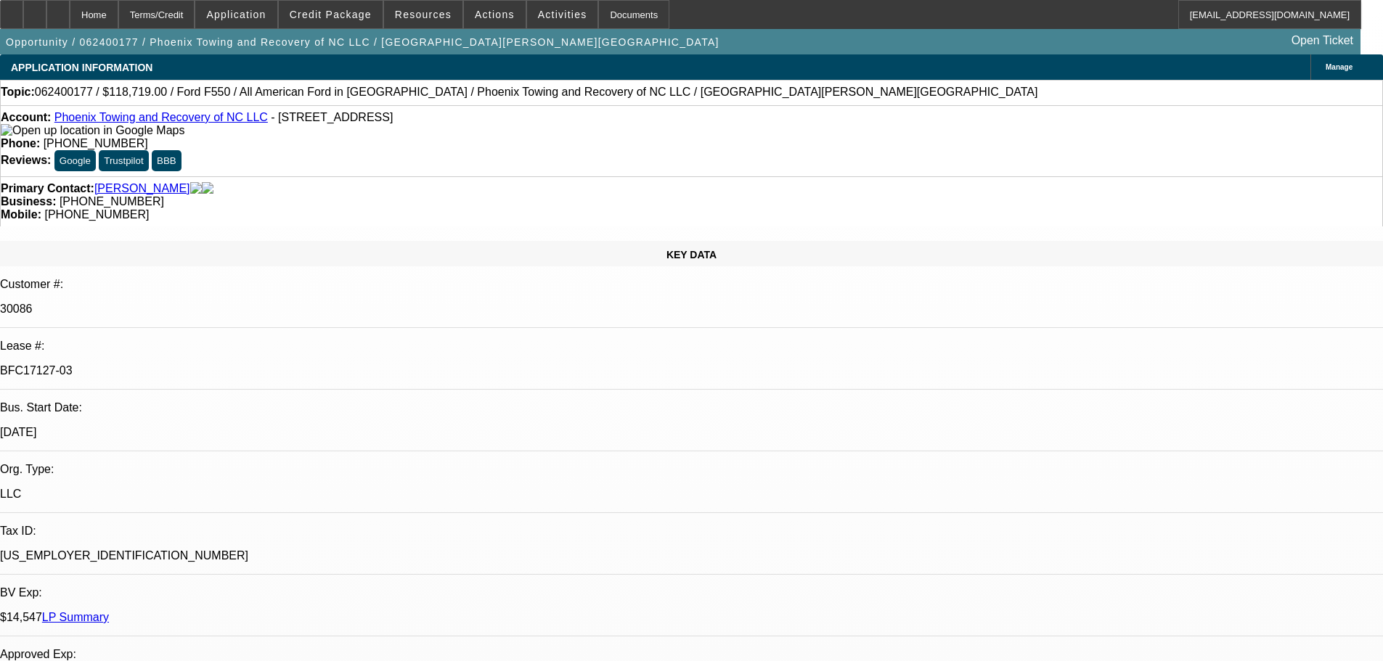
select select "2"
select select "0"
select select "6"
select select "0"
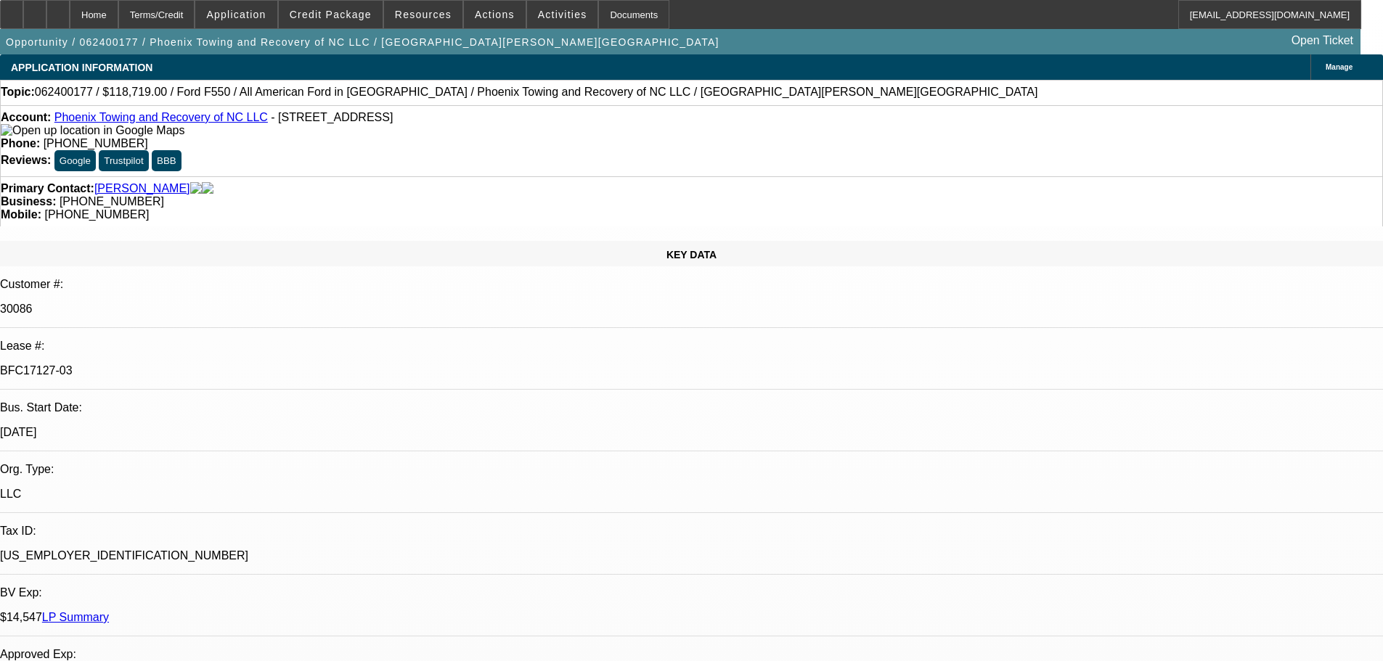
select select "2"
select select "0"
select select "6"
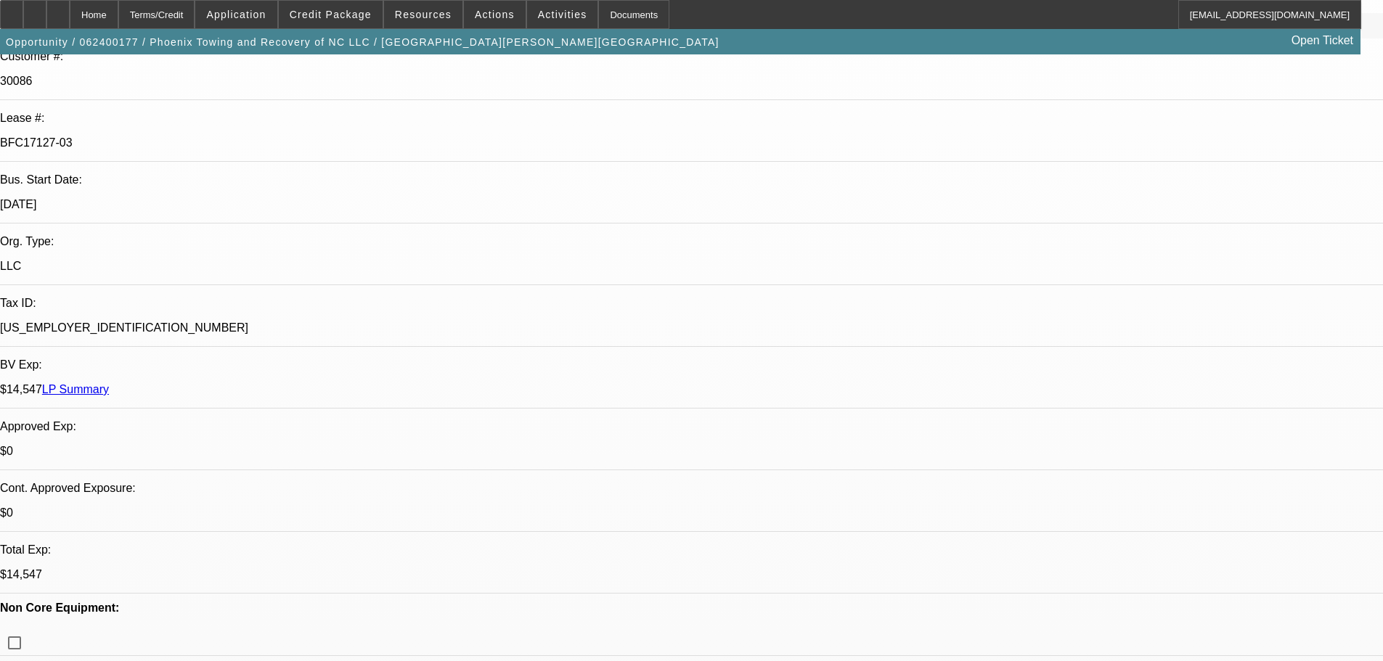
scroll to position [363, 0]
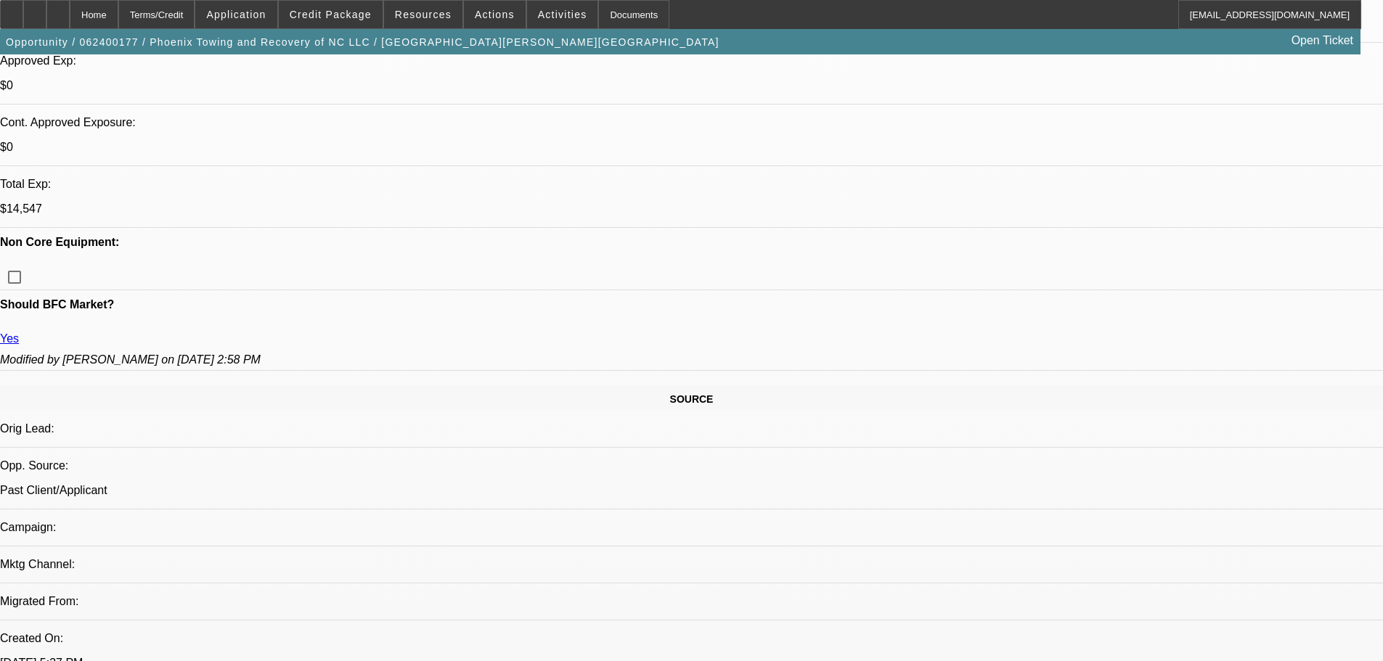
scroll to position [508, 0]
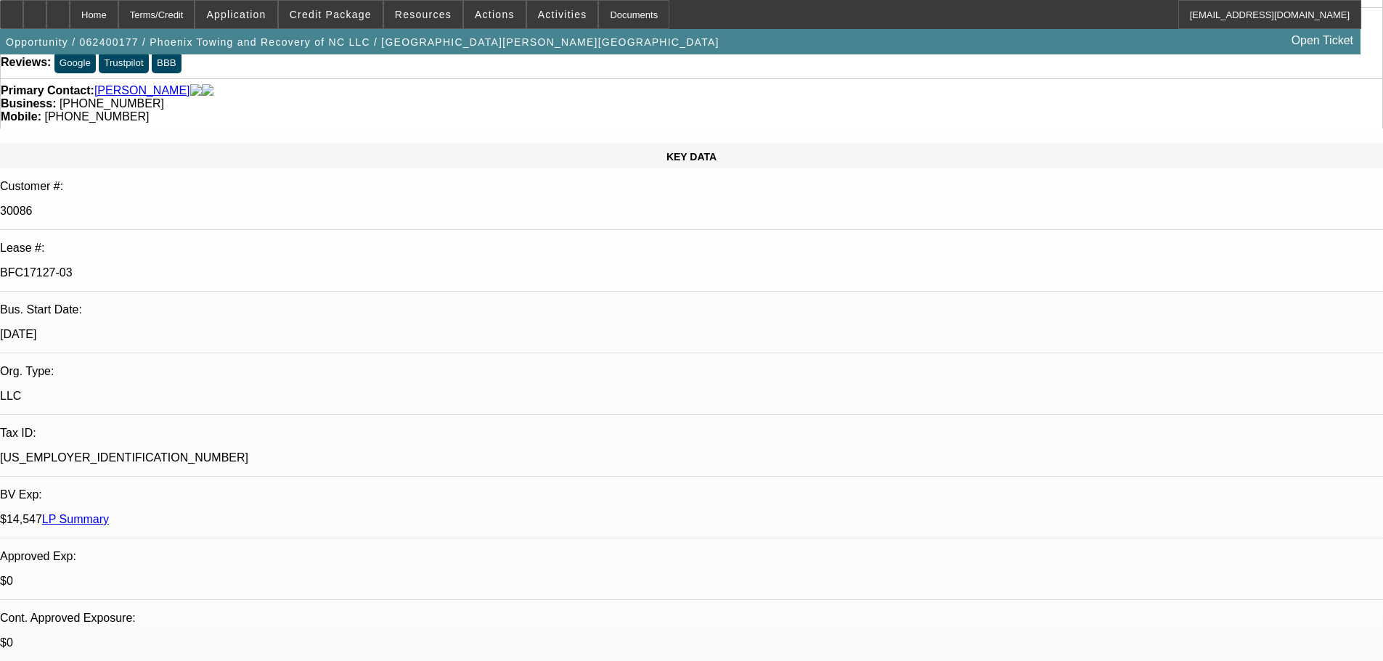
scroll to position [73, 0]
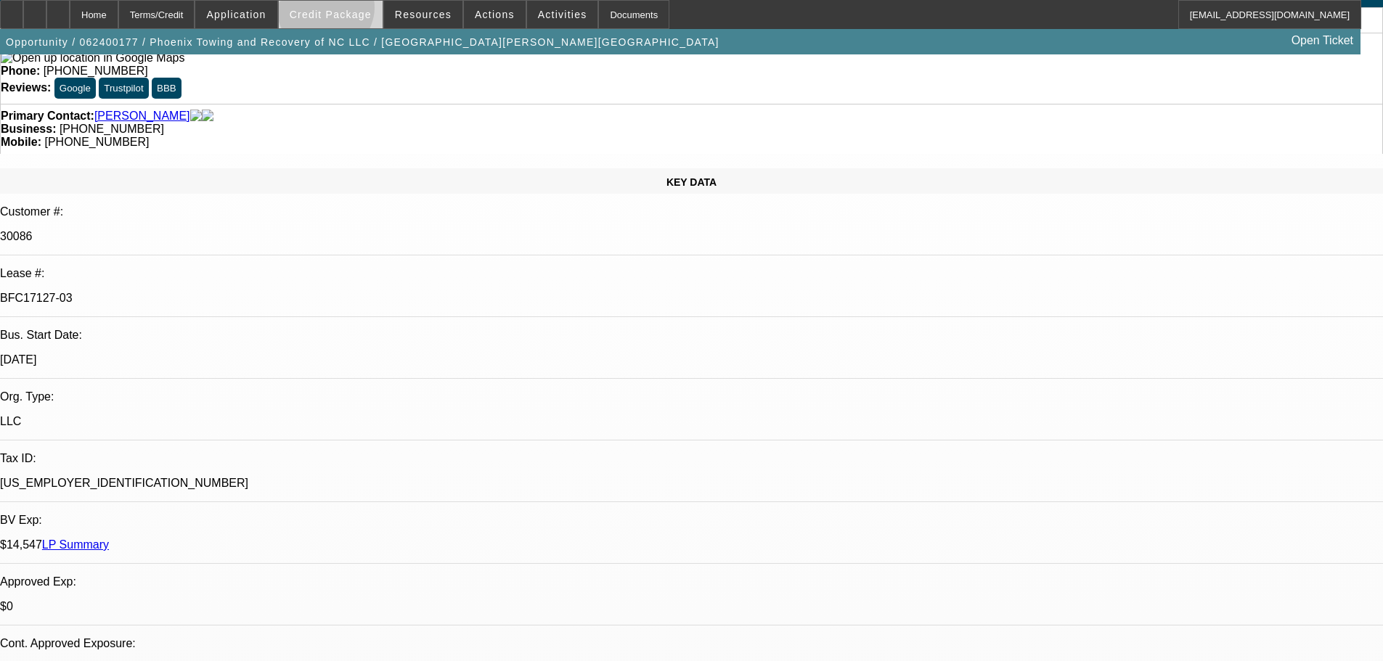
click at [348, 11] on span "Credit Package" at bounding box center [331, 15] width 82 height 12
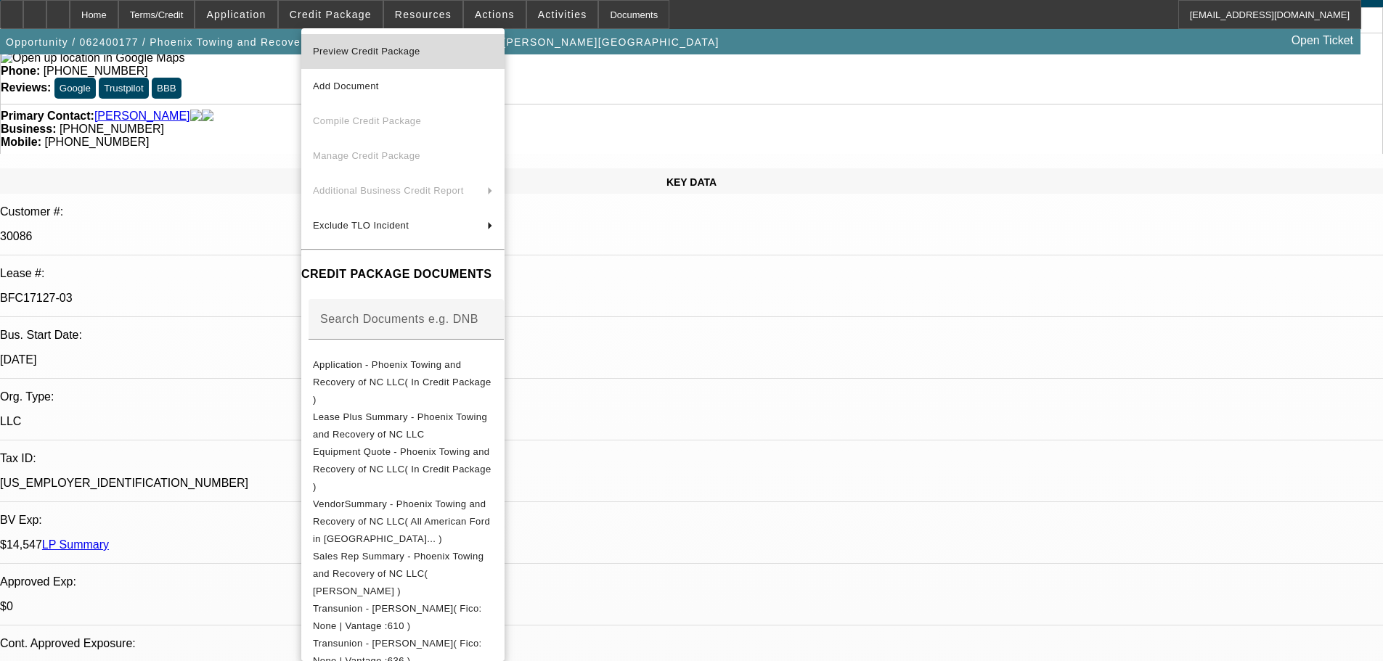
click at [367, 51] on span "Preview Credit Package" at bounding box center [366, 51] width 107 height 11
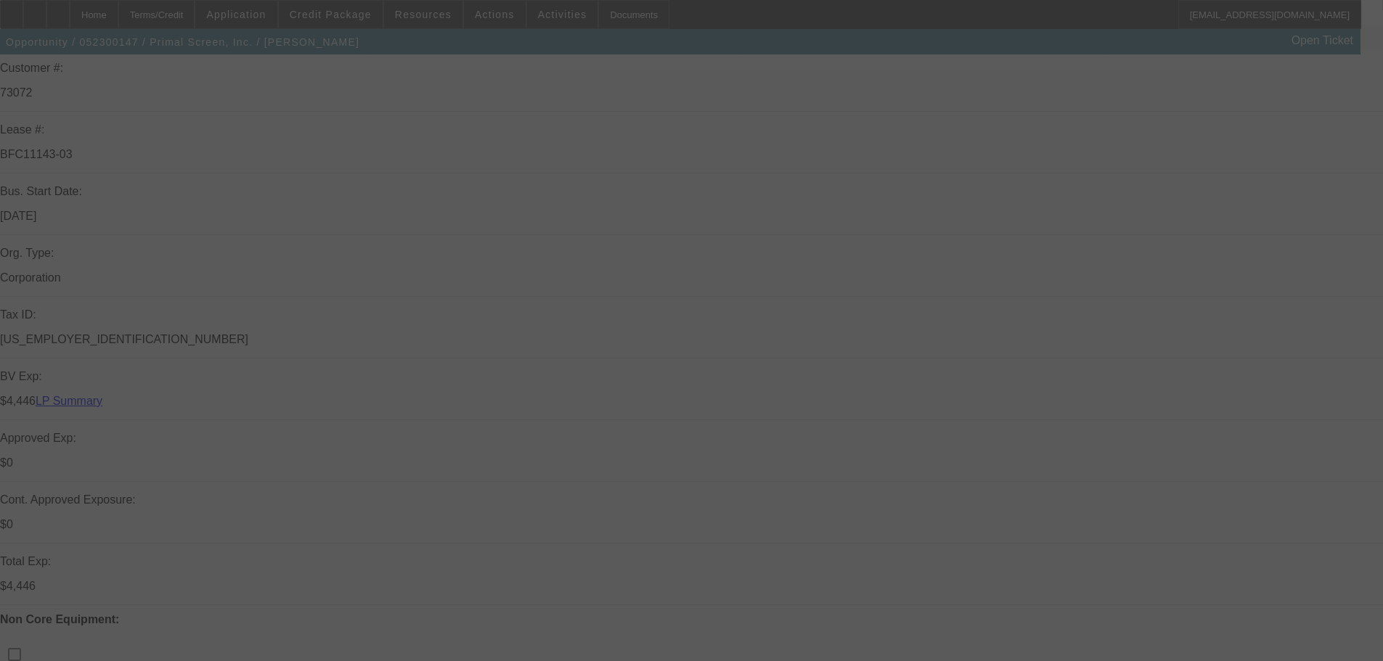
scroll to position [218, 0]
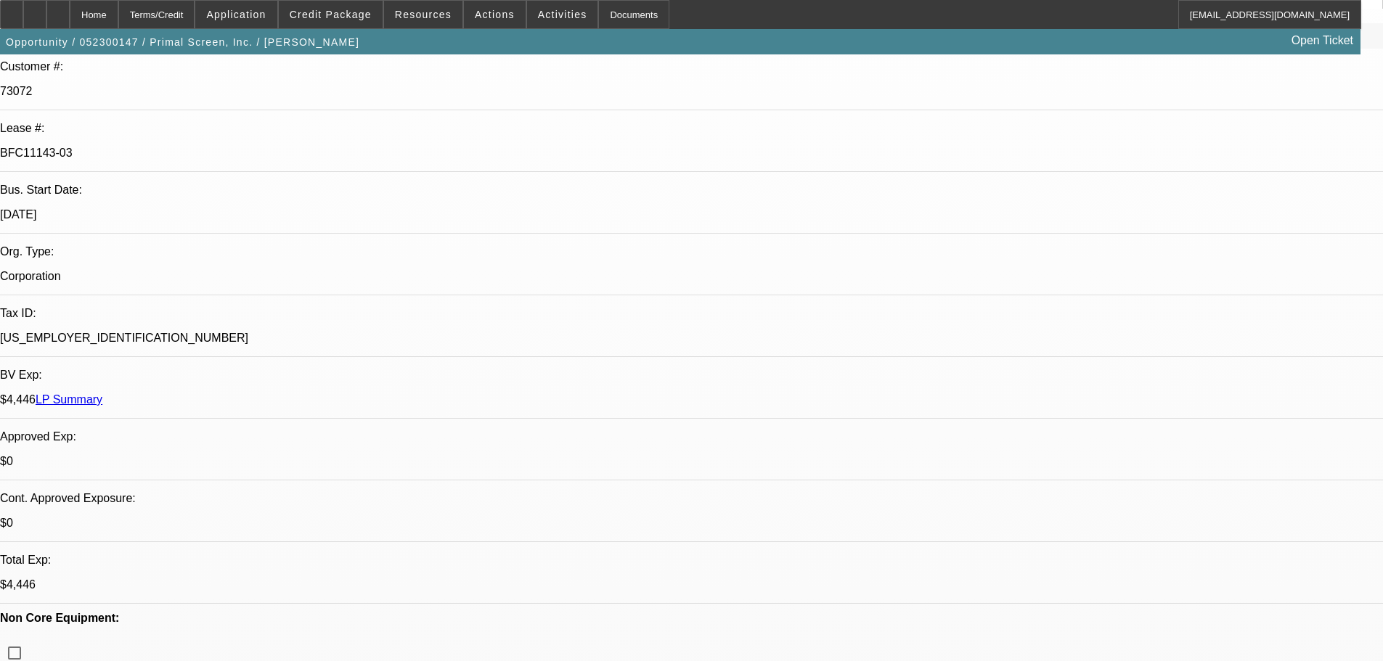
select select "0"
select select "2"
select select "0.1"
select select "4"
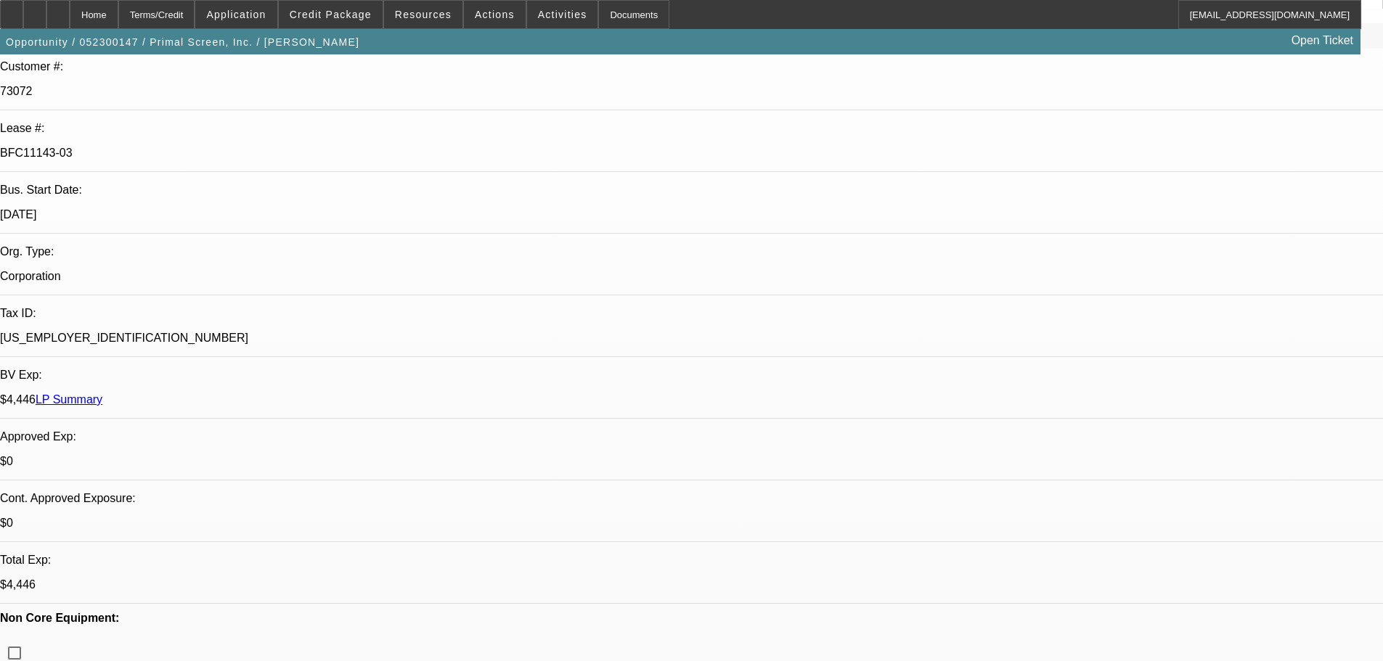
select select "0"
select select "2"
select select "0.1"
select select "4"
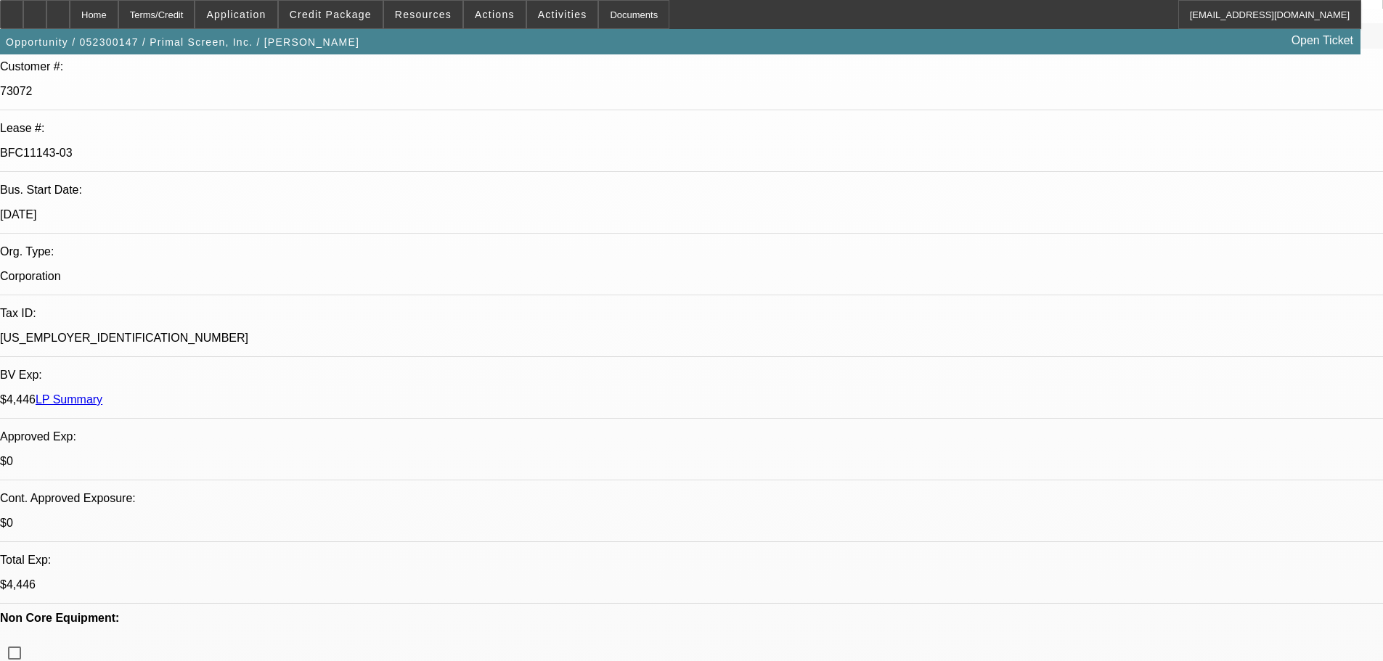
select select "0"
select select "2"
select select "0.1"
select select "4"
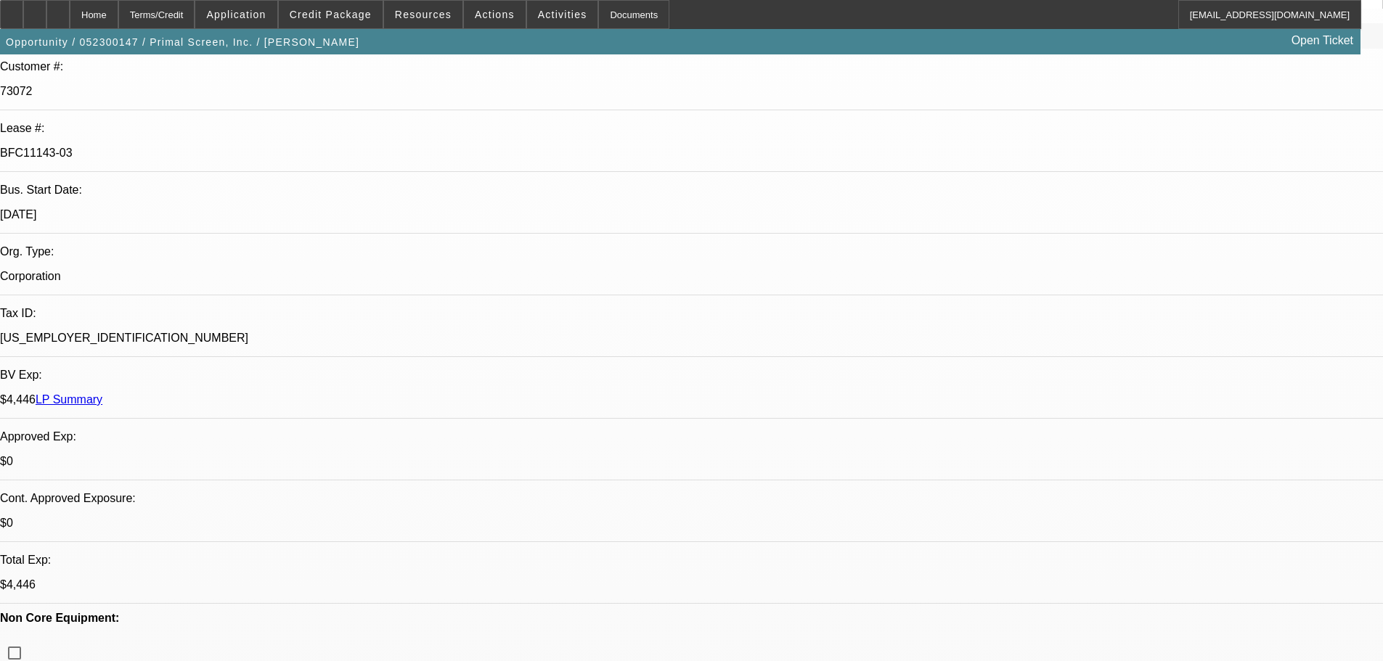
select select "0"
select select "2"
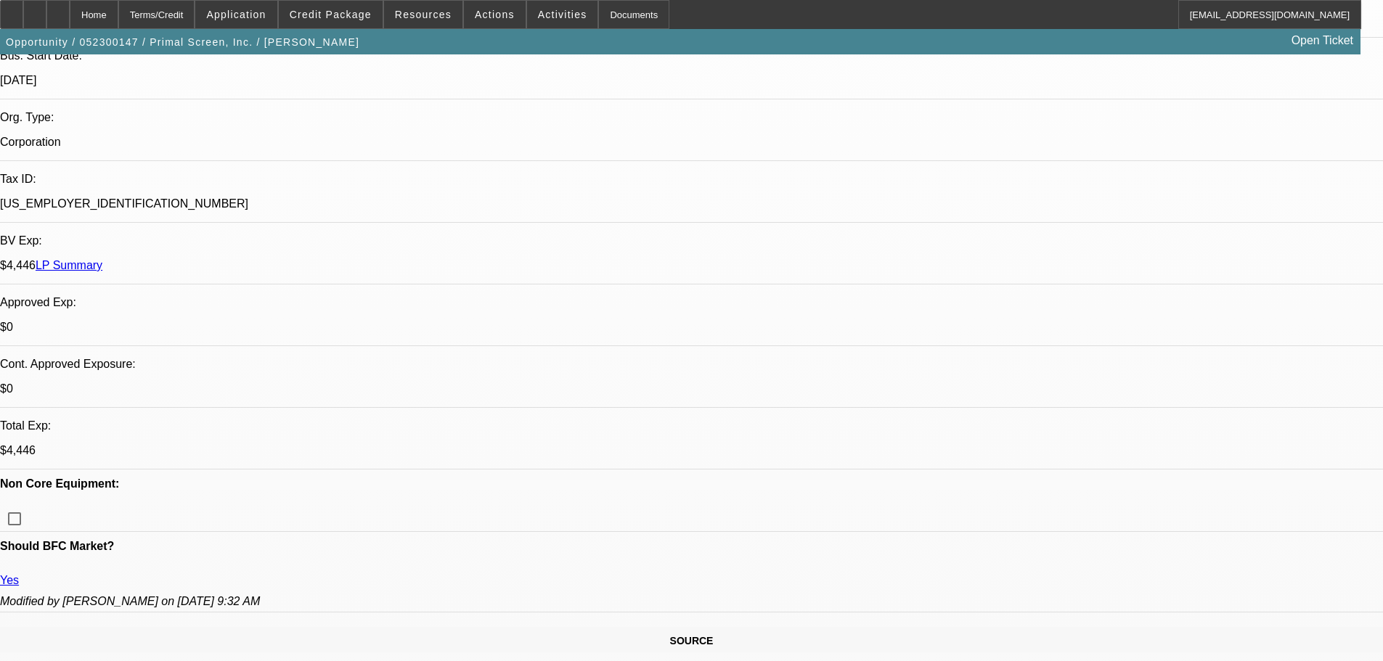
scroll to position [363, 0]
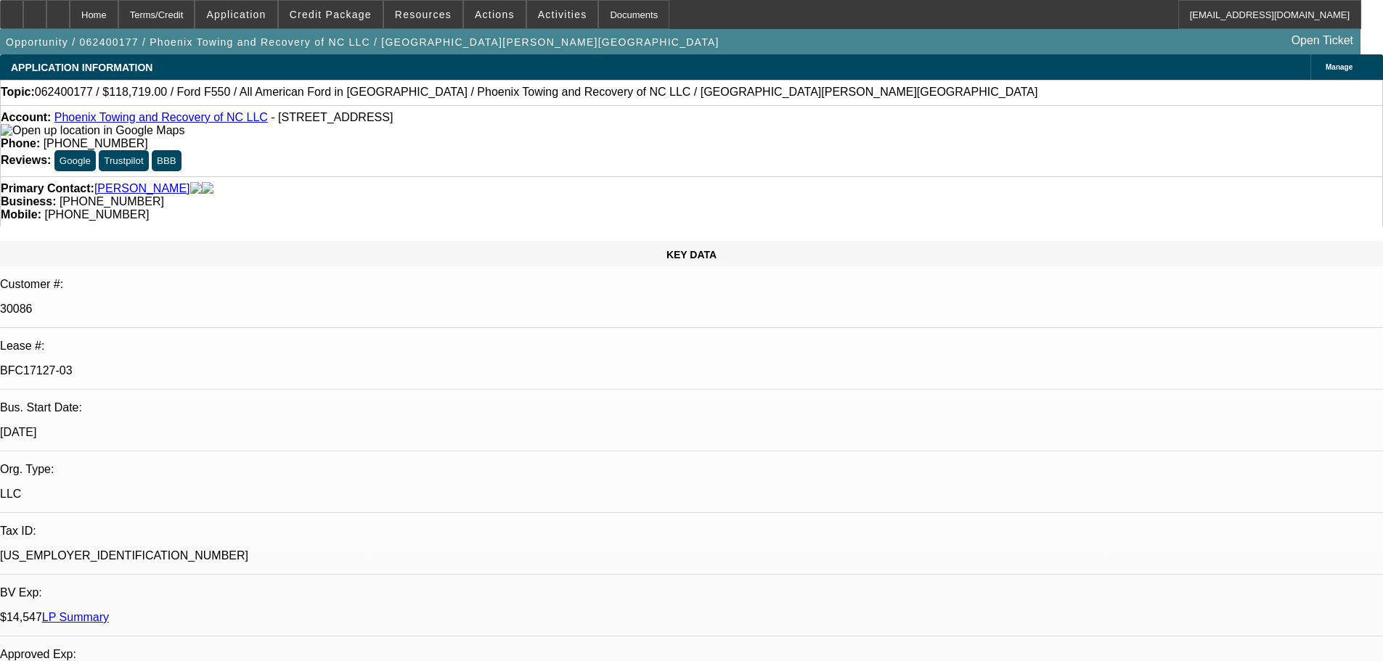
select select "0"
select select "2"
select select "0"
select select "6"
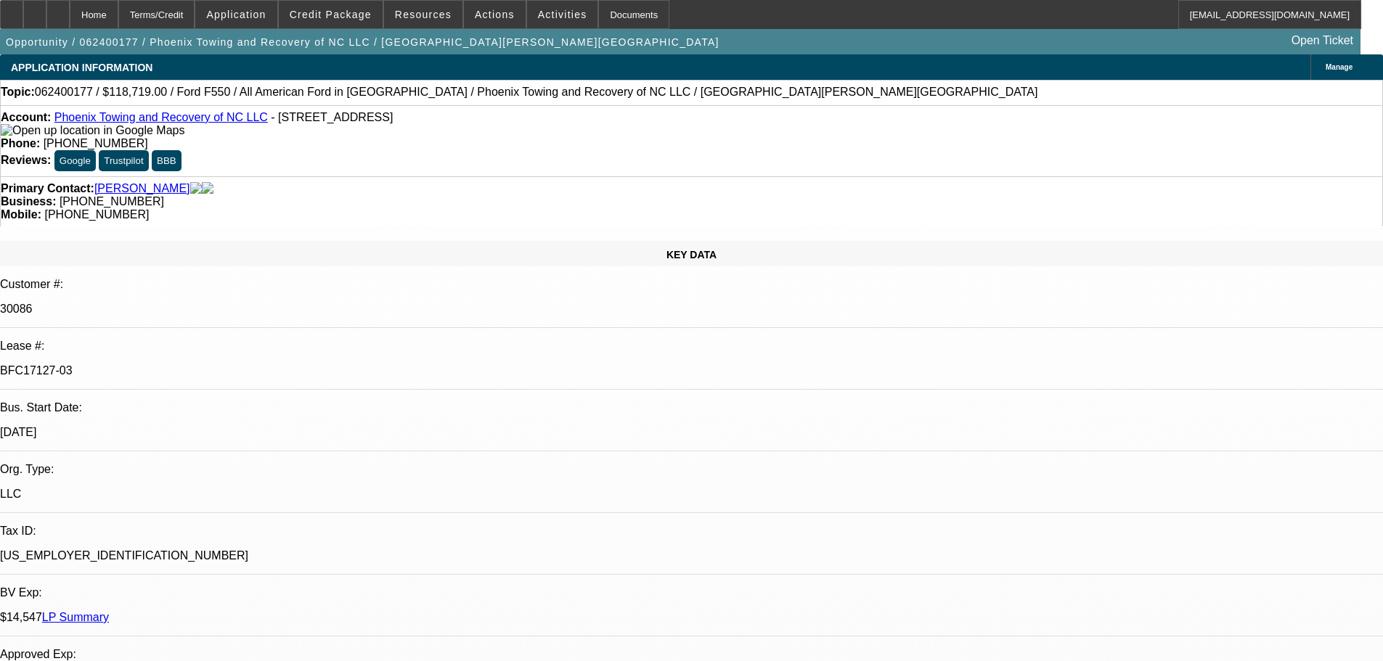
select select "0"
select select "2"
select select "0"
select select "6"
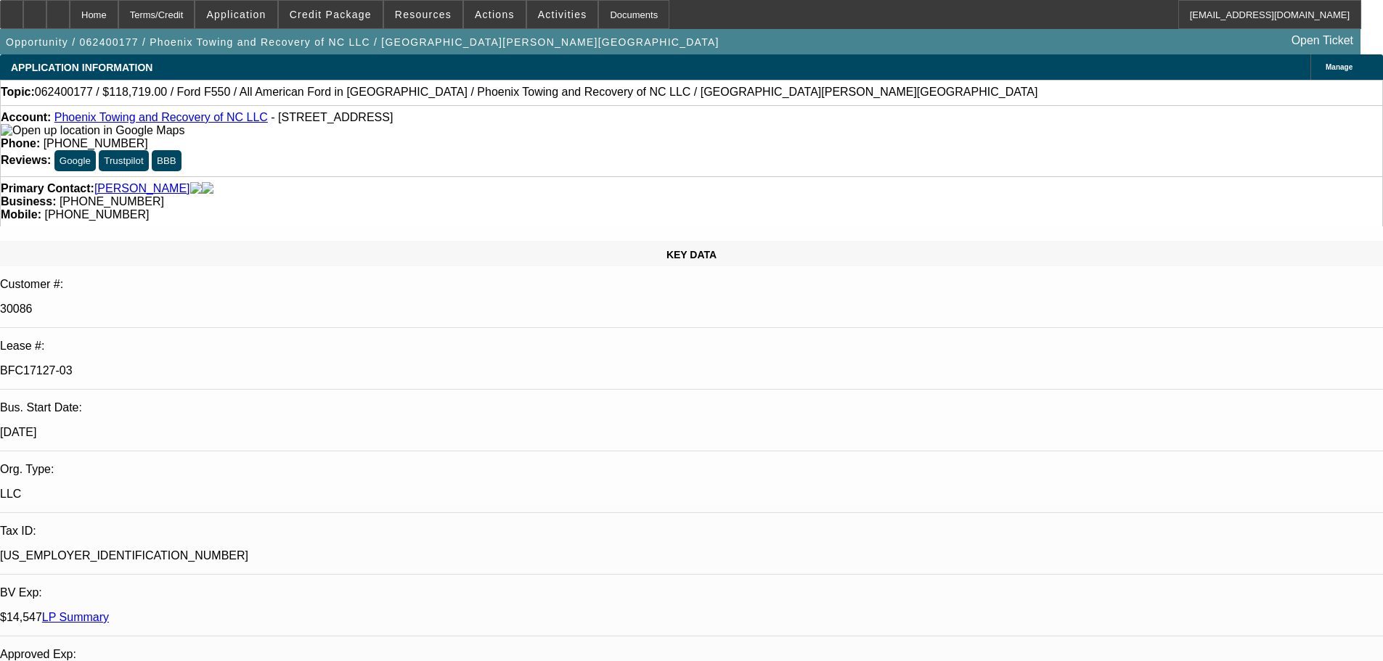
select select "0"
select select "2"
select select "0"
select select "6"
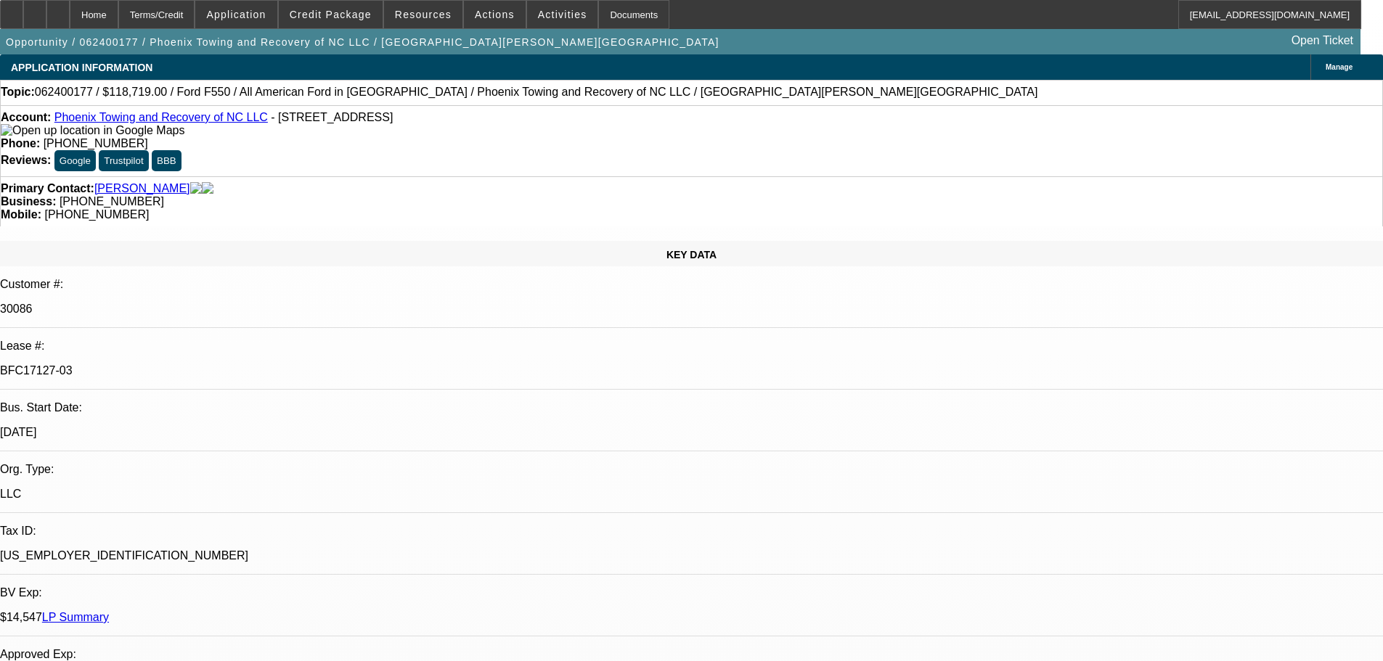
select select "0"
select select "2"
select select "0"
select select "6"
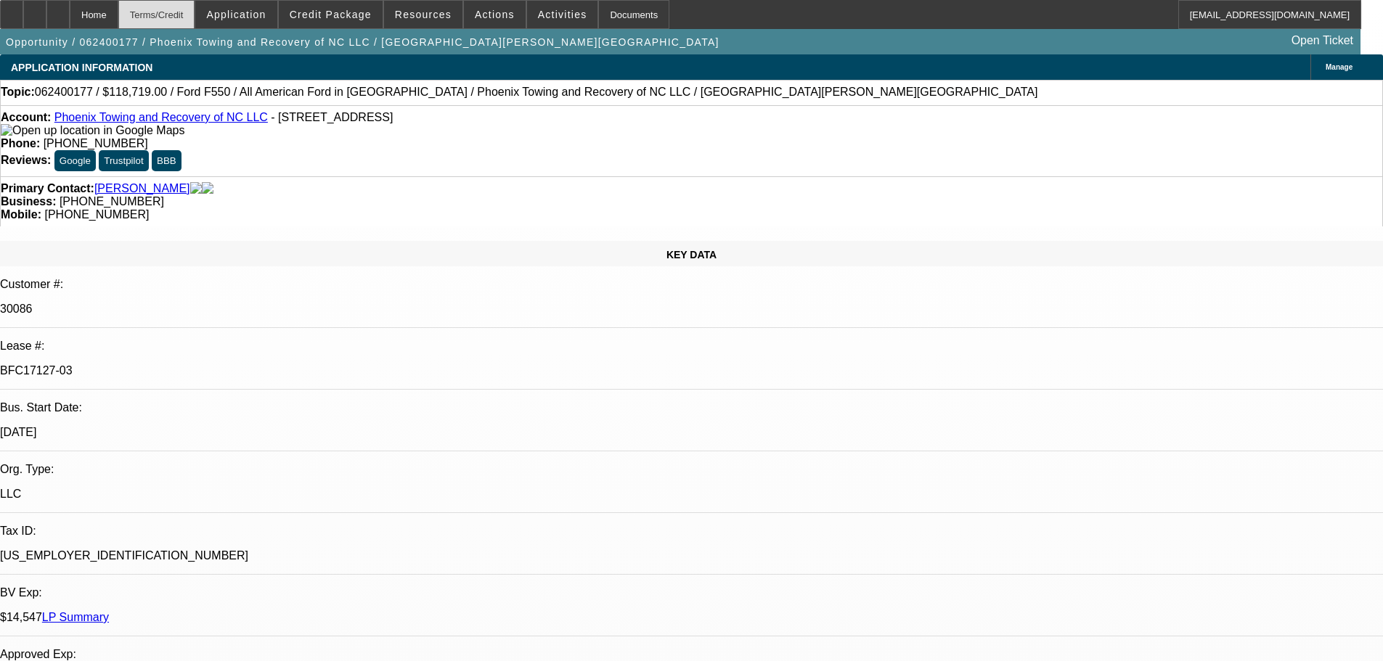
scroll to position [73, 0]
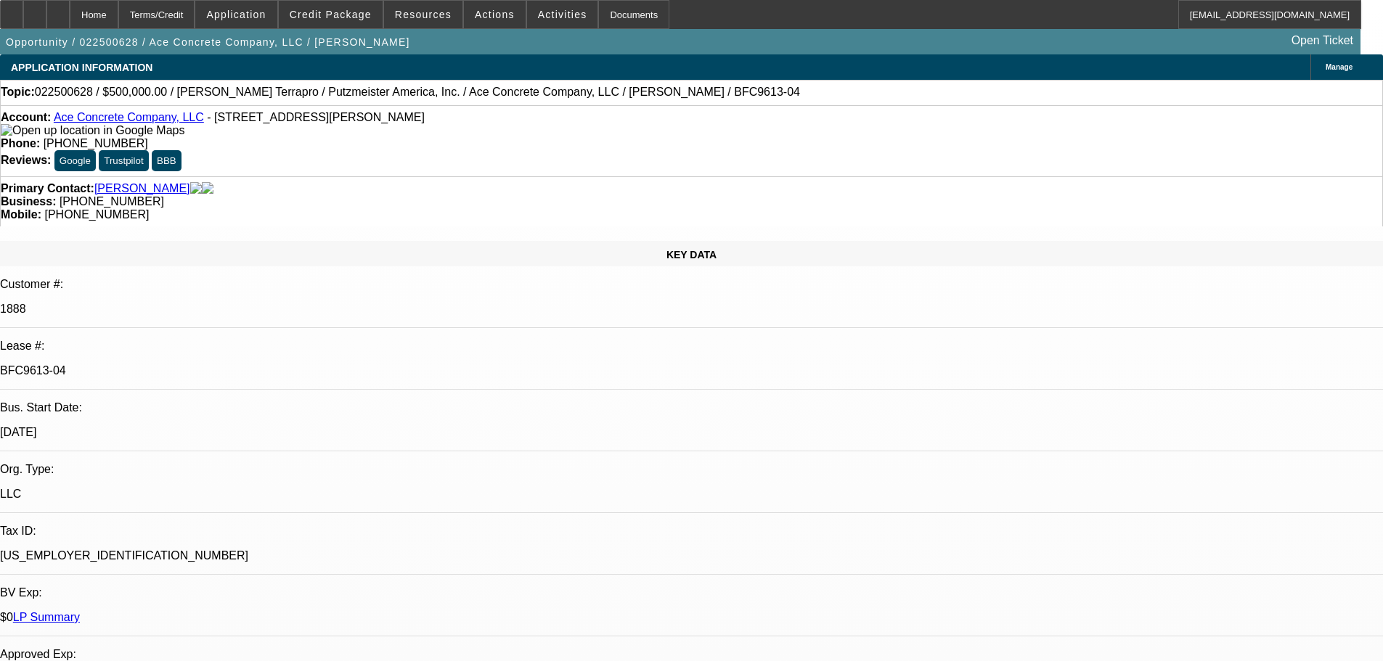
select select "0"
select select "3"
select select "0"
select select "6"
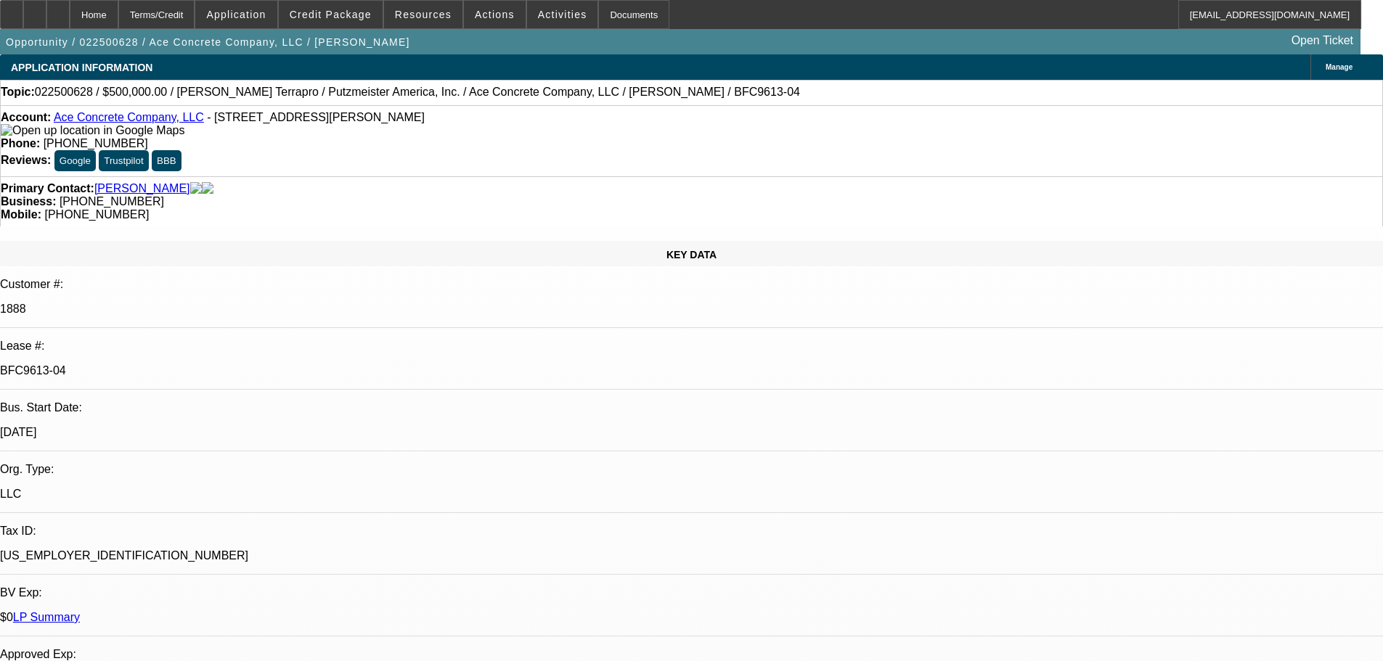
select select "0"
select select "3"
select select "0"
select select "6"
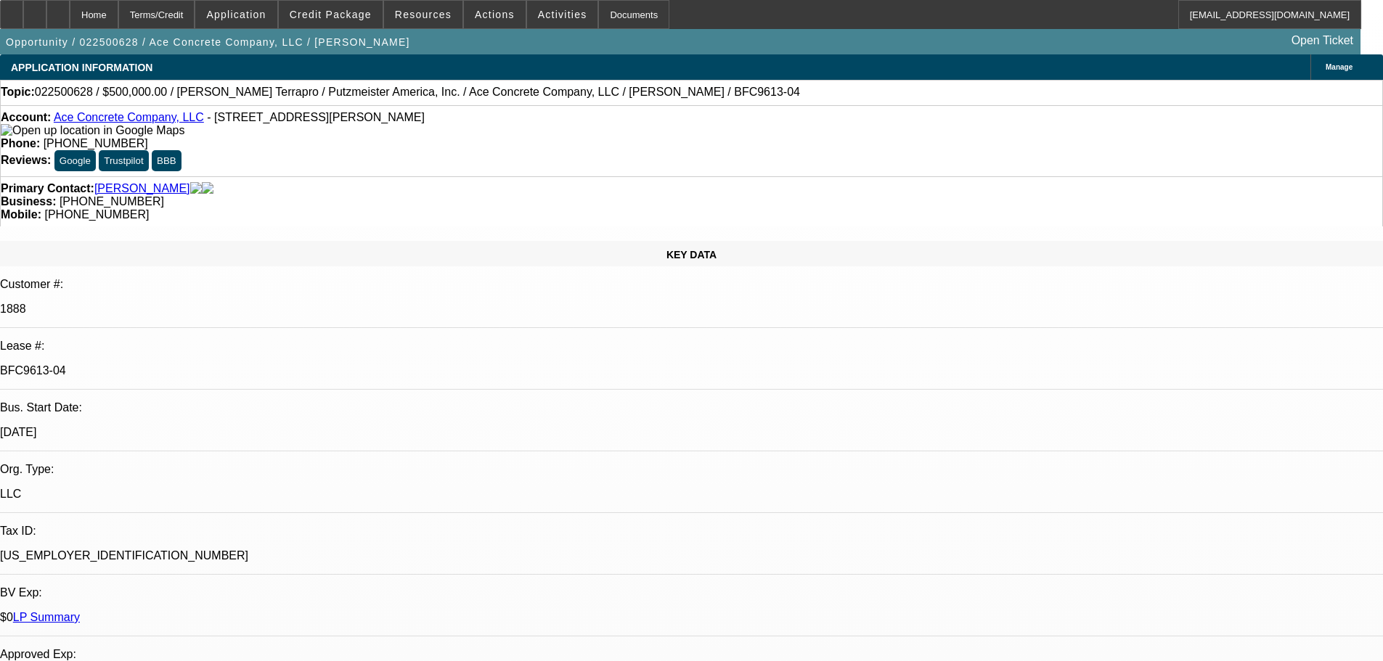
select select "0"
select select "2"
select select "0"
select select "6"
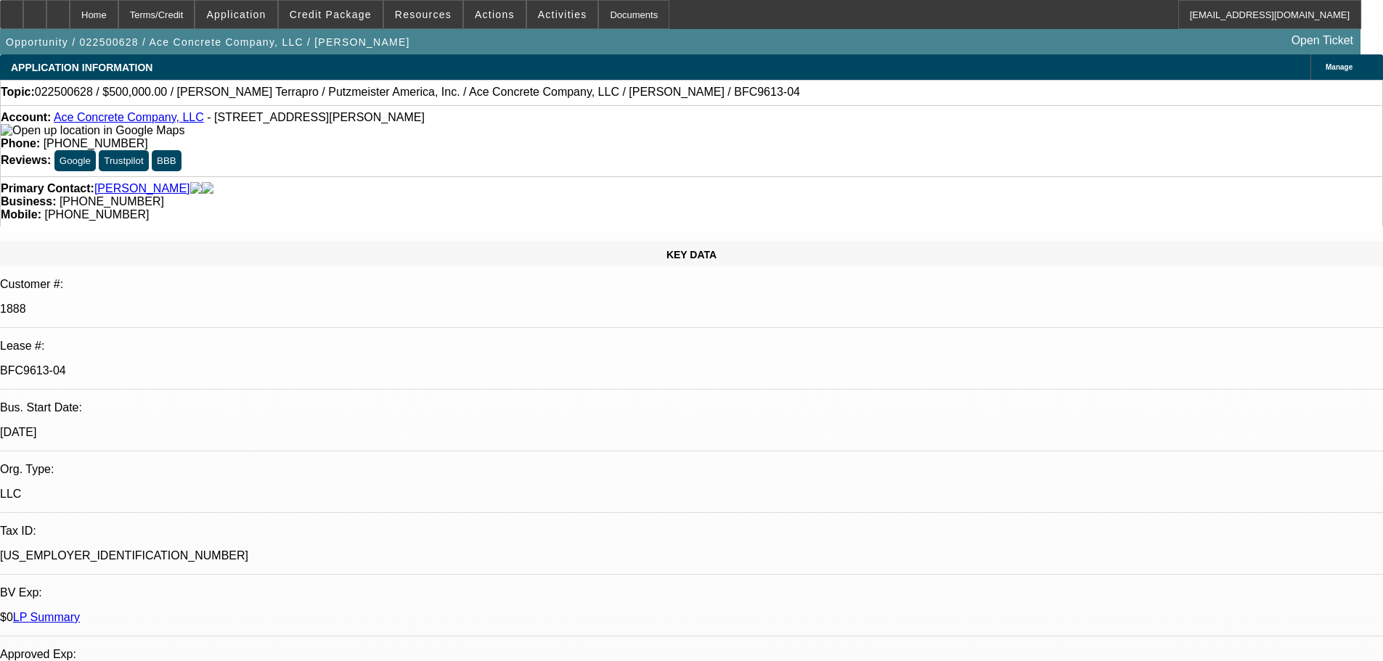
select select "0"
select select "2"
select select "0"
select select "6"
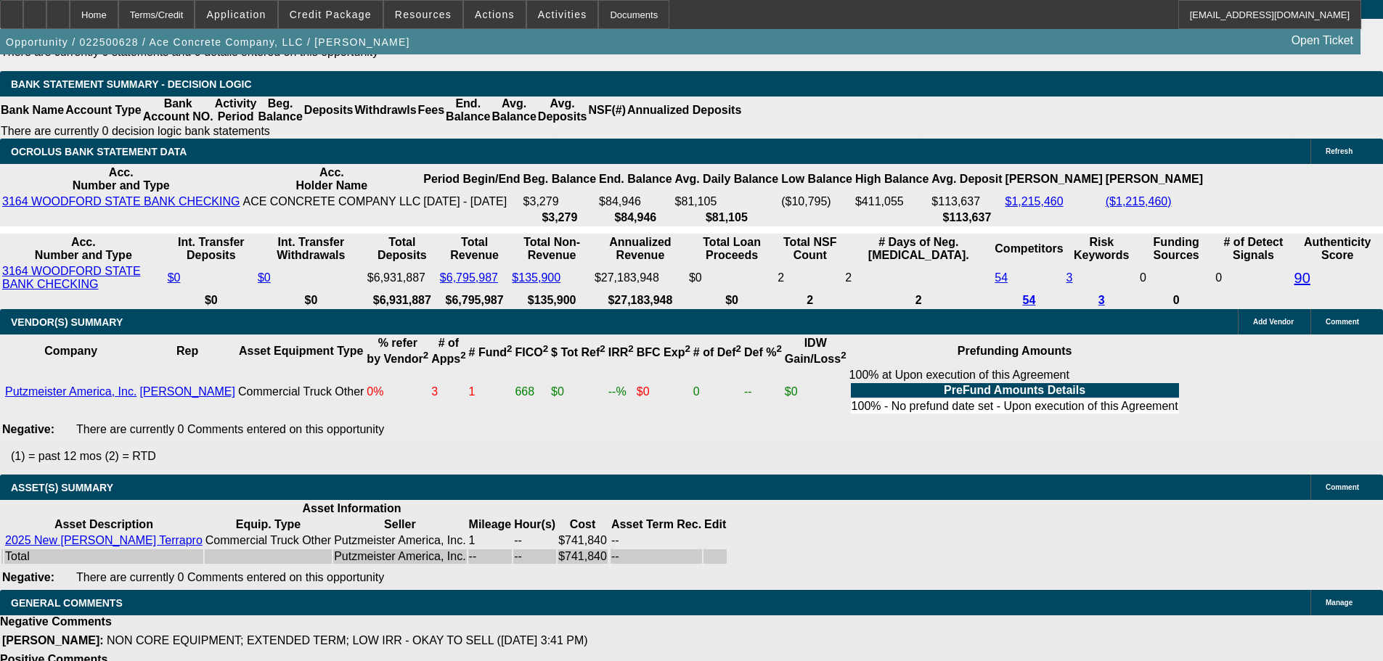
scroll to position [2930, 0]
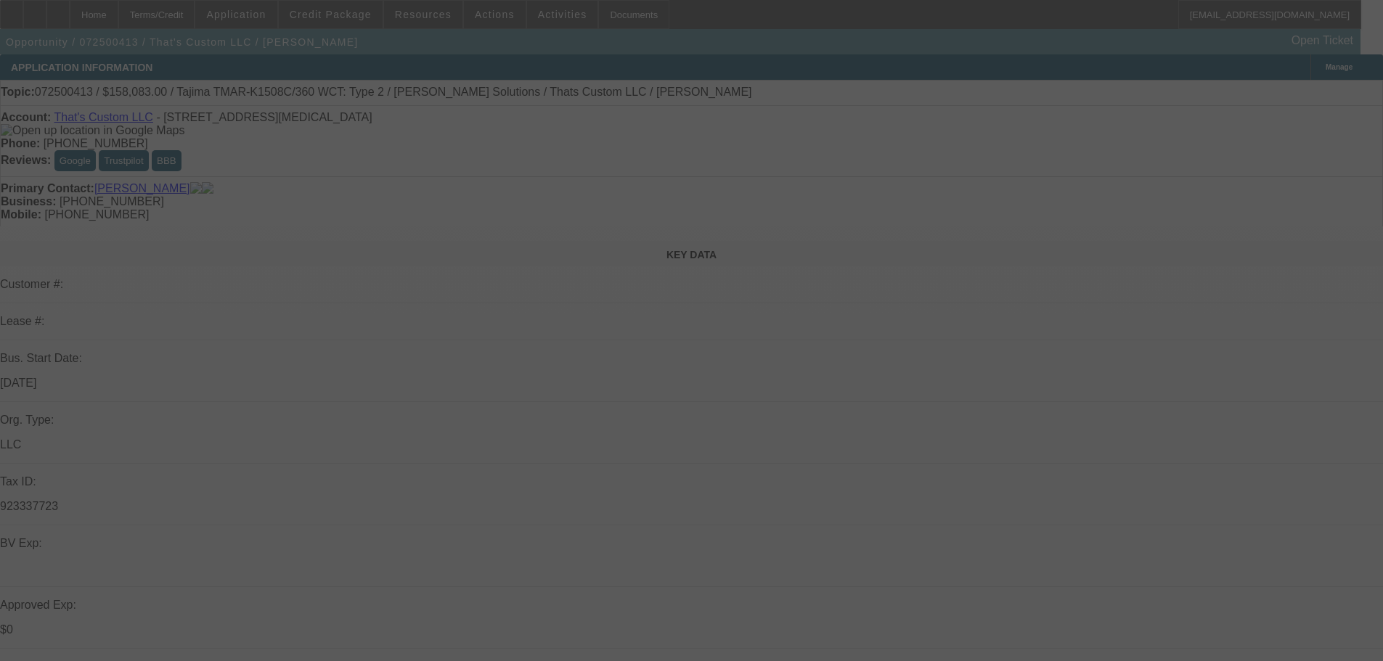
select select "0.15"
select select "2"
select select "0"
select select "6"
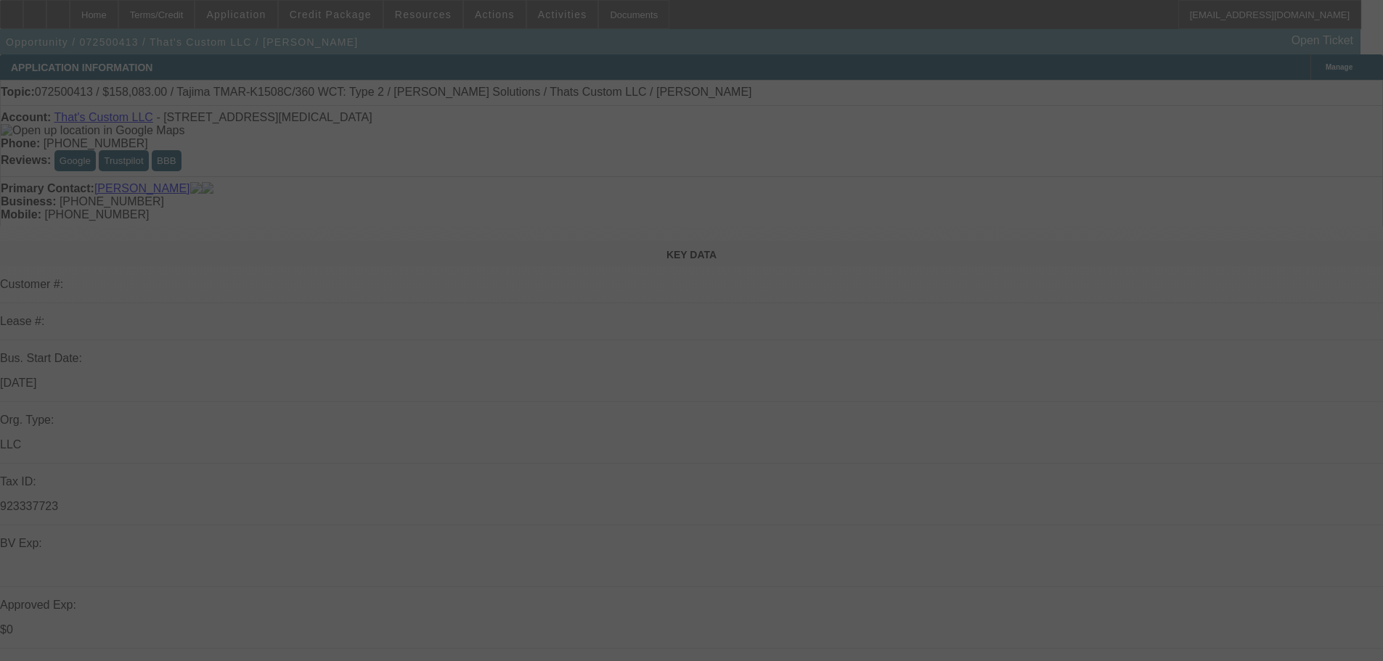
select select "0.15"
select select "2"
select select "0"
select select "6"
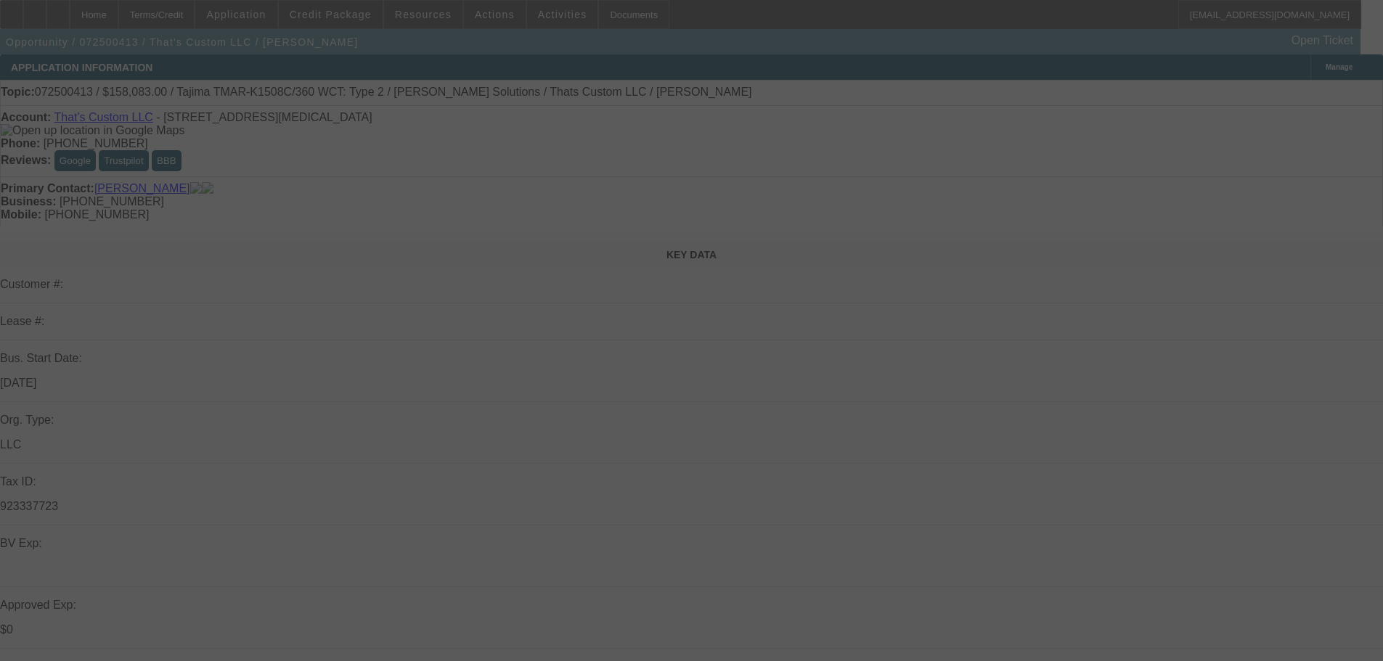
select select "0.15"
select select "2"
select select "0"
select select "6"
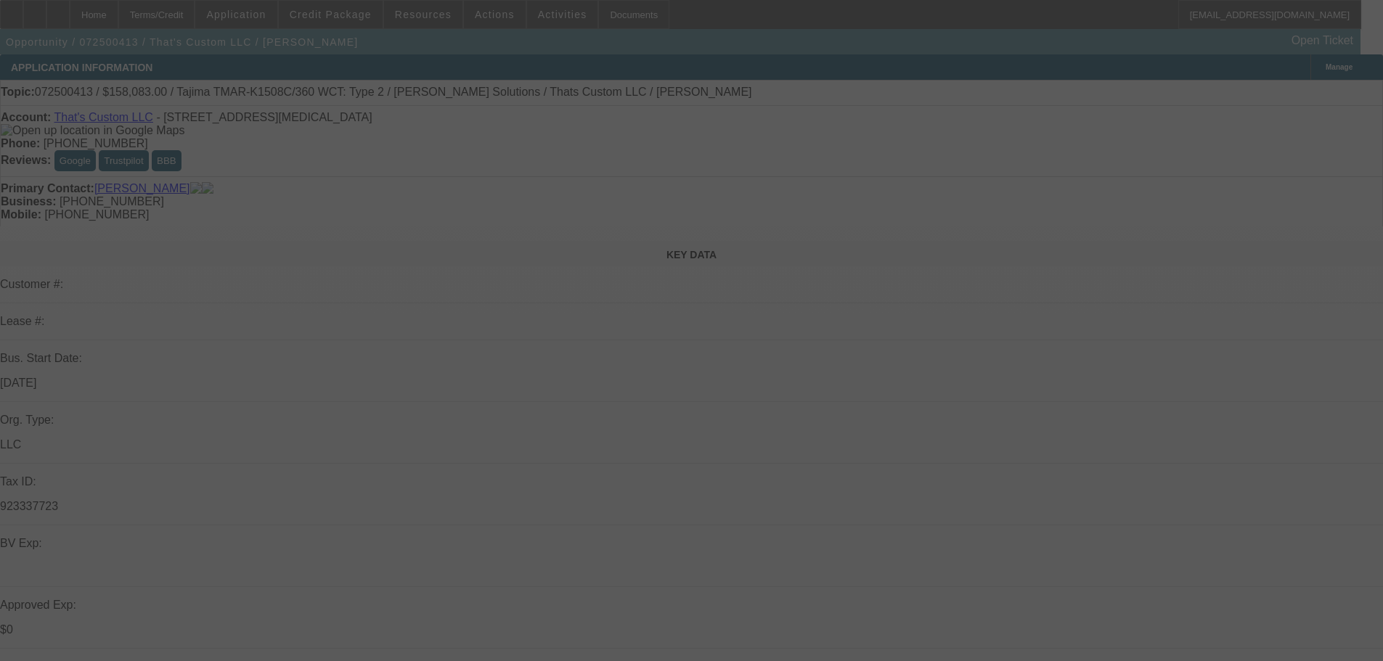
select select "0.15"
select select "2"
select select "0"
select select "6"
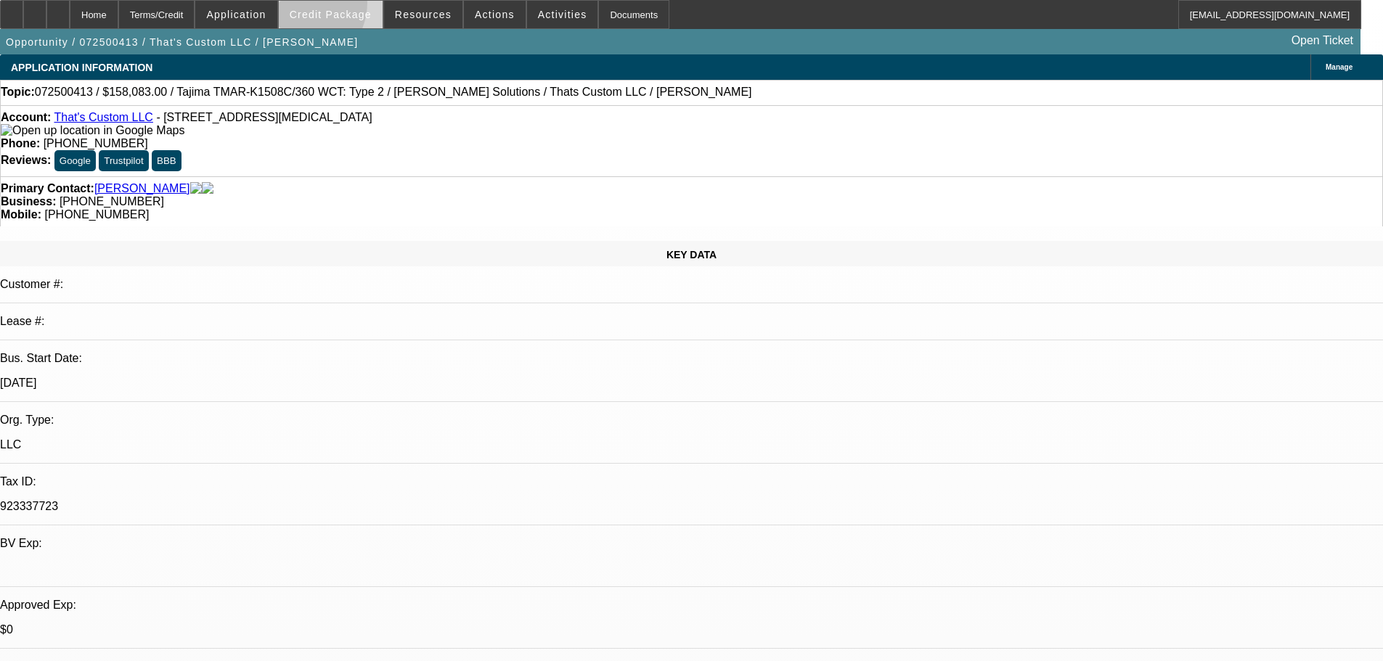
click at [321, 6] on span at bounding box center [331, 14] width 104 height 35
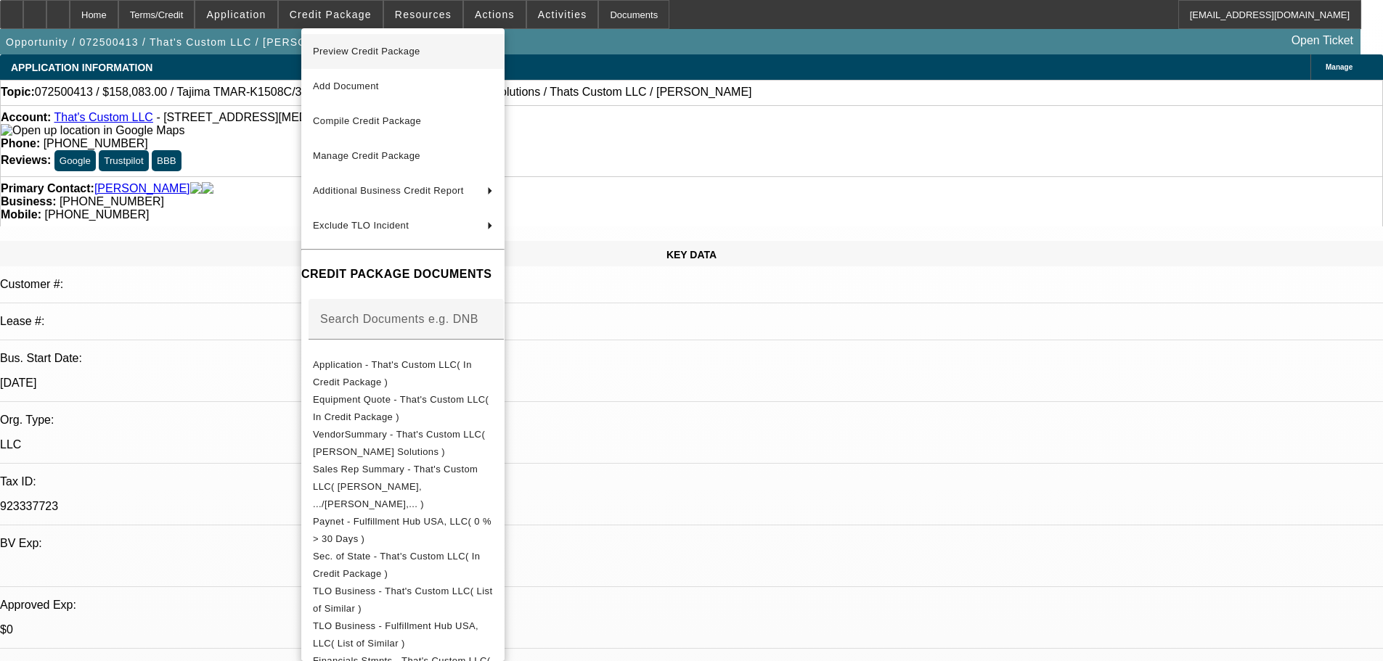
click at [340, 49] on span "Preview Credit Package" at bounding box center [366, 51] width 107 height 11
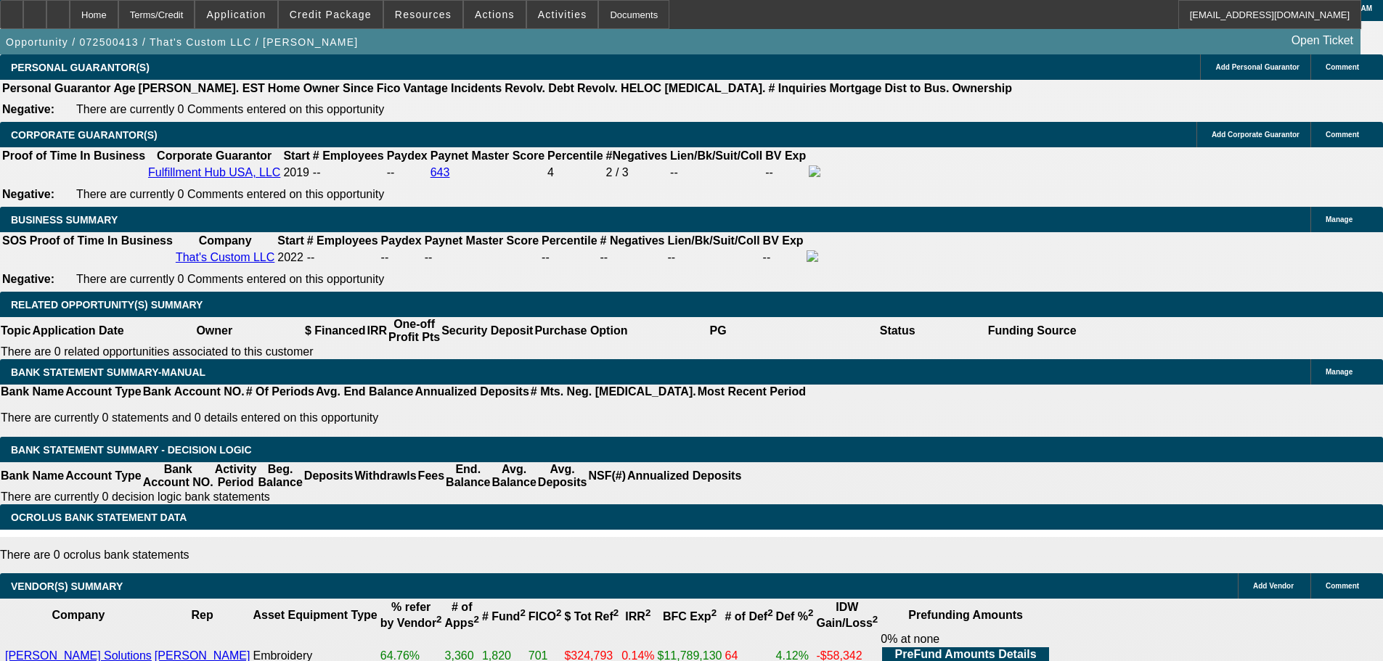
scroll to position [2541, 0]
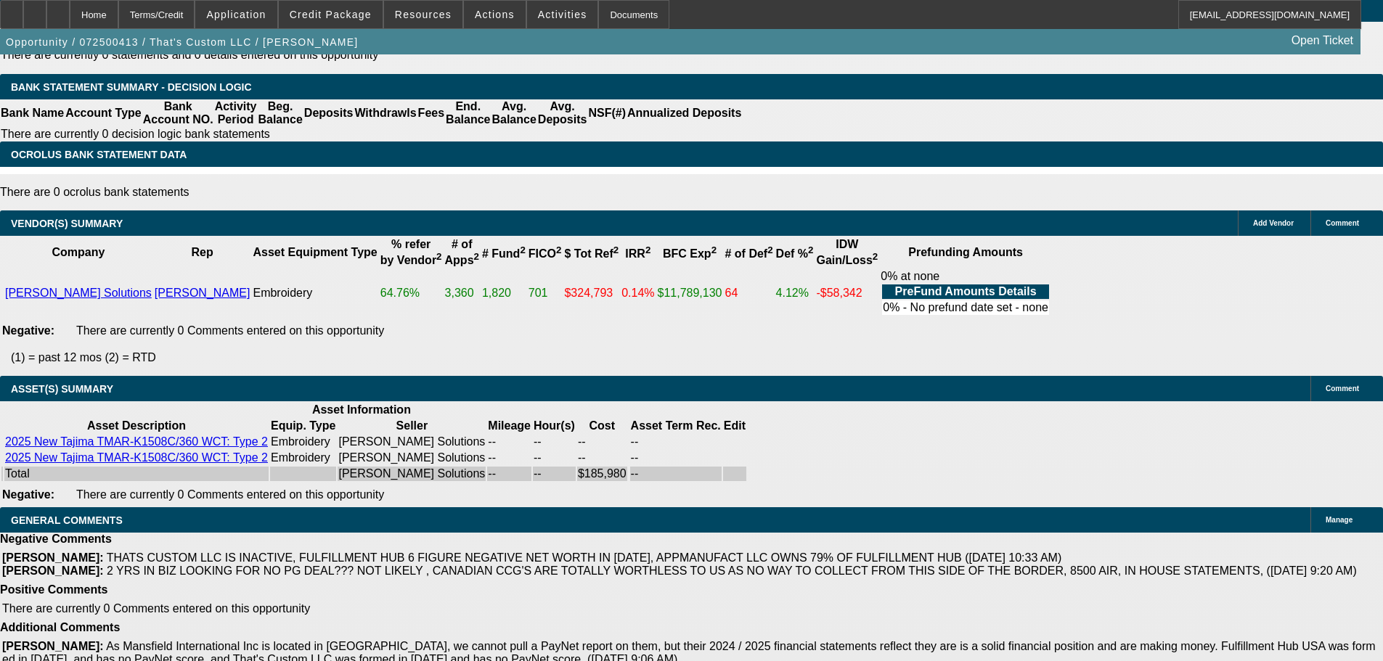
select select "4"
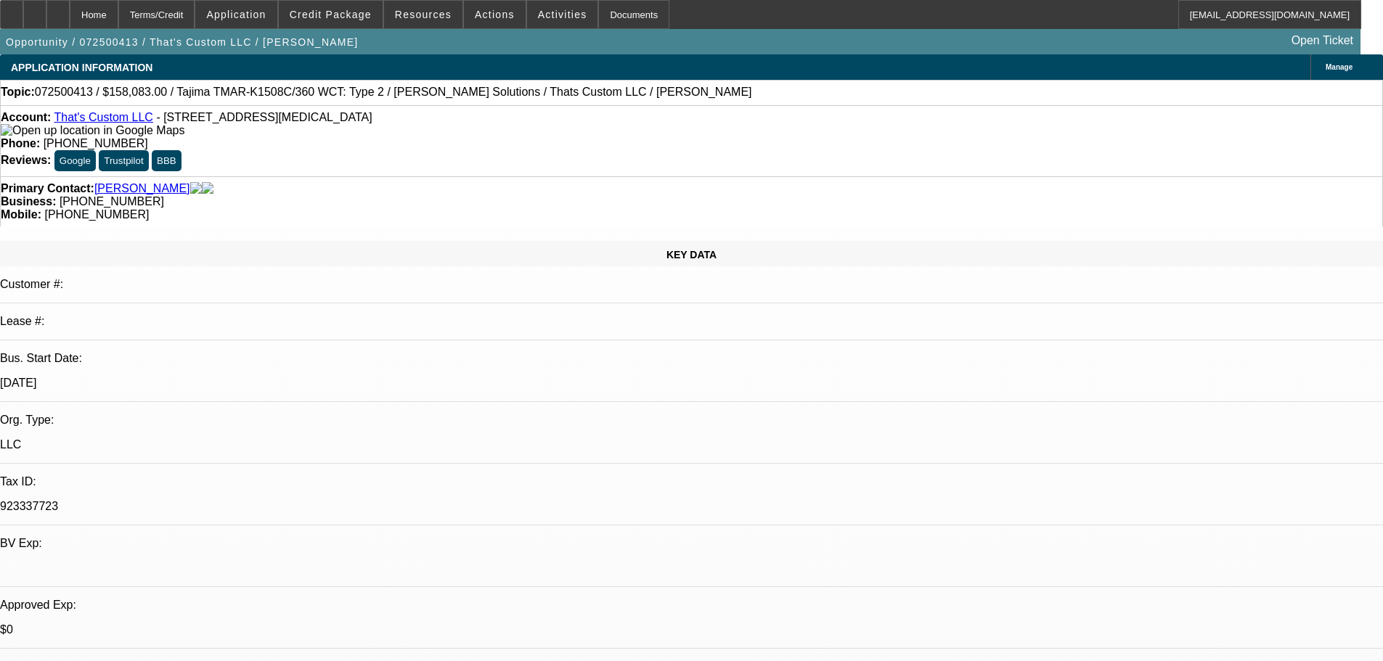
type textarea "JOHN WAYYYYYY TOO MANY ISSUES ON THIS ONE . 1)YOU HAVE NO PG REQUESTED DEAL REQ…"
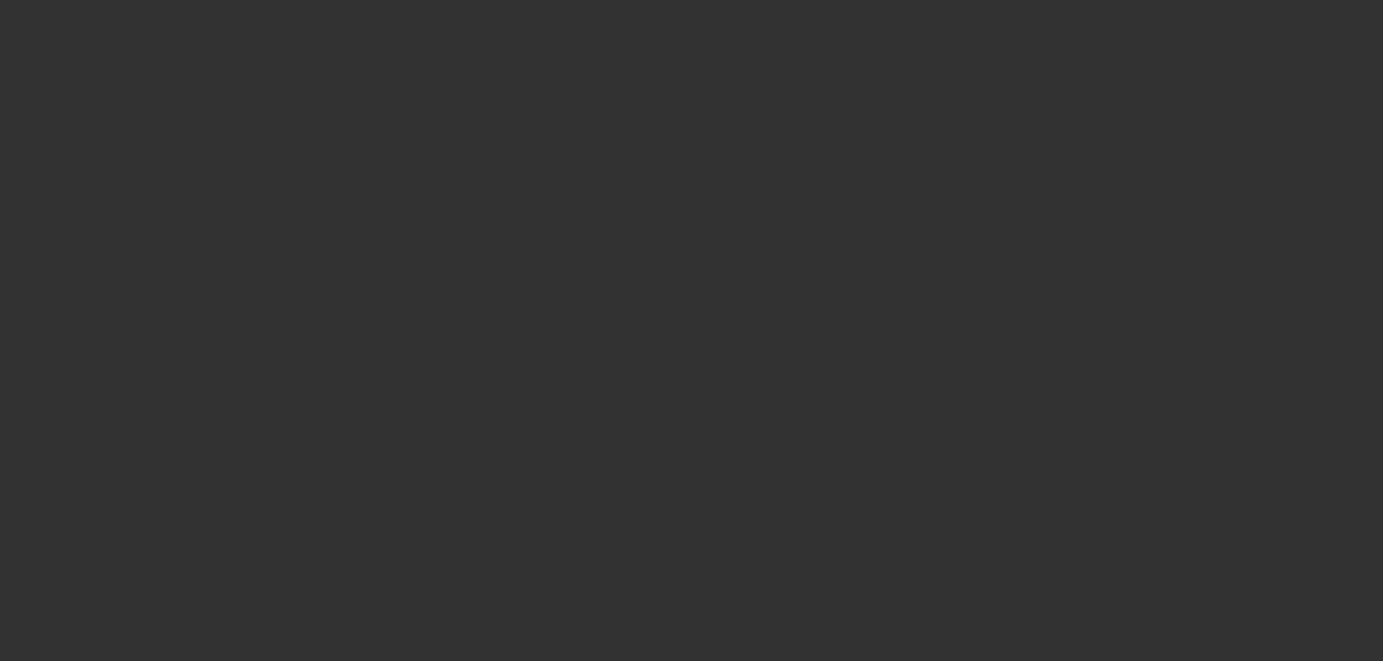
select select "0.15"
select select "2"
select select "0"
select select "6"
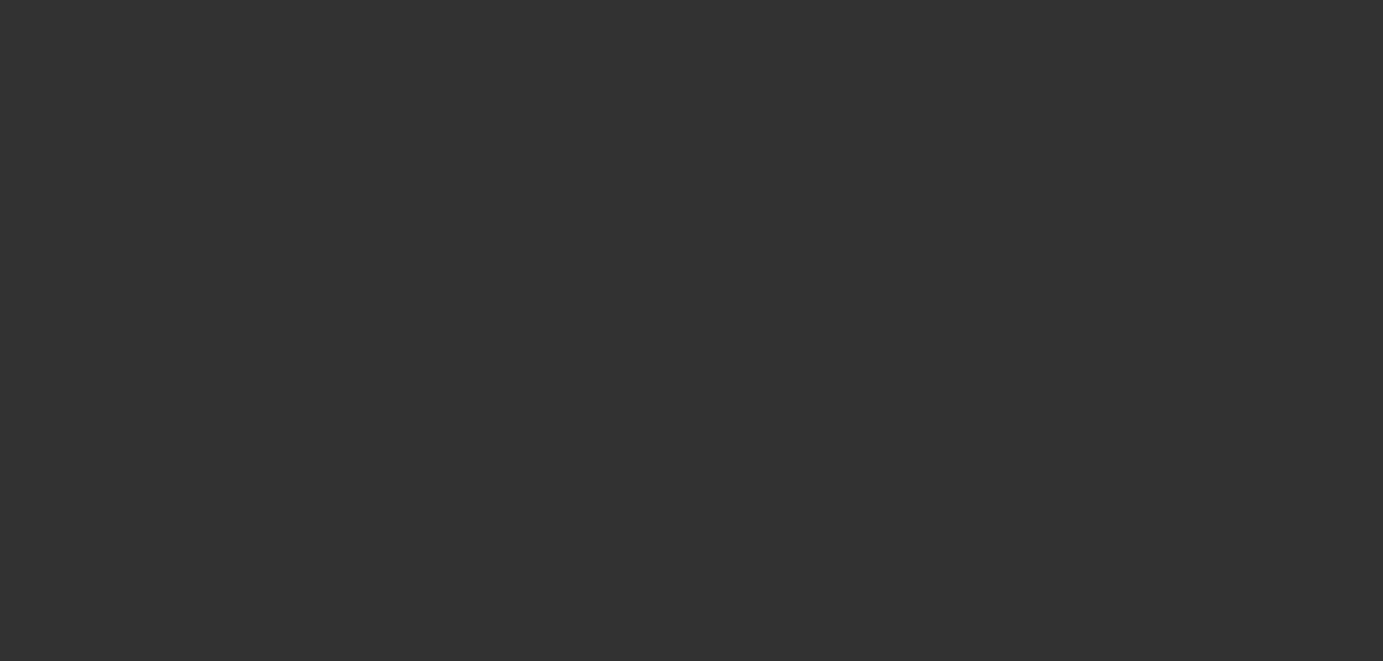
select select "0.15"
select select "2"
select select "0"
select select "6"
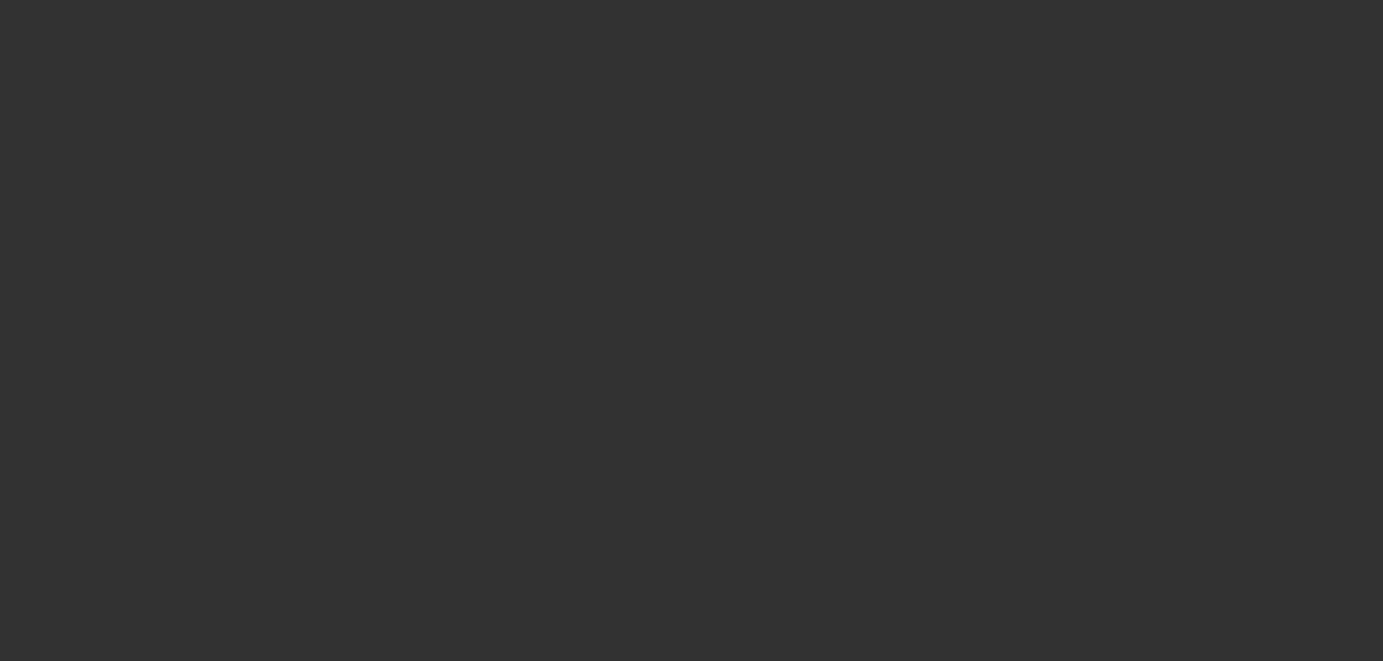
select select "0.15"
select select "2"
select select "0"
select select "6"
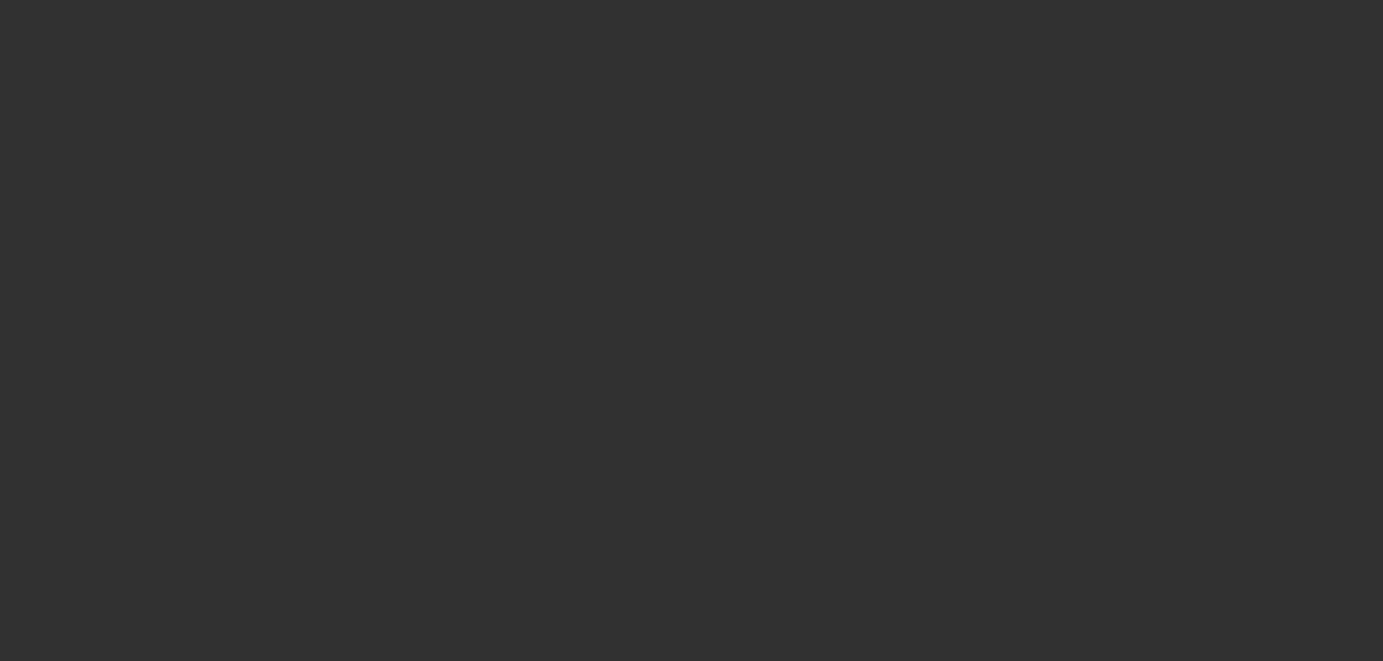
select select "0.15"
select select "2"
select select "0"
select select "6"
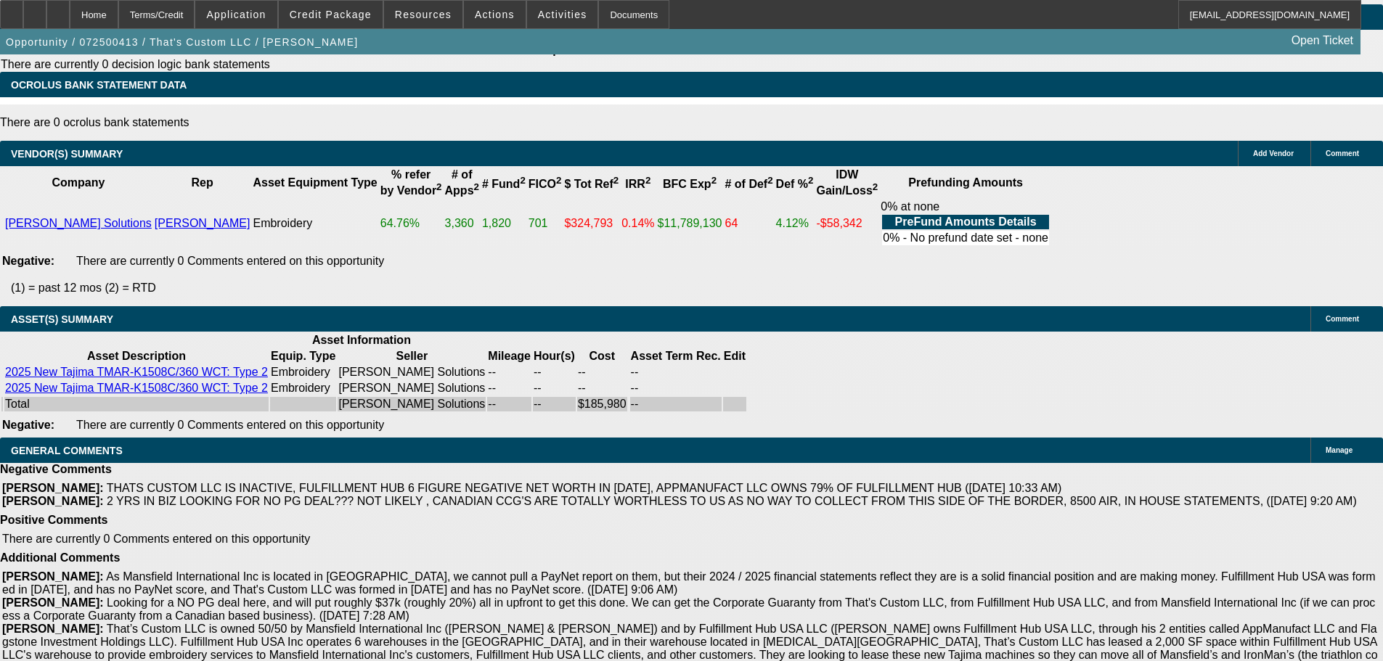
scroll to position [2637, 0]
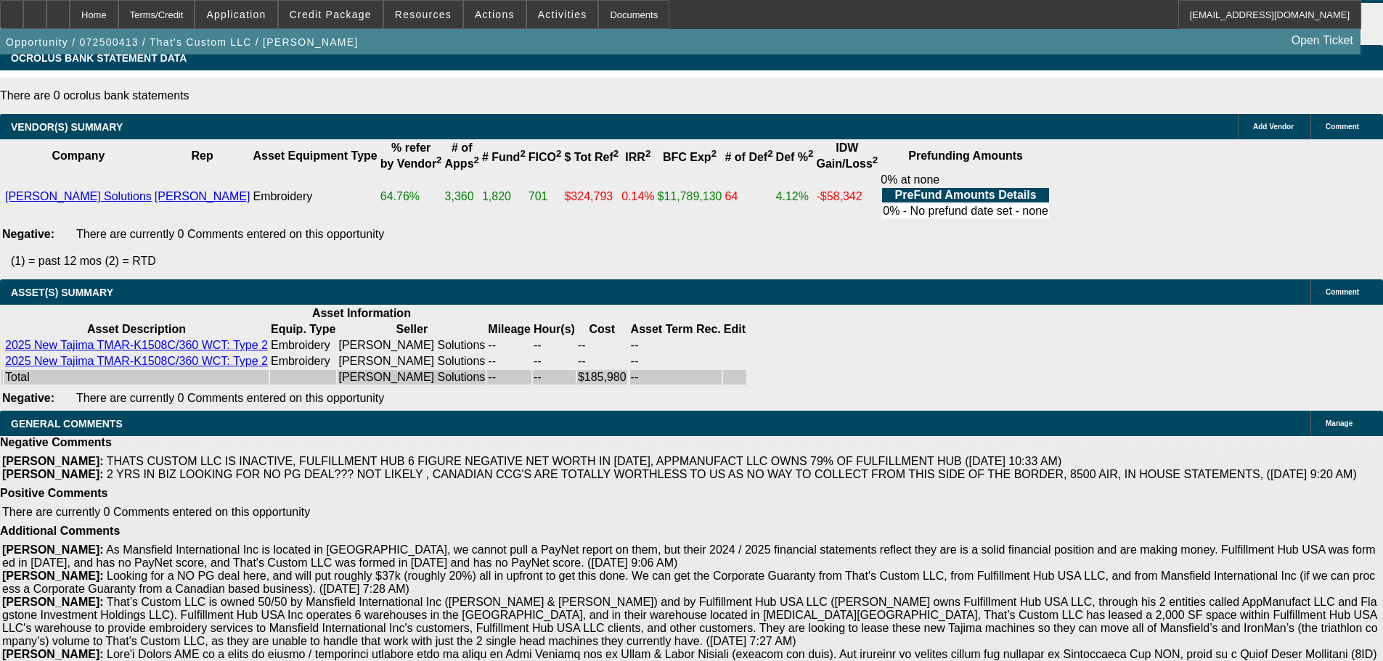
select select "4"
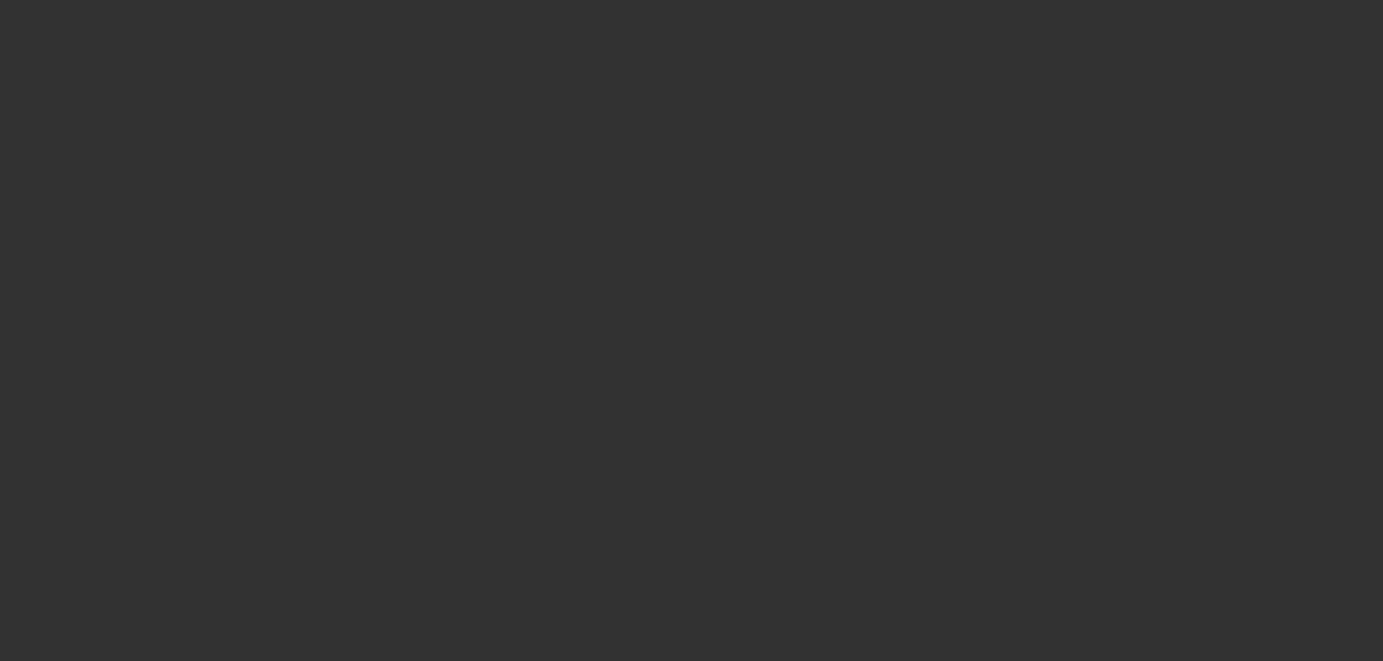
scroll to position [0, 0]
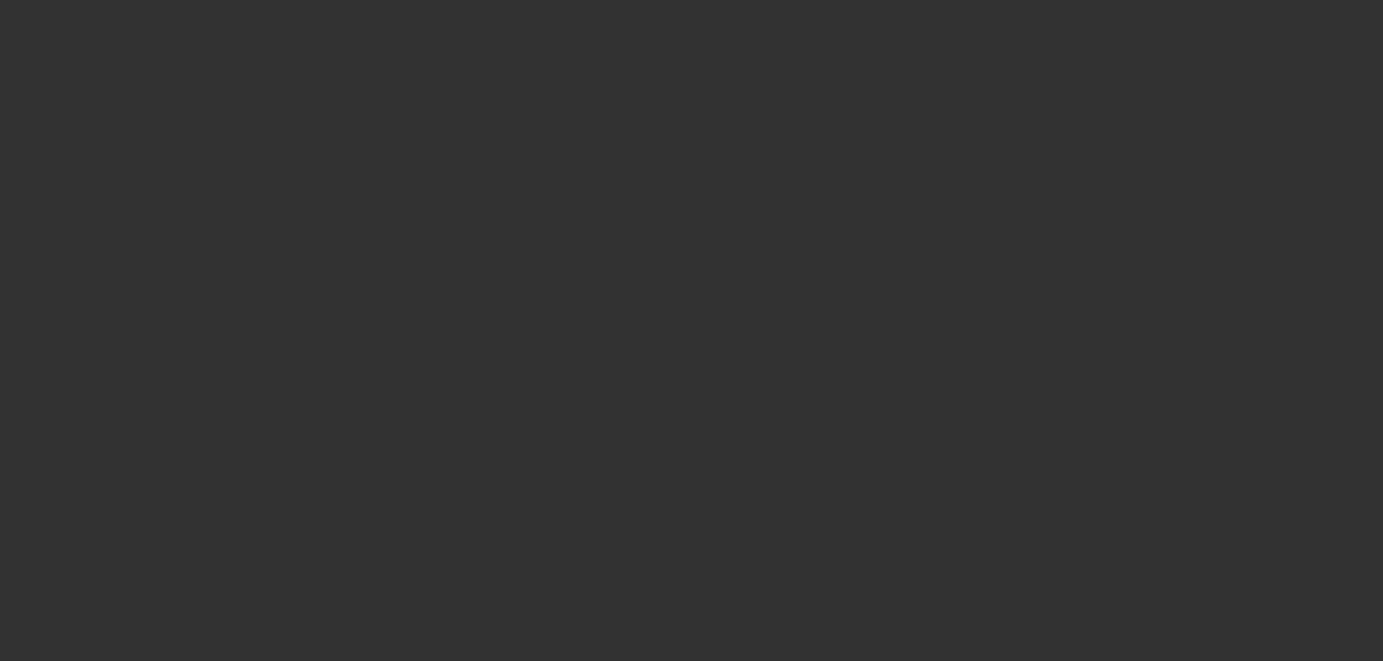
select select "0.15"
select select "2"
select select "0"
select select "6"
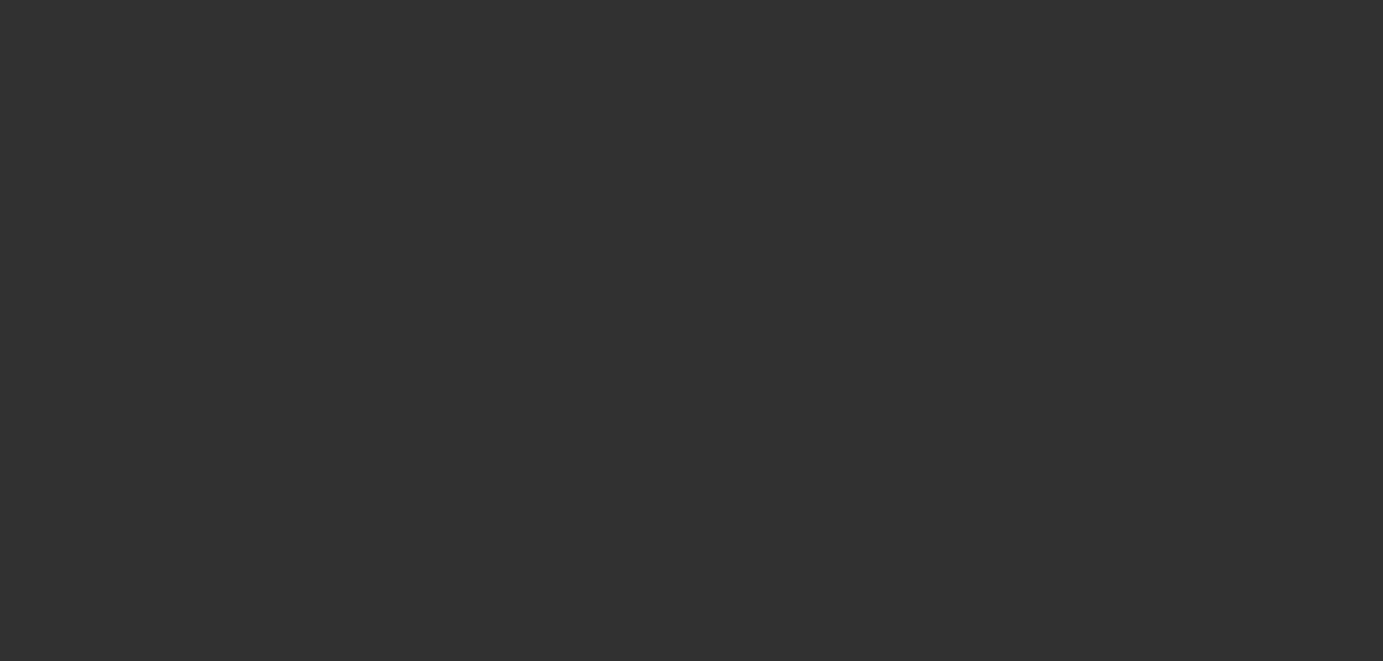
select select "0.15"
select select "2"
select select "0"
select select "6"
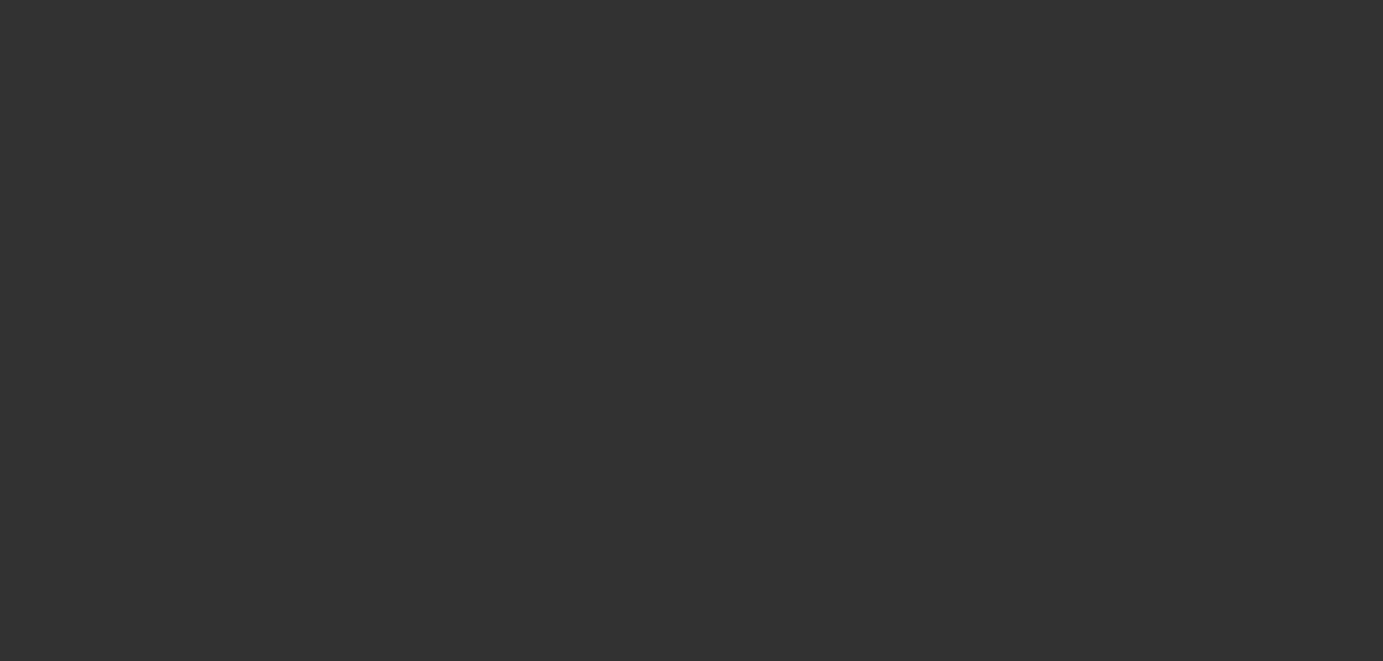
select select "0.15"
select select "2"
select select "0"
select select "6"
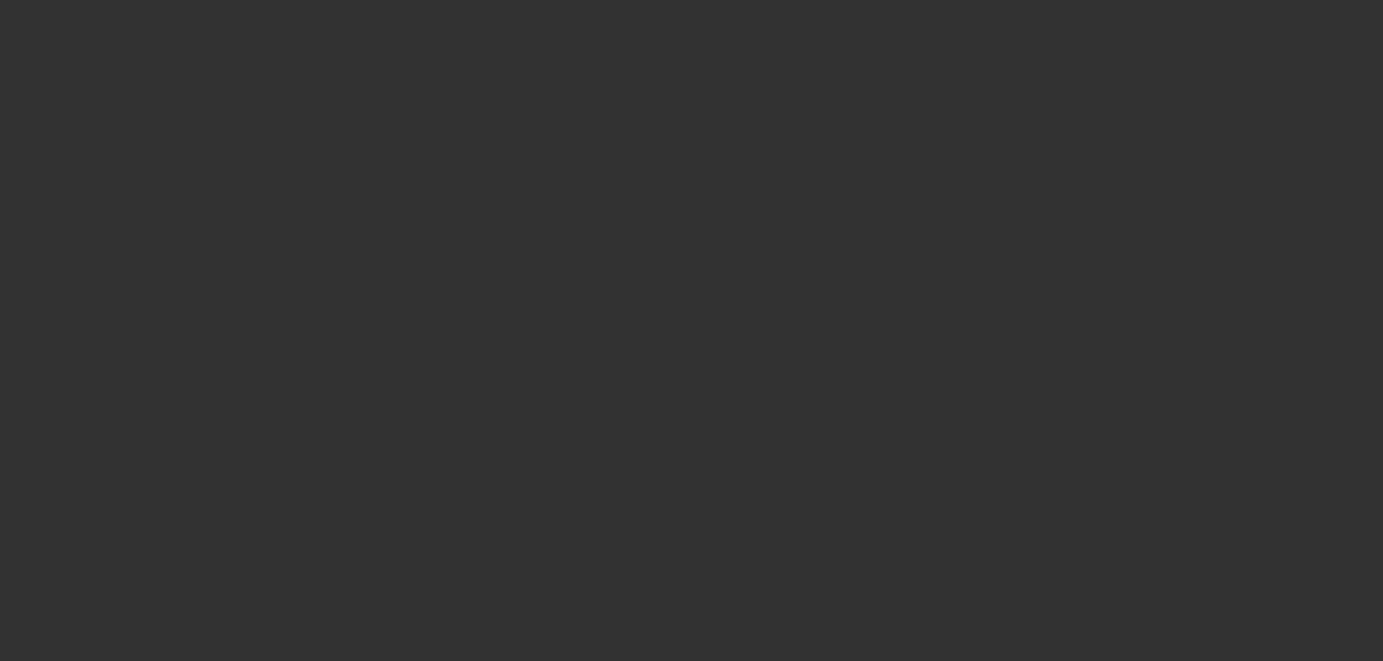
select select "0.15"
select select "2"
select select "0"
select select "6"
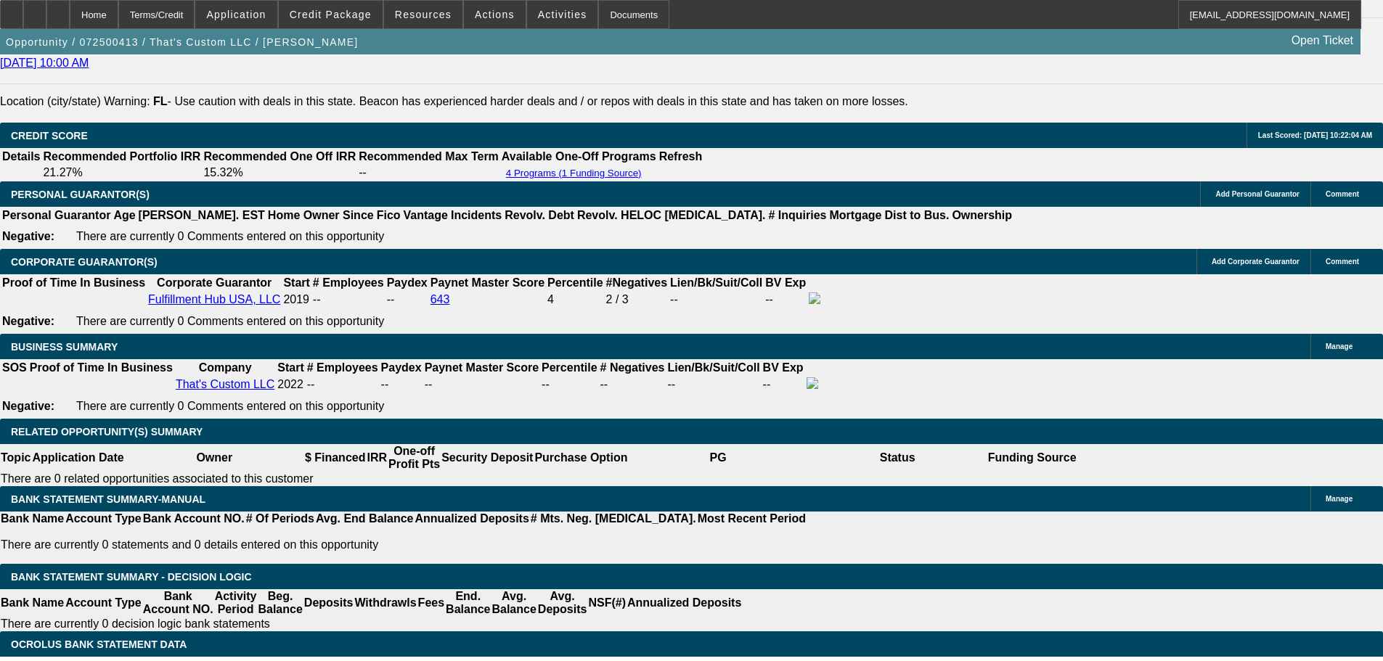
scroll to position [2637, 0]
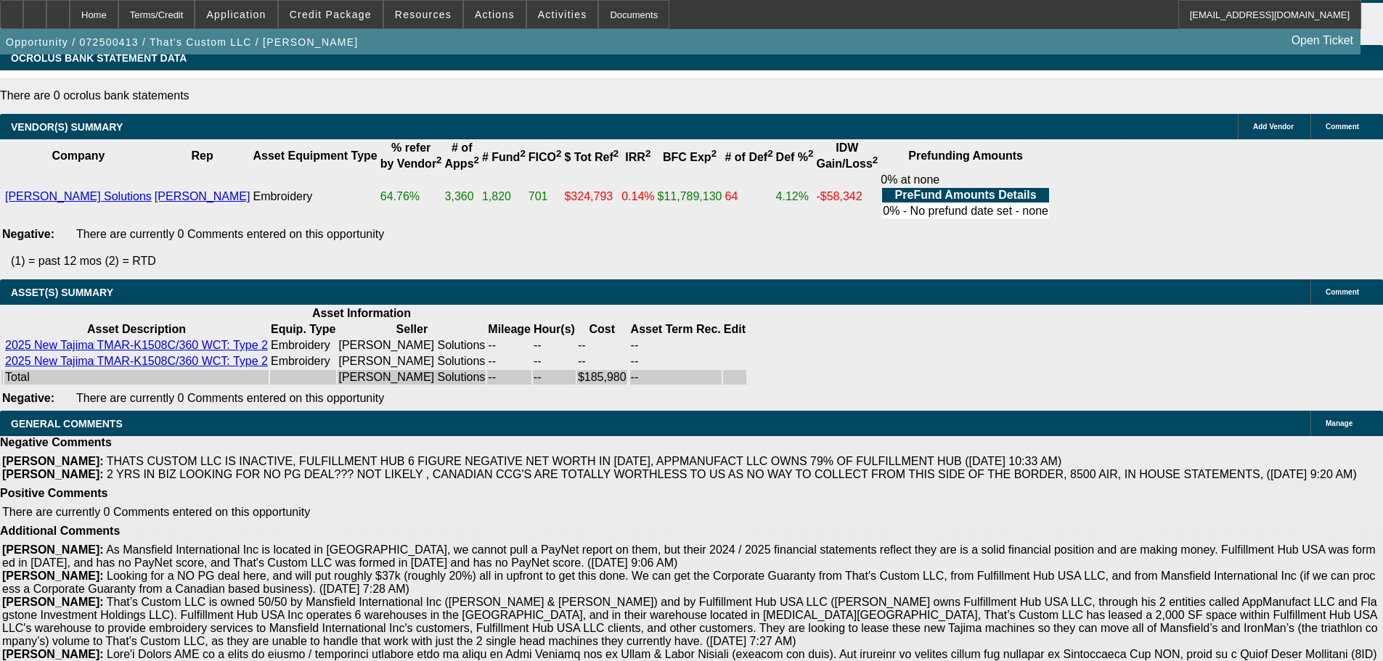
select select "4"
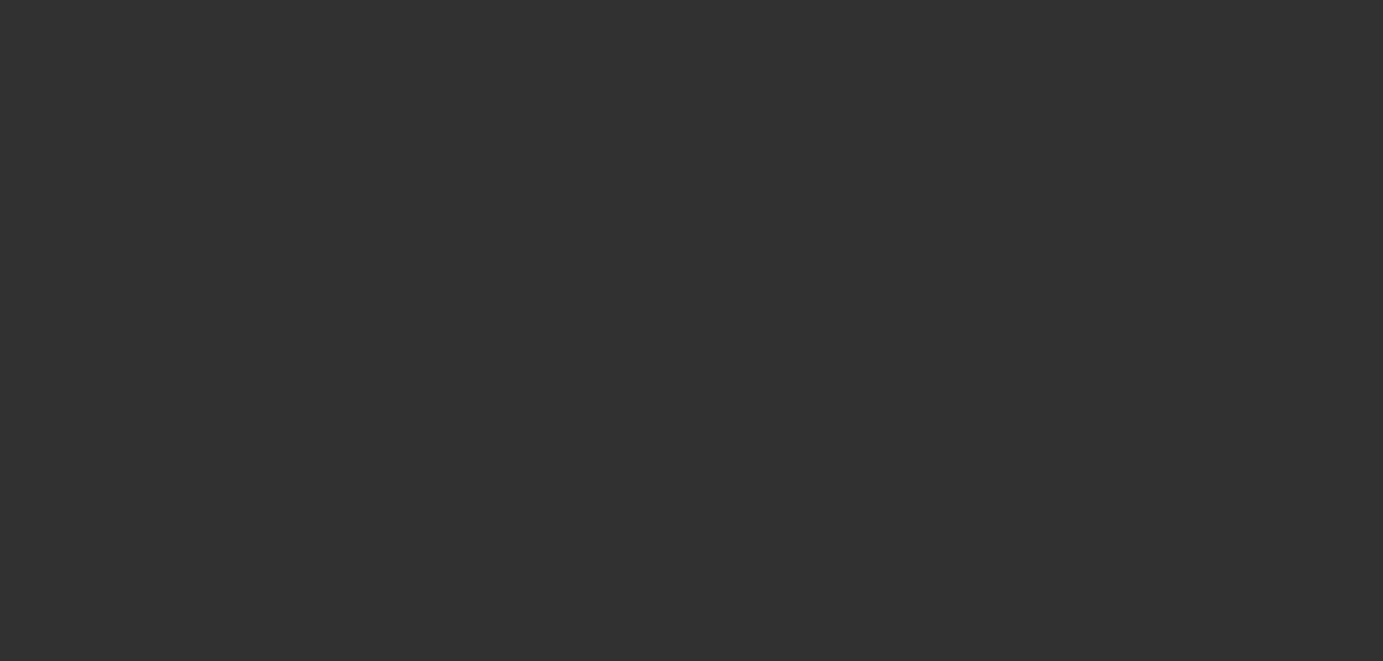
scroll to position [0, 0]
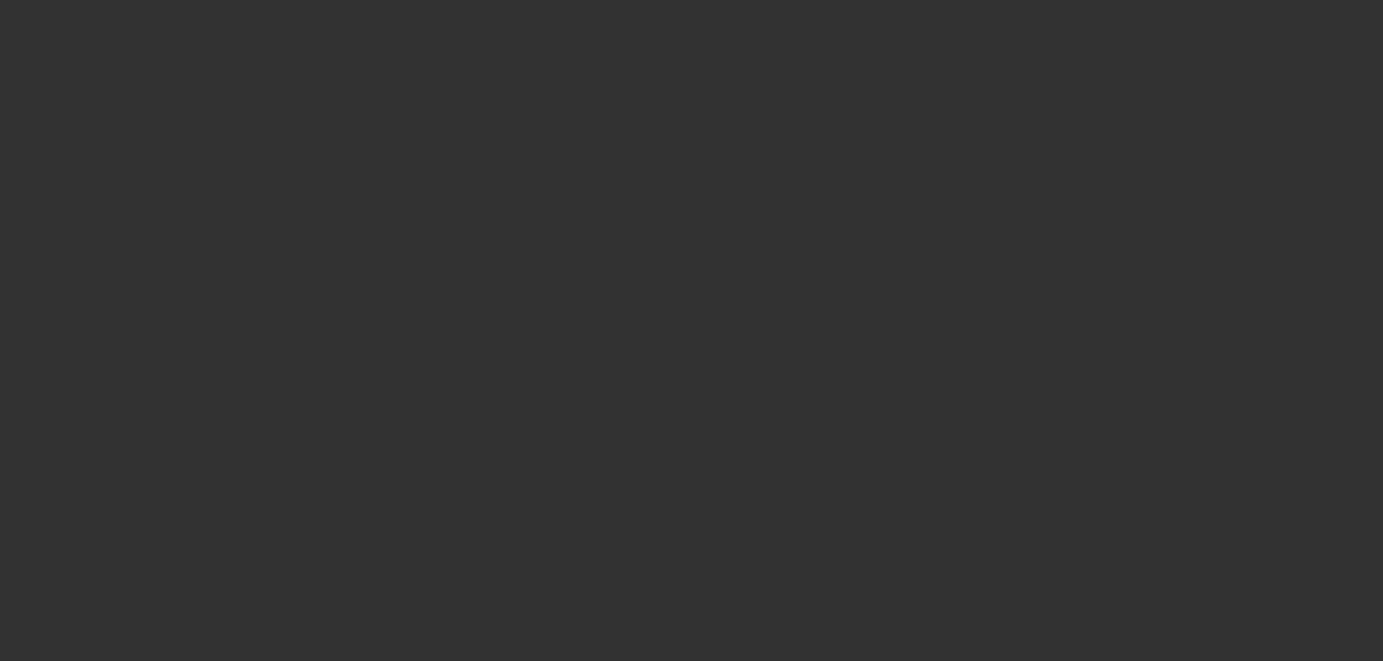
select select "0.15"
select select "2"
select select "0"
select select "6"
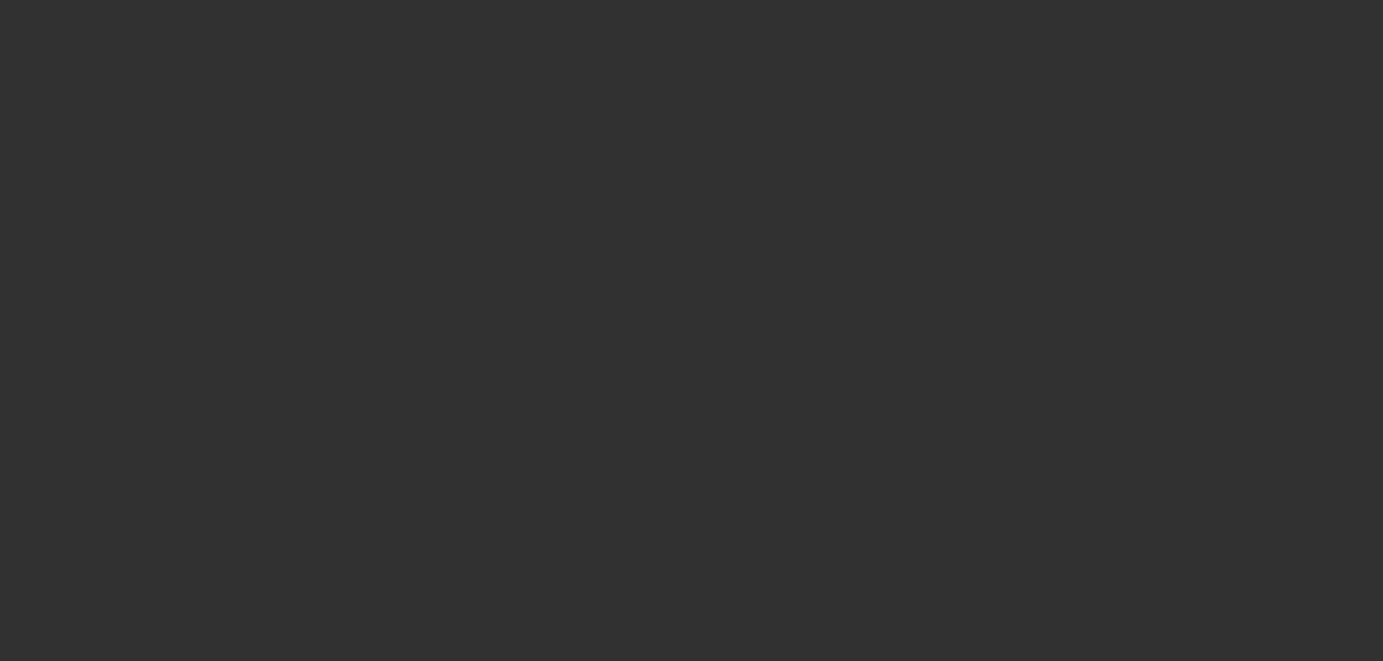
select select "0.15"
select select "2"
select select "0"
select select "6"
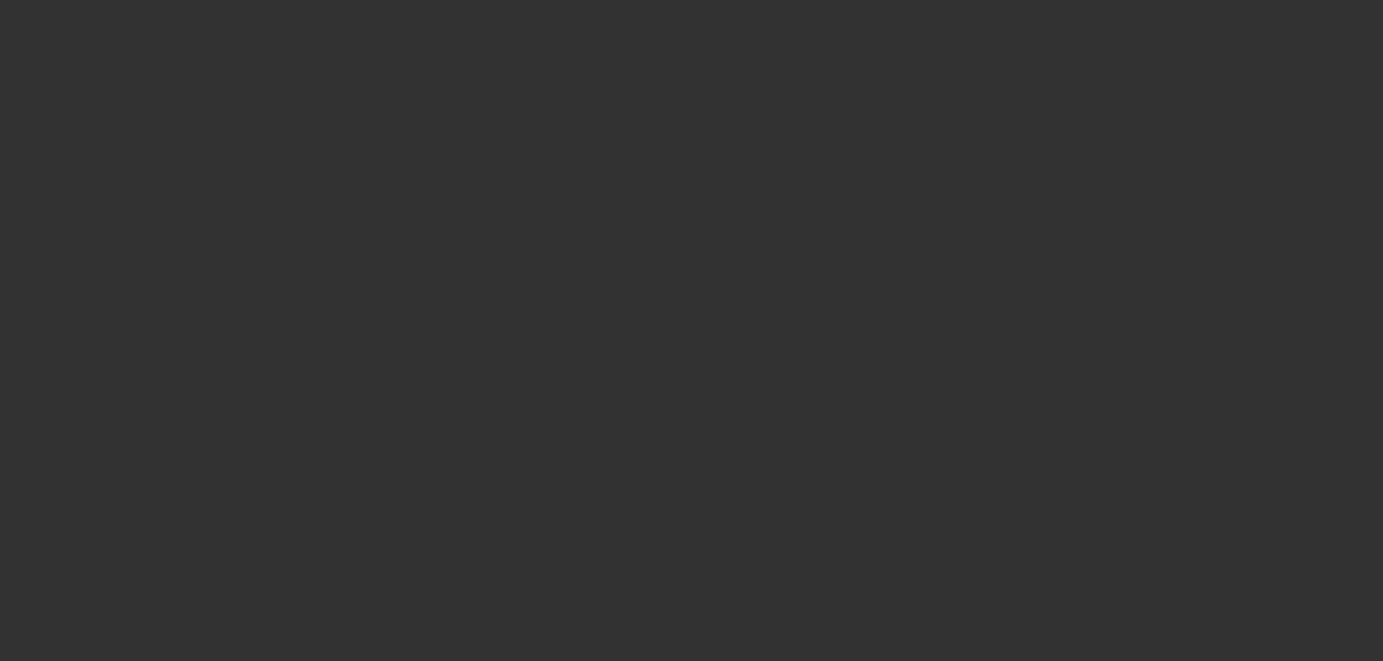
select select "0.15"
select select "2"
select select "0"
select select "6"
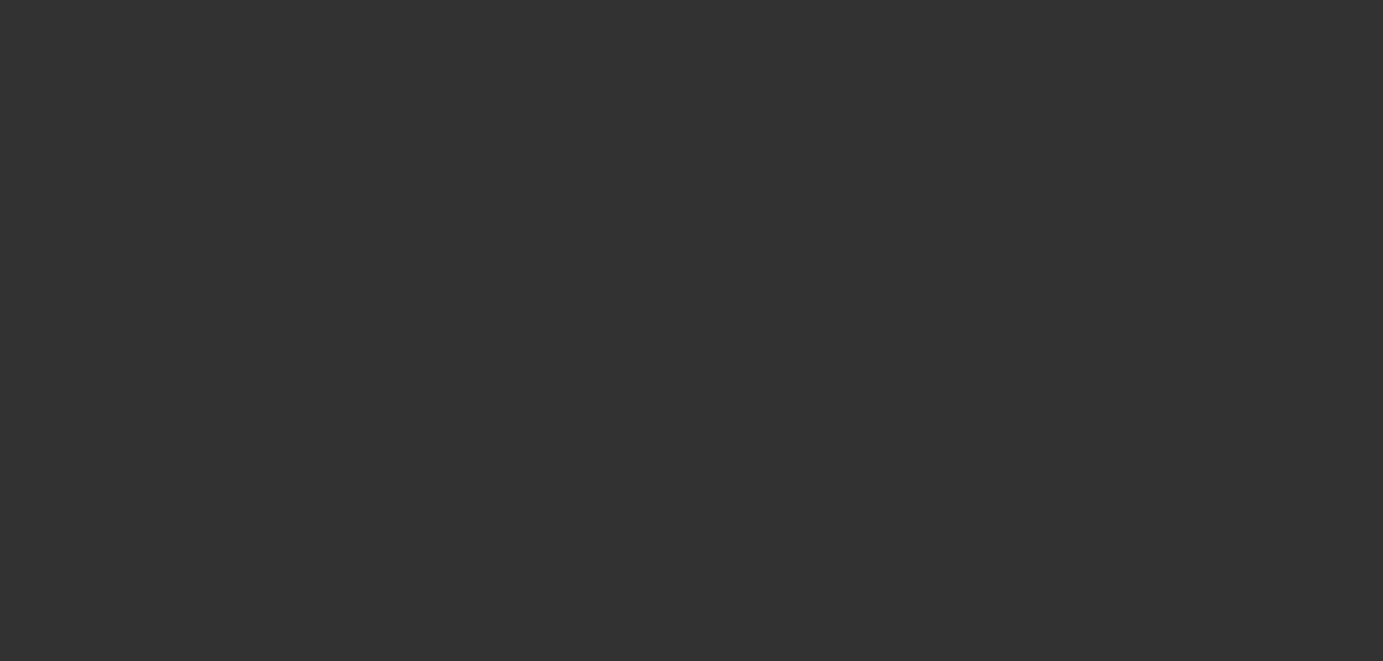
select select "0.15"
select select "2"
select select "0"
select select "6"
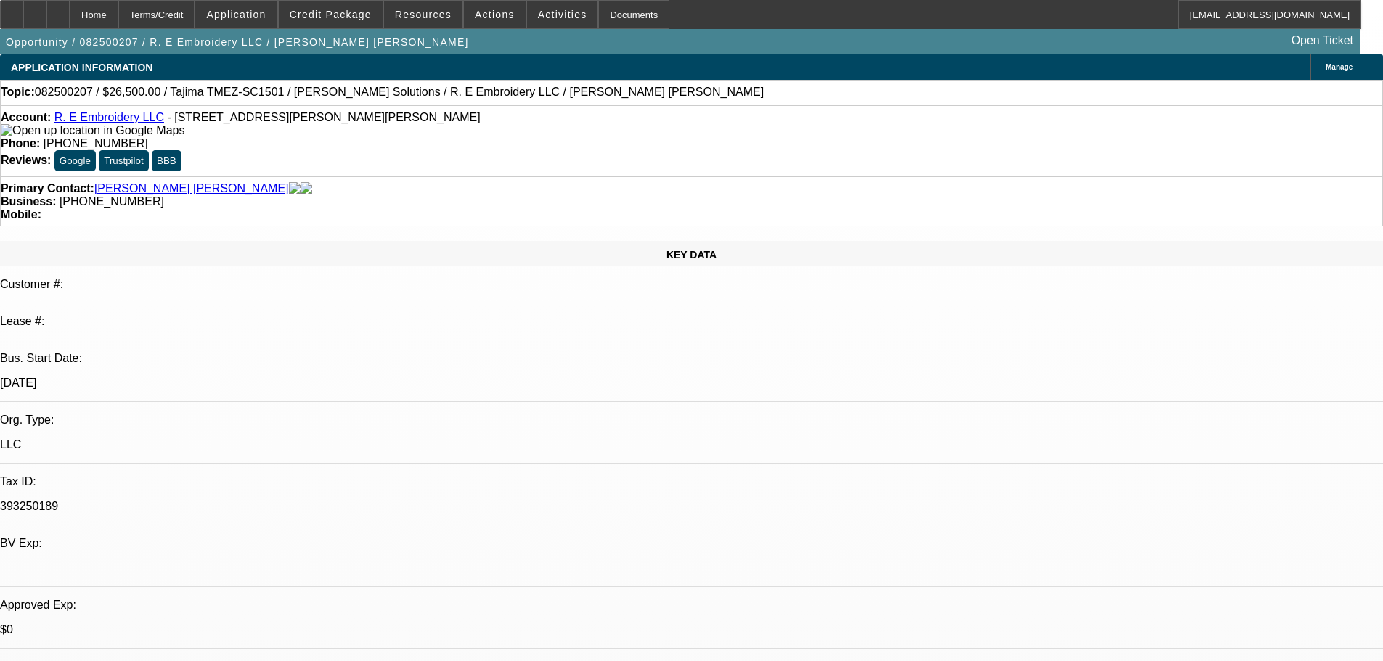
select select "0"
select select "2"
select select "0.1"
select select "4"
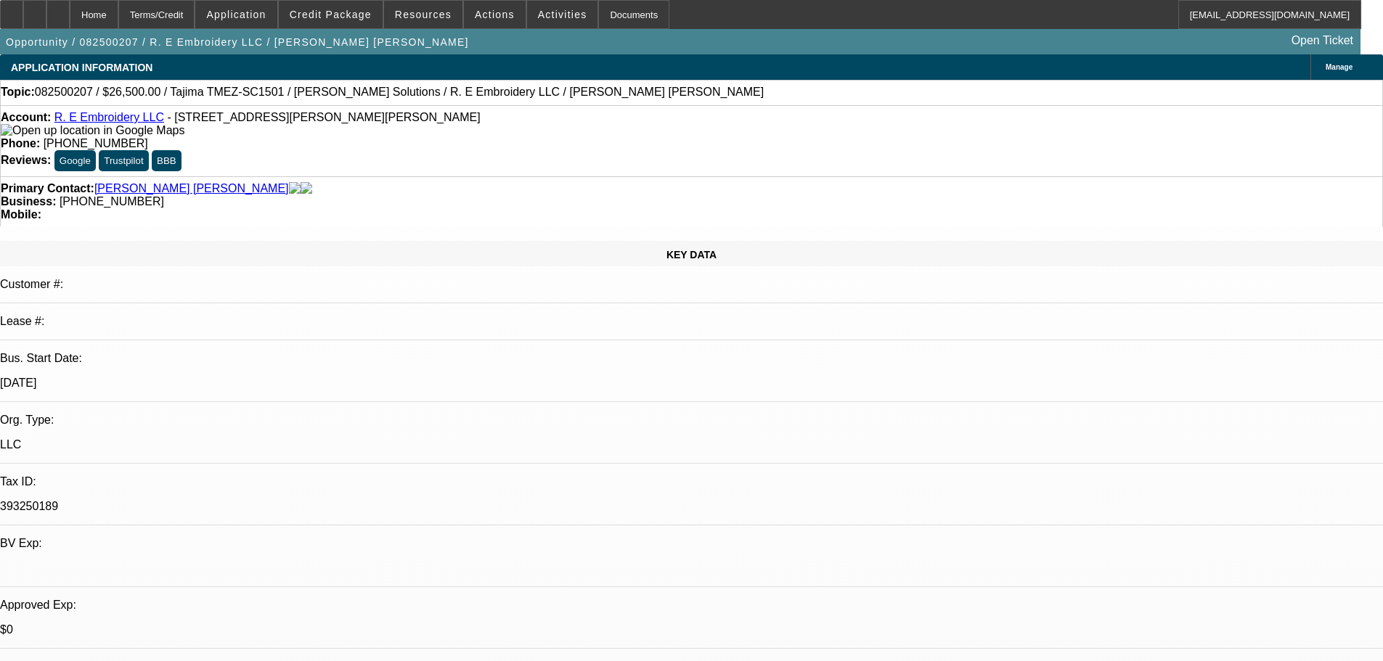
select select "0"
select select "2"
select select "0"
select select "6"
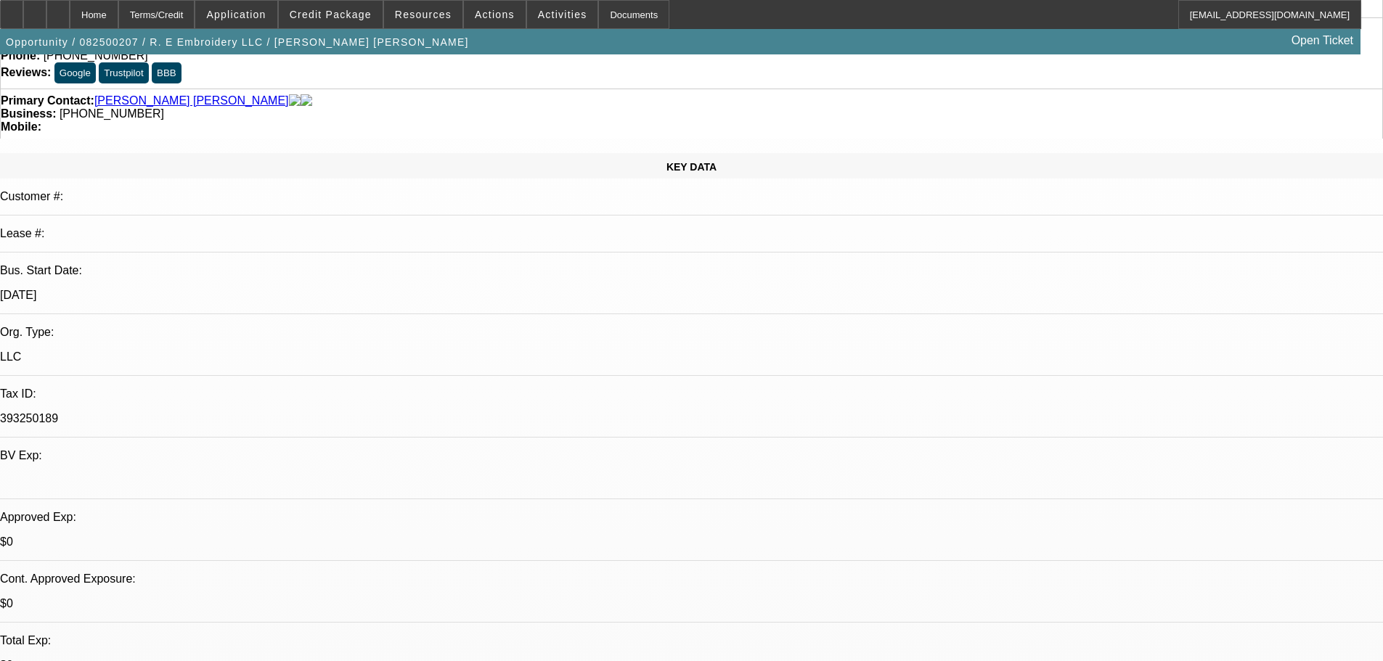
scroll to position [218, 0]
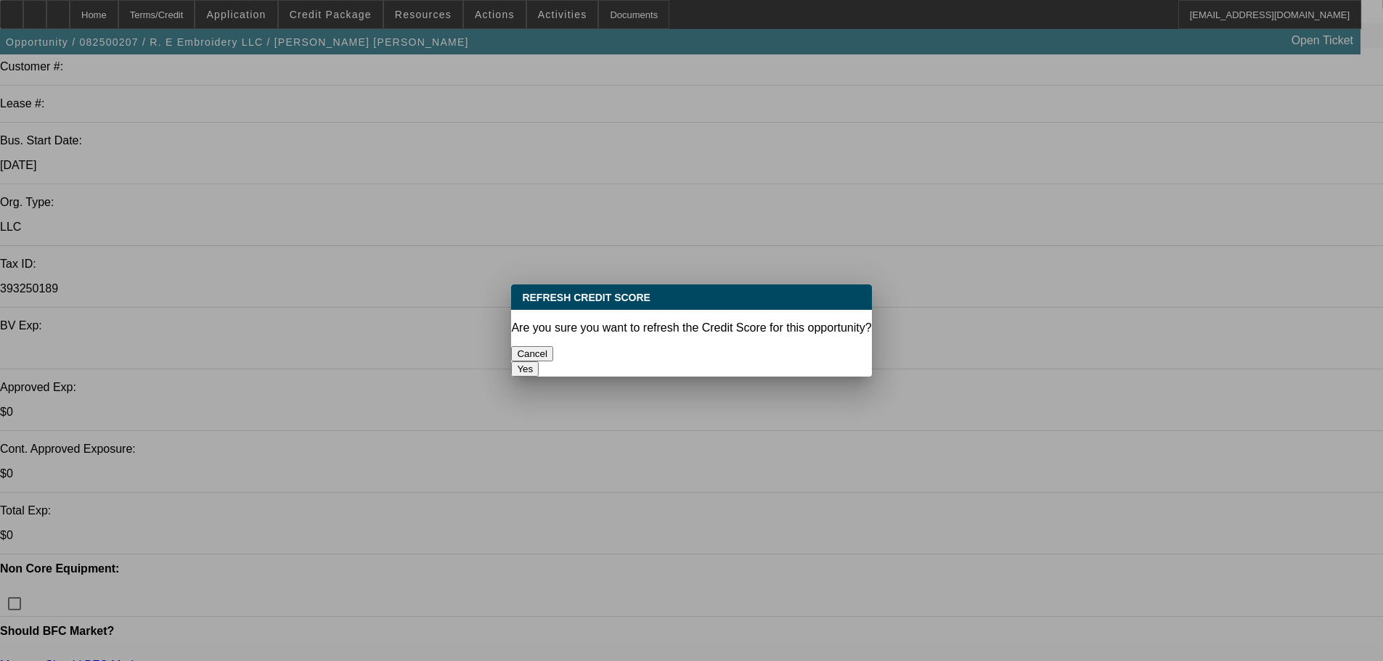
scroll to position [0, 0]
click at [539, 362] on button "Yes" at bounding box center [525, 369] width 28 height 15
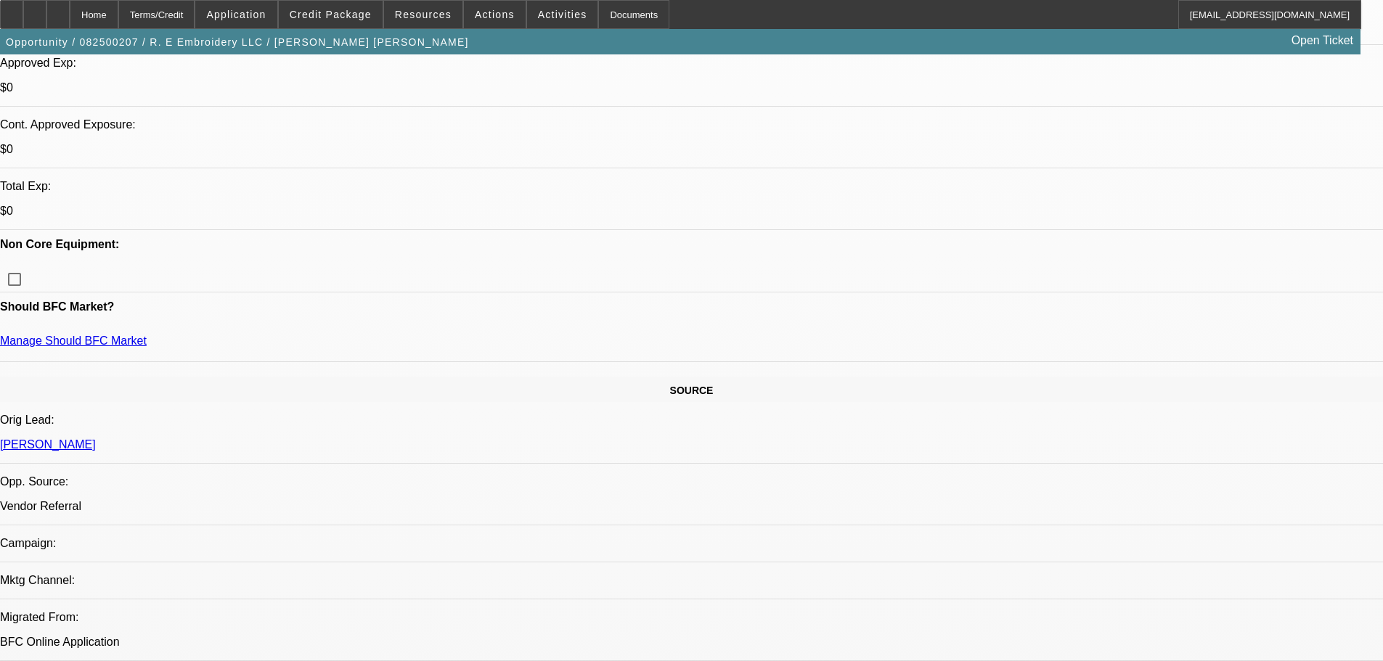
scroll to position [502, 0]
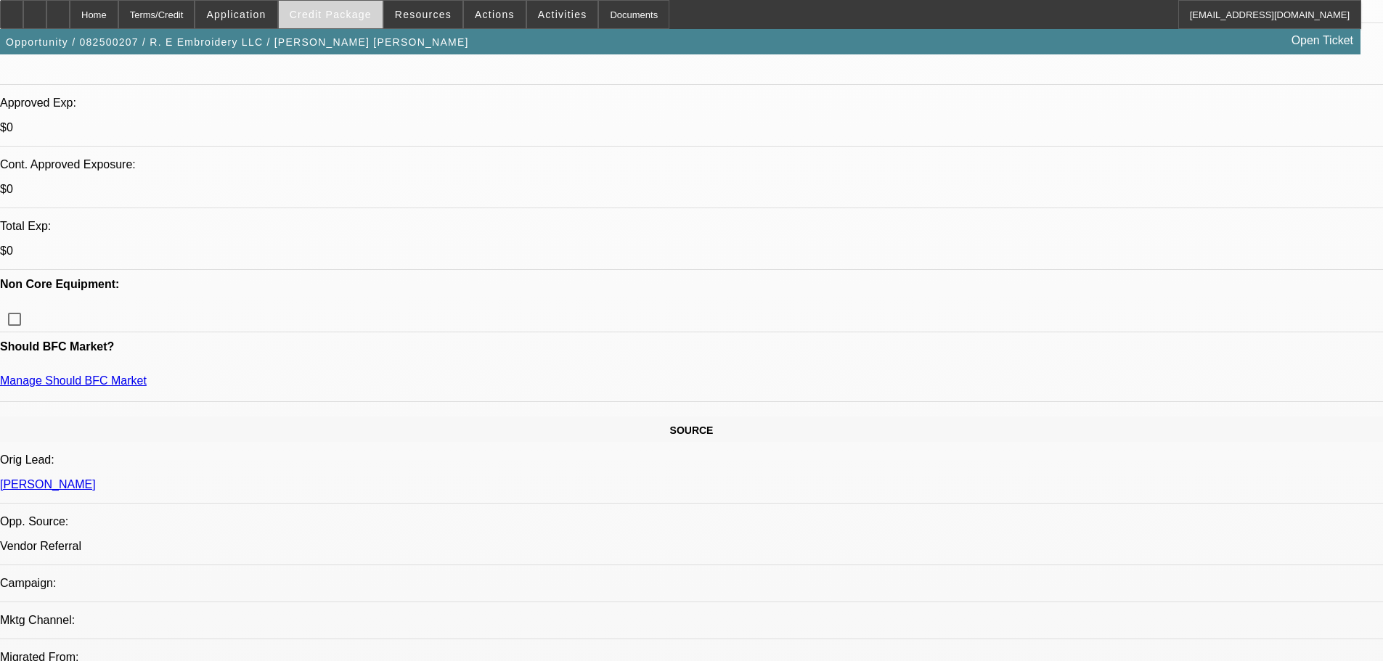
click at [354, 7] on span at bounding box center [331, 14] width 104 height 35
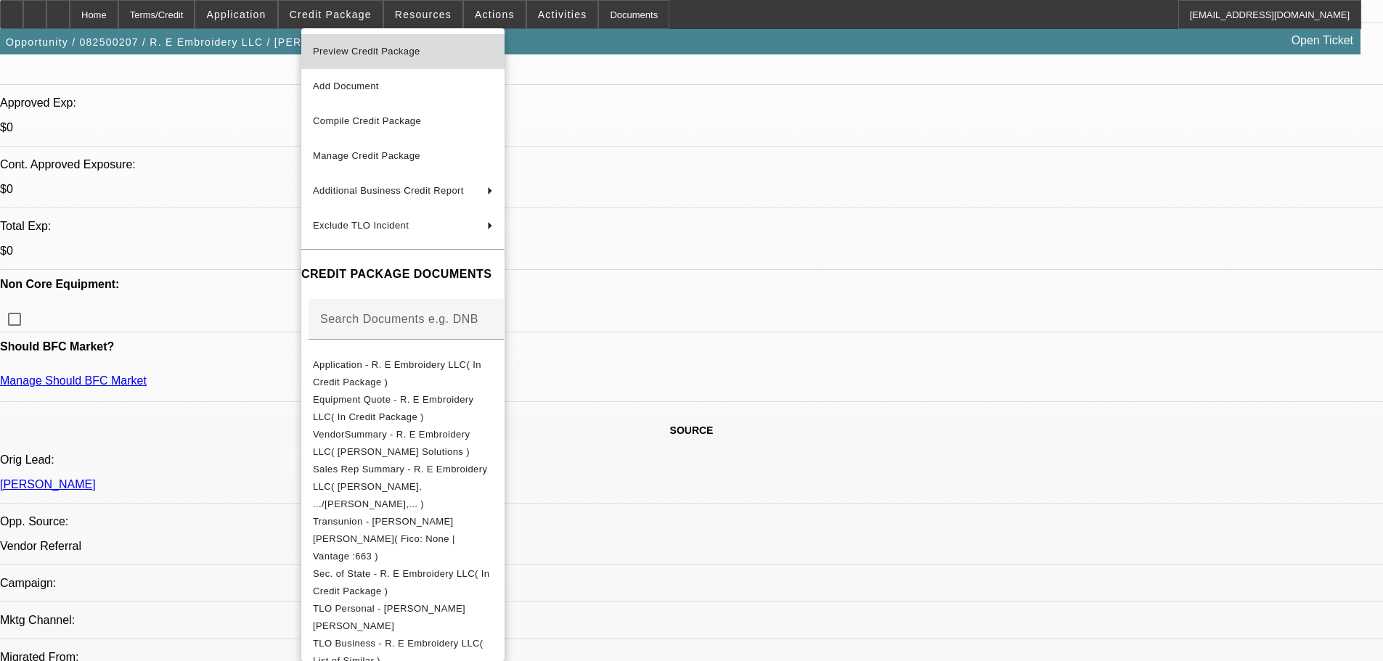
click at [363, 52] on span "Preview Credit Package" at bounding box center [366, 51] width 107 height 11
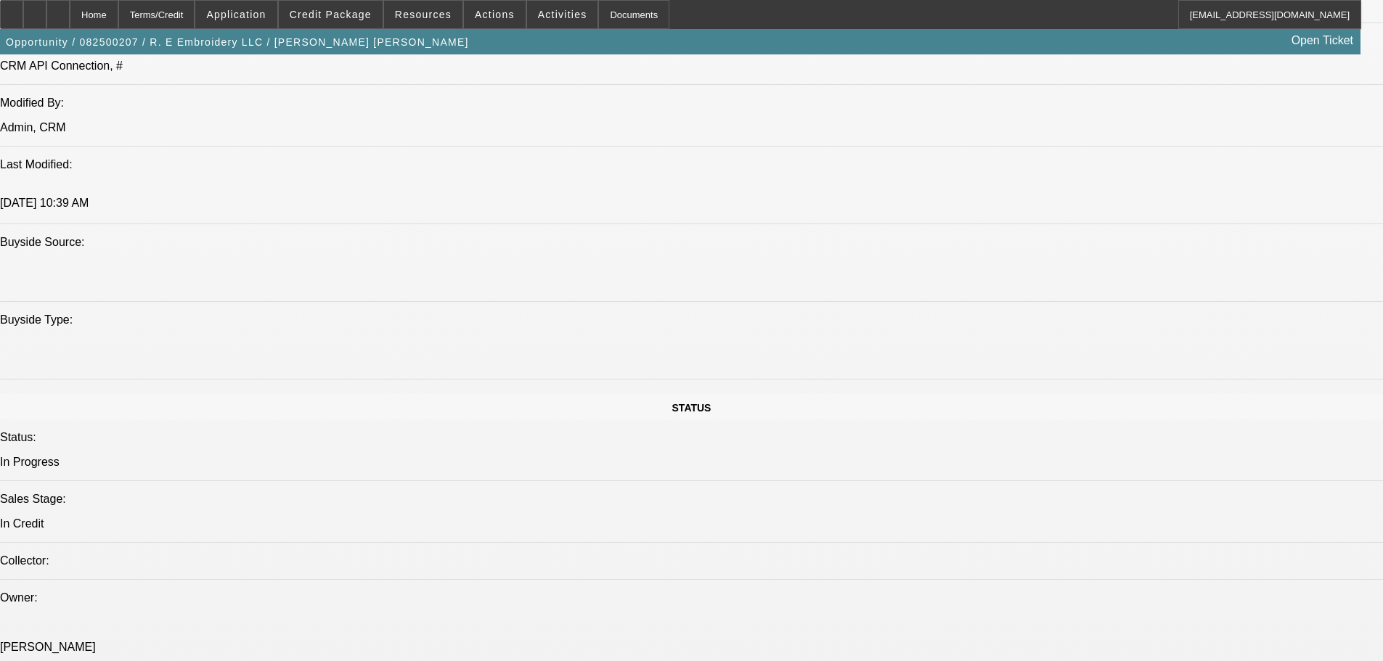
scroll to position [1301, 0]
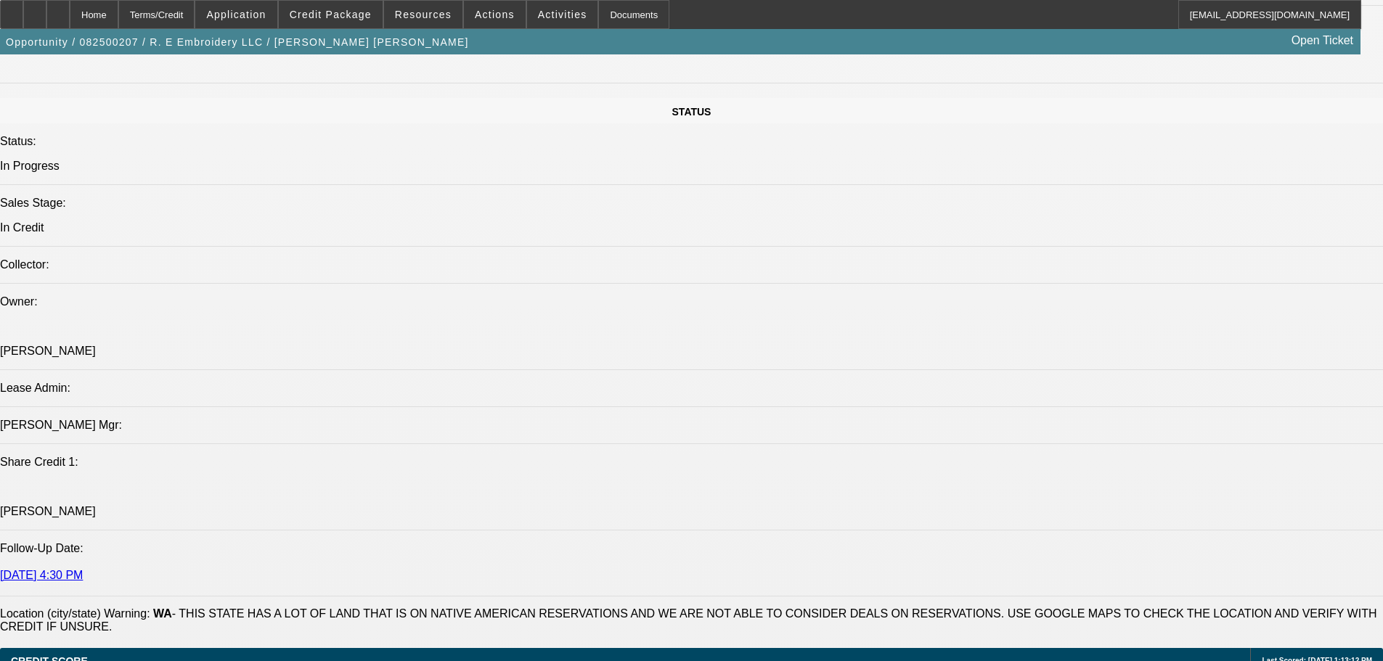
scroll to position [1809, 0]
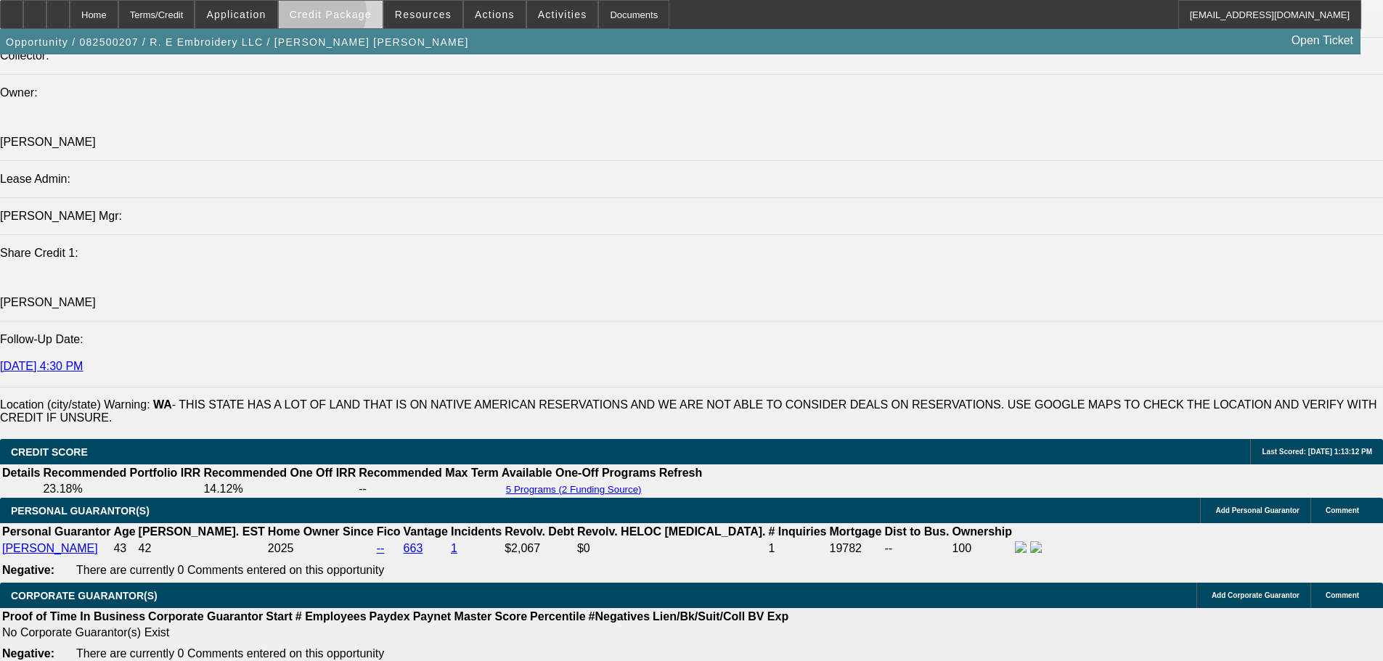
click at [344, 16] on span "Credit Package" at bounding box center [331, 15] width 82 height 12
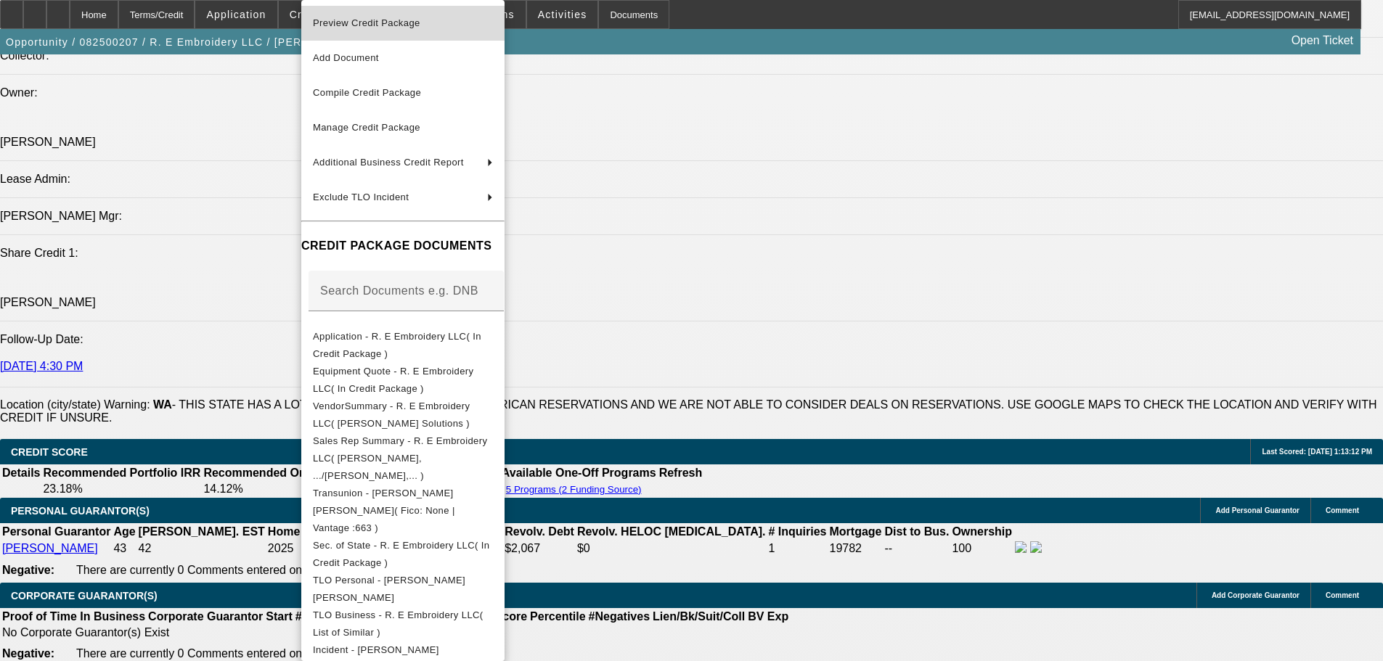
click at [377, 16] on span "Preview Credit Package" at bounding box center [403, 23] width 180 height 17
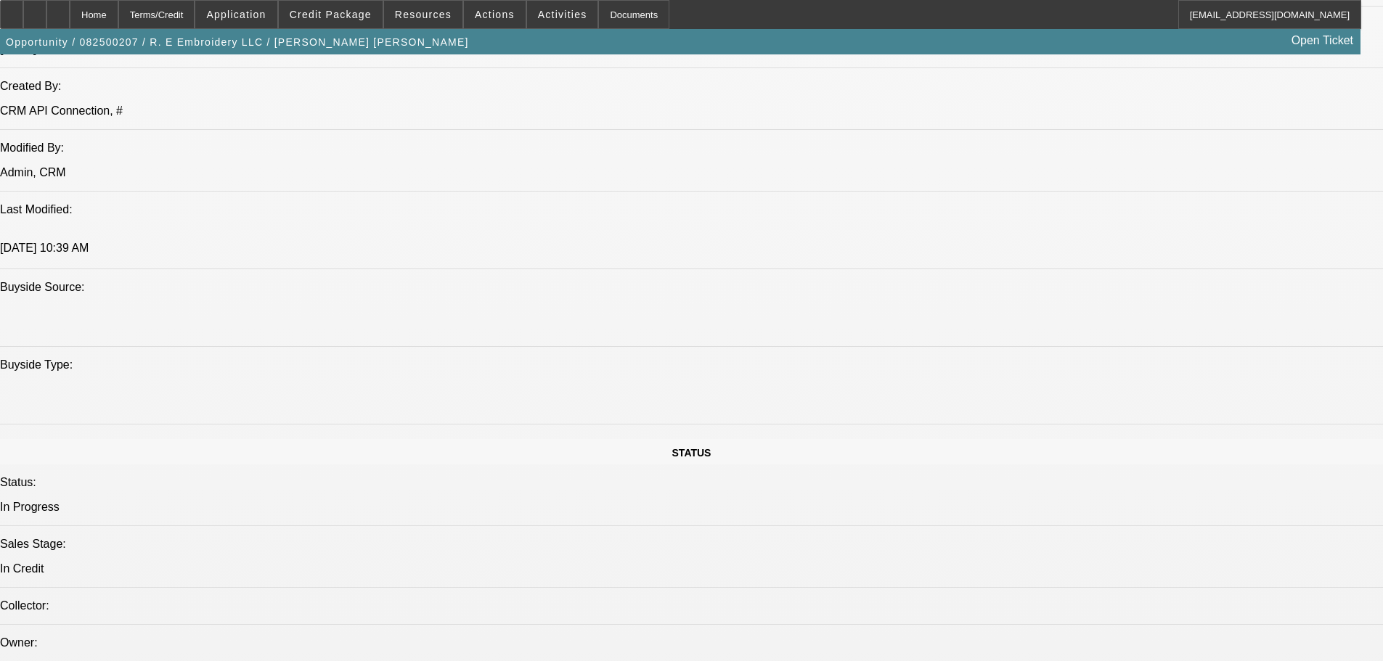
scroll to position [1228, 0]
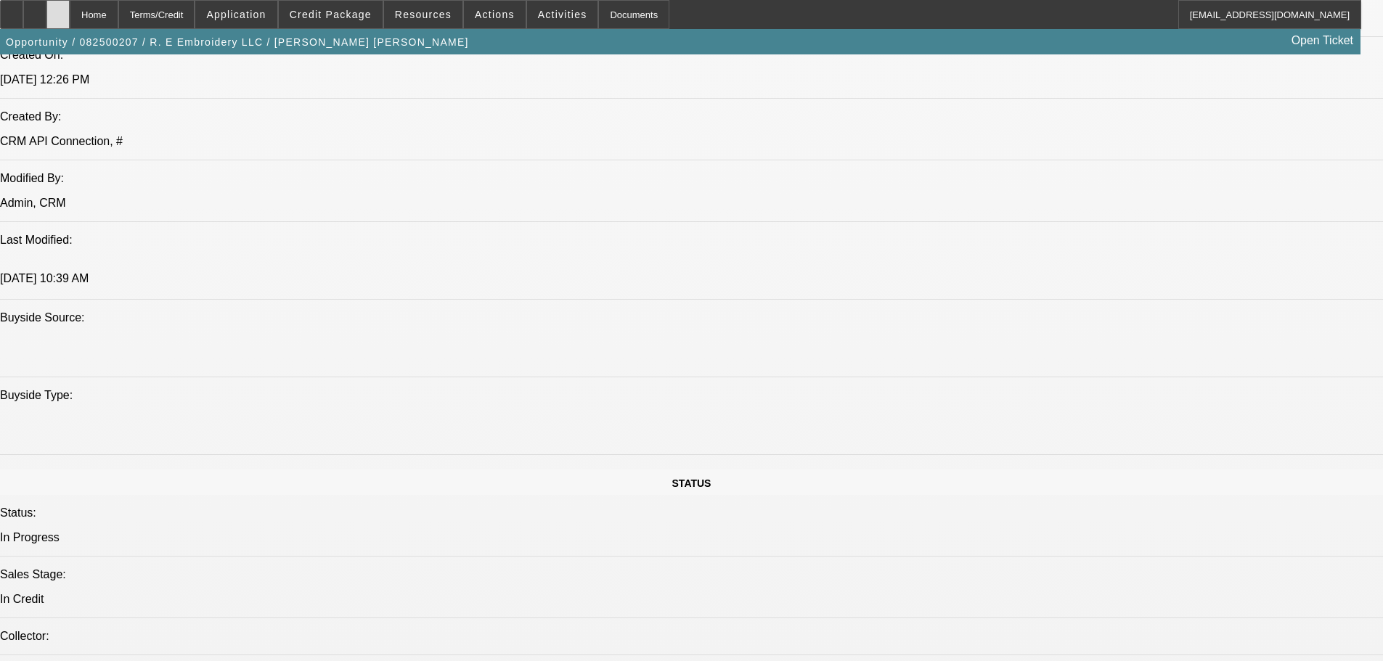
click at [58, 9] on icon at bounding box center [58, 9] width 0 height 0
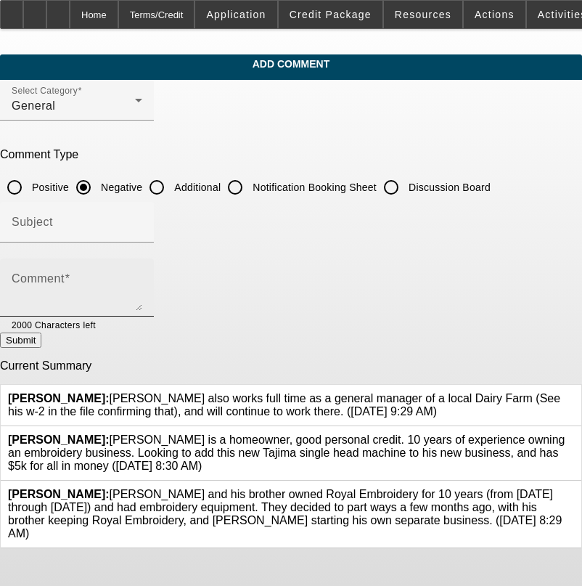
click at [113, 279] on textarea "Comment" at bounding box center [77, 293] width 131 height 35
click at [142, 274] on div "Comment START UP COMPANY, SMALL MTG," at bounding box center [77, 287] width 131 height 58
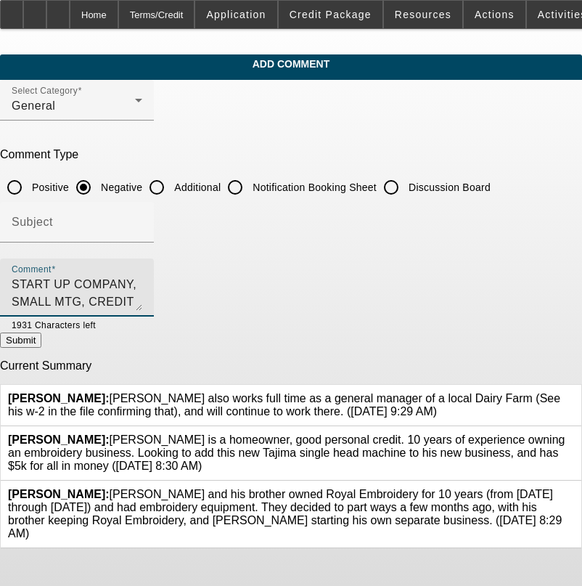
type textarea "START UP COMPANY, SMALL MTG, CREDIT OPENEDIN PASYEAR???? ILLEGAL?"
click at [41, 335] on button "Submit" at bounding box center [20, 339] width 41 height 15
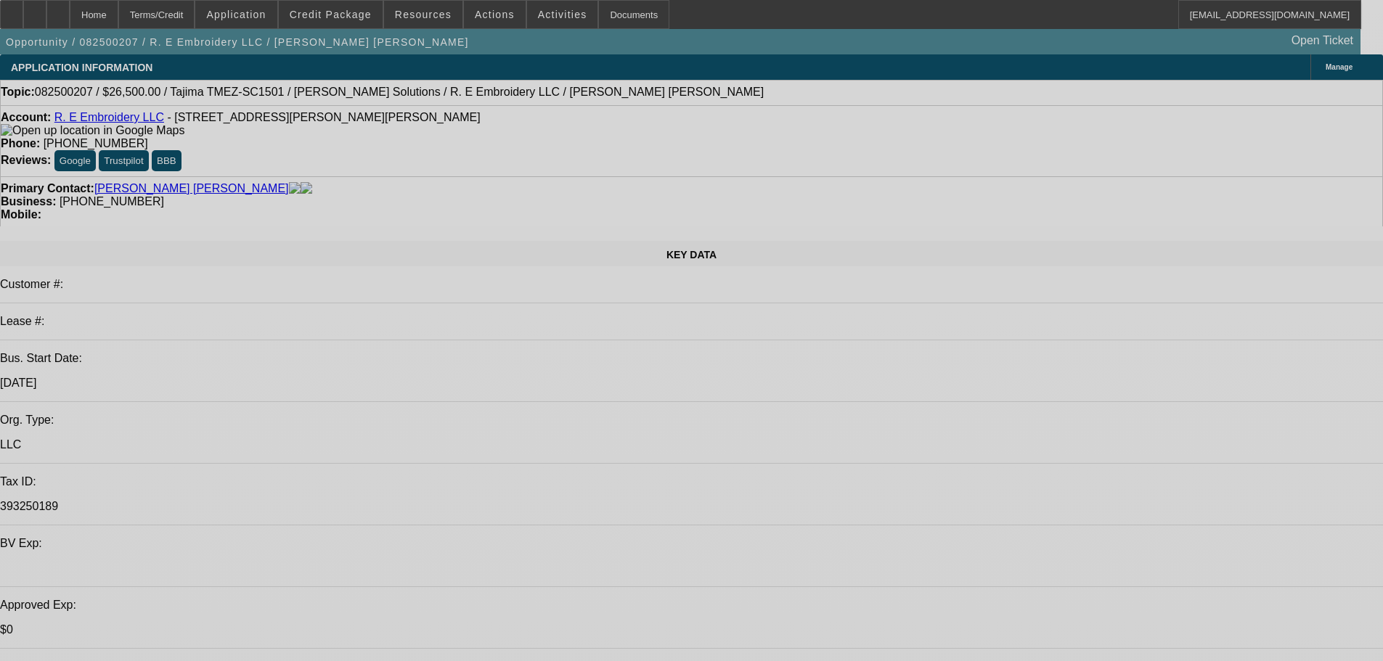
select select "0"
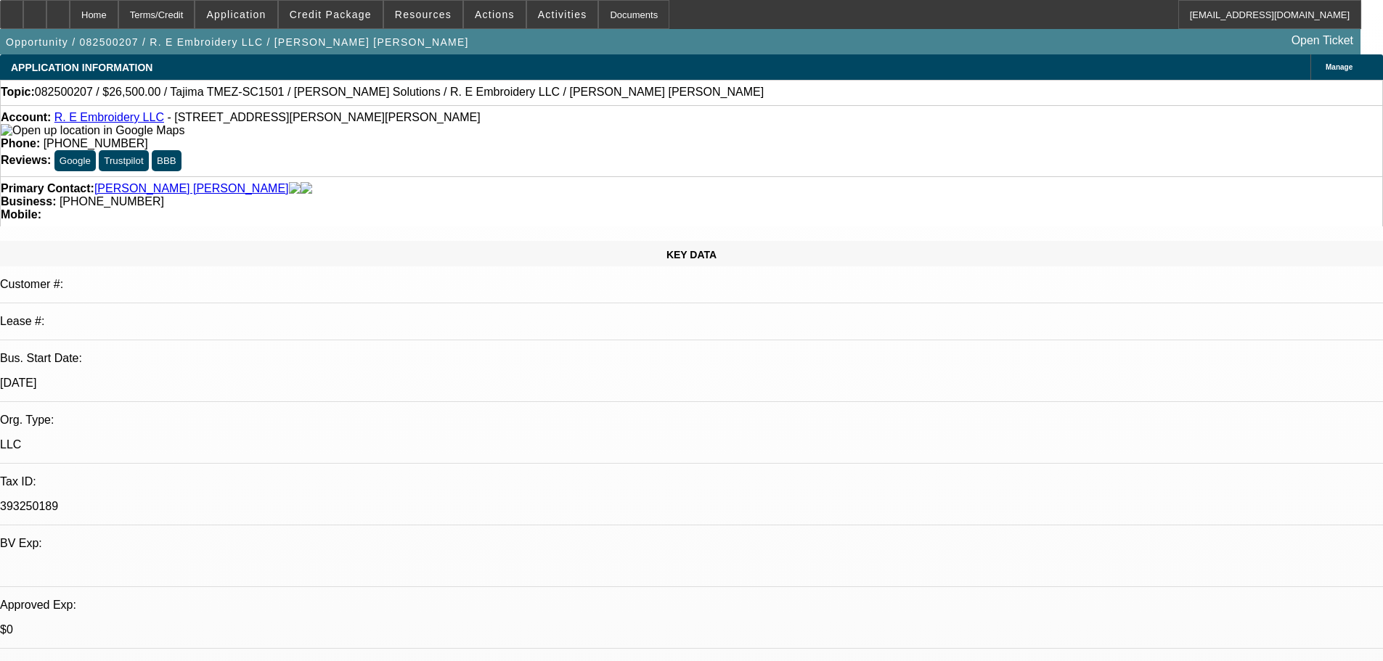
select select "2"
select select "0.1"
select select "4"
select select "0"
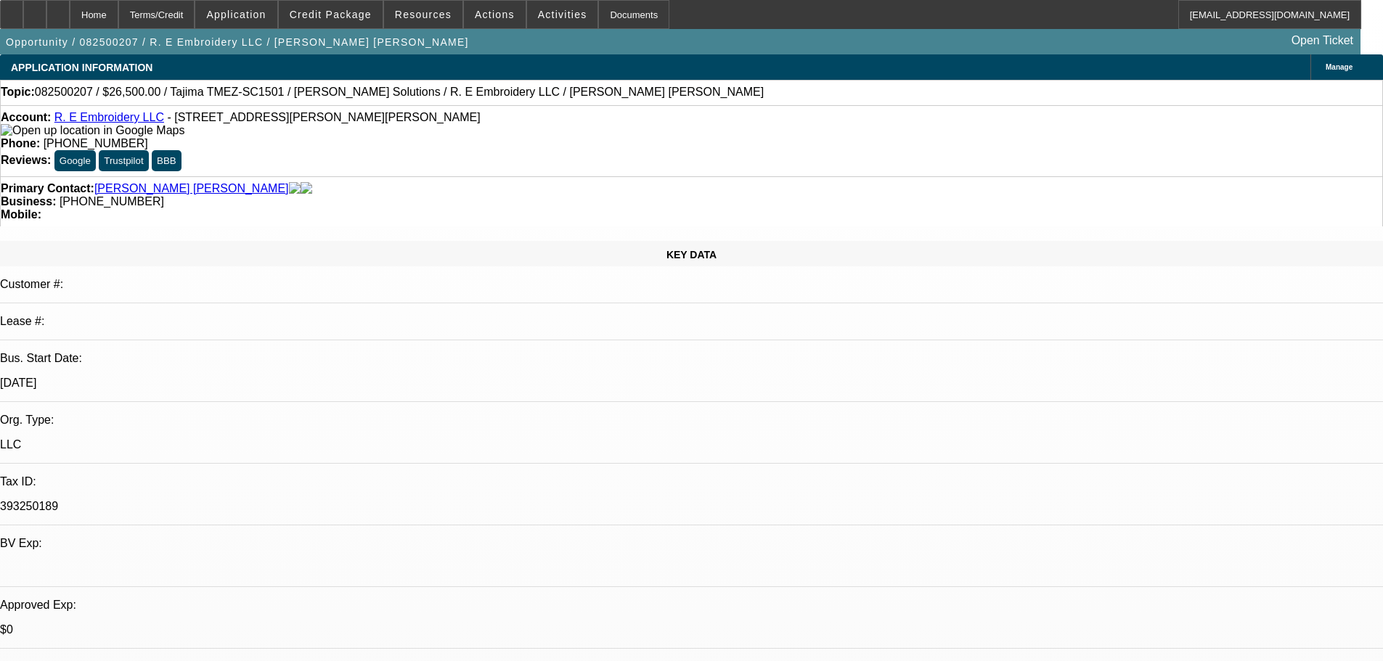
select select "2"
select select "0"
select select "6"
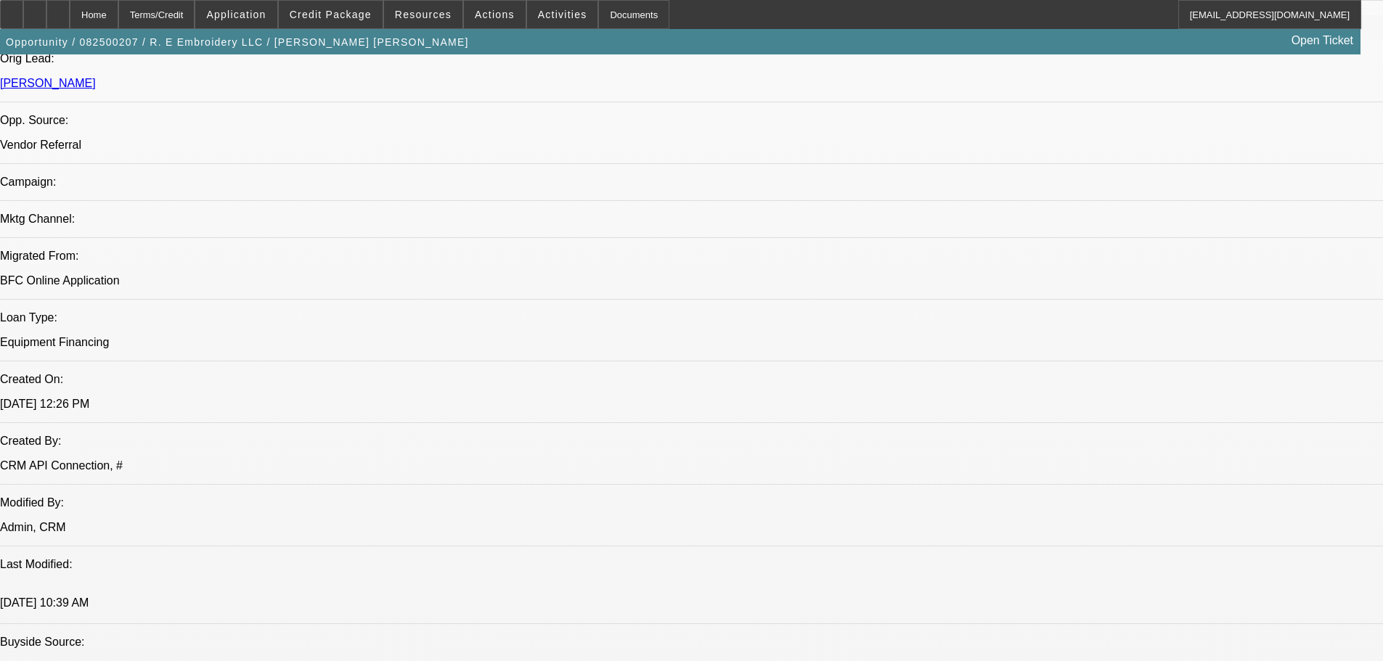
scroll to position [1162, 0]
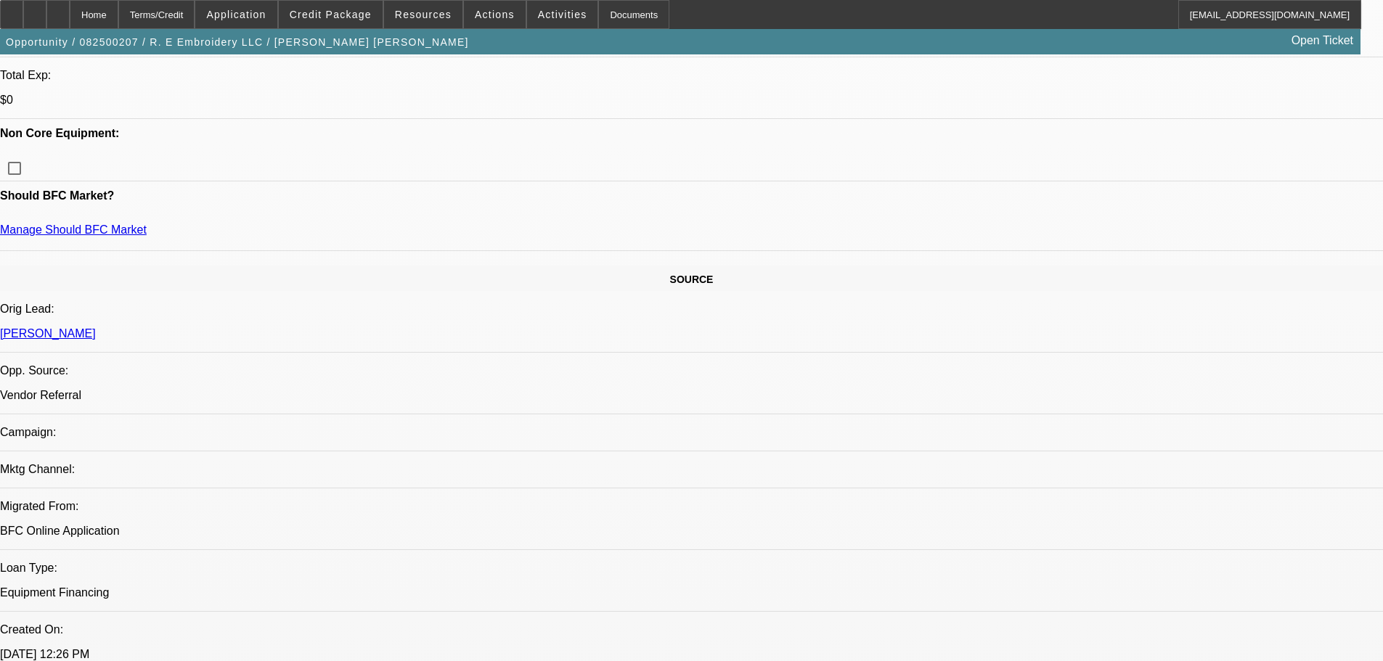
scroll to position [1379, 0]
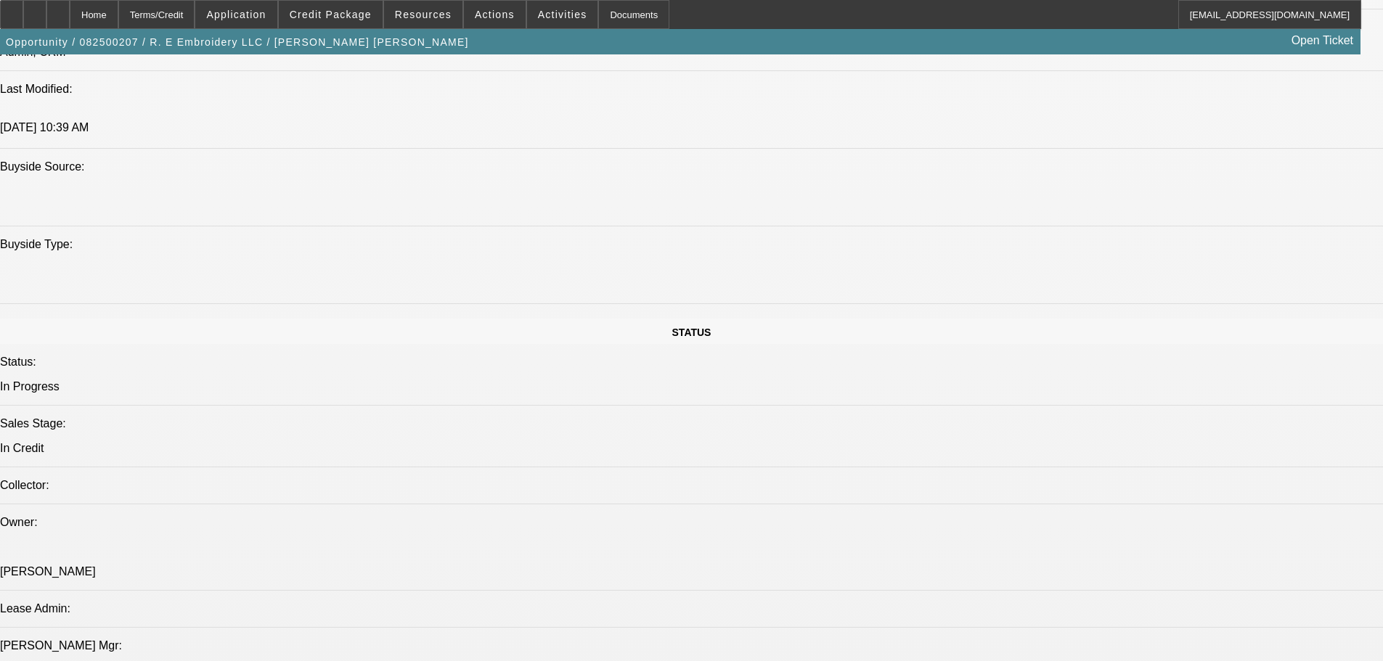
click at [70, 6] on div at bounding box center [57, 14] width 23 height 29
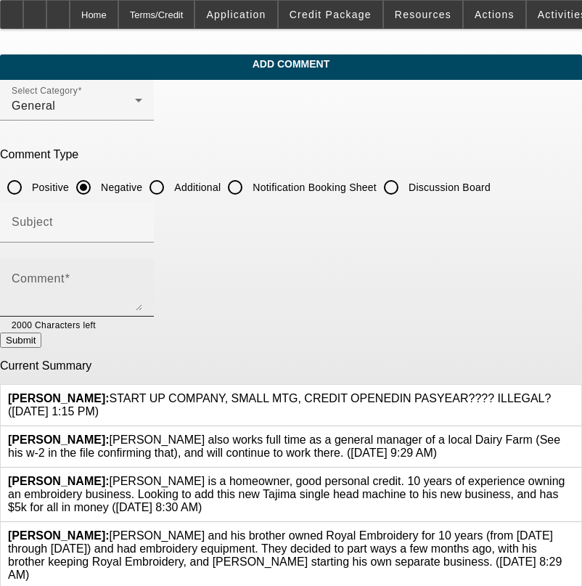
click at [101, 288] on textarea "Comment" at bounding box center [77, 293] width 131 height 35
type textarea "n"
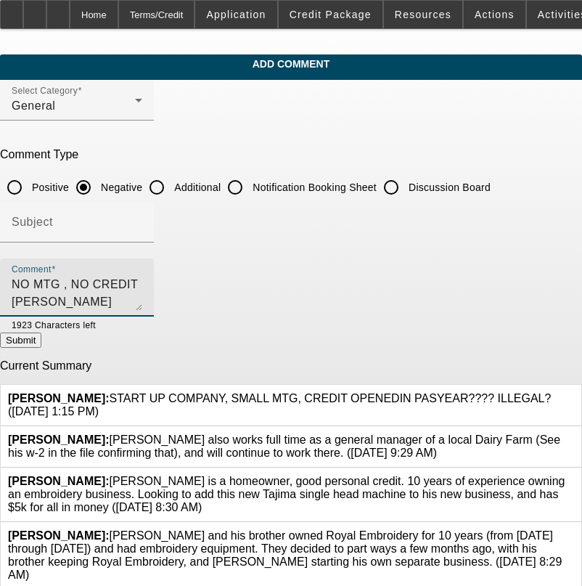
click at [89, 282] on textarea "NO MTG , NO CREDIT [PERSON_NAME] TOOK ON $97,000 LINCOLN AUTO LOAN 7 MONTGHS AG…" at bounding box center [77, 293] width 131 height 35
click at [142, 285] on textarea "NO MTG , HE HAS NO CREDIT HOWEEVER TOOK ON $97,000 LINCOLN AUTO LOAN 7 MONTGHS …" at bounding box center [77, 293] width 131 height 35
click at [142, 279] on textarea "NO MTG , HE HAS NO CREDIT HOWEVER TOOK ON $97,000 LINCOLN AUTO LOAN 7 MONTGHS A…" at bounding box center [77, 293] width 131 height 35
click at [142, 280] on textarea "NO MTG , HE HAS NO CREDIT HOWEVER TOOK ON $97,000 LINCOLN AUTO LOAN [DATE]??" at bounding box center [77, 293] width 131 height 35
type textarea "NO MTG , HE HAS NO CREDIT TO SPEAK OF HOWEVER TOOK ON $97,000 LINCOLN AUTO LOAN…"
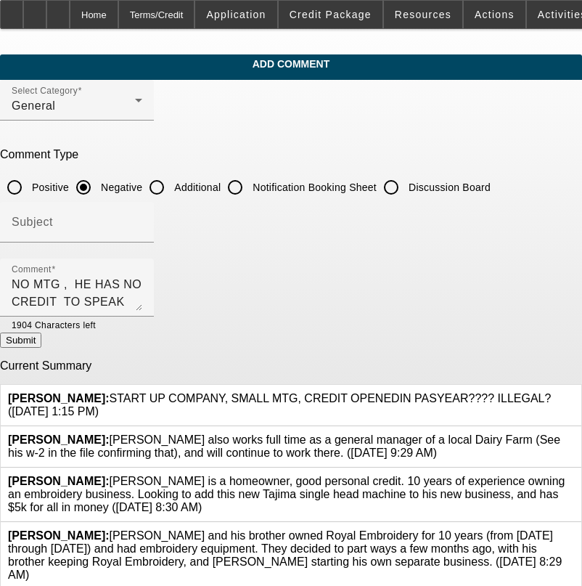
click at [41, 344] on button "Submit" at bounding box center [20, 339] width 41 height 15
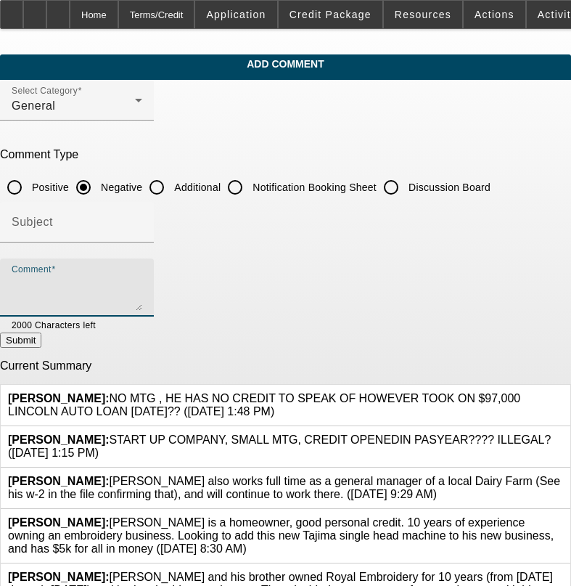
click at [142, 280] on textarea "Comment" at bounding box center [77, 293] width 131 height 35
type textarea "892 ON HIS ssn ISNT A VALID NYUMBER , MORE LIKE AN TAX ID NUMBERE OR ITIN ."
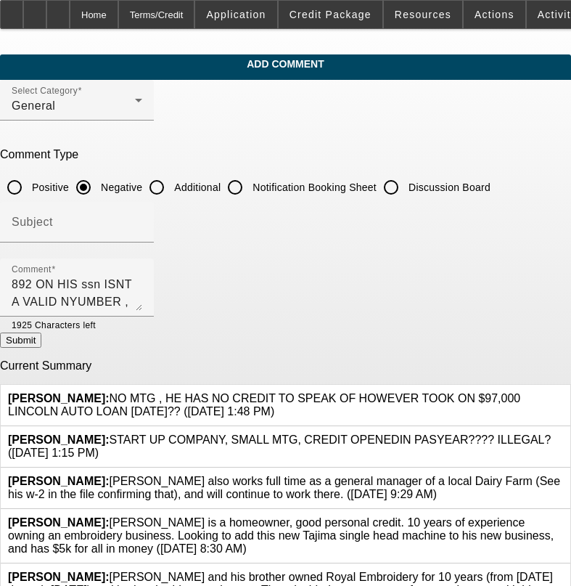
click at [41, 343] on button "Submit" at bounding box center [20, 339] width 41 height 15
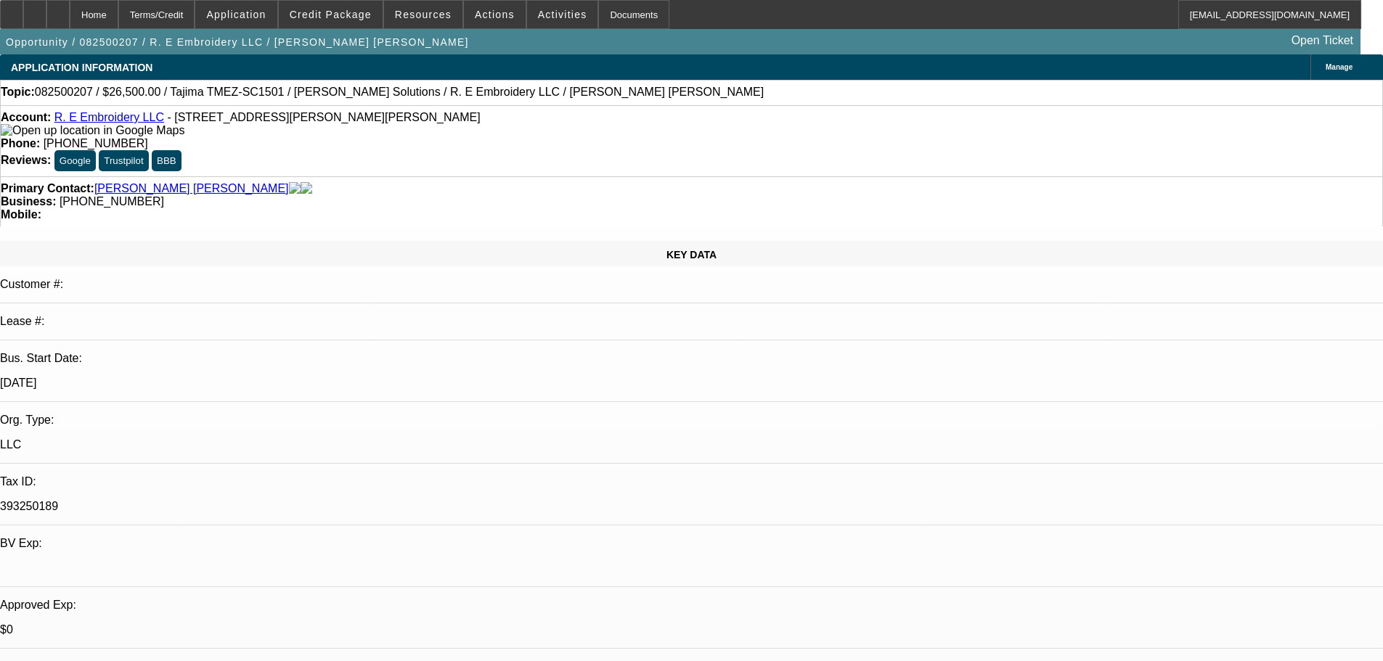
select select "0"
select select "2"
select select "0.1"
select select "4"
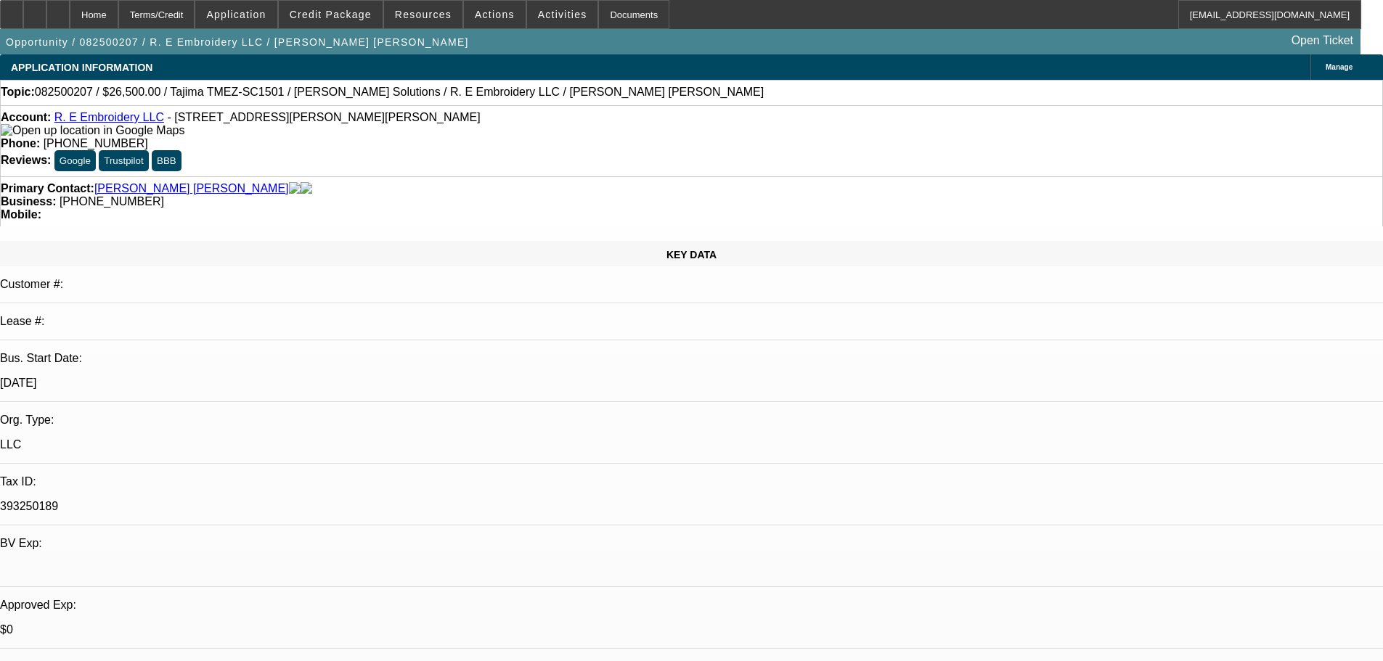
select select "0"
select select "2"
select select "0"
select select "6"
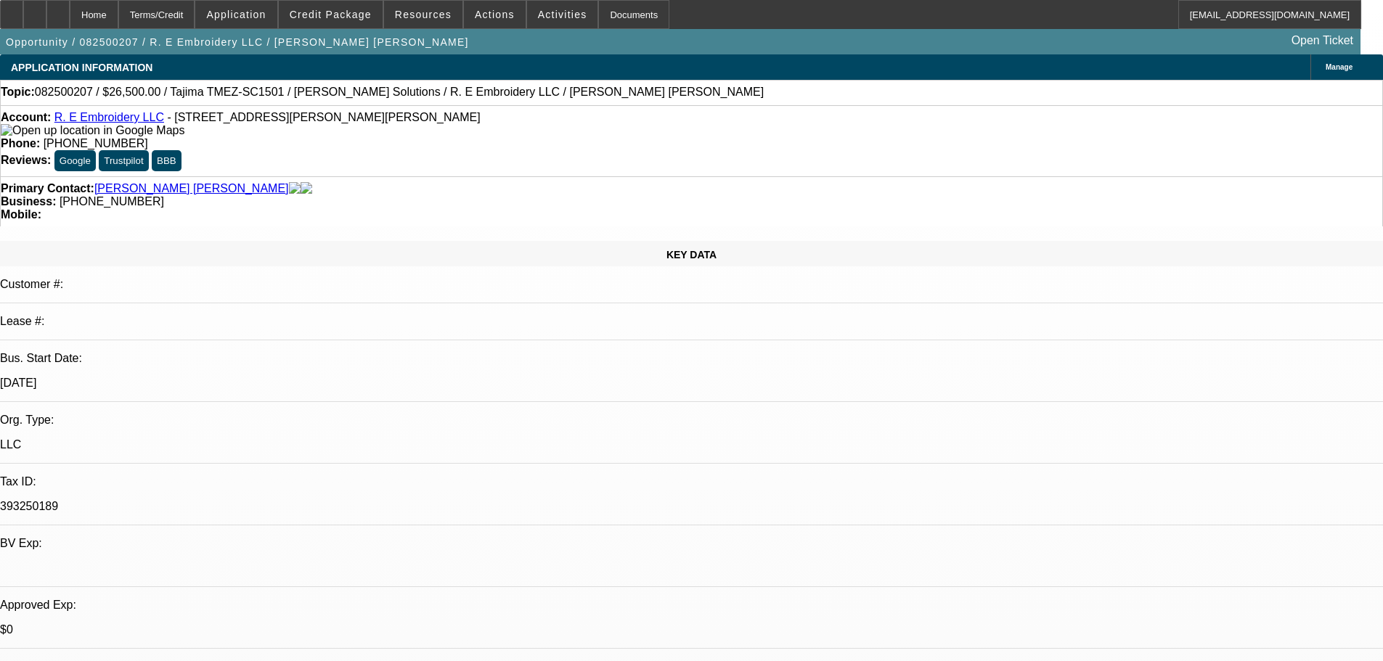
click at [33, 131] on img at bounding box center [93, 130] width 184 height 13
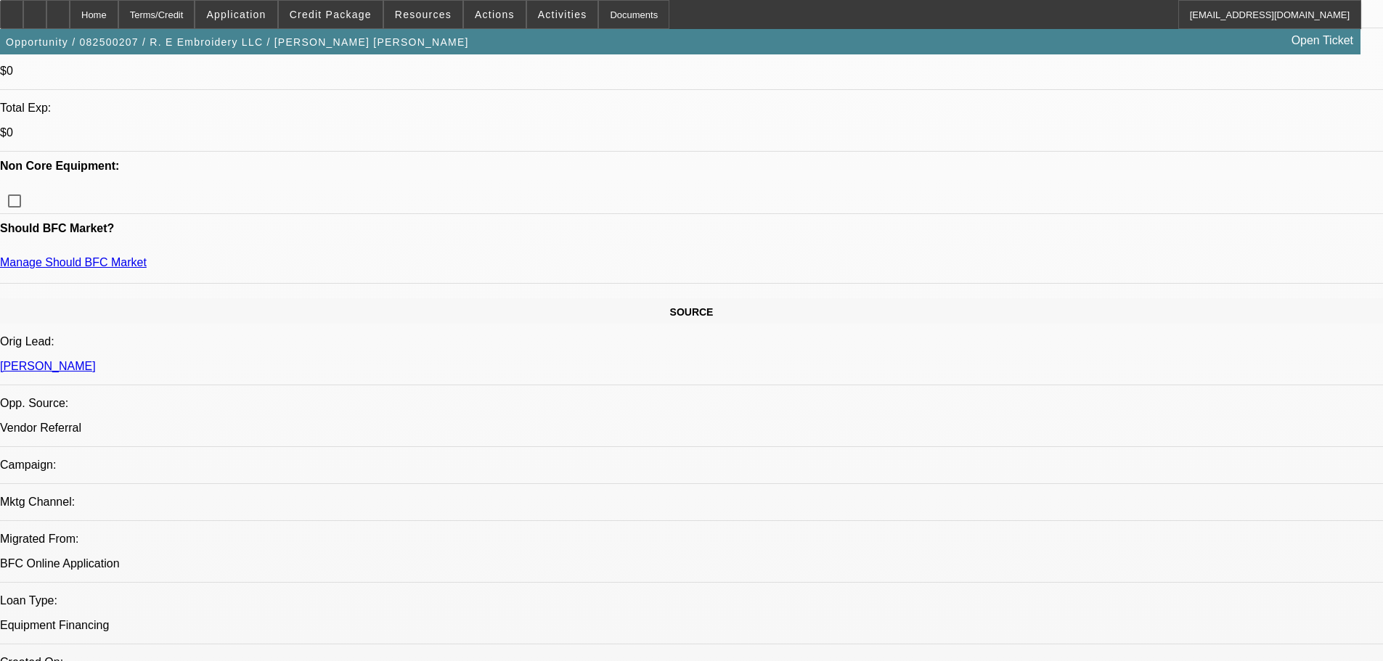
scroll to position [581, 0]
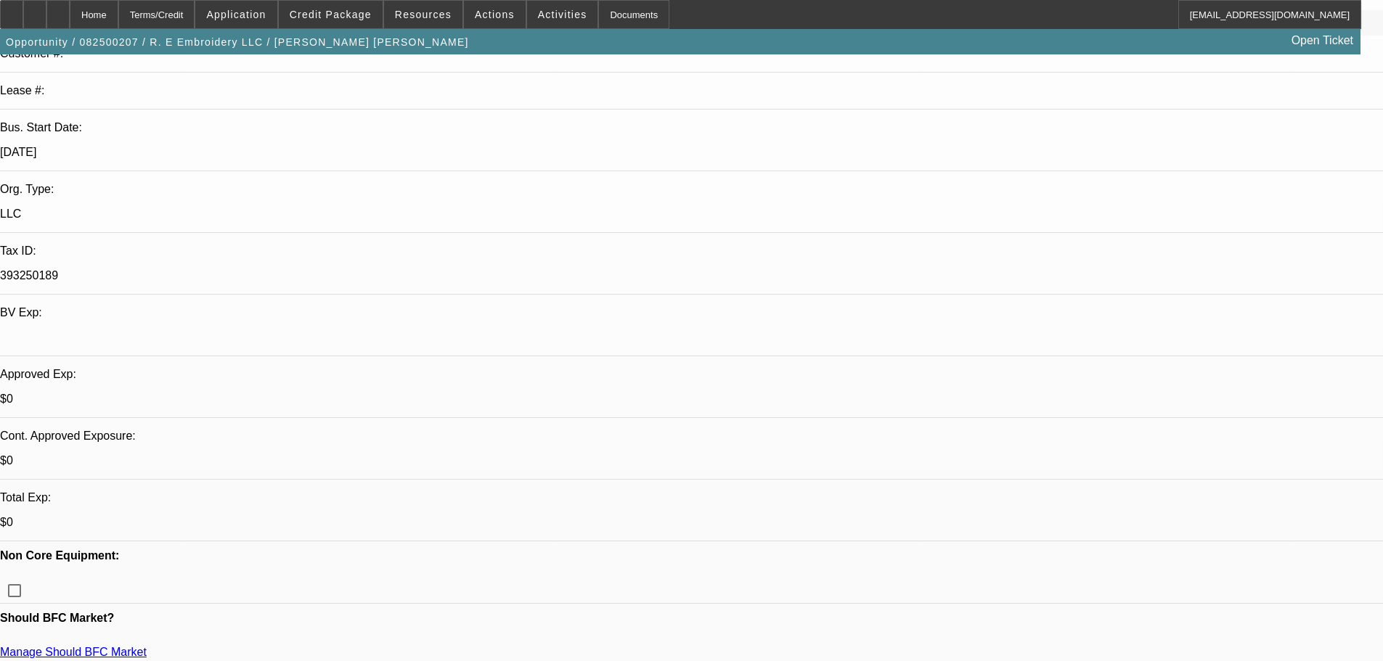
scroll to position [0, 0]
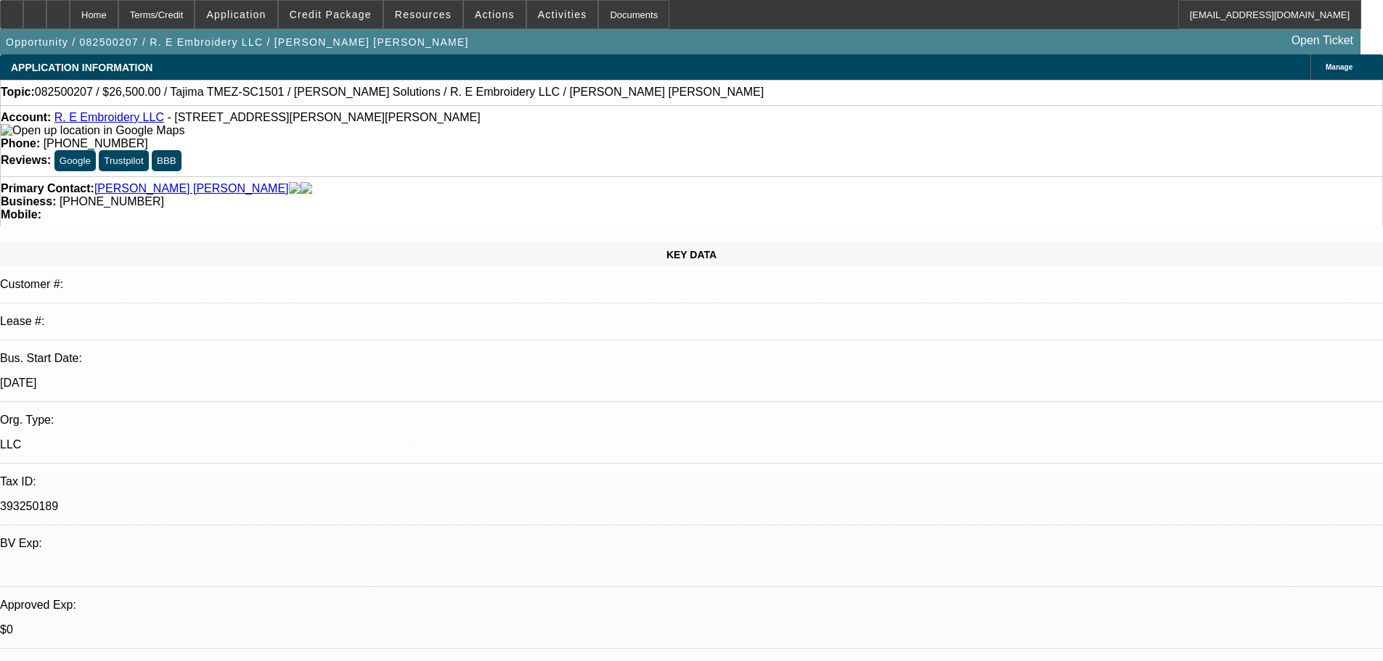
click at [35, 131] on img at bounding box center [93, 130] width 184 height 13
click at [34, 132] on img at bounding box center [93, 130] width 184 height 13
click at [23, 20] on div at bounding box center [11, 14] width 23 height 29
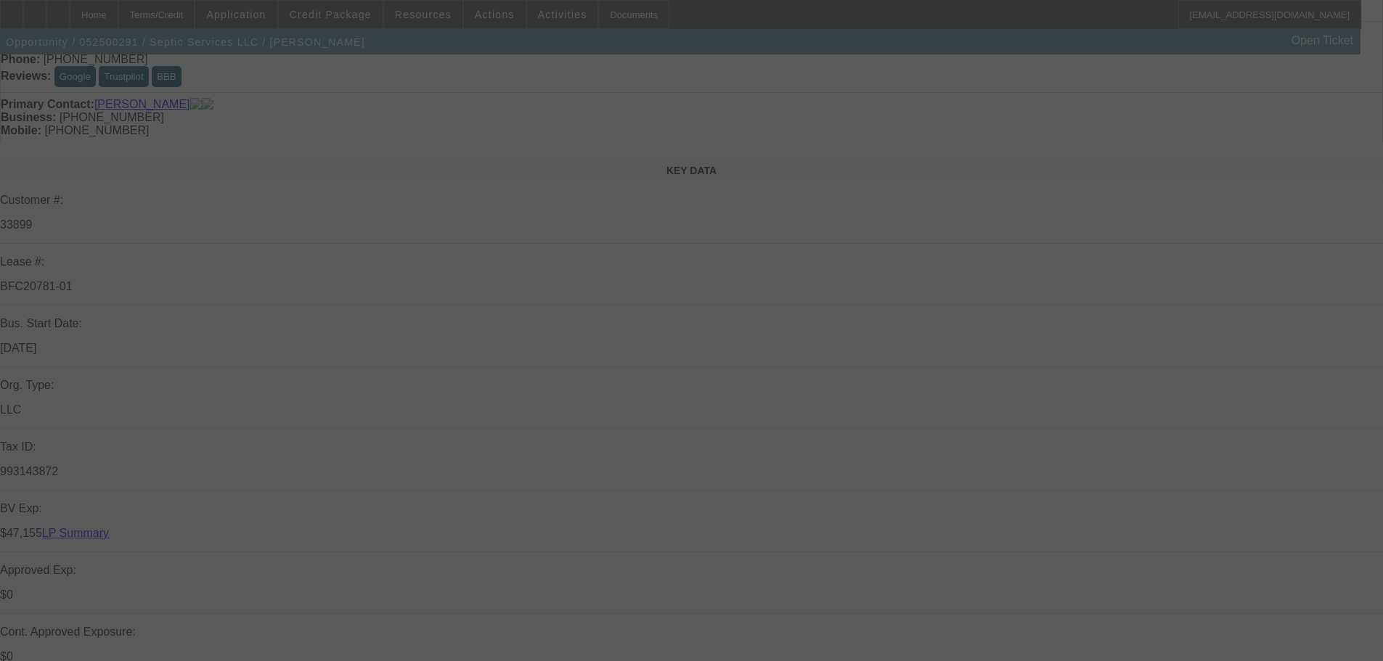
scroll to position [218, 0]
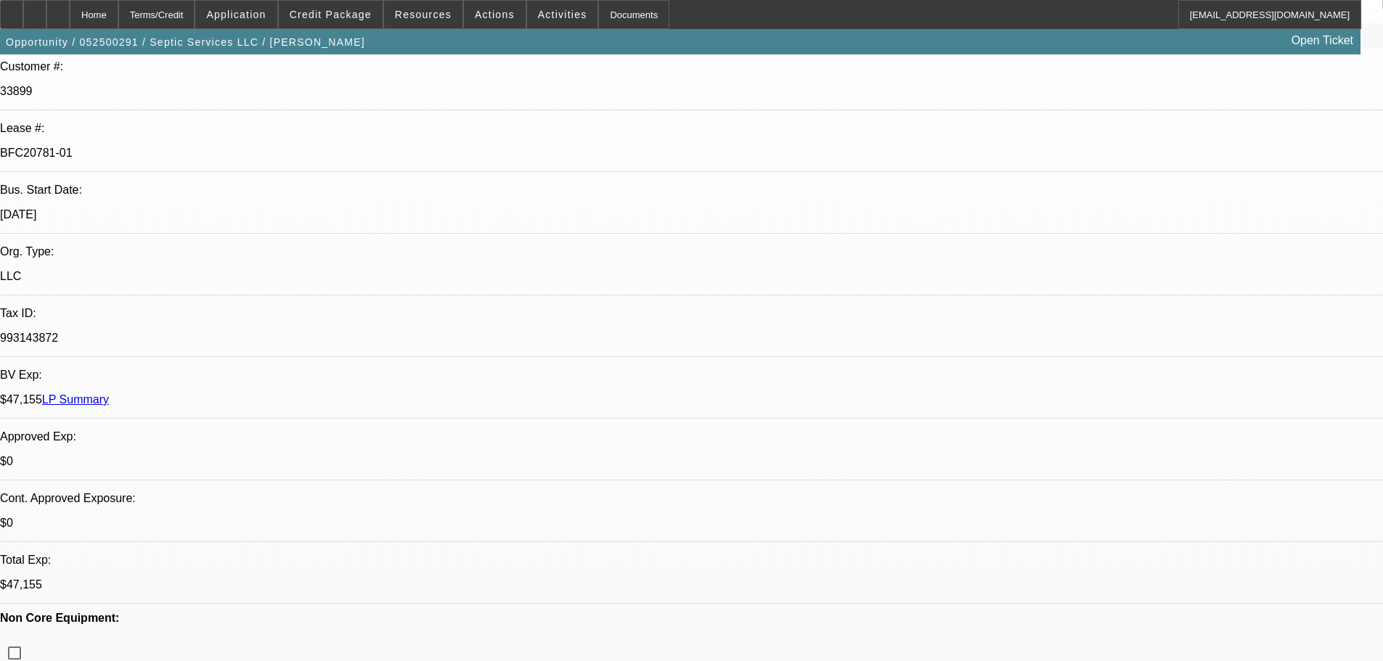
select select "0"
select select "2"
select select "0"
select select "6"
select select "0"
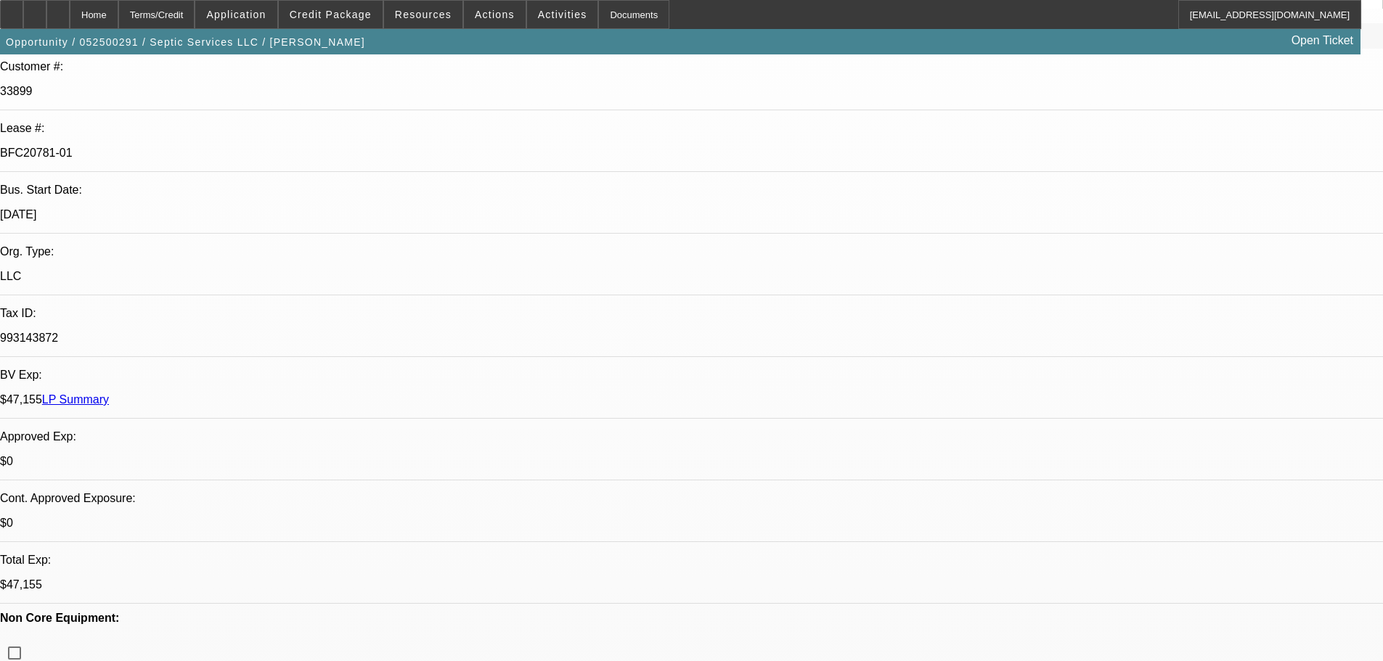
select select "2"
select select "0"
select select "2"
select select "0"
select select "2"
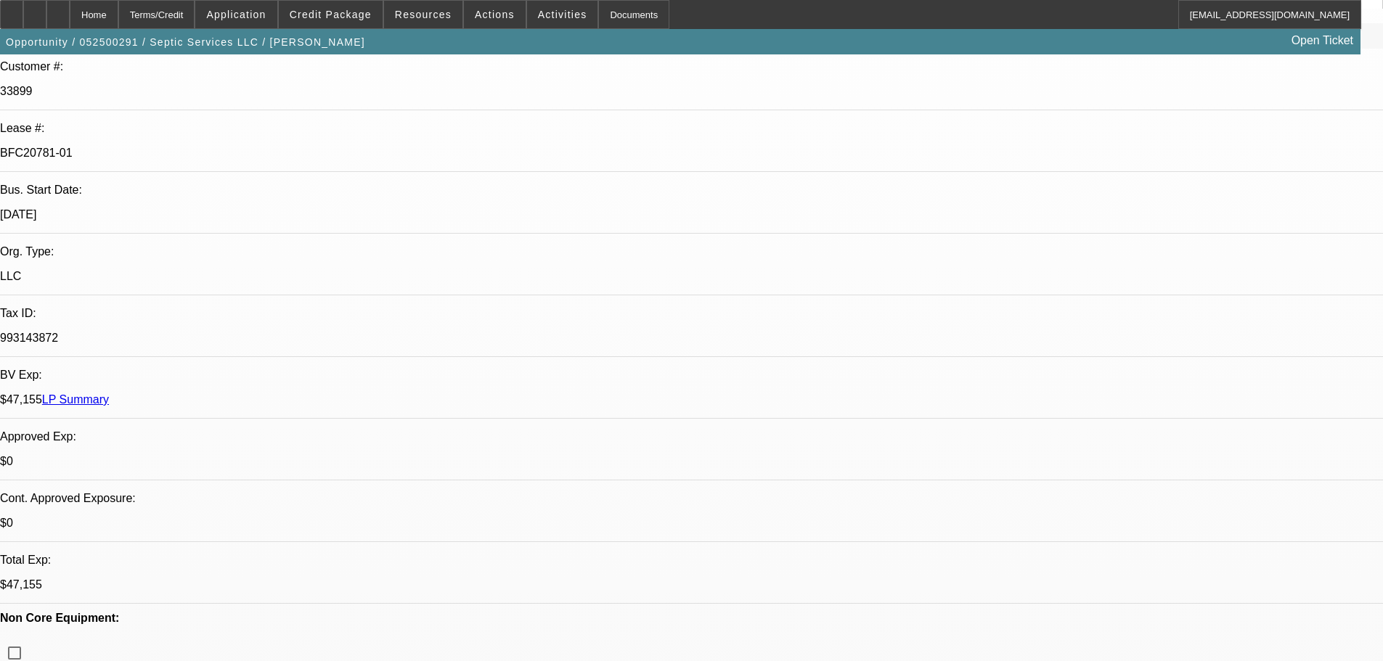
select select "0"
select select "2"
select select "0"
select select "2"
select select "0"
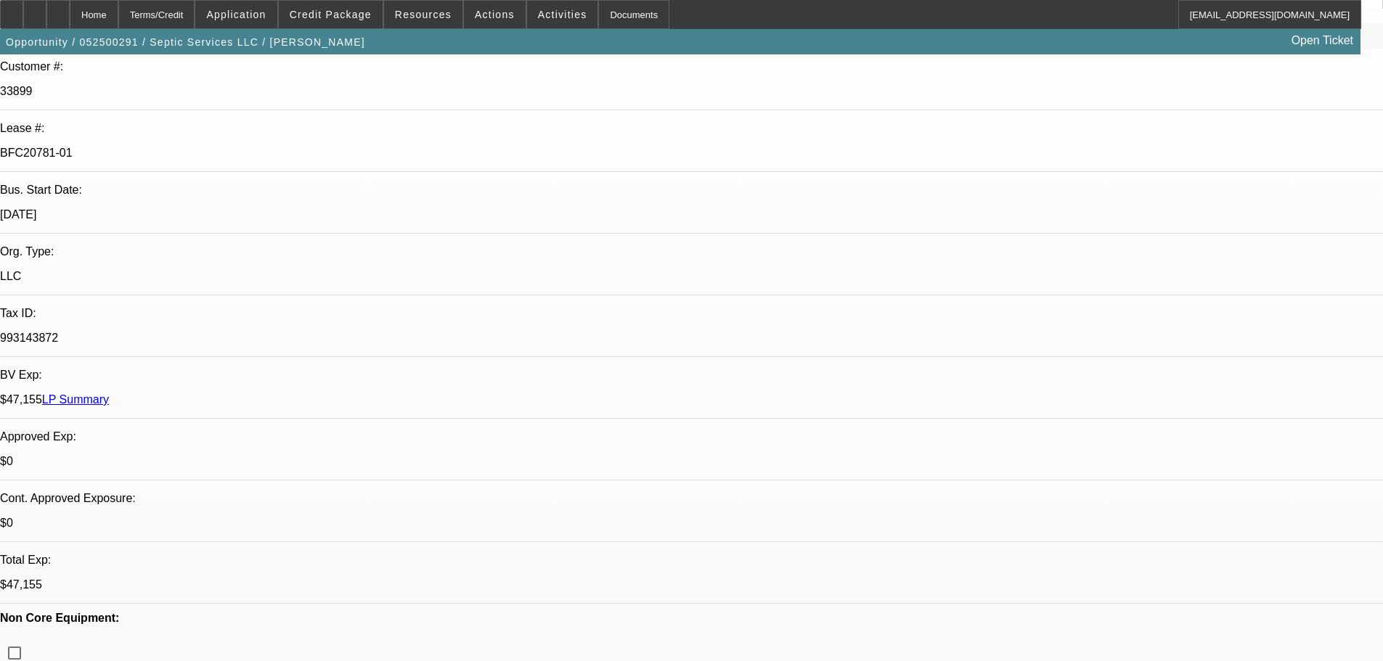
select select "2"
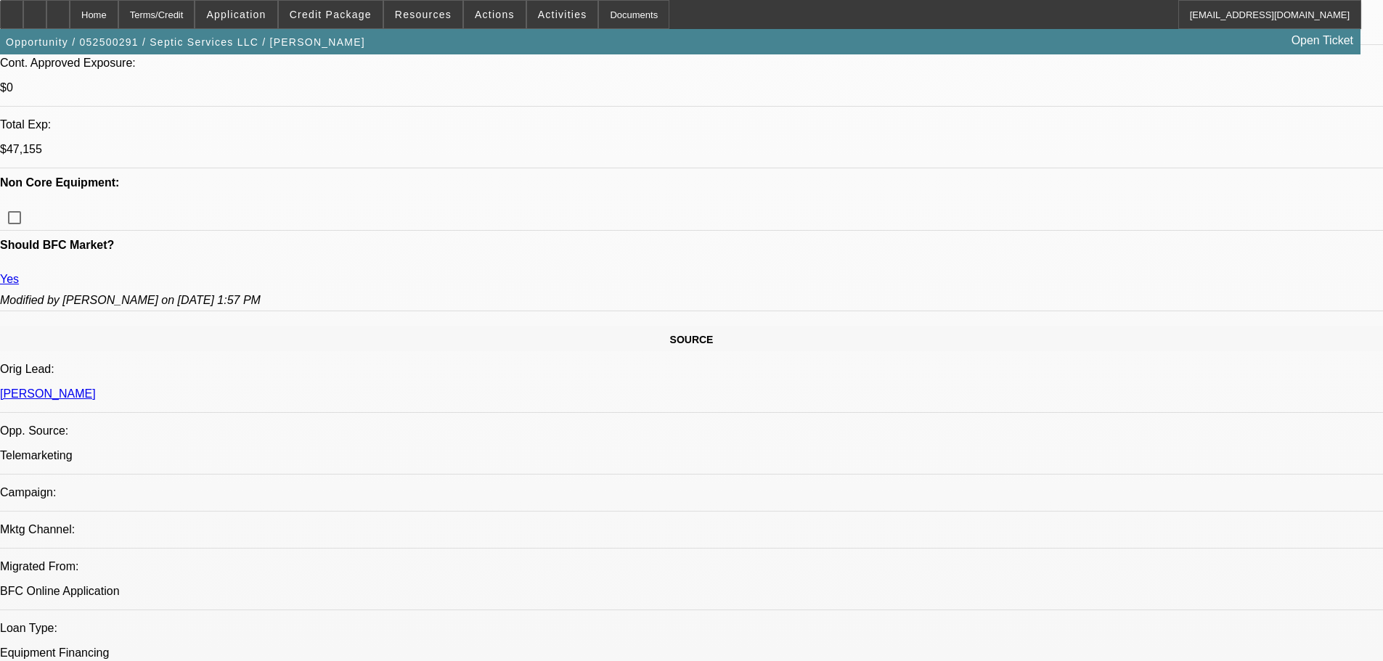
scroll to position [0, 0]
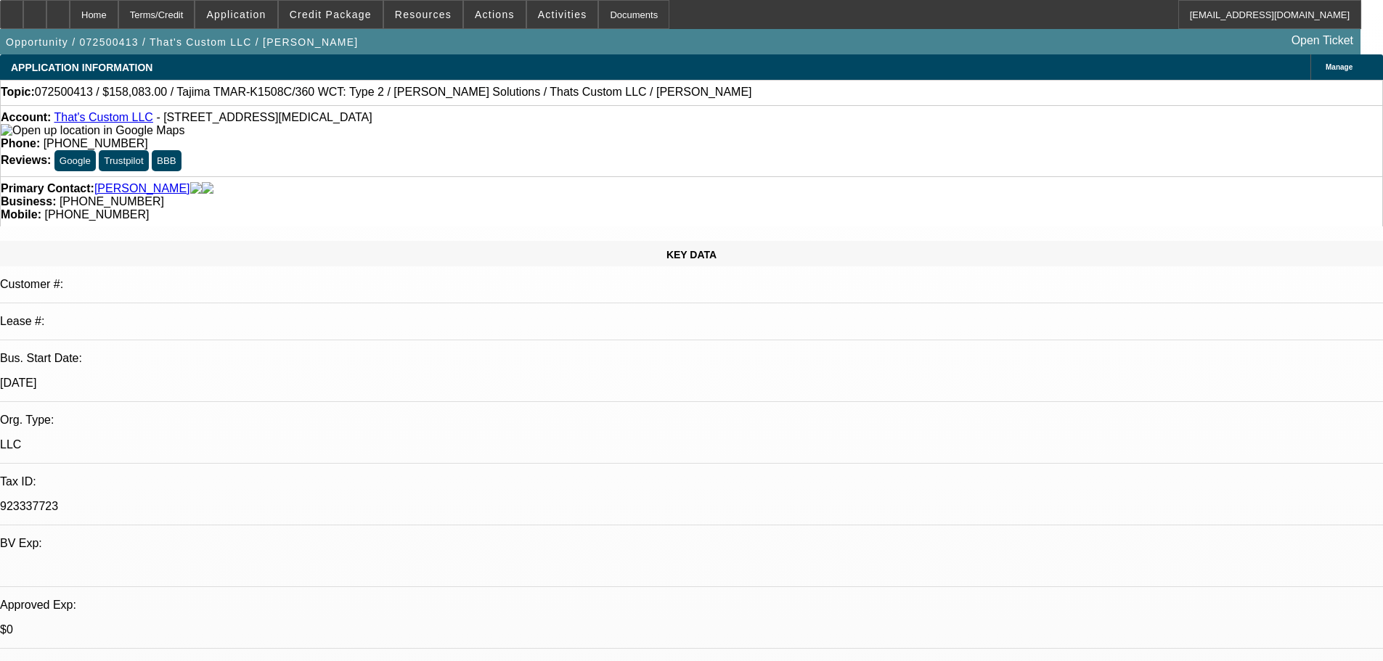
select select "0.15"
select select "2"
select select "0"
select select "6"
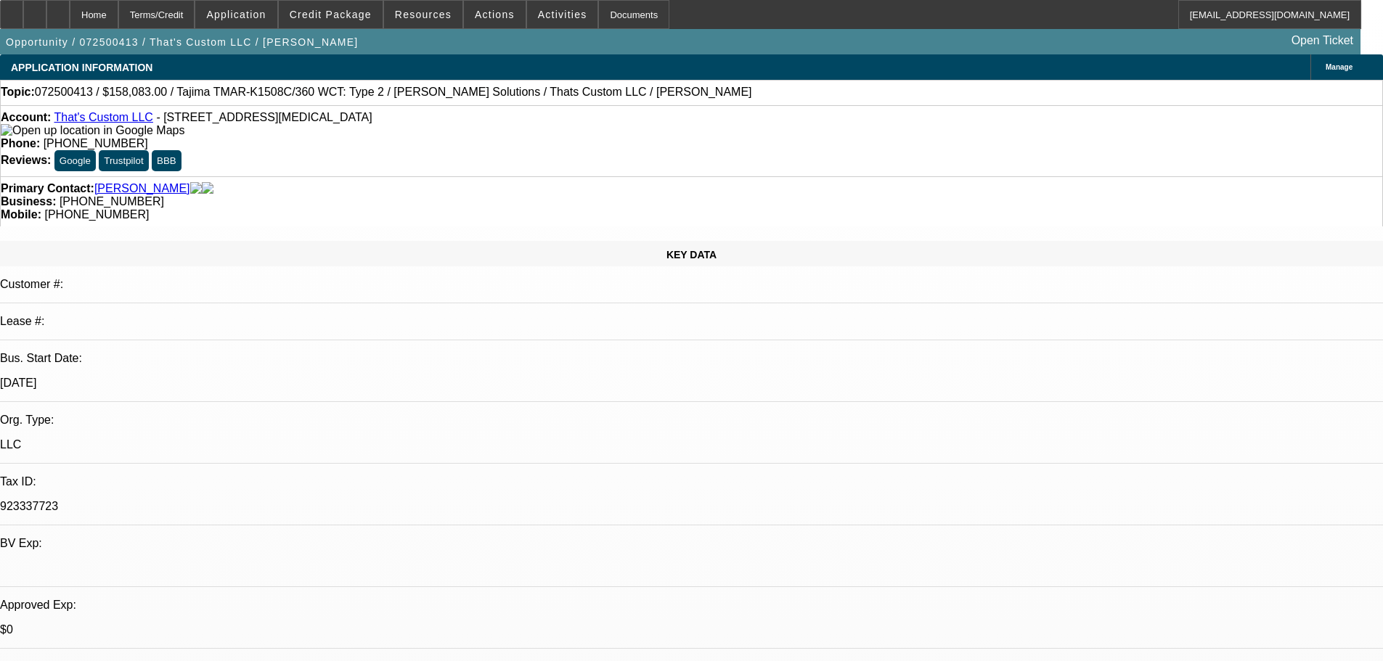
select select "0.15"
select select "2"
select select "0"
select select "6"
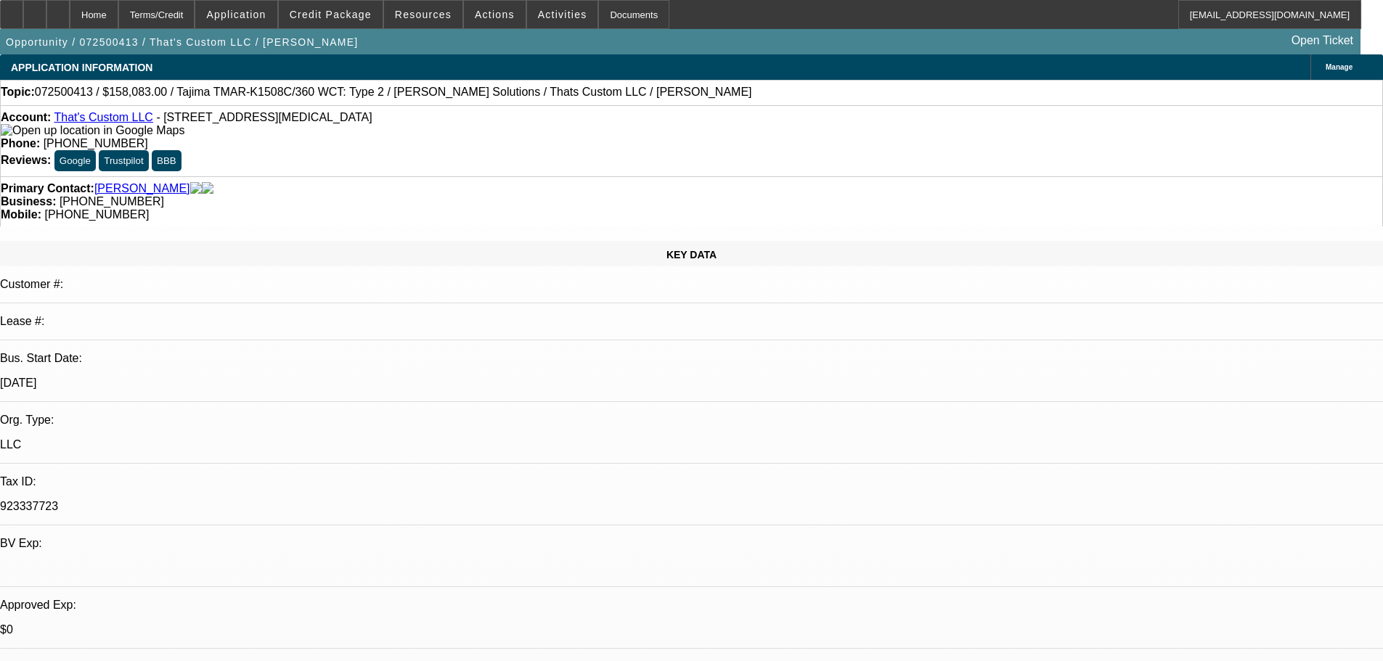
select select "0.15"
select select "2"
select select "0"
select select "6"
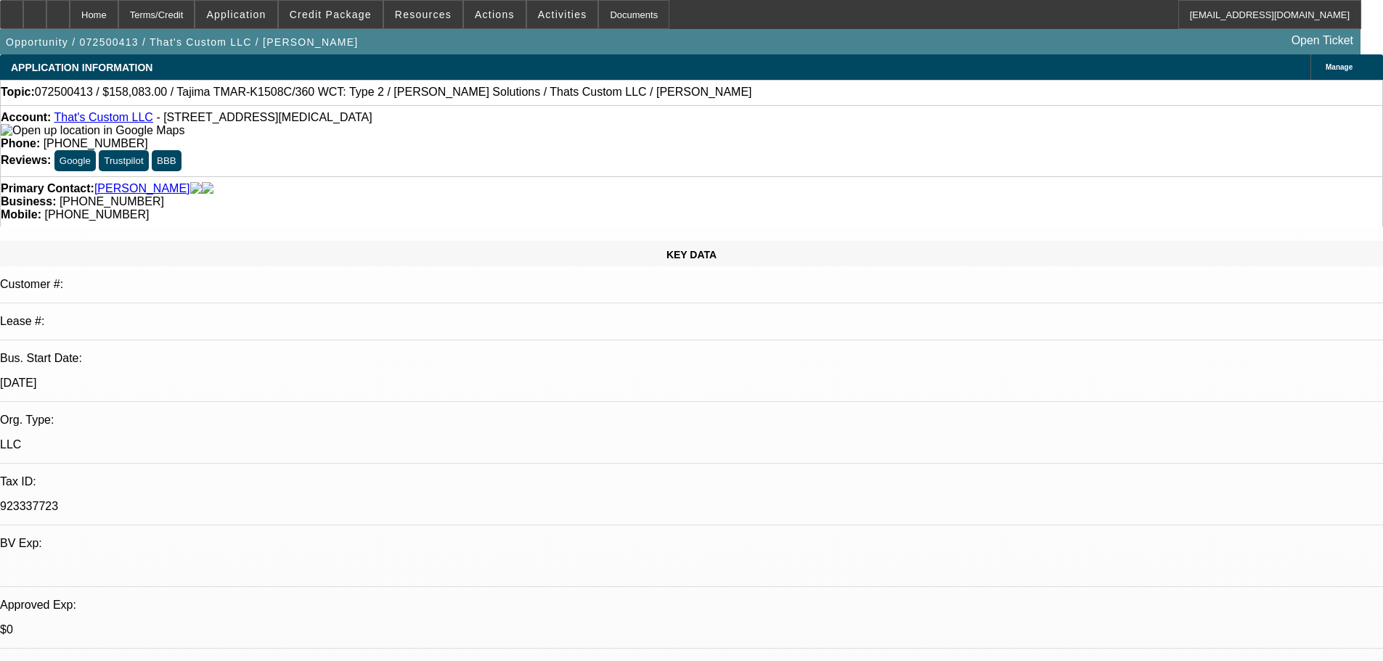
select select "0.15"
select select "2"
select select "0"
select select "6"
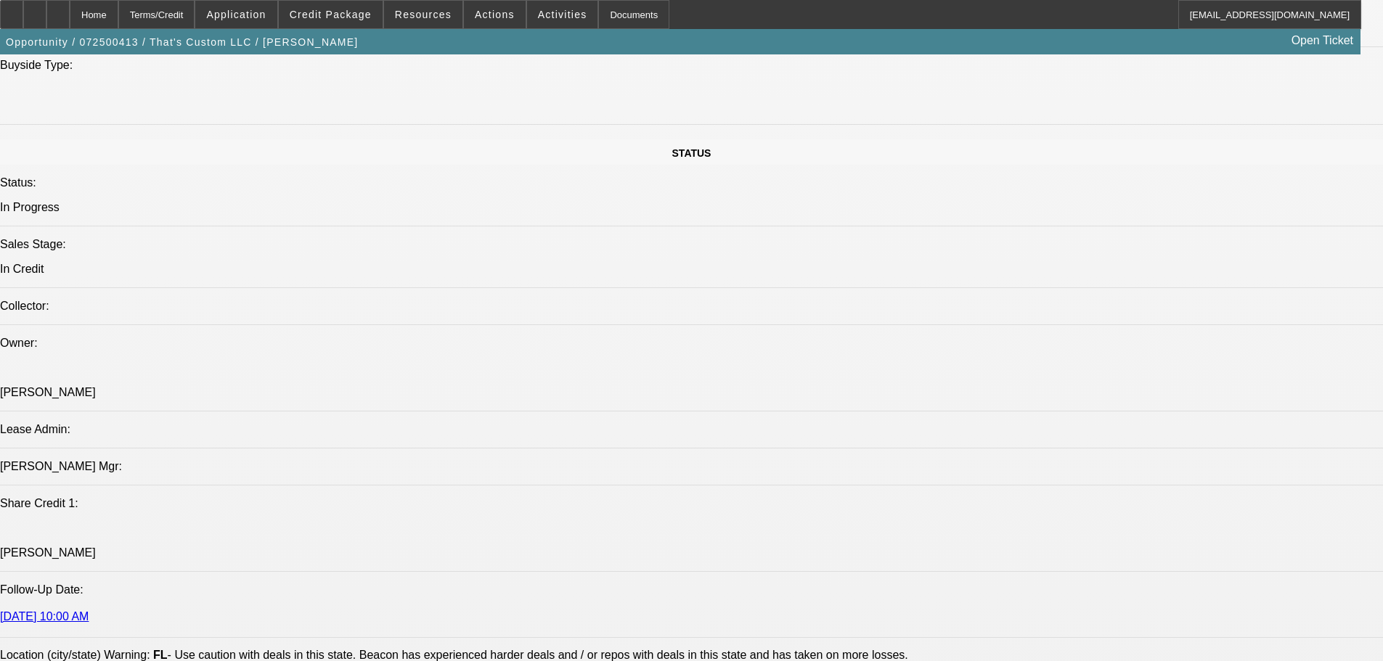
scroll to position [1452, 0]
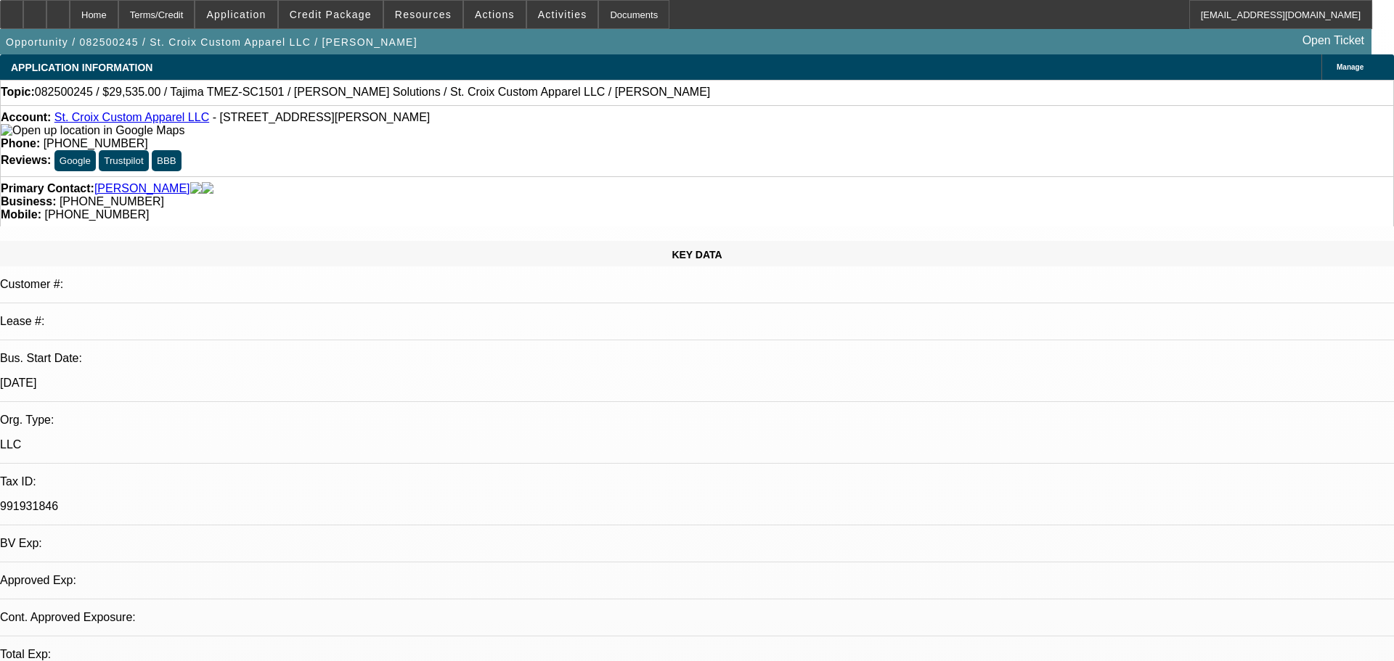
select select "0"
select select "2"
select select "0"
select select "6"
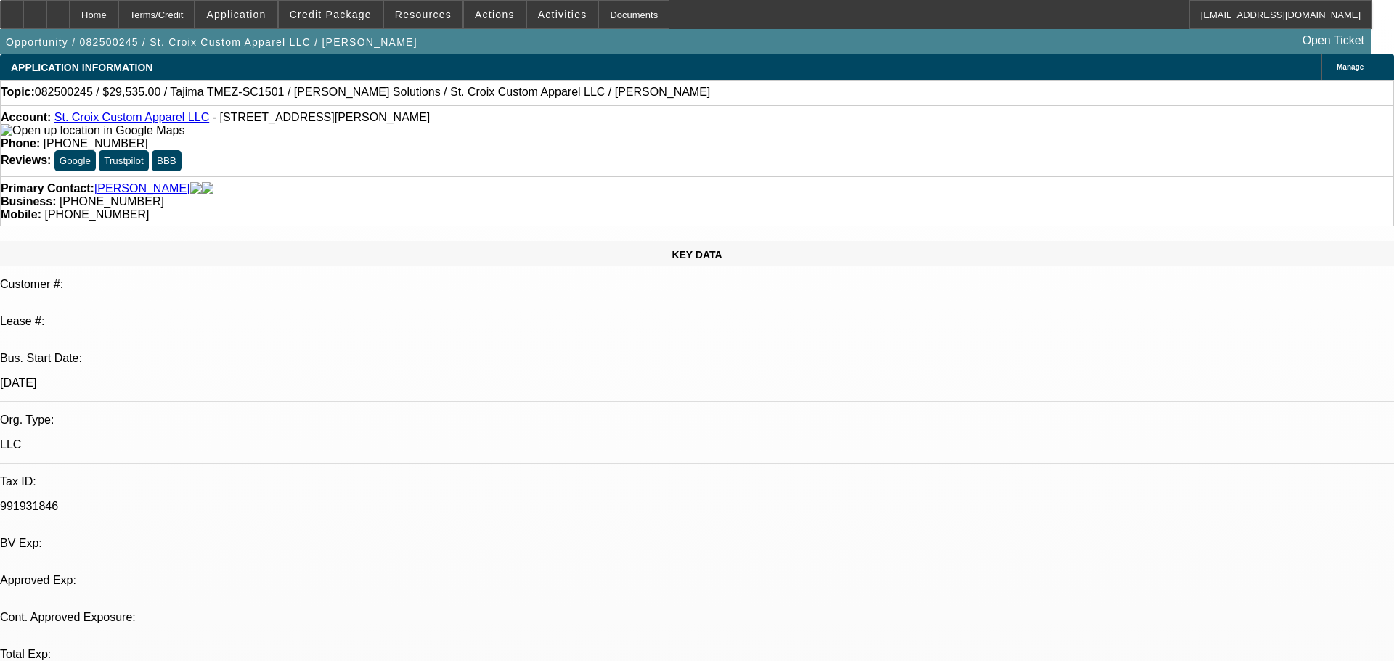
select select "0"
select select "2"
select select "0"
select select "6"
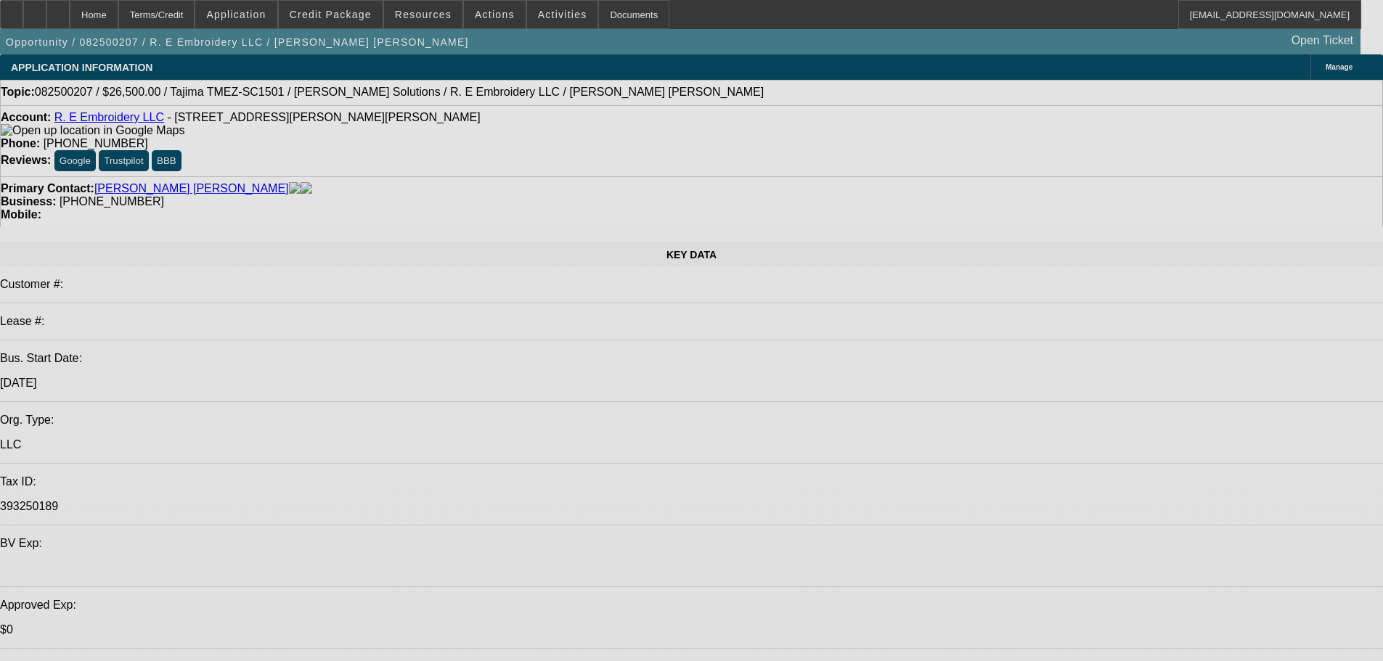
select select "0"
select select "2"
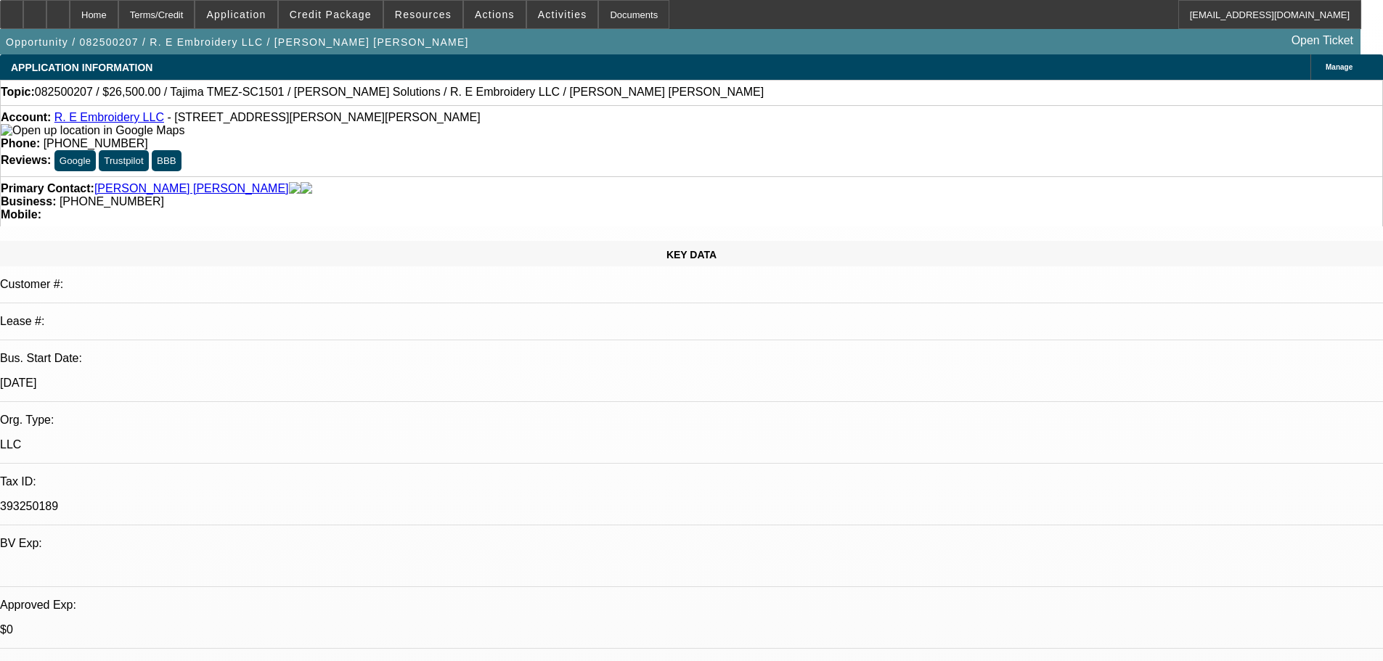
select select "2"
select select "0.1"
select select "4"
select select "0"
select select "2"
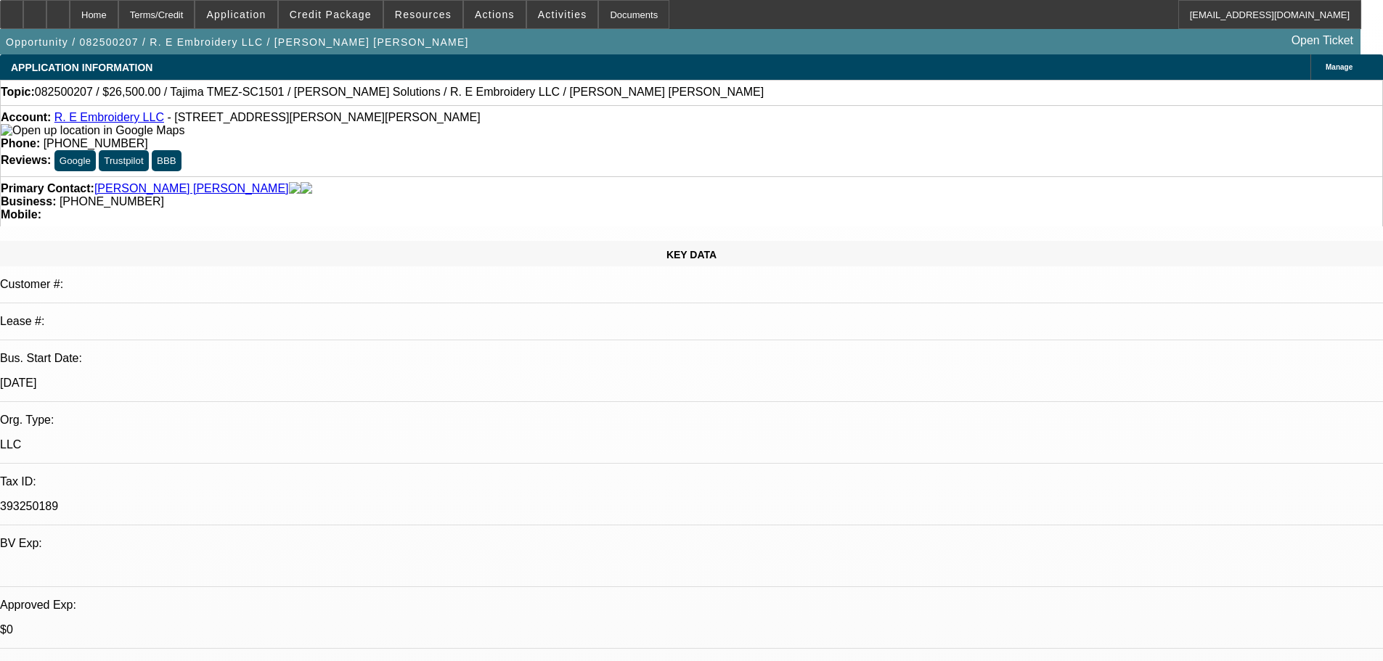
select select "2"
select select "0"
select select "6"
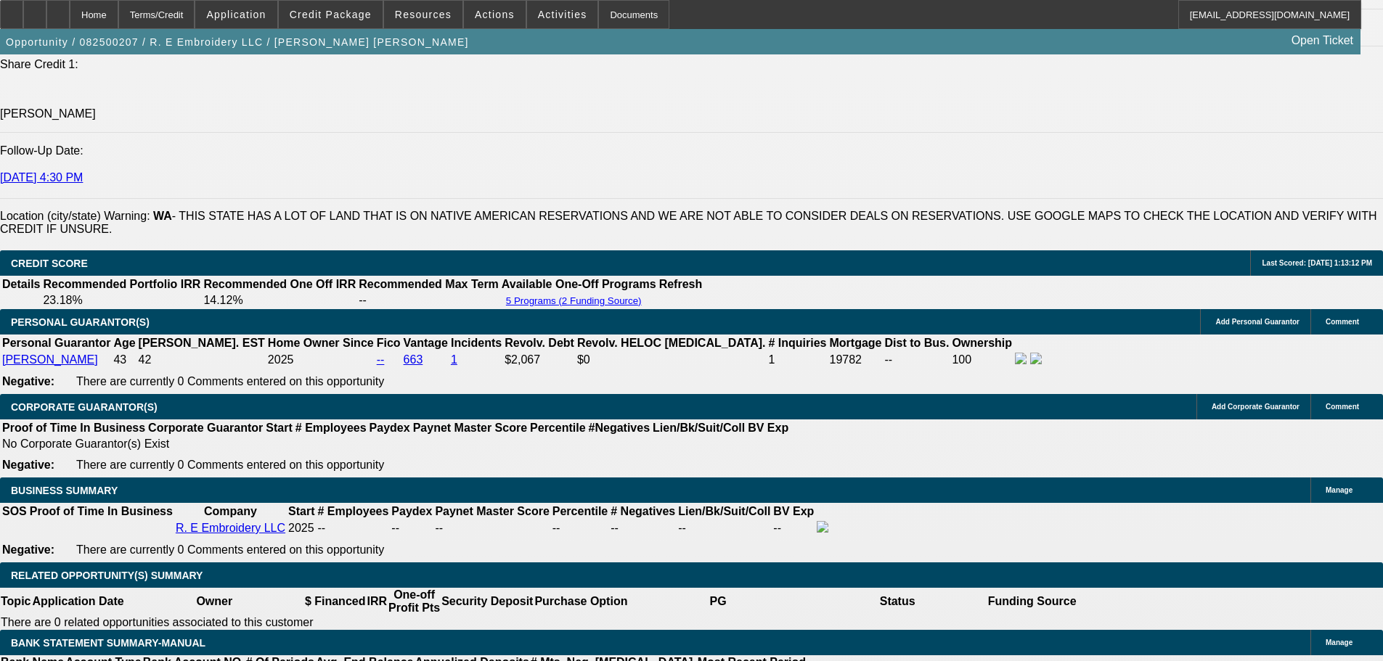
scroll to position [2323, 0]
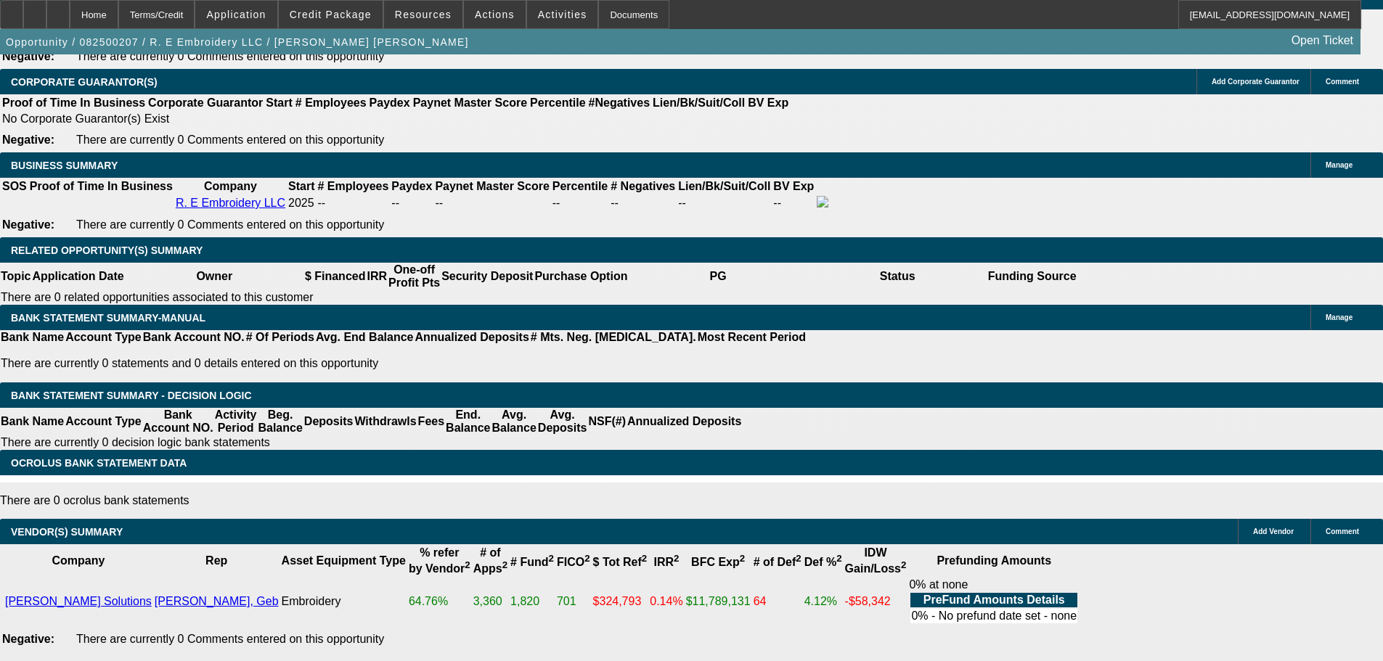
select select "4"
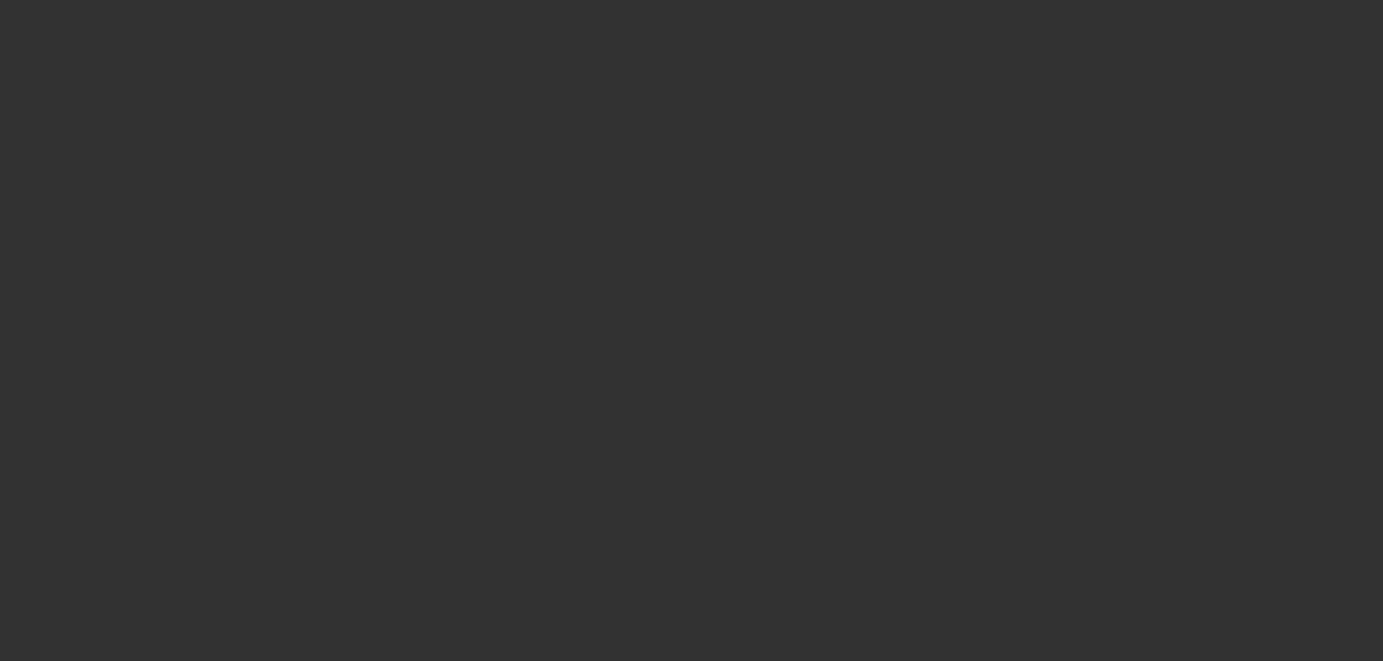
scroll to position [0, 0]
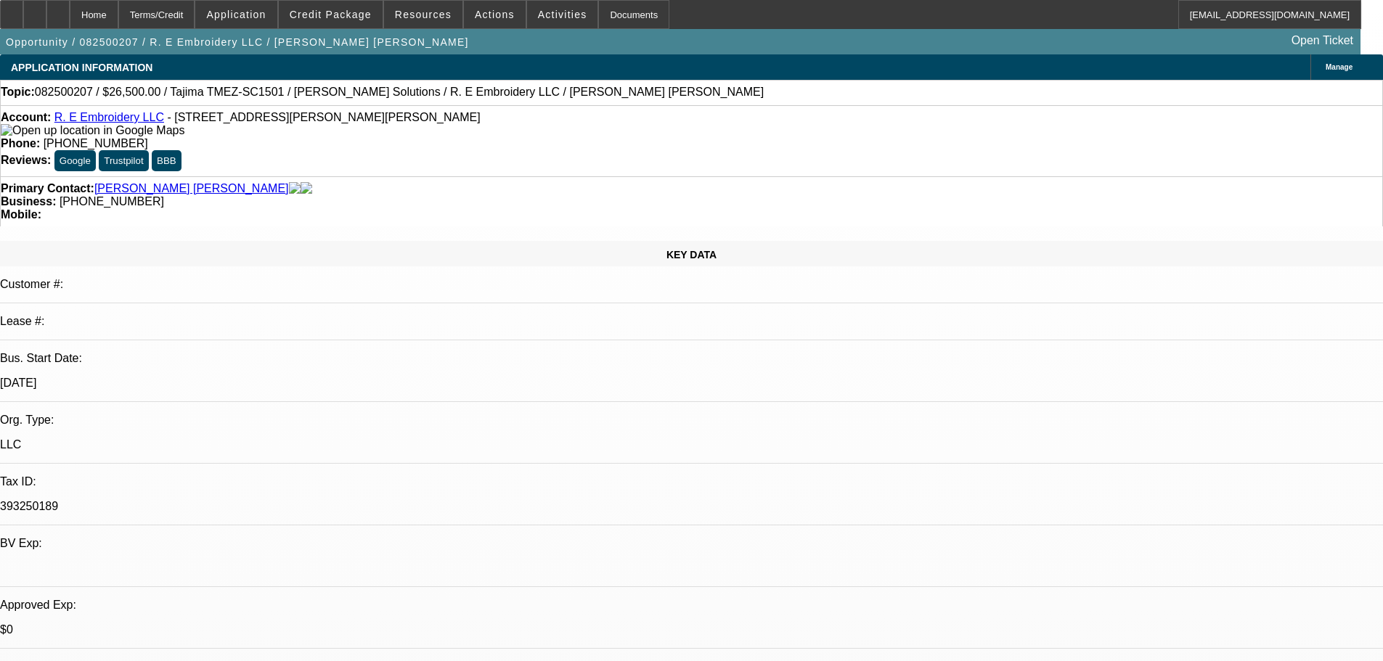
click at [325, 19] on span "Credit Package" at bounding box center [331, 15] width 82 height 12
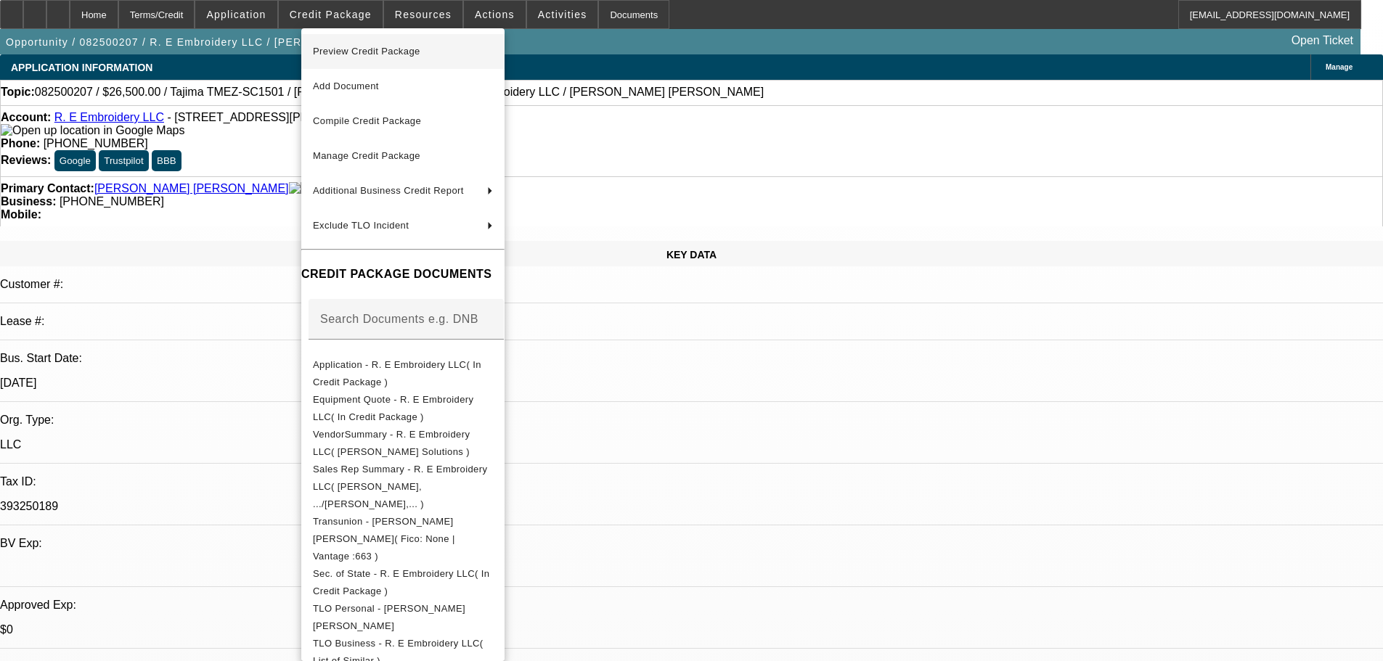
click at [346, 47] on span "Preview Credit Package" at bounding box center [366, 51] width 107 height 11
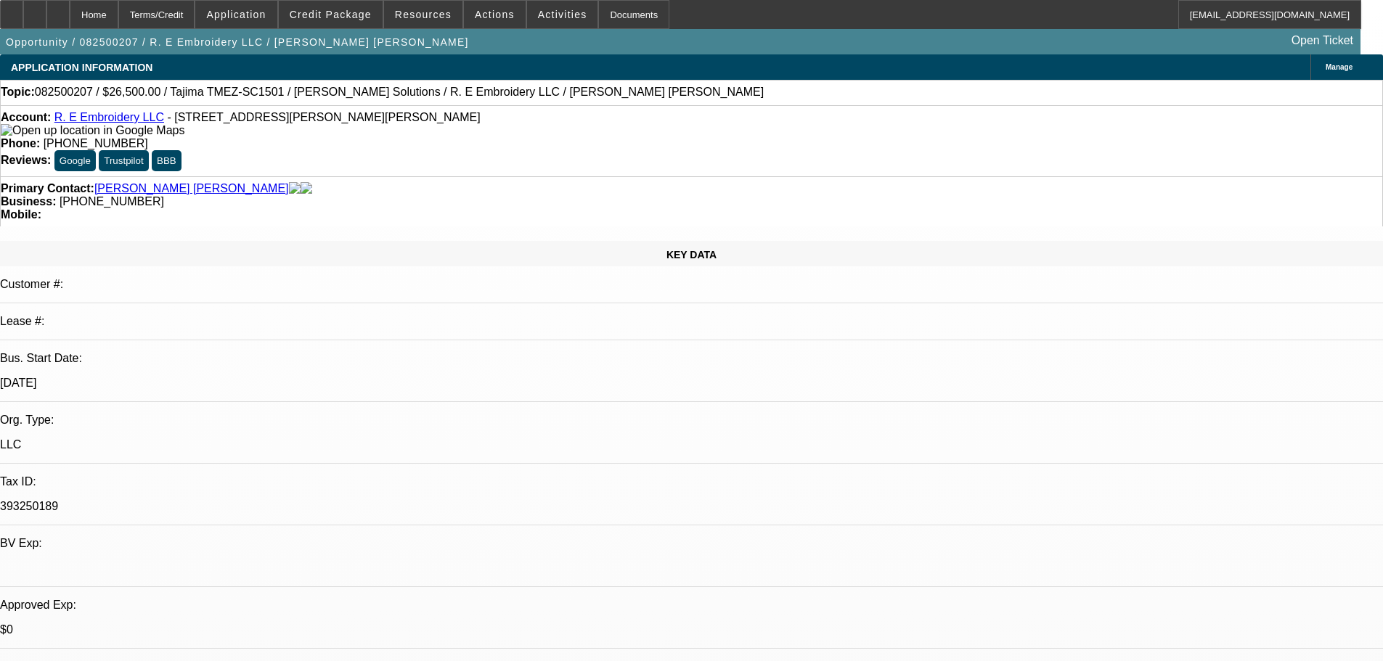
scroll to position [14, 0]
click at [327, 20] on span "Credit Package" at bounding box center [331, 15] width 82 height 12
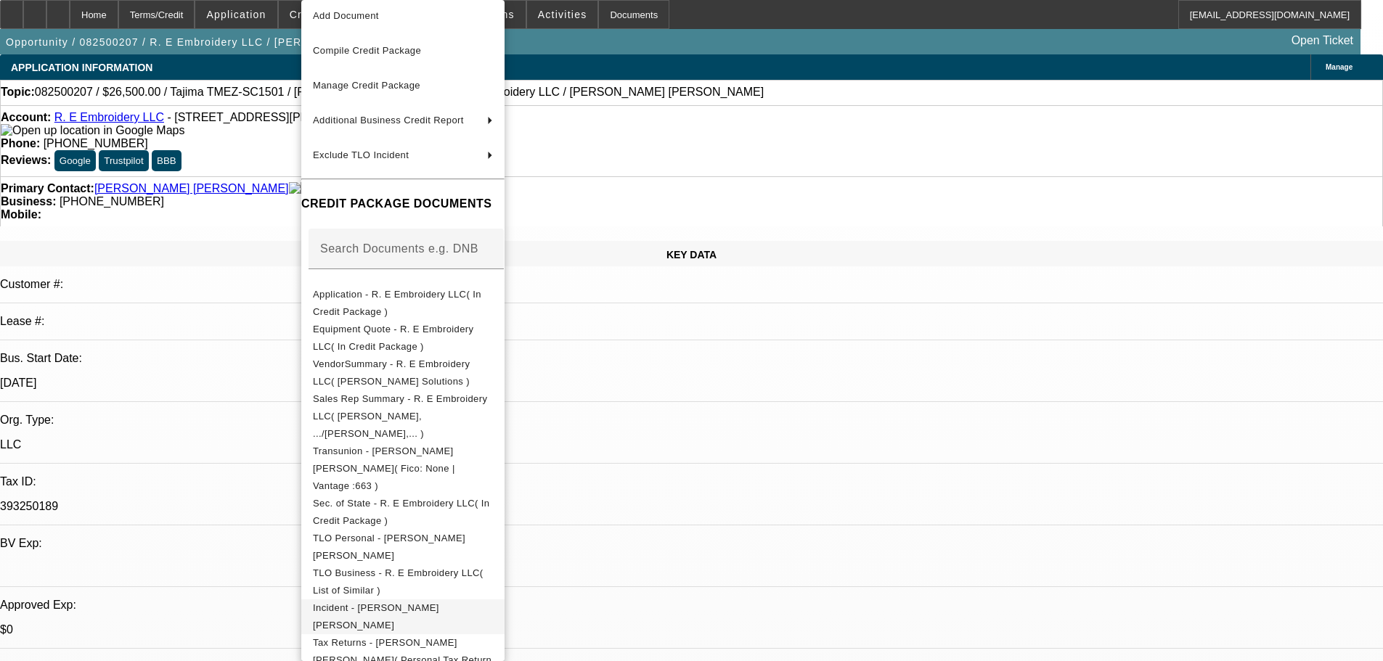
scroll to position [73, 0]
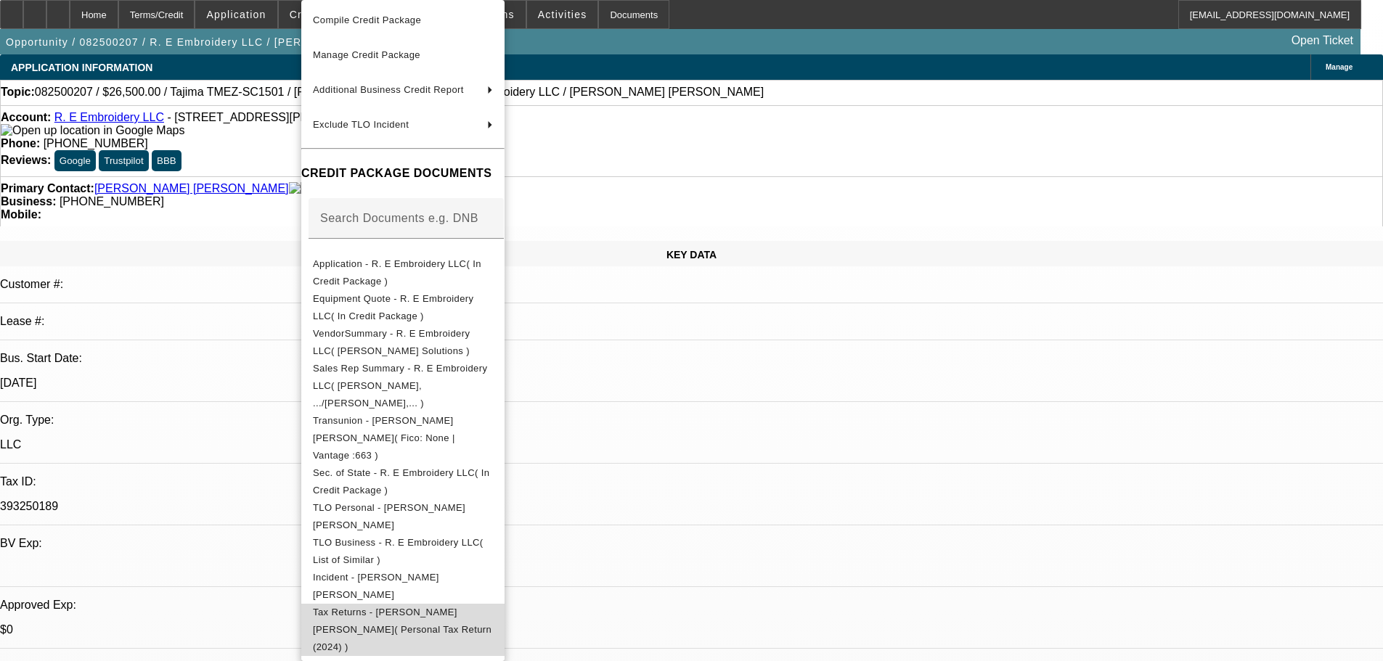
click at [442, 607] on span "Tax Returns - Ramos Moran, Cecilio( Personal Tax Return (2024) )" at bounding box center [402, 630] width 179 height 46
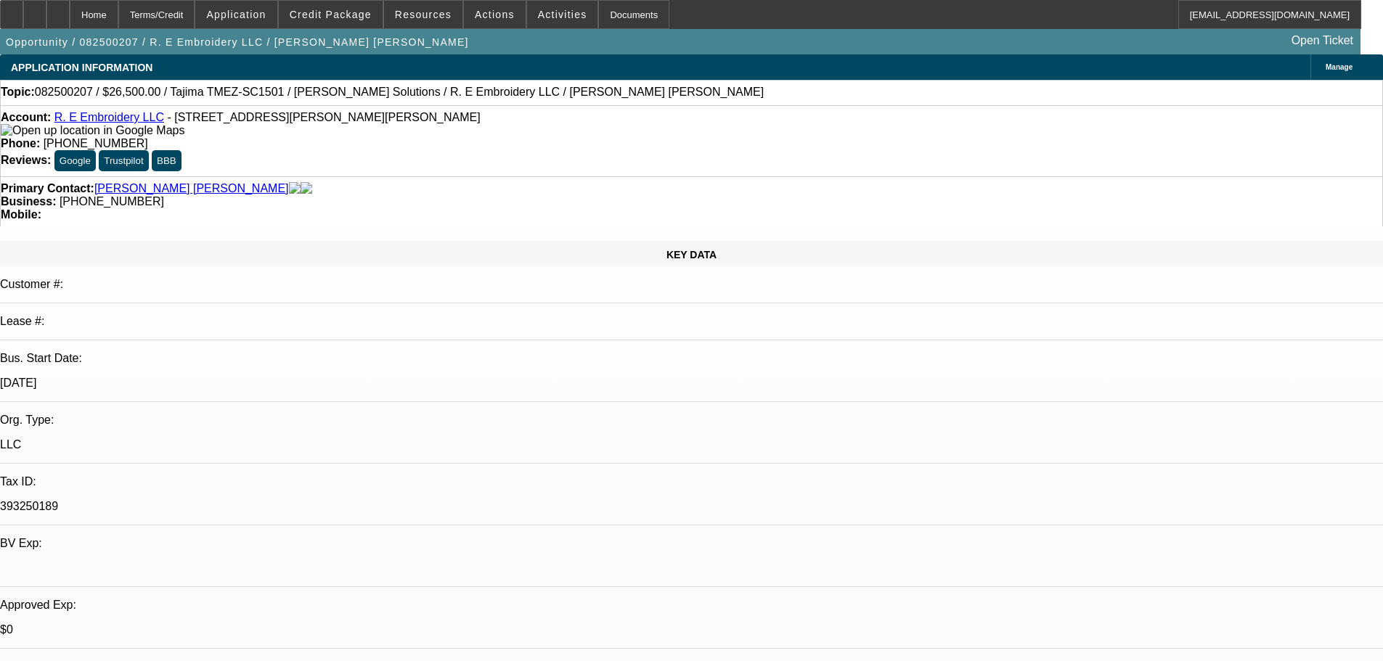
scroll to position [0, 0]
drag, startPoint x: 1268, startPoint y: 264, endPoint x: 624, endPoint y: 208, distance: 645.6
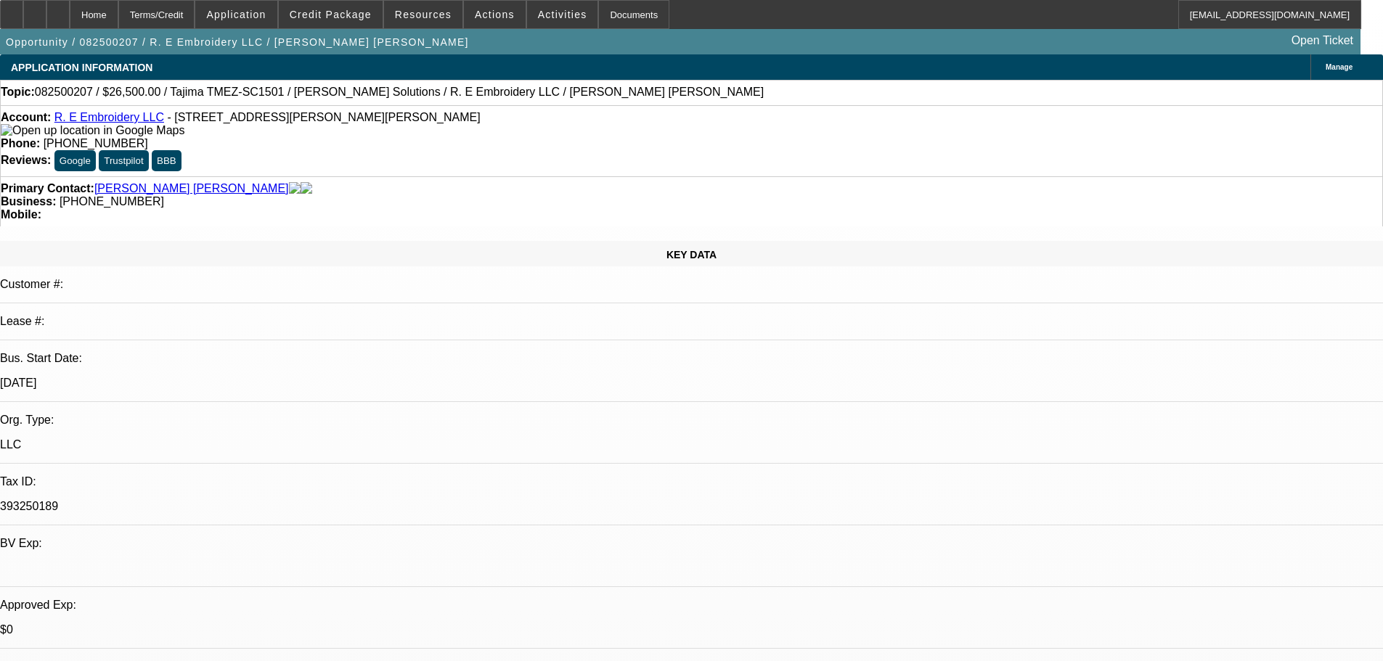
scroll to position [83, 0]
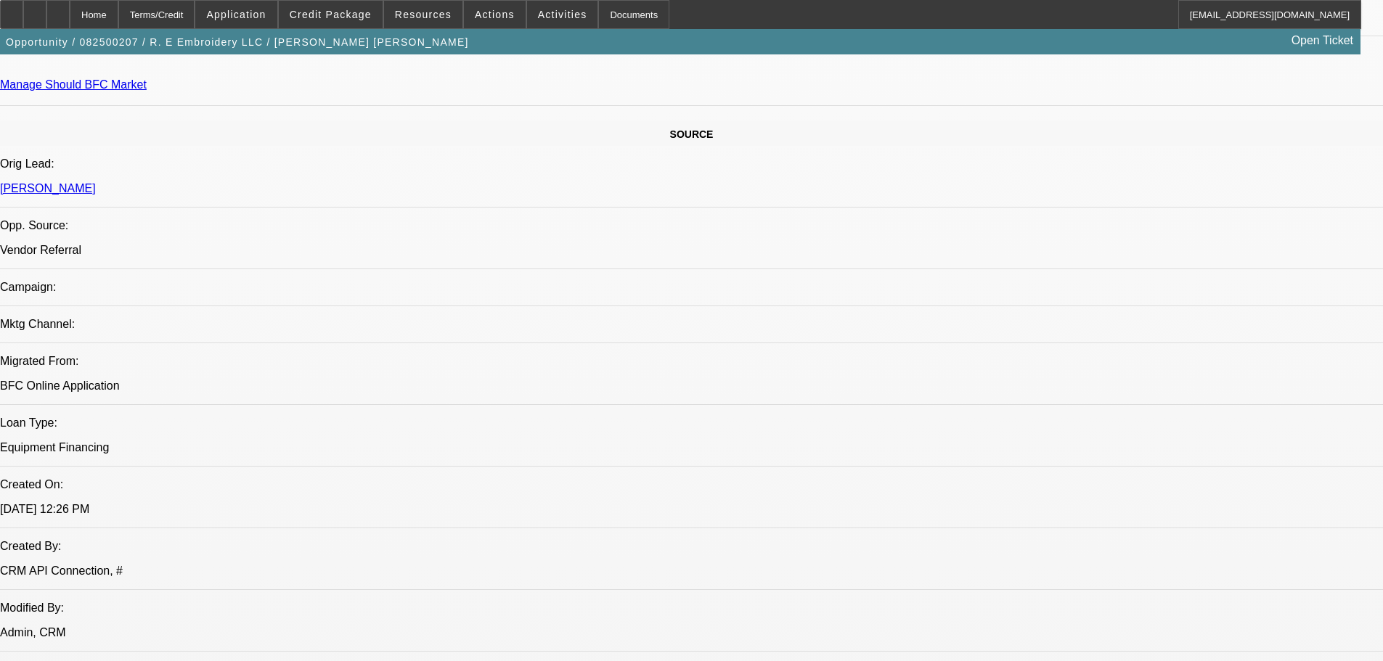
scroll to position [0, 0]
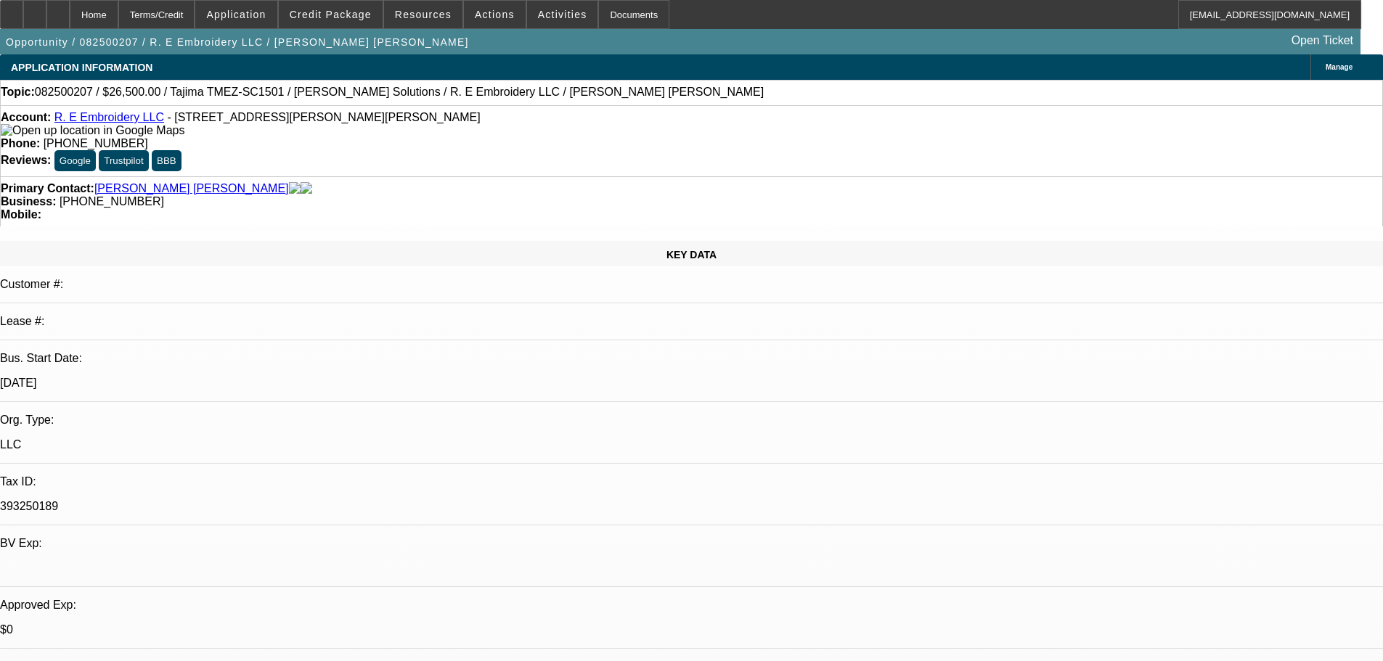
type textarea "JOHN - LOTS OF CONCERNS ADDING UP ON THIS DEAL . HE CLAIMS 10 YRS DOING EMBROID…"
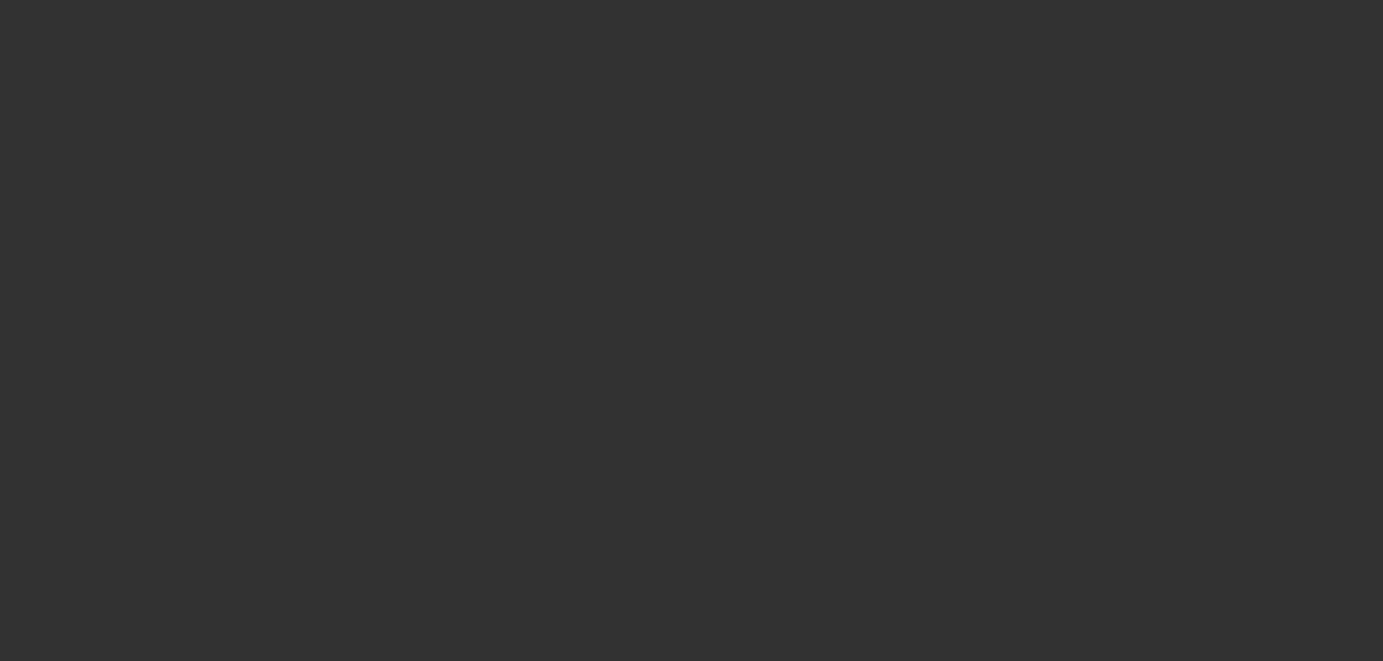
select select "0"
select select "2"
select select "0.1"
select select "4"
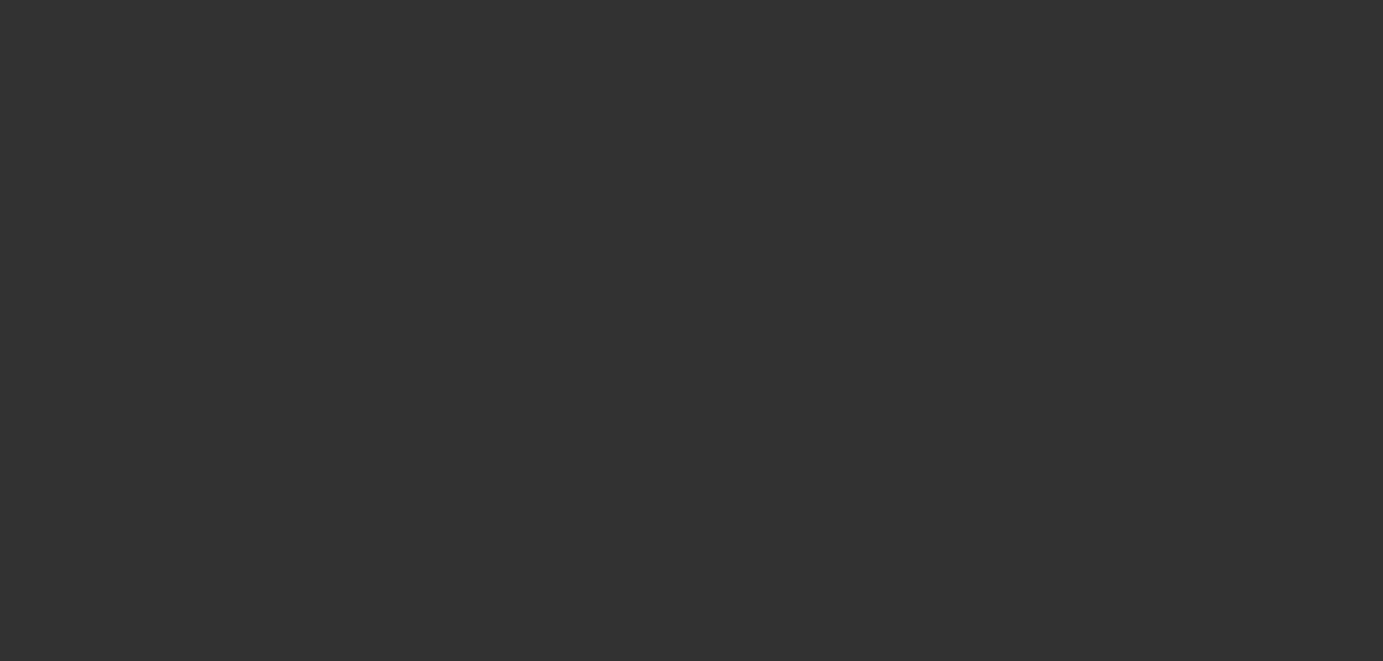
select select "0"
select select "2"
select select "0"
select select "6"
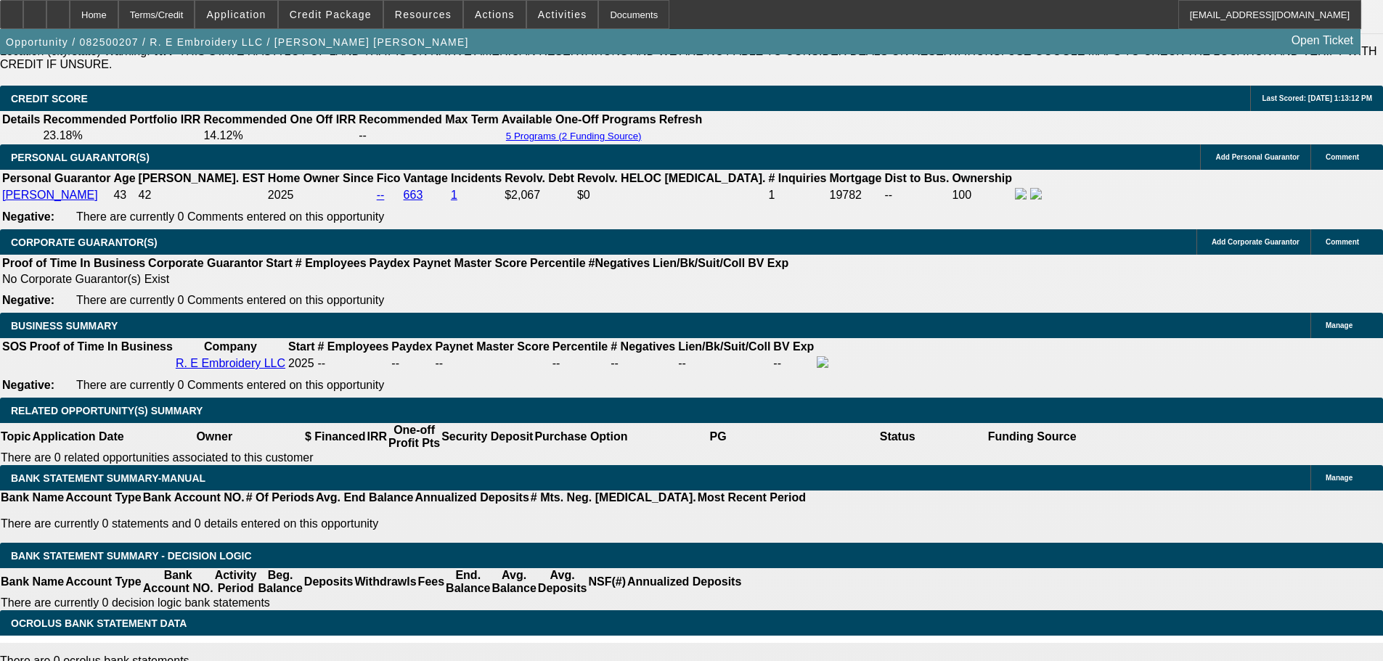
scroll to position [2459, 0]
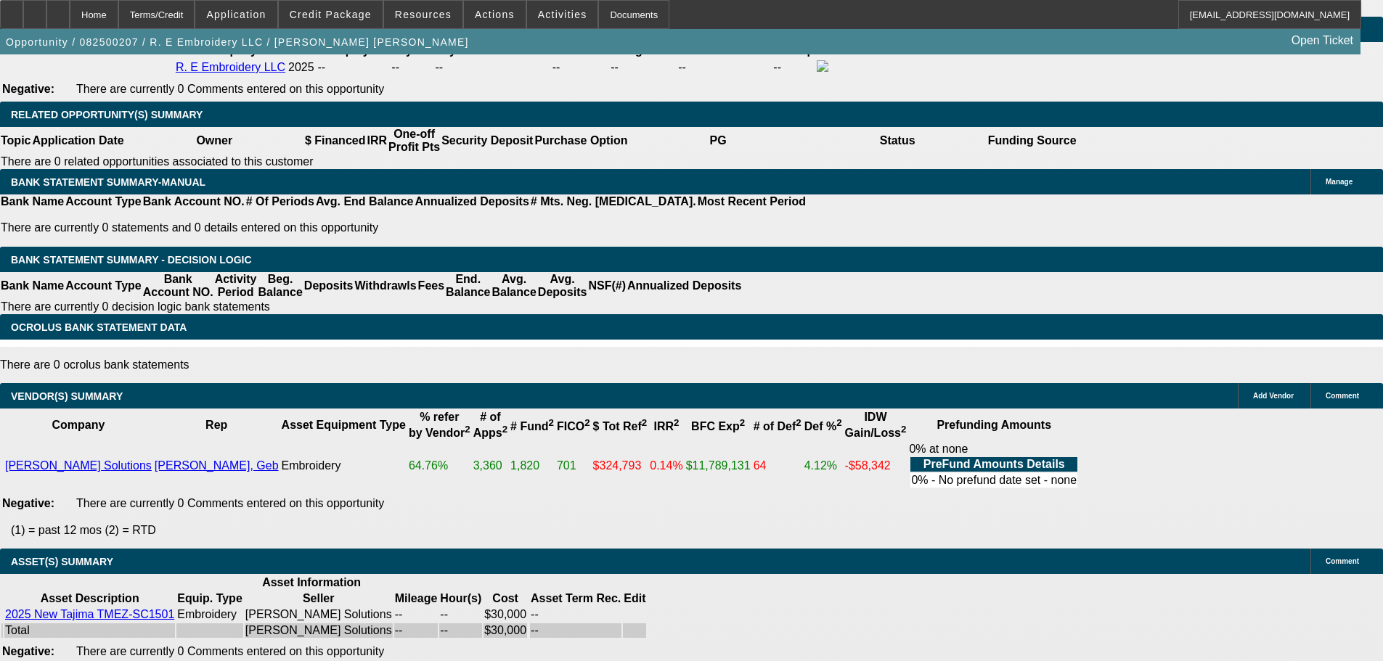
select select "4"
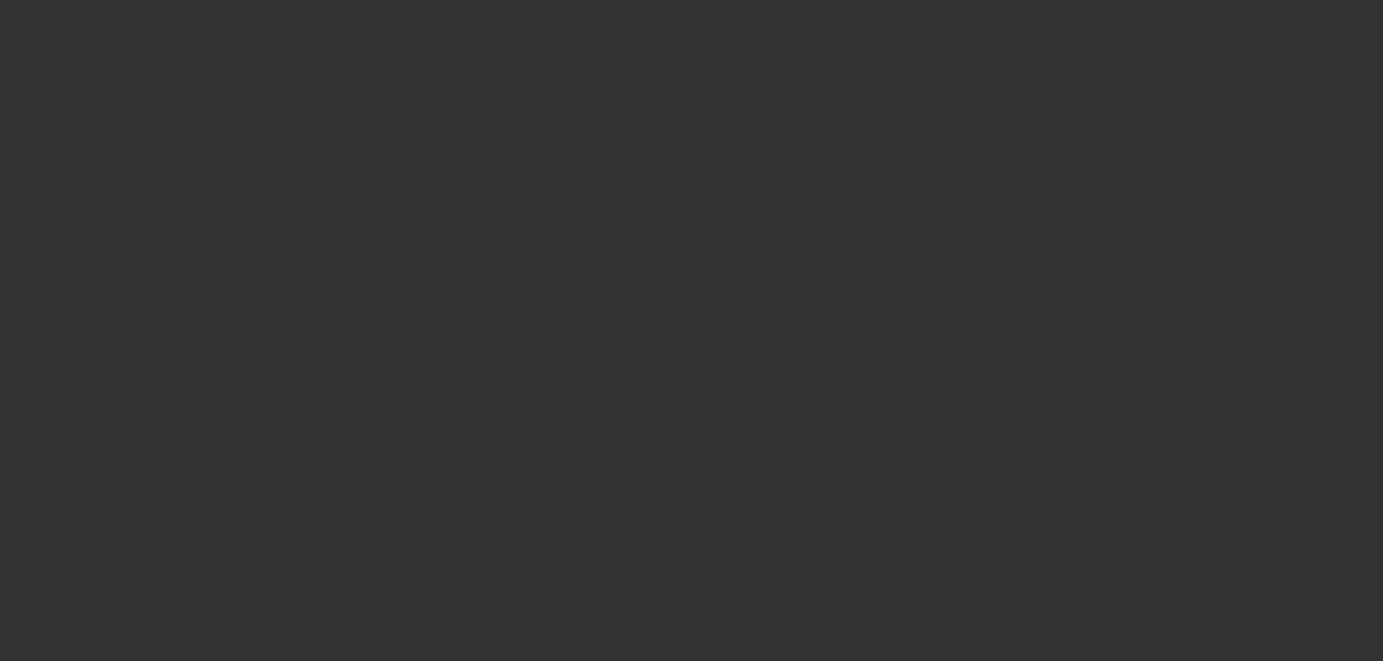
select select "0"
select select "2"
select select "0.1"
select select "4"
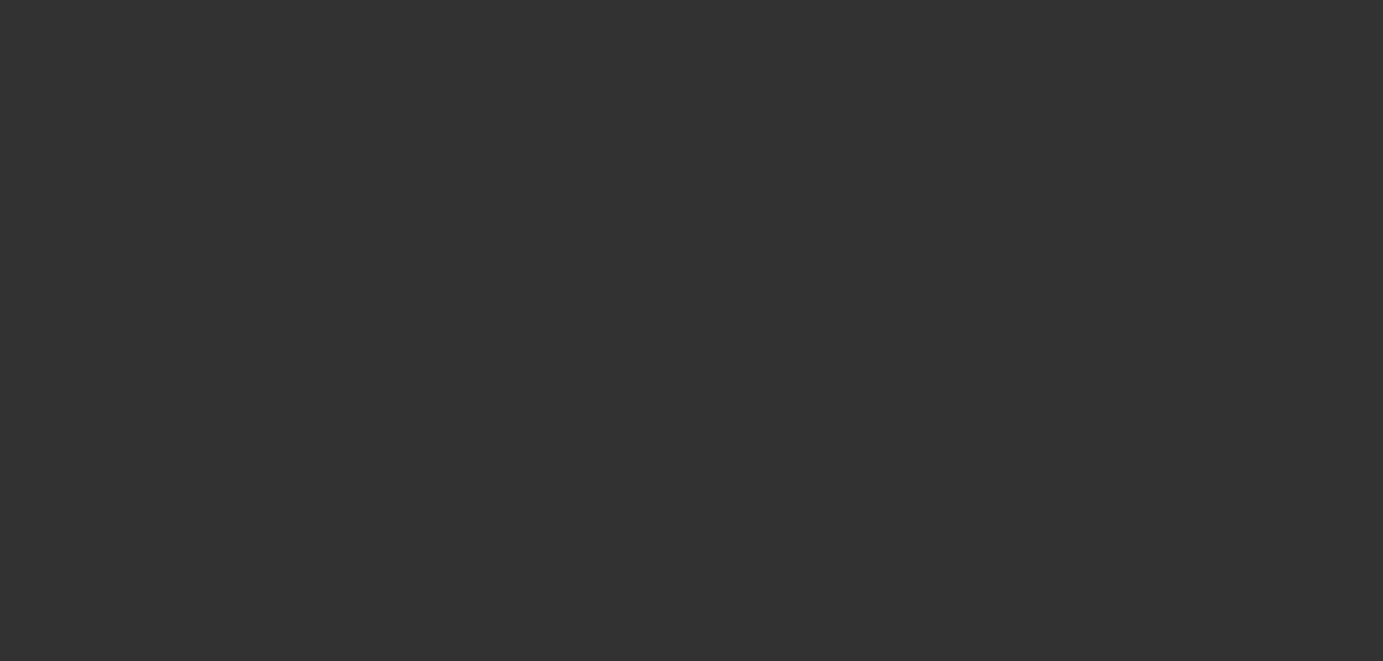
select select "0"
select select "2"
select select "0"
select select "6"
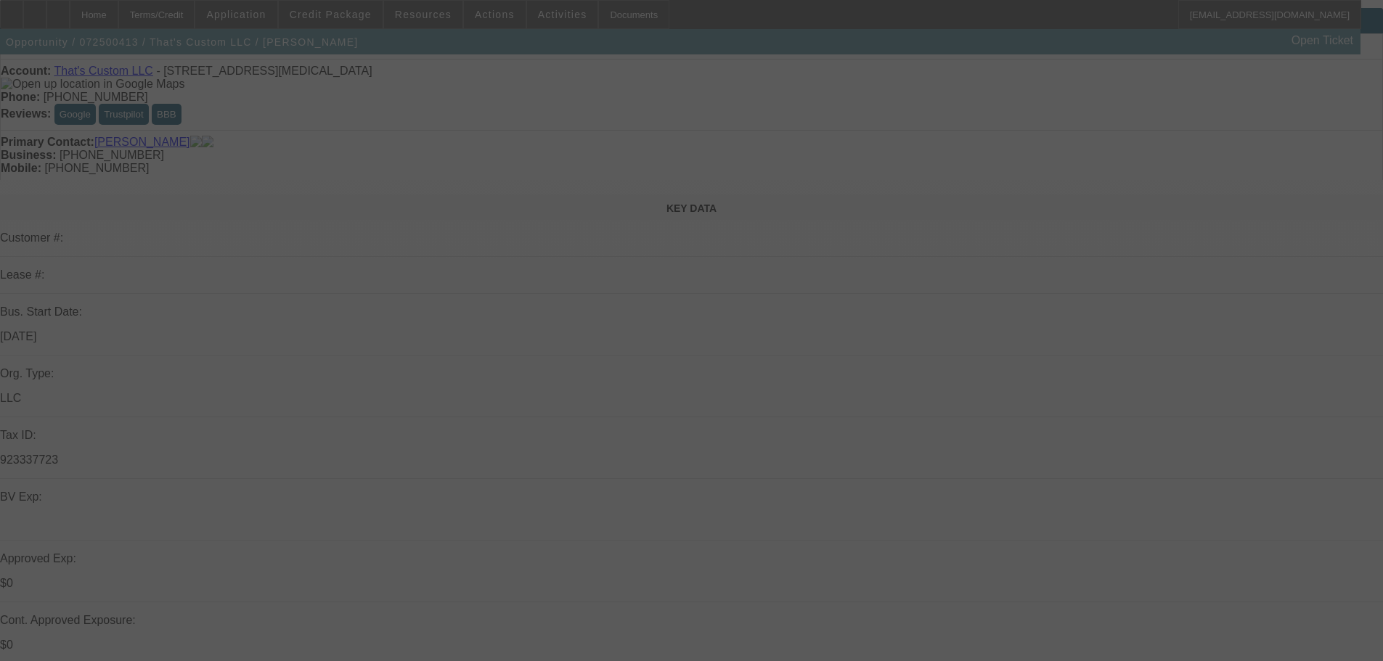
scroll to position [73, 0]
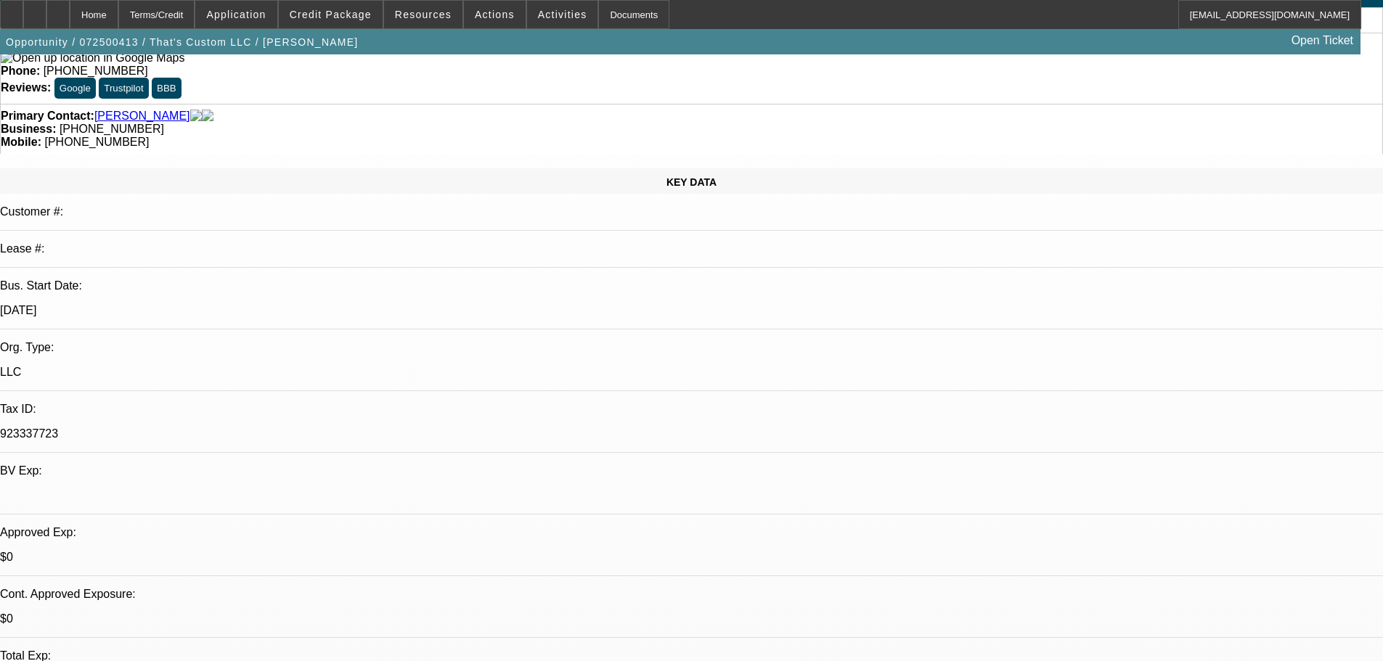
select select "0.15"
select select "2"
select select "0"
select select "6"
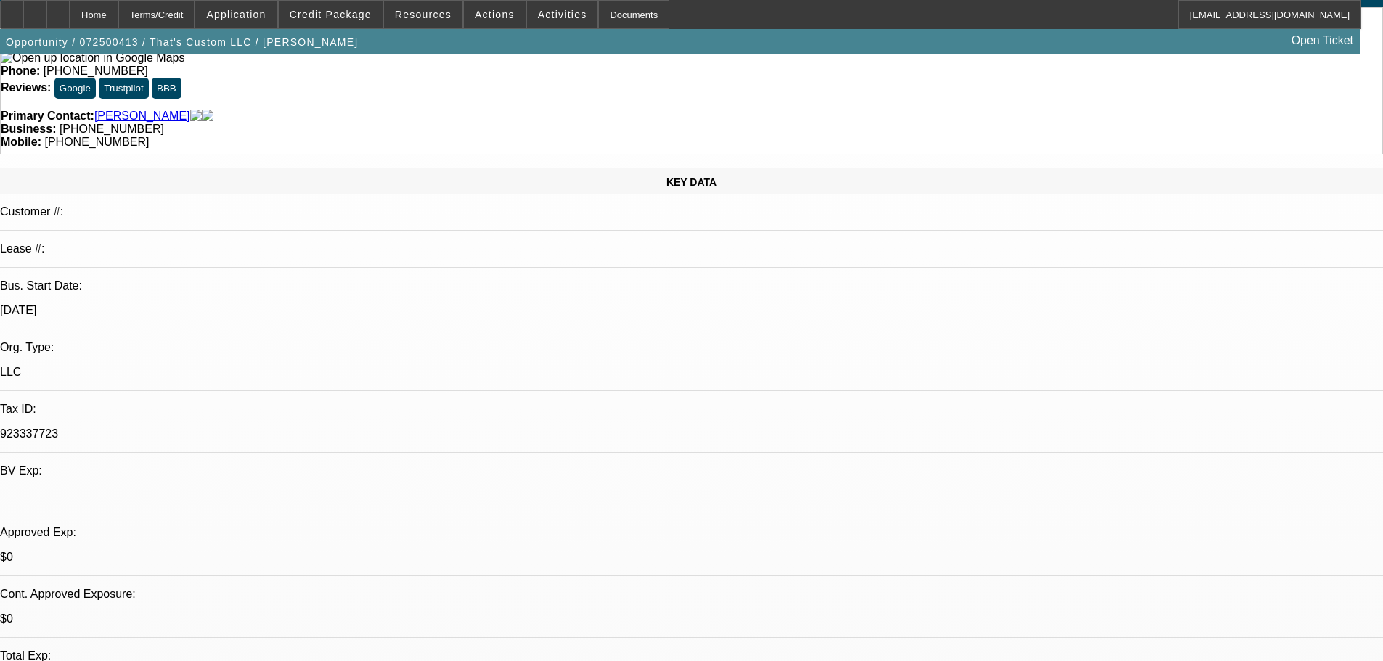
select select "0.15"
select select "2"
select select "0"
select select "6"
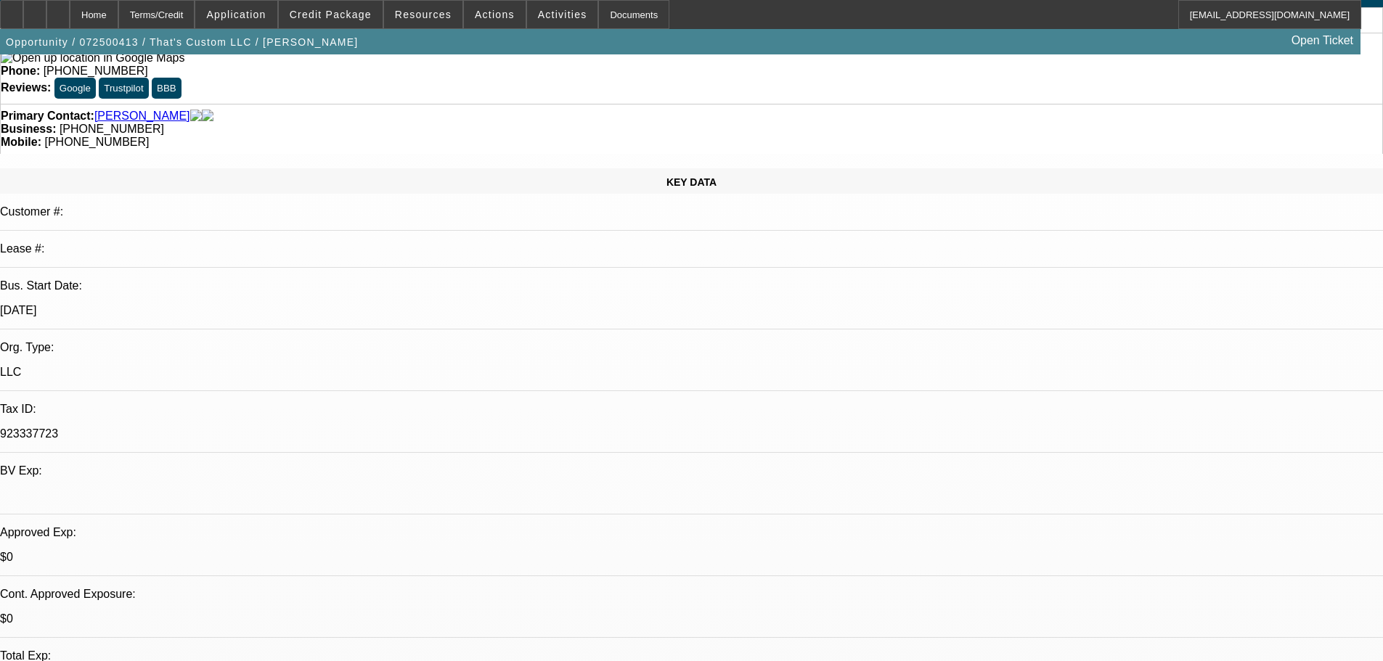
select select "0.15"
select select "2"
select select "0"
select select "6"
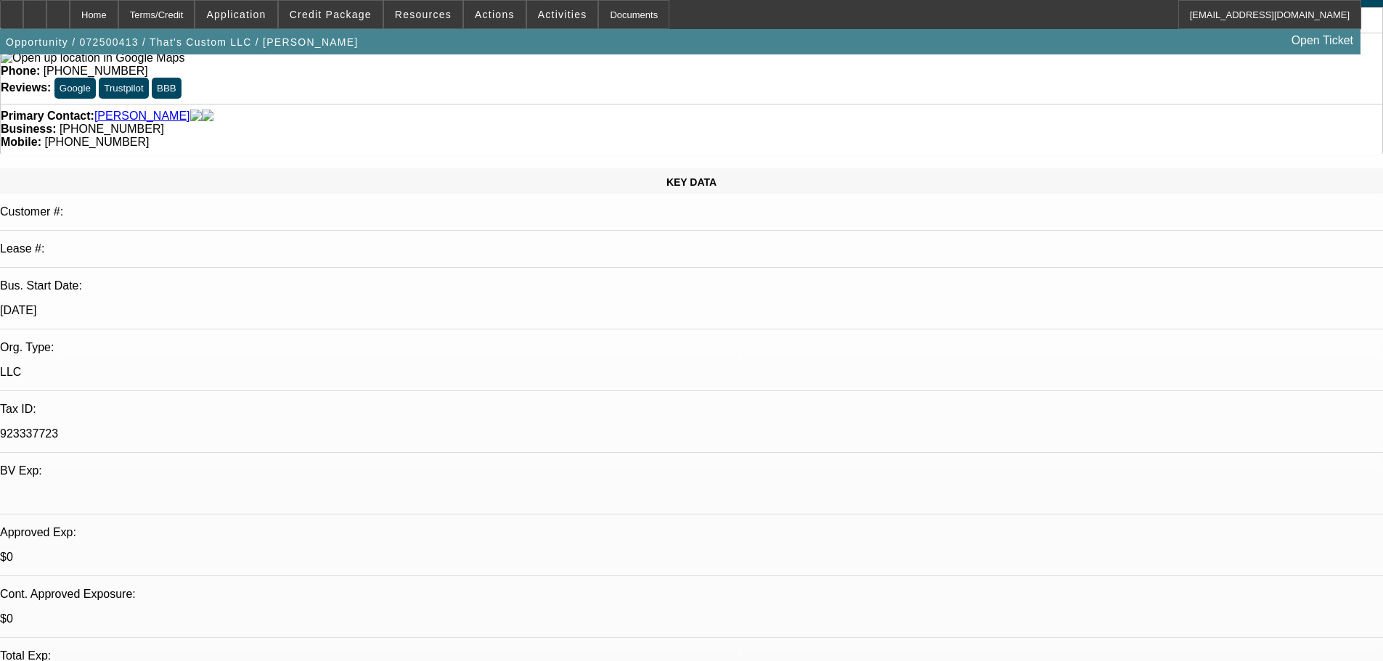
select select "0.15"
select select "2"
select select "0"
select select "6"
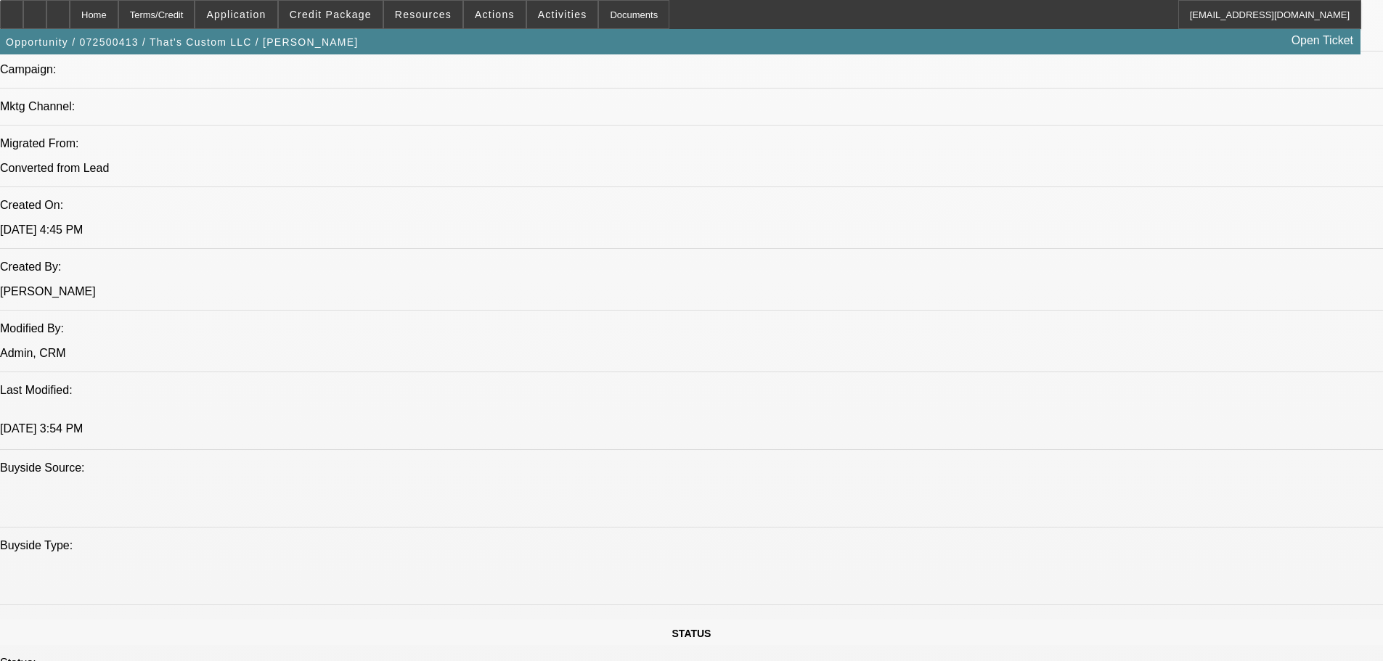
scroll to position [436, 0]
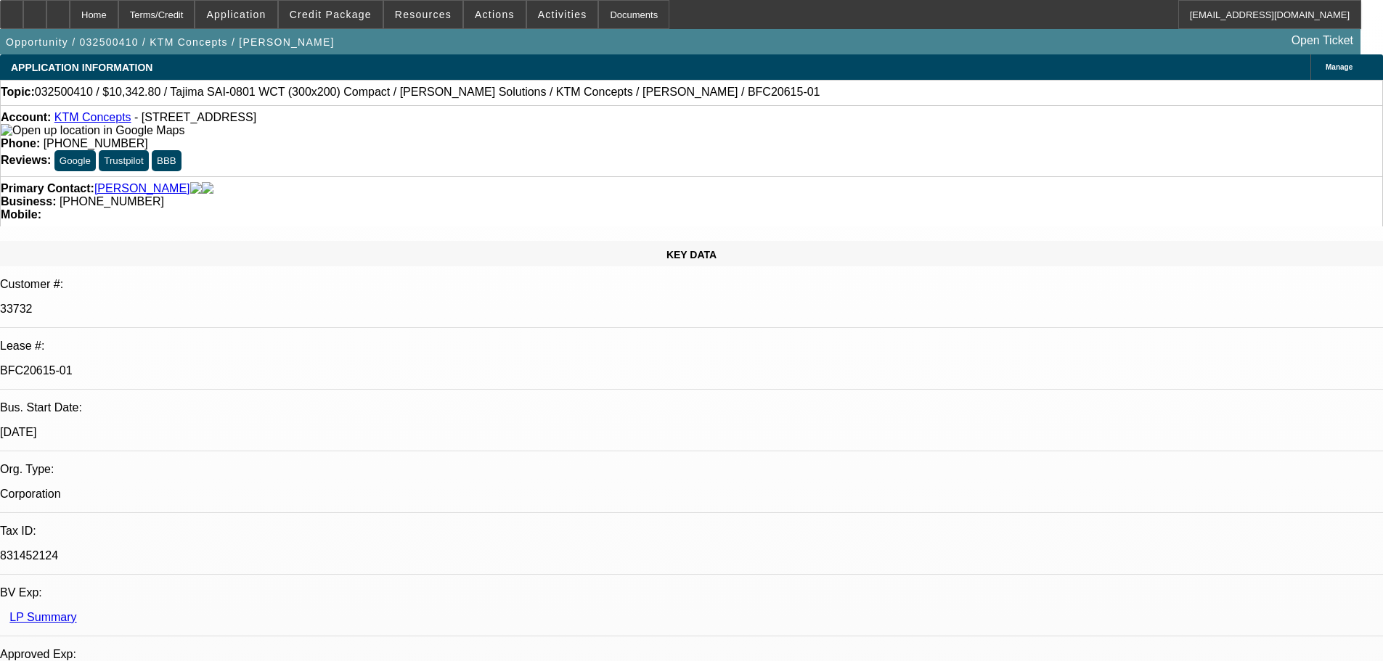
select select "0.1"
select select "2"
select select "0.1"
select select "4"
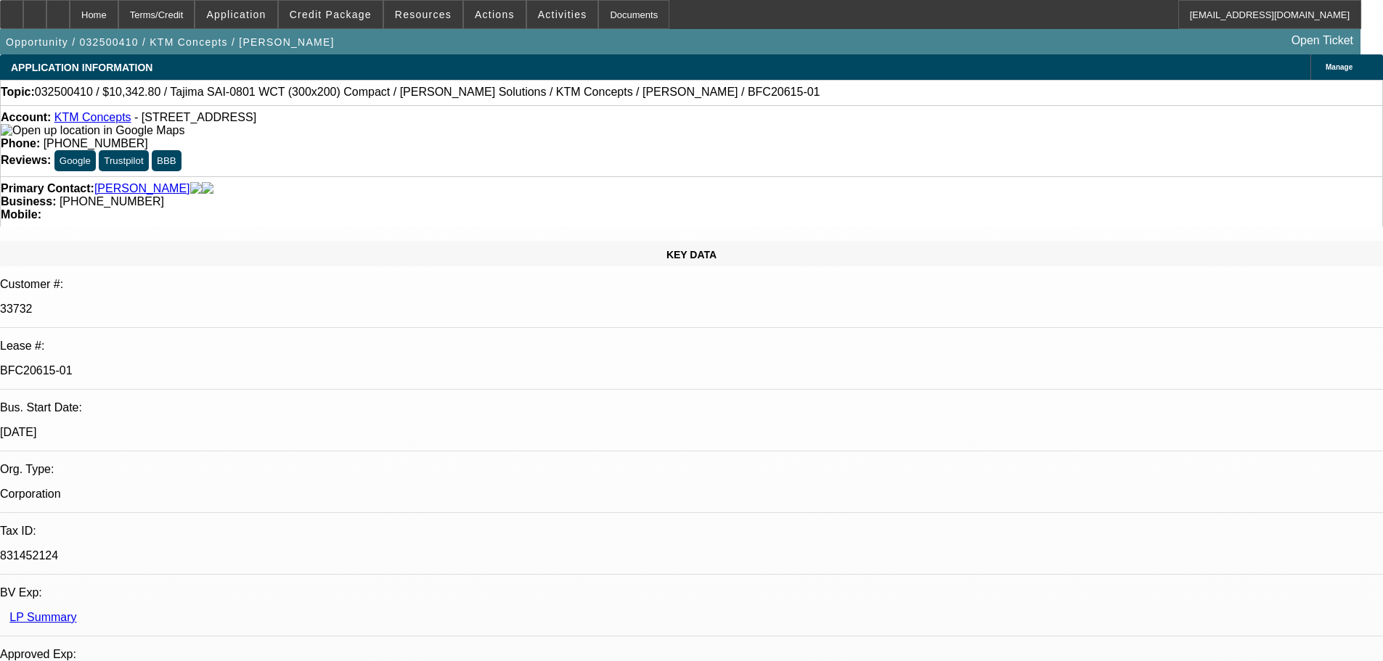
select select "0.1"
select select "2"
select select "0.1"
select select "4"
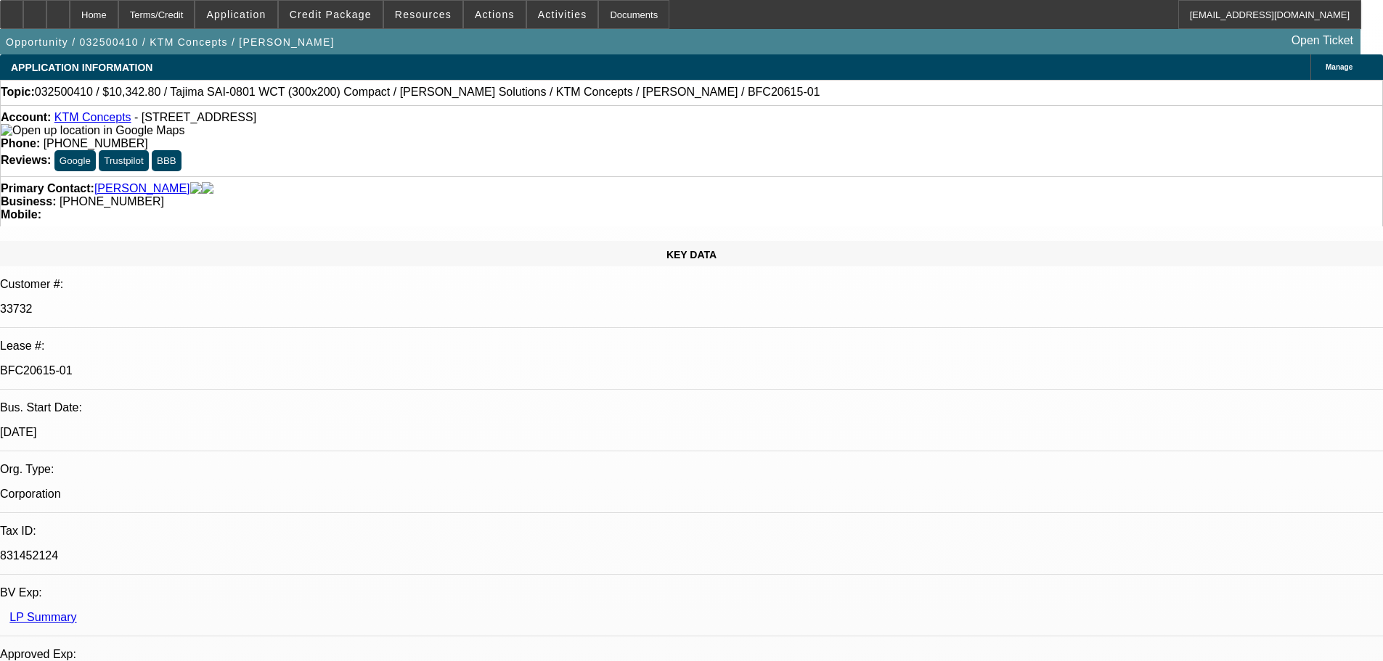
select select "0.1"
select select "2"
select select "0.1"
select select "4"
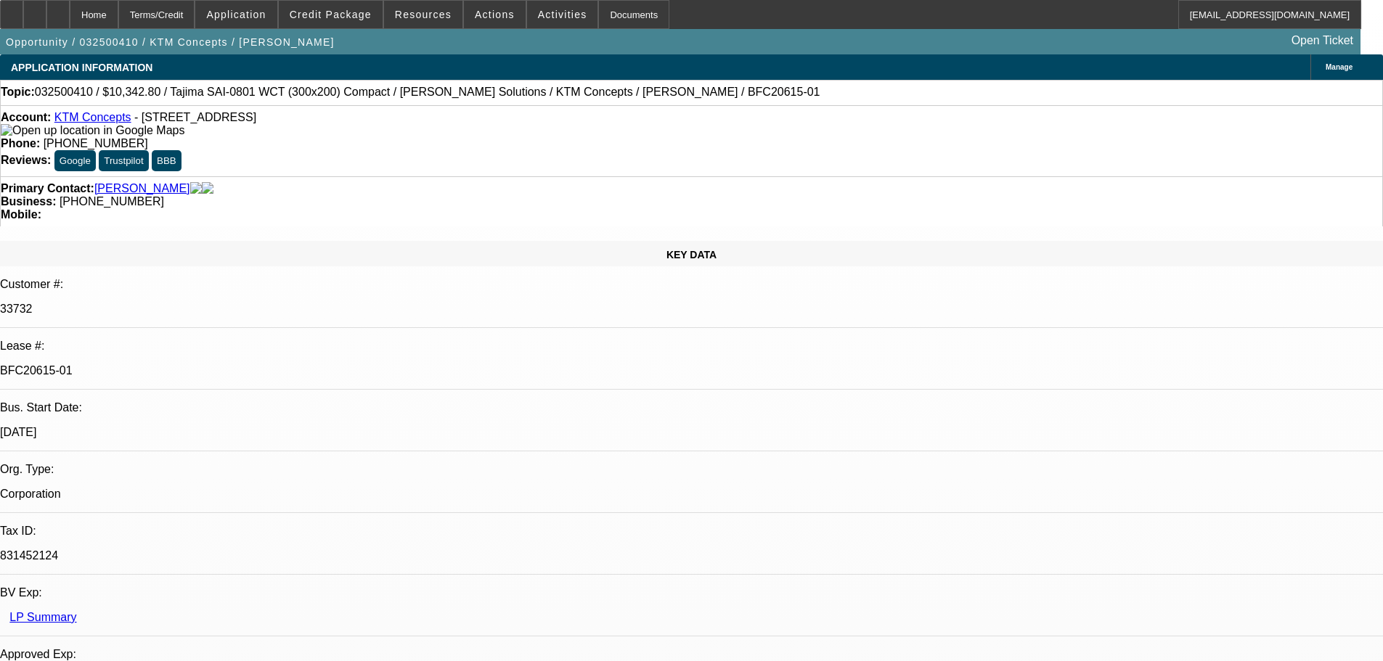
select select "0.1"
select select "2"
select select "0.1"
select select "4"
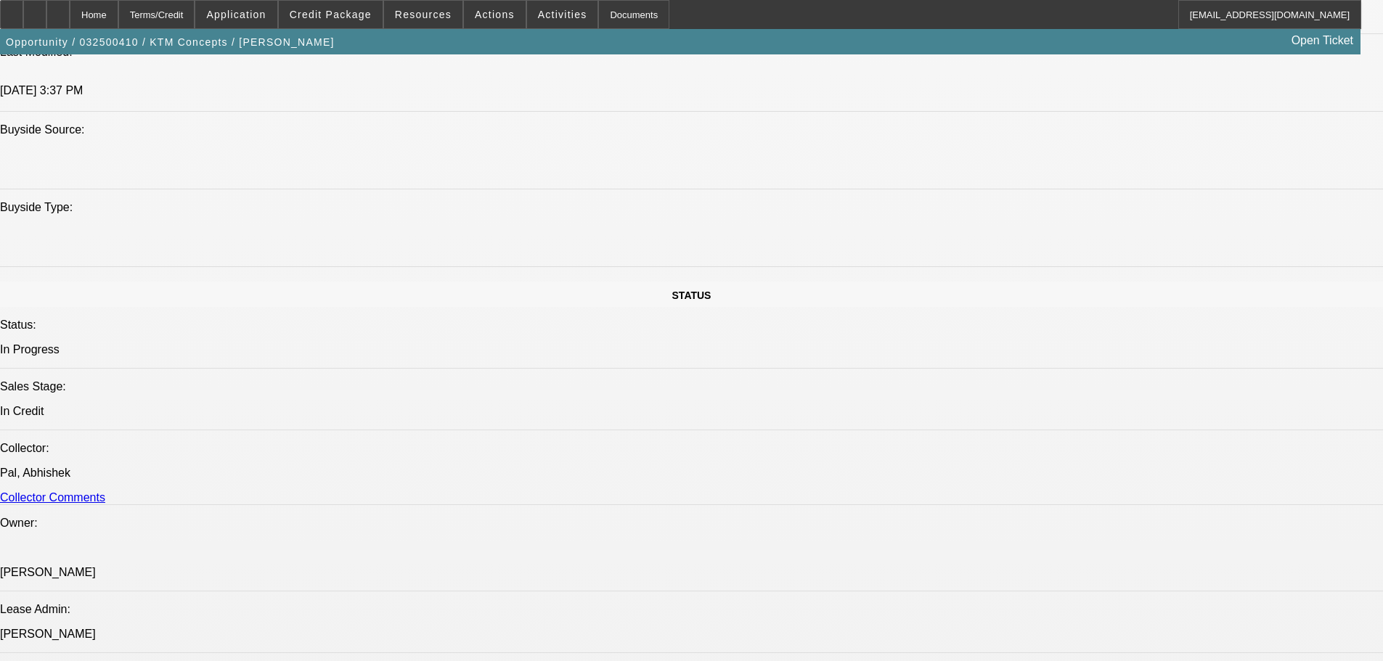
scroll to position [2323, 0]
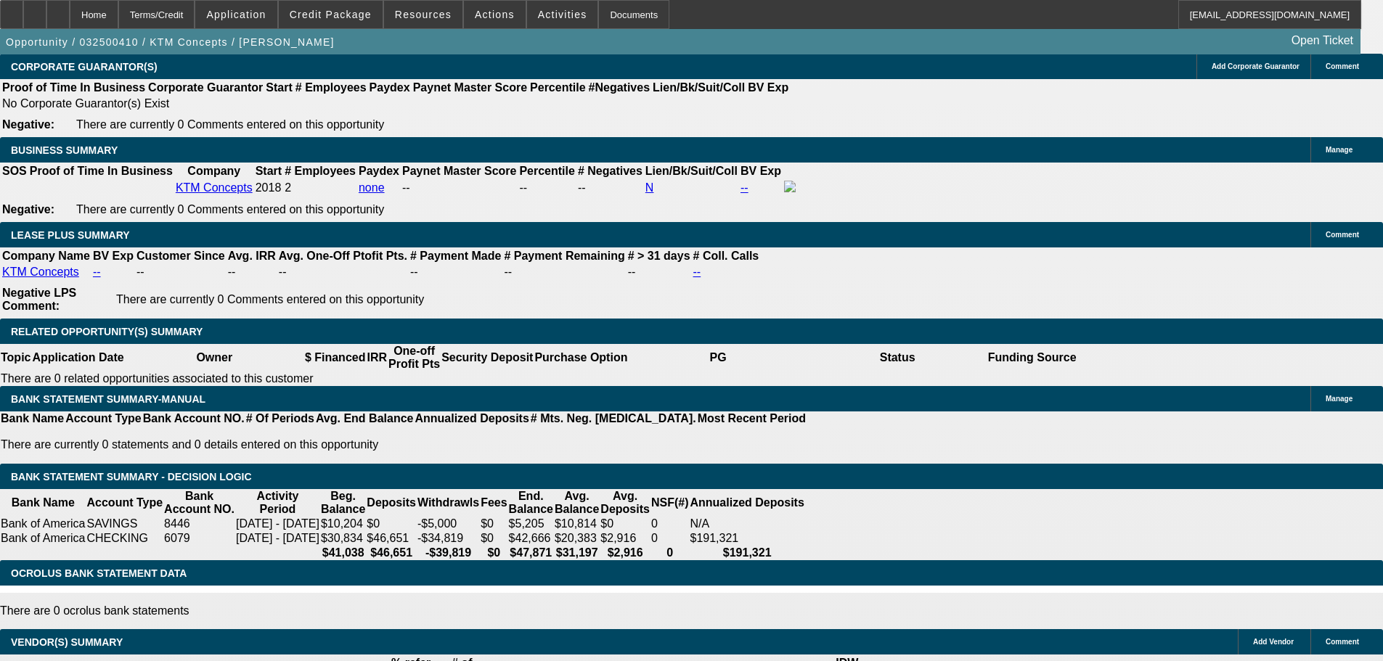
select select "3"
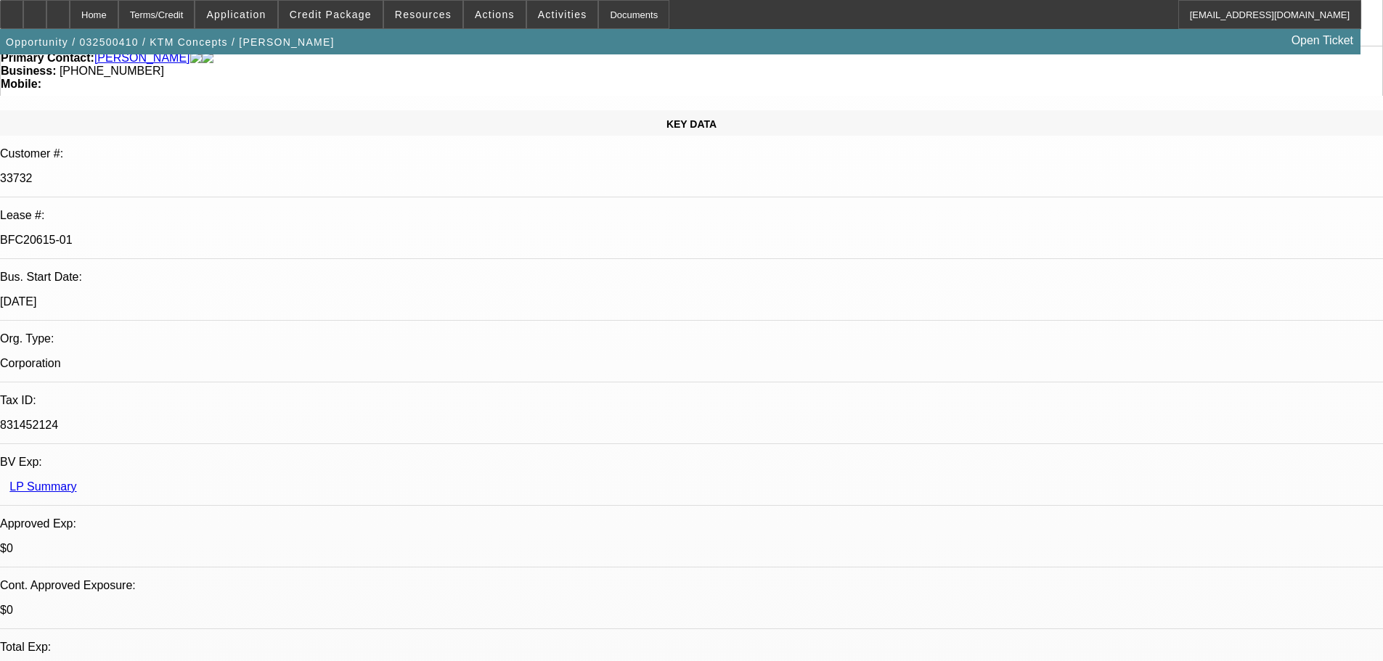
scroll to position [363, 0]
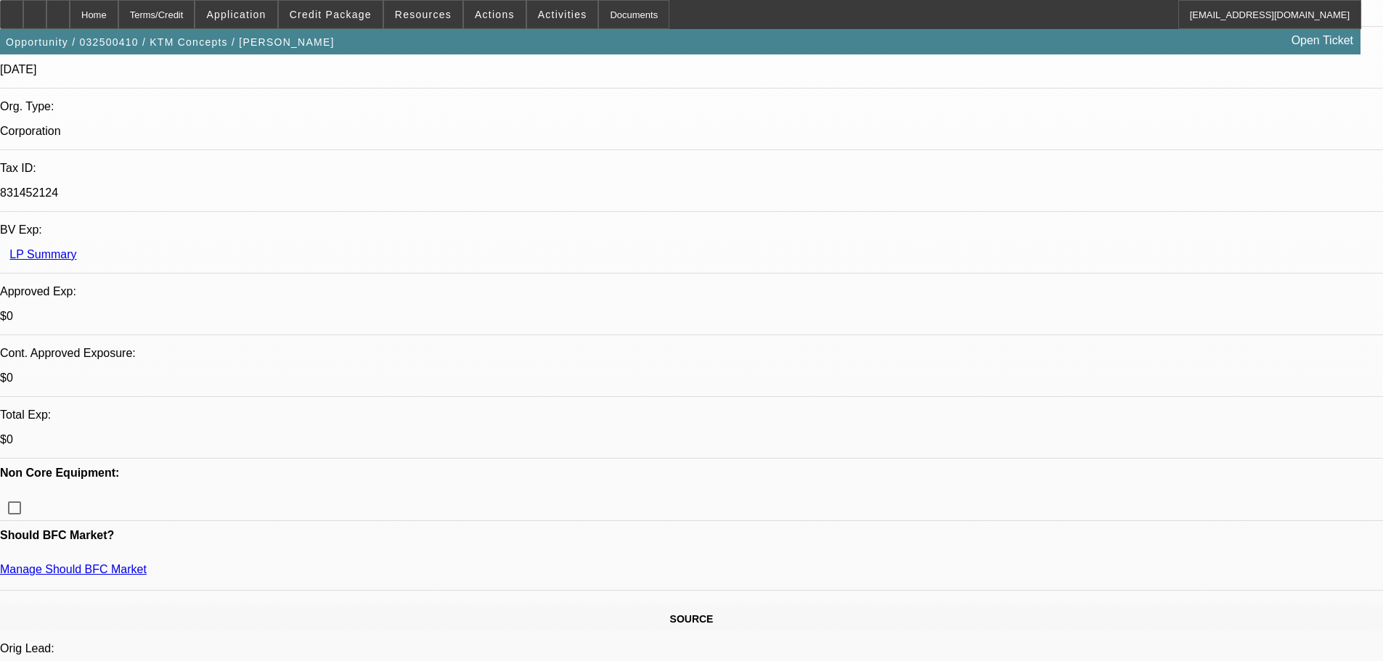
type textarea "HERES THE REAPPROVAL- THX"
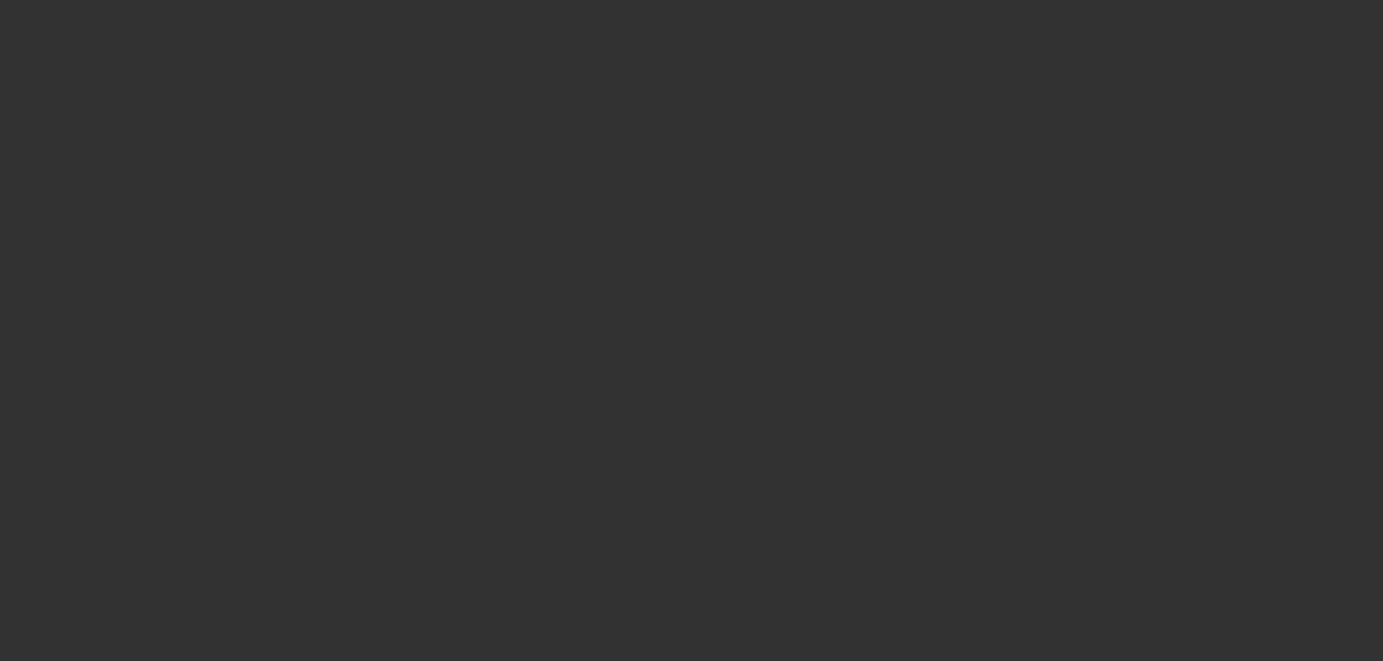
scroll to position [0, 0]
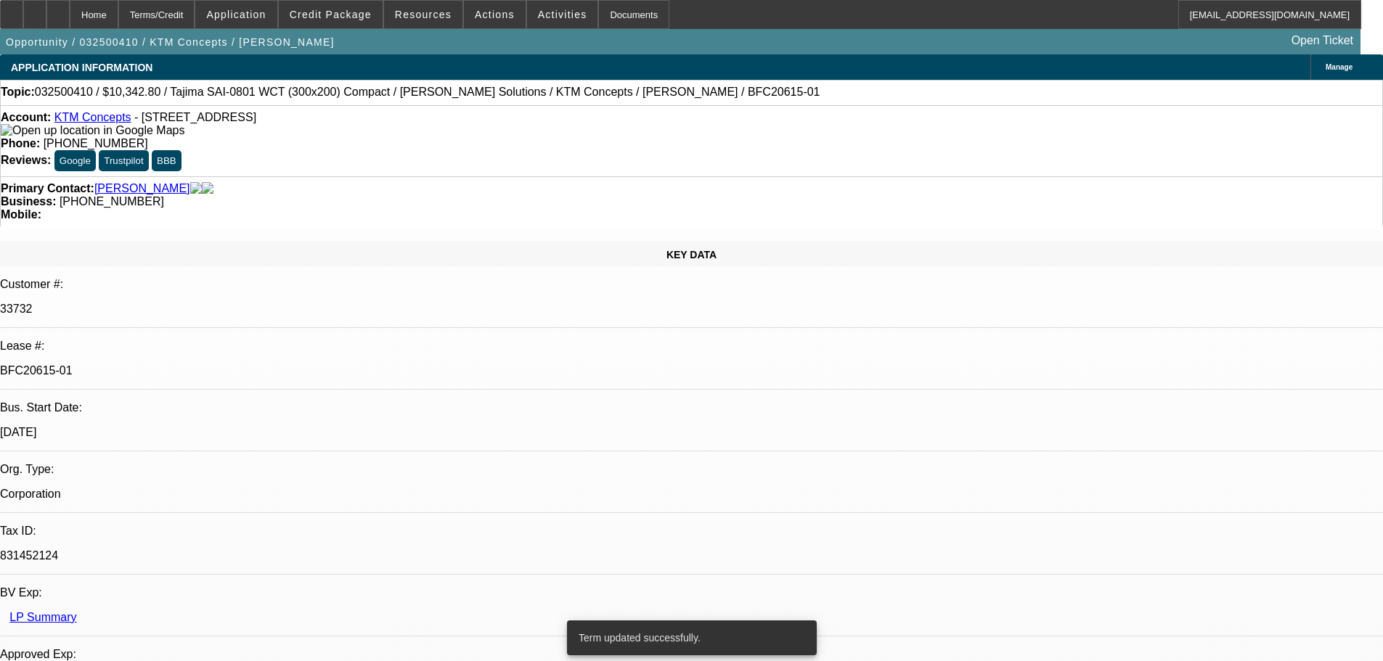
select select "0.1"
select select "2"
select select "0.1"
select select "4"
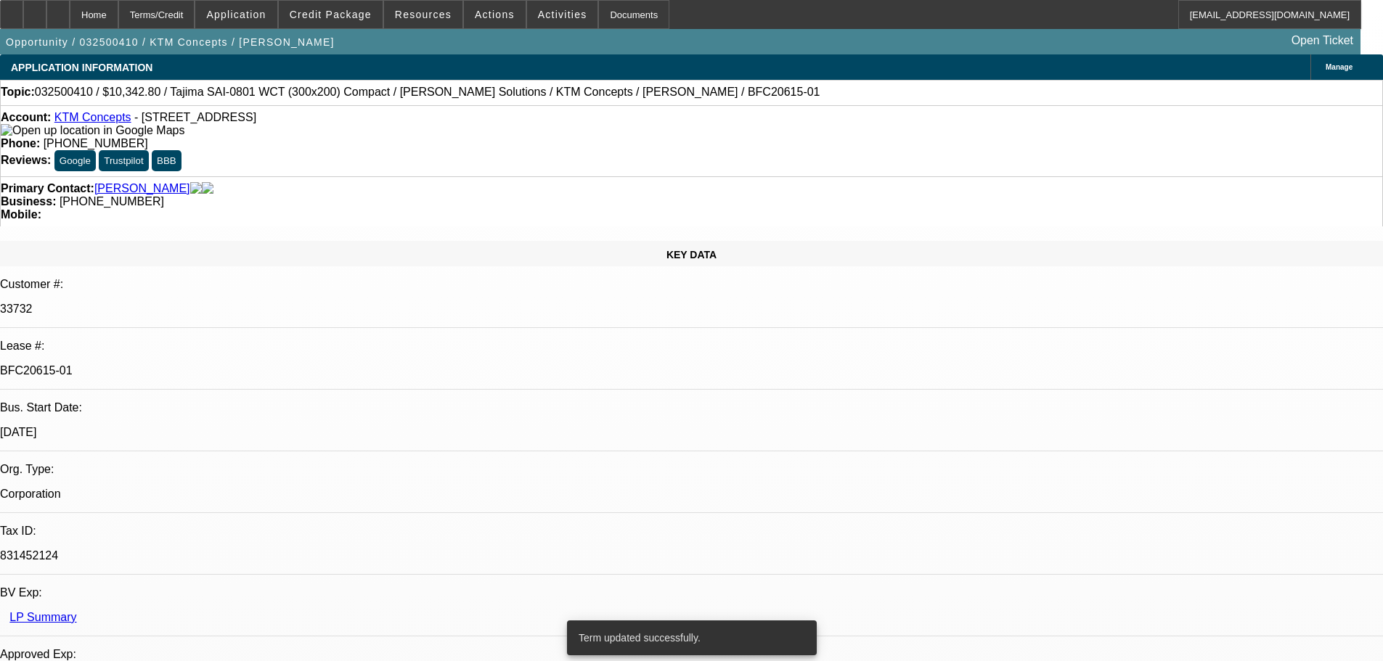
select select "0.1"
select select "2"
select select "0.1"
select select "4"
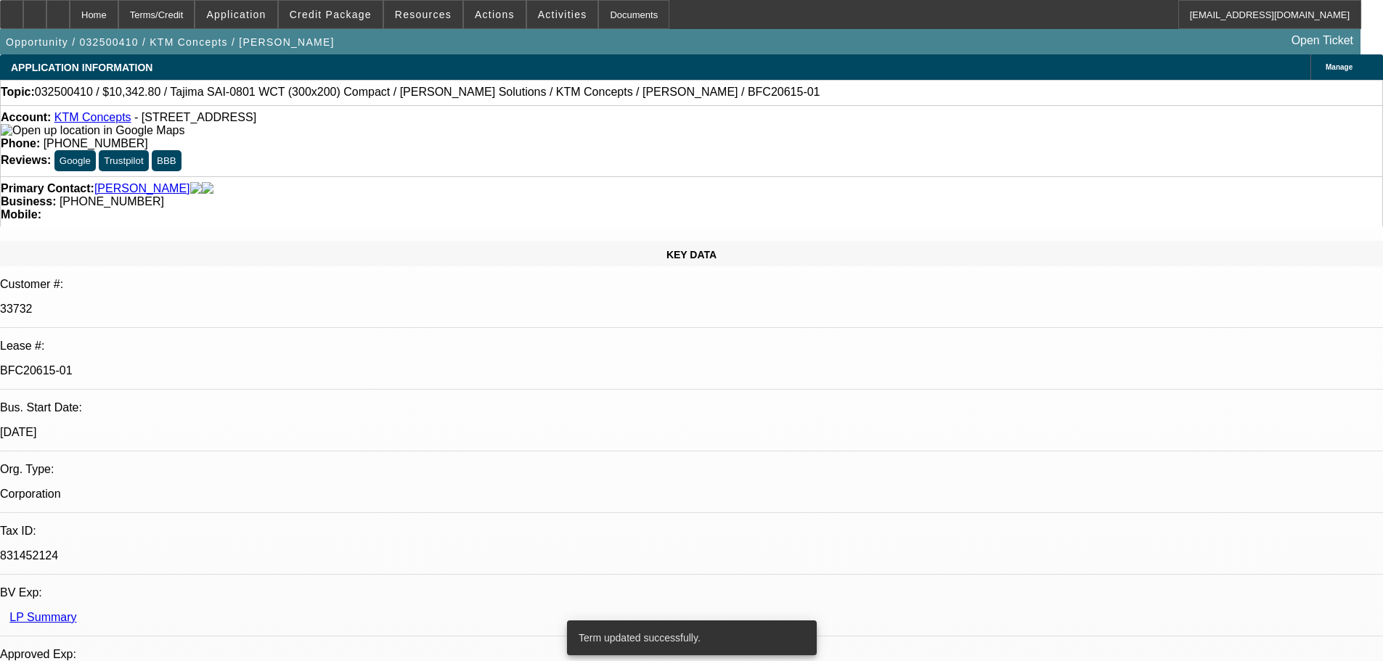
select select "0.1"
select select "2"
select select "0.1"
select select "4"
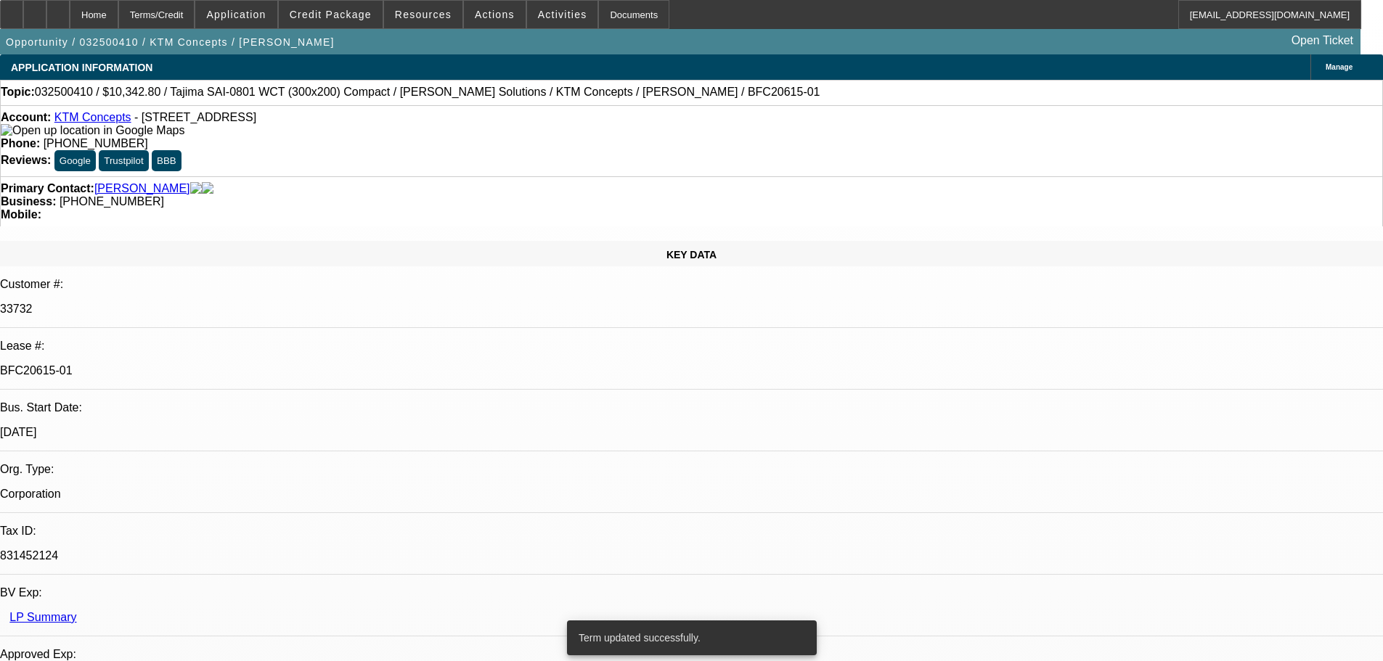
select select "0.1"
select select "2"
select select "0.1"
select select "4"
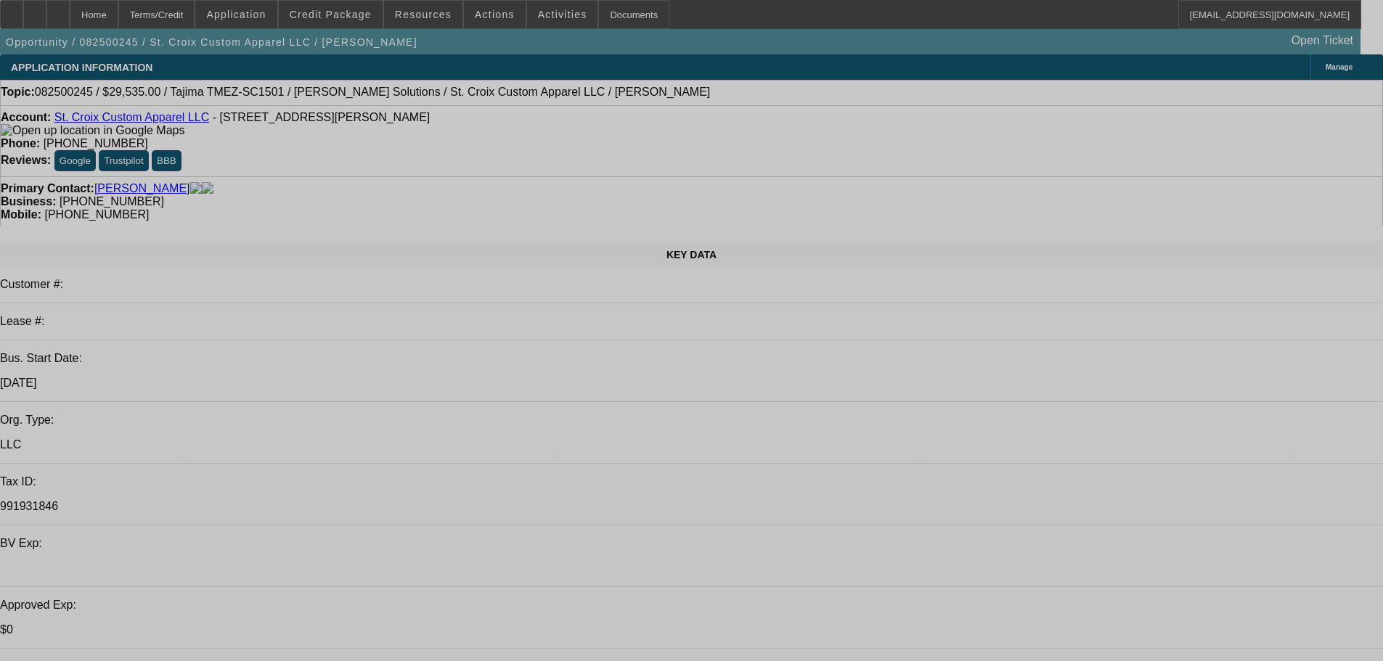
select select "0"
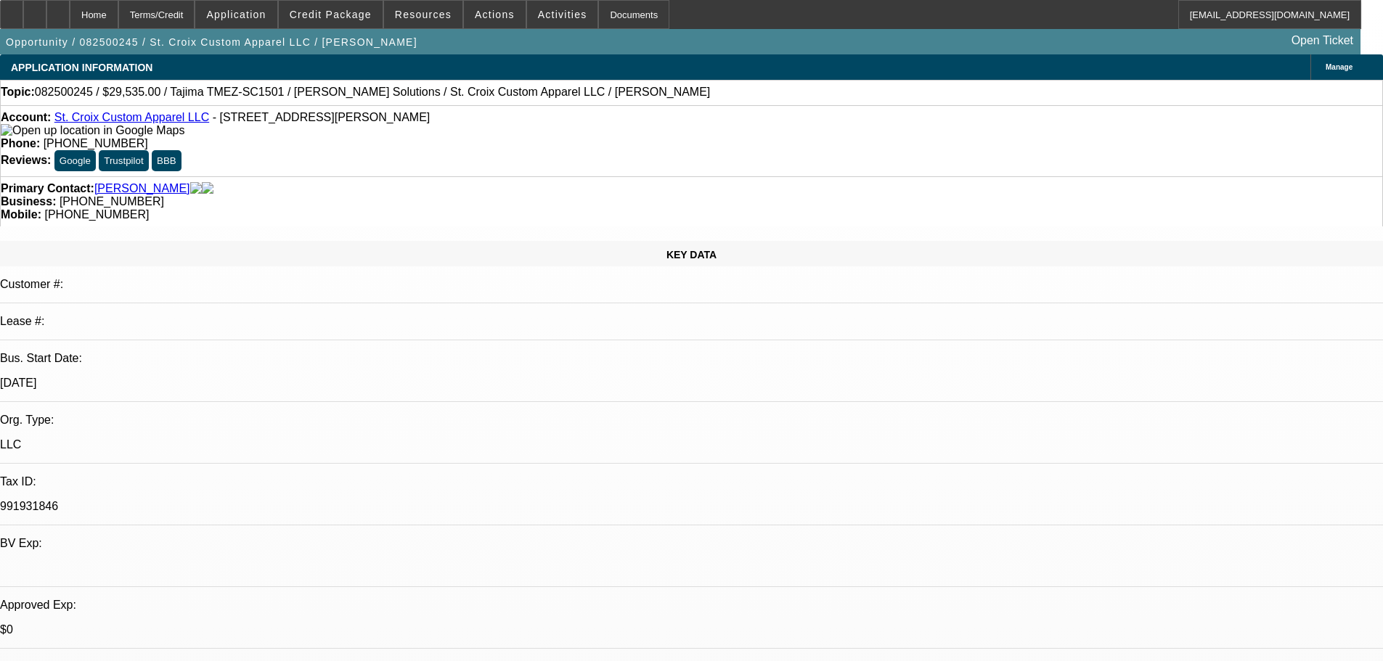
select select "2"
select select "0"
select select "6"
select select "0"
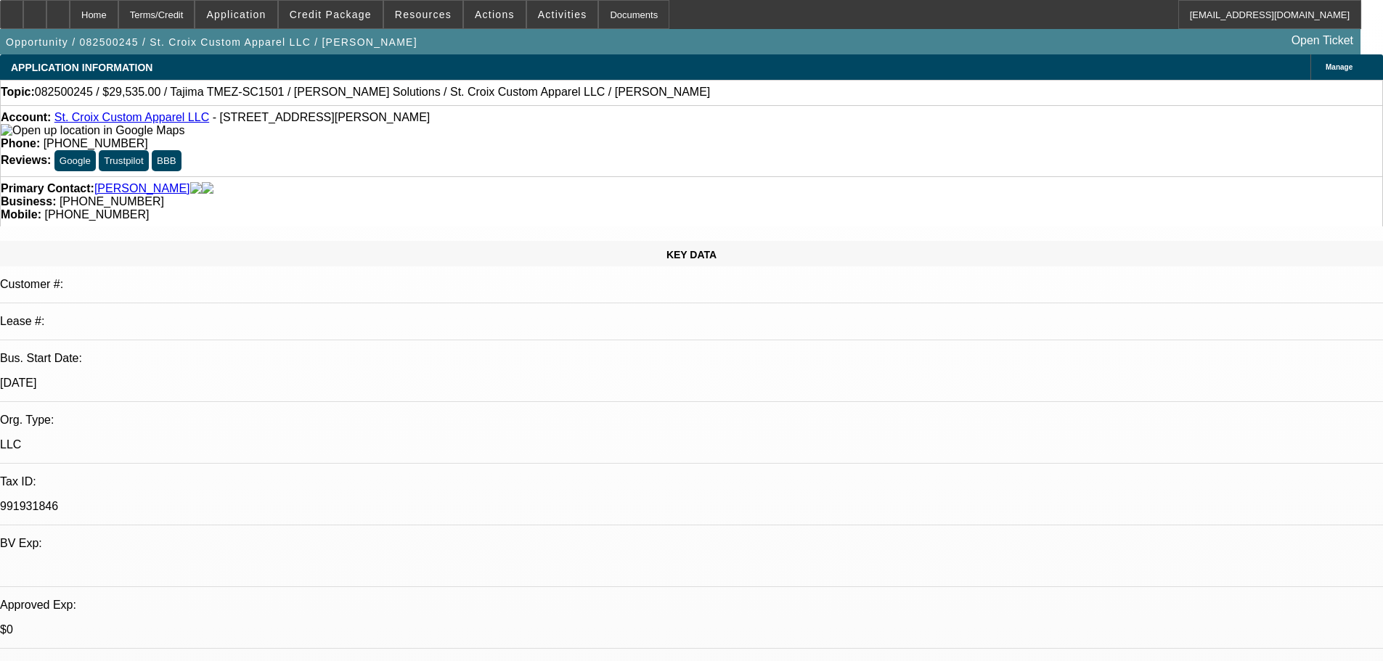
select select "2"
select select "0"
select select "6"
